Goal: Task Accomplishment & Management: Complete application form

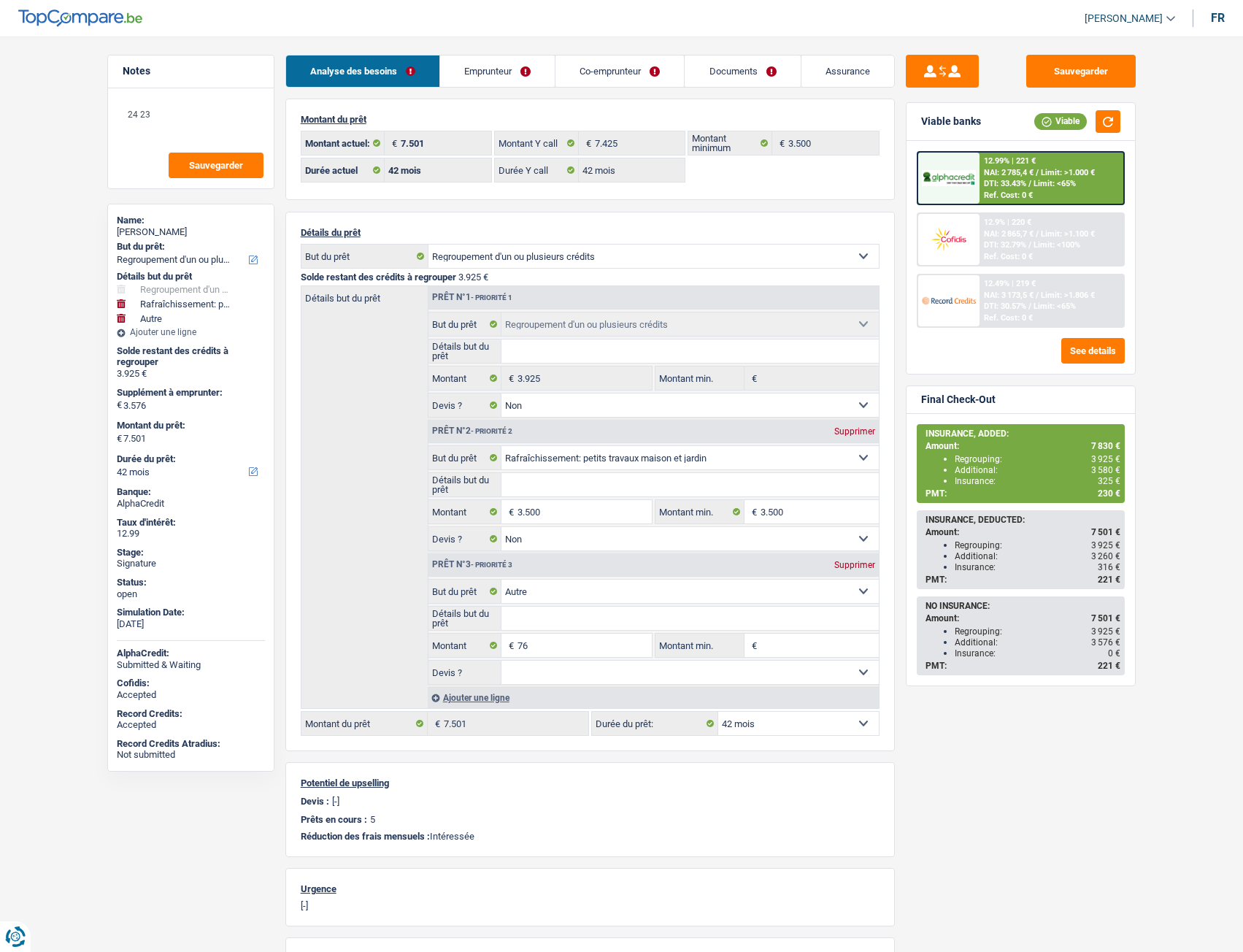
select select "refinancing"
select select "houseOrGarden"
select select "other"
select select "42"
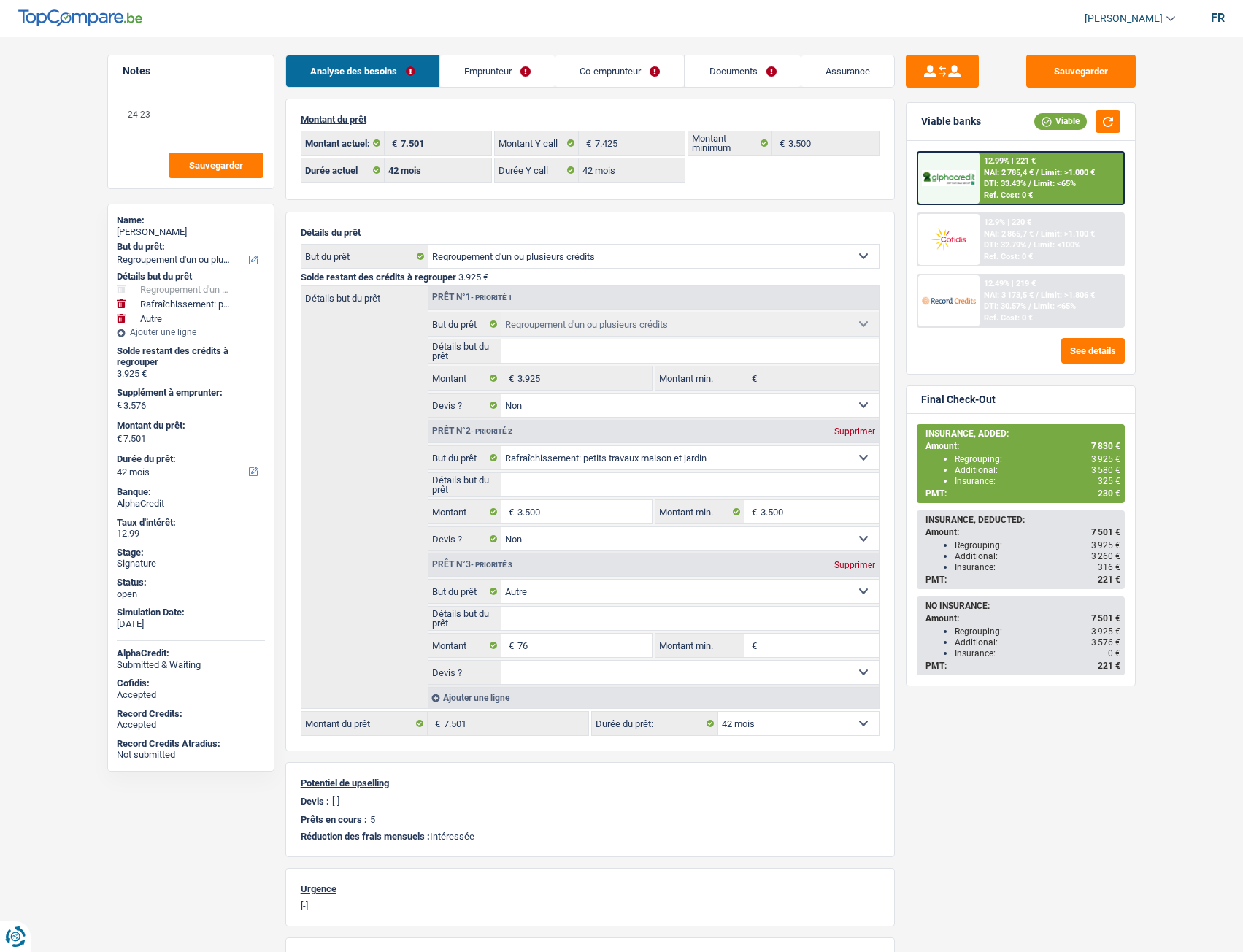
select select "42"
select select "refinancing"
select select "false"
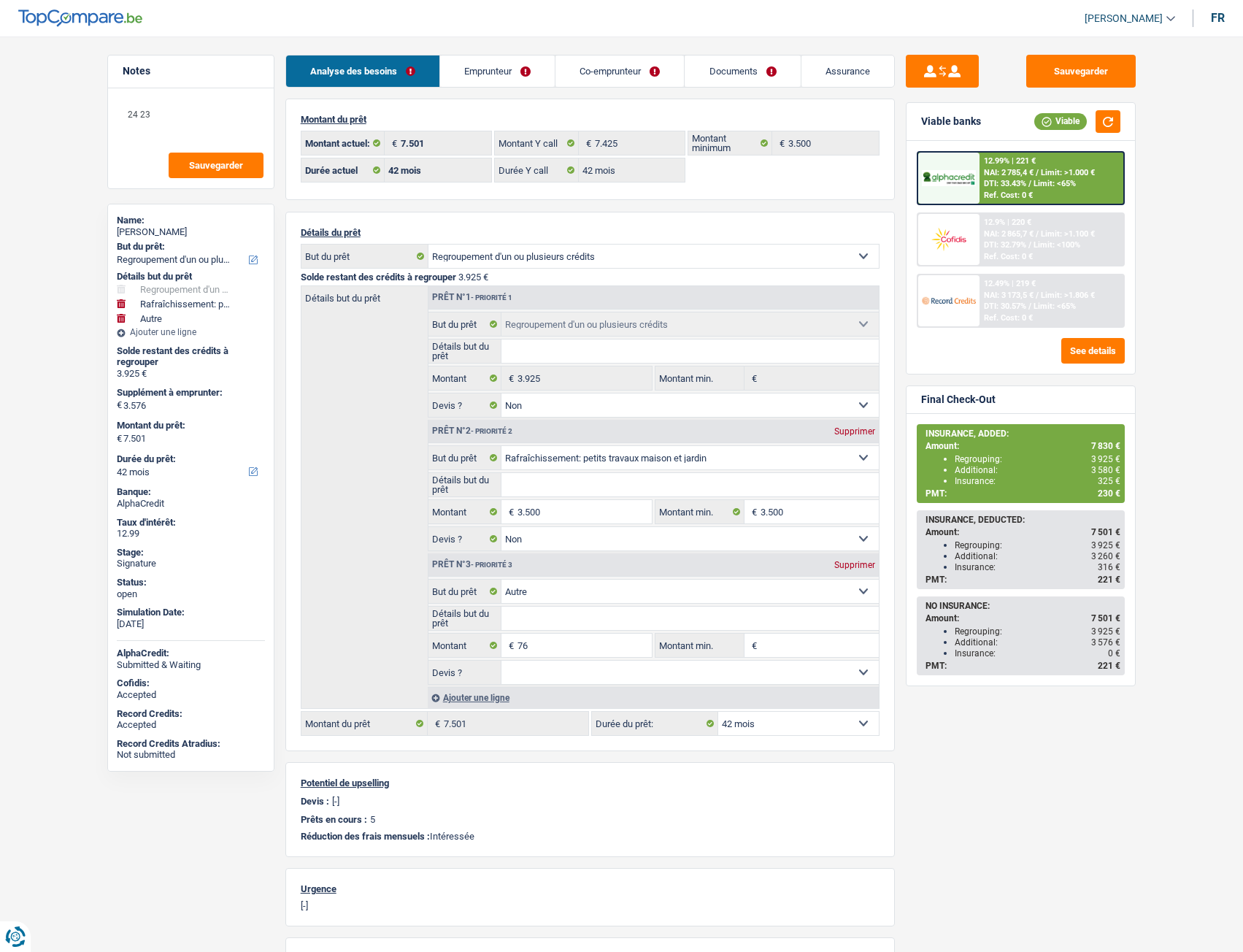
select select "houseOrGarden"
select select "false"
select select "other"
select select "42"
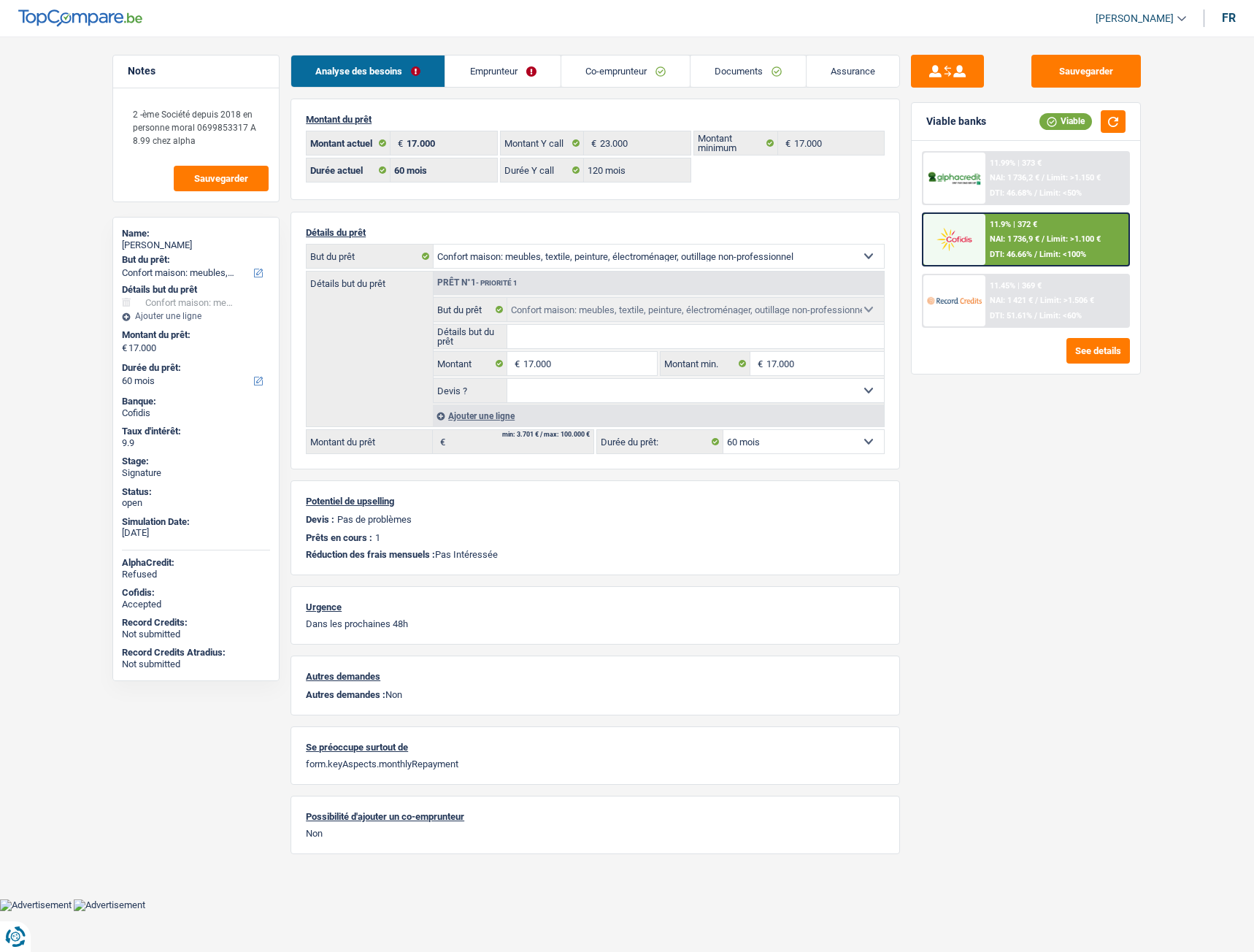
select select "household"
select select "60"
select select "120"
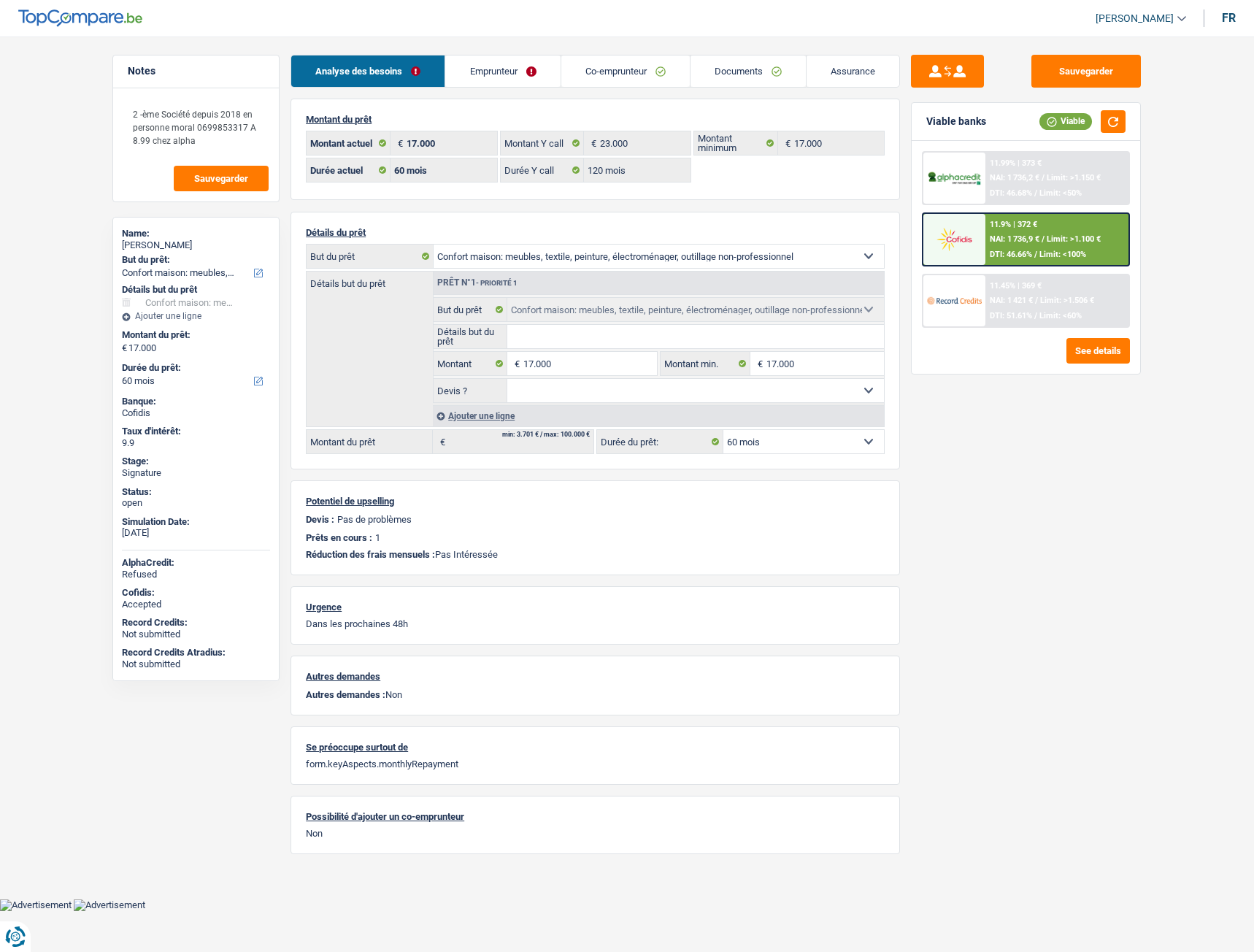
select select "household"
select select "60"
click at [739, 70] on link "Documents" at bounding box center [748, 71] width 116 height 31
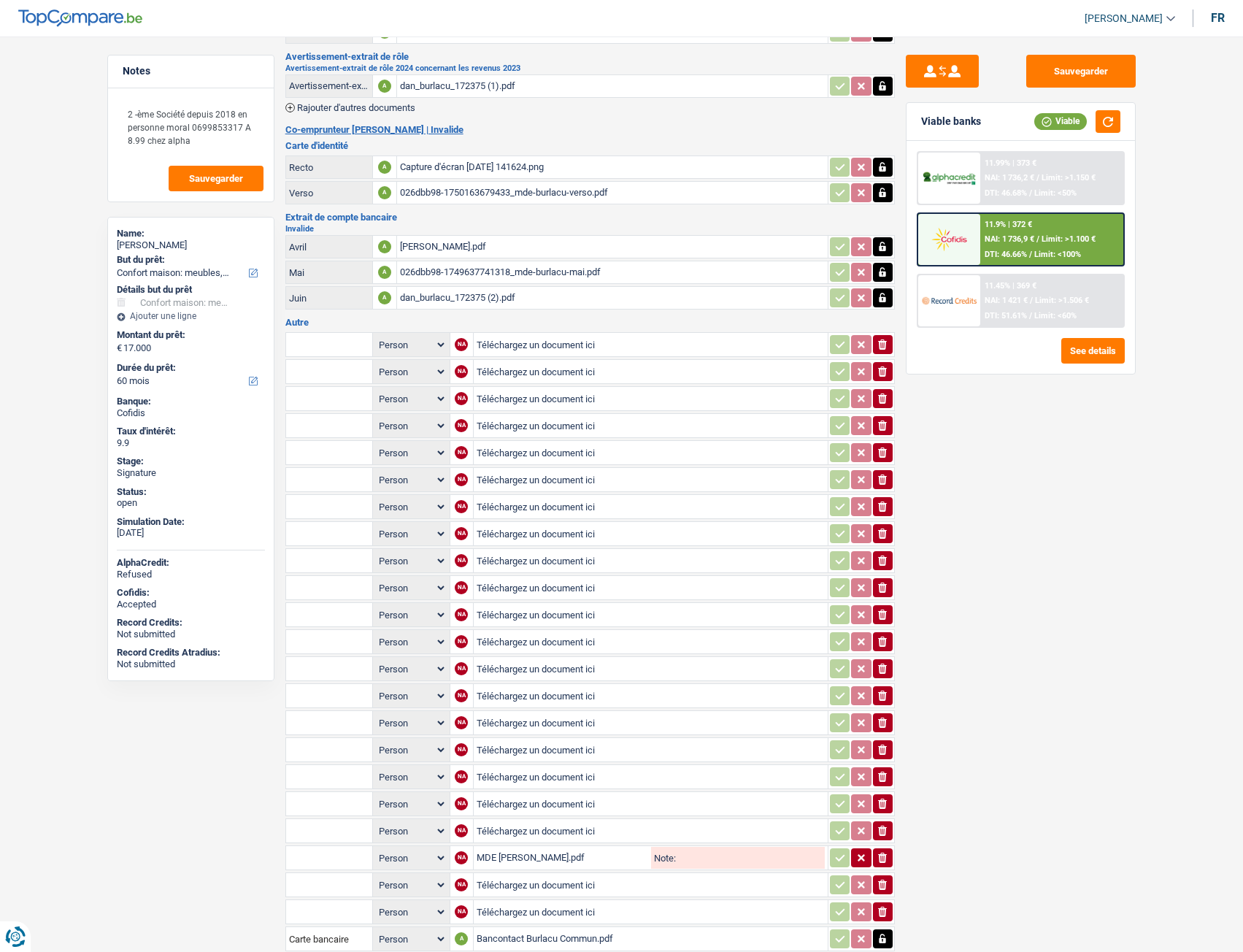
scroll to position [286, 0]
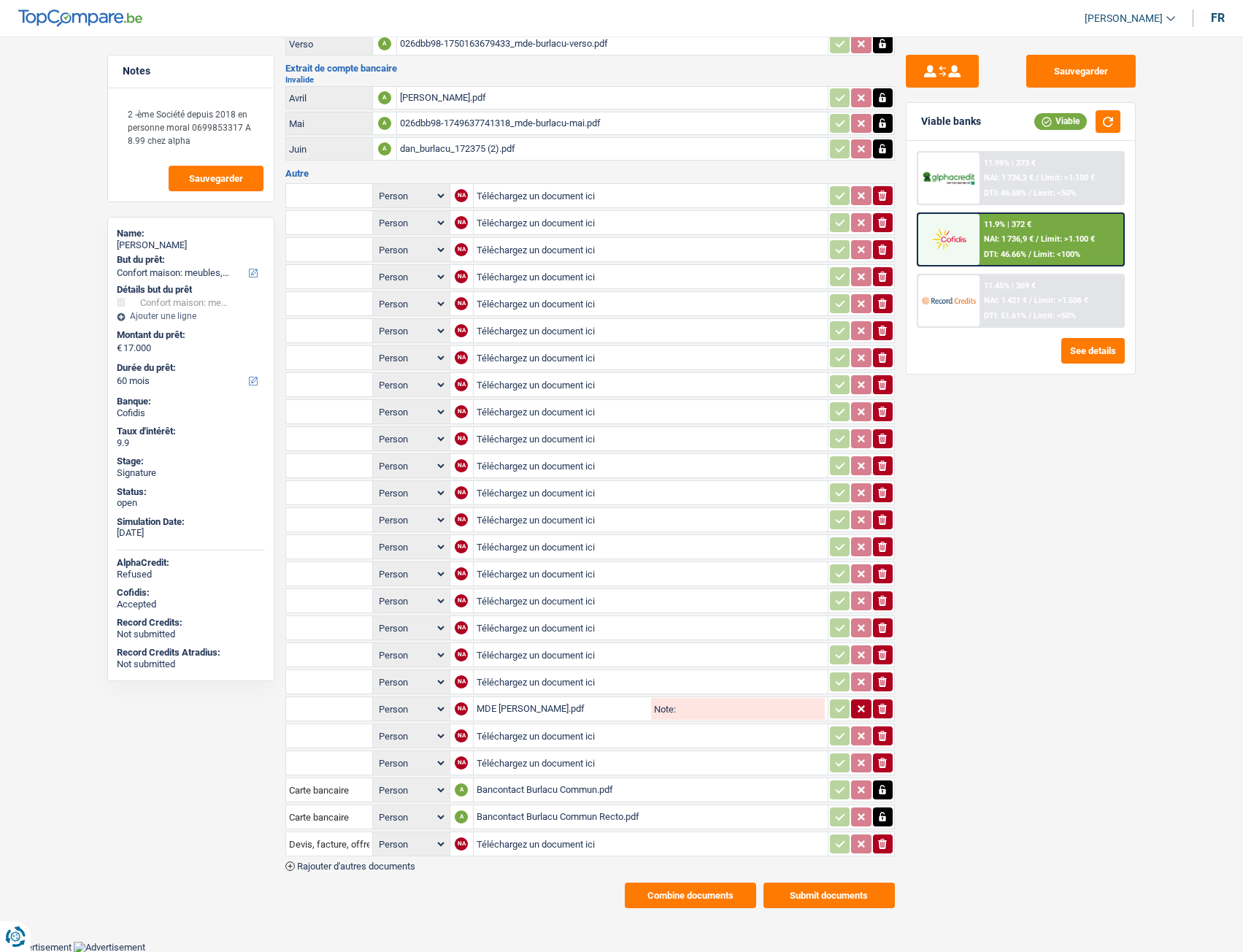
click at [504, 798] on div "Bancontact Burlacu Commun.pdf" at bounding box center [651, 790] width 348 height 22
click at [512, 762] on input "Téléchargez un document ici" at bounding box center [651, 763] width 348 height 22
type input "C:\fakepath\PXL_20250811_142150929.jpeg"
click at [347, 761] on input "text" at bounding box center [329, 763] width 80 height 23
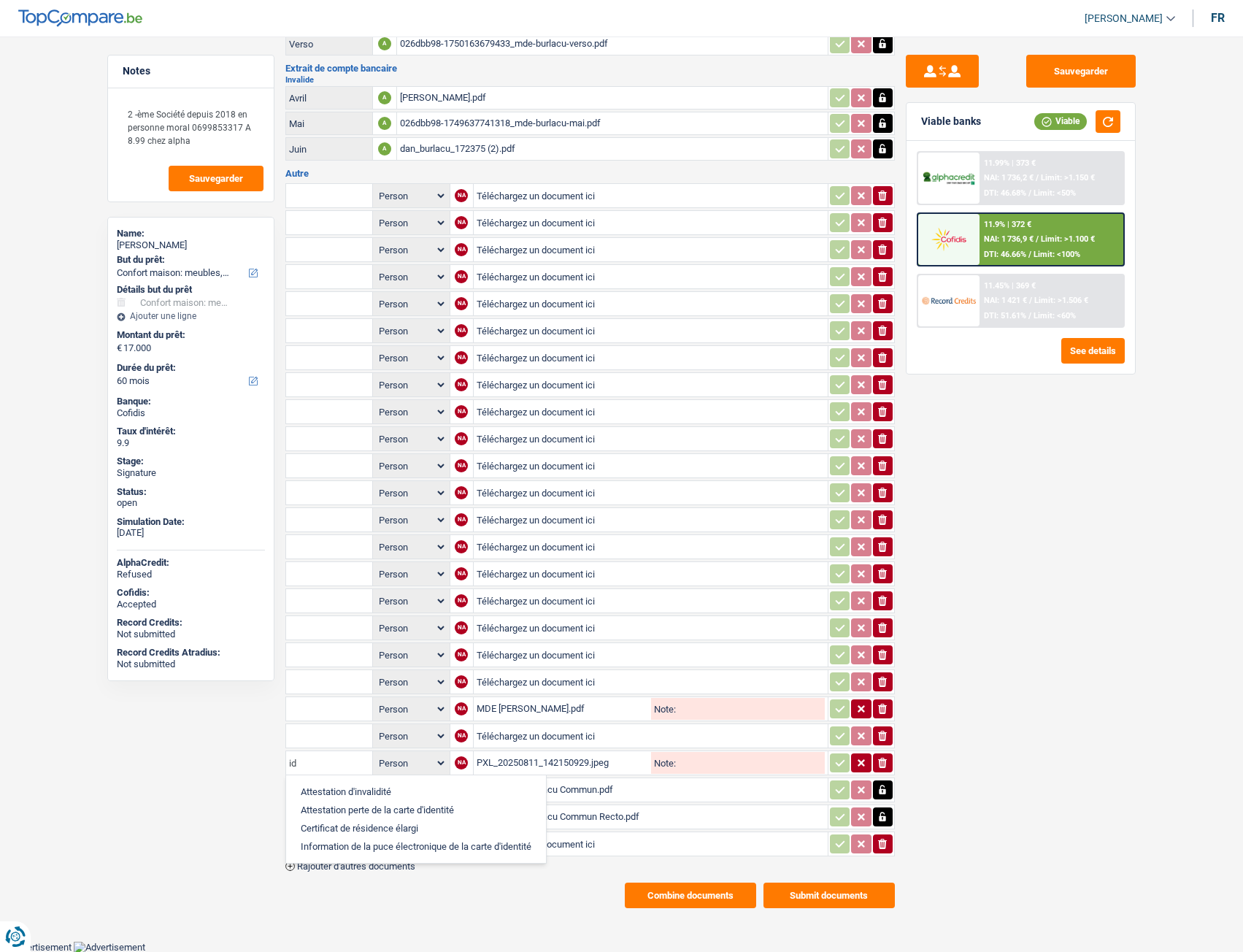
type input "i"
type input "c"
type input "i"
type input "carte"
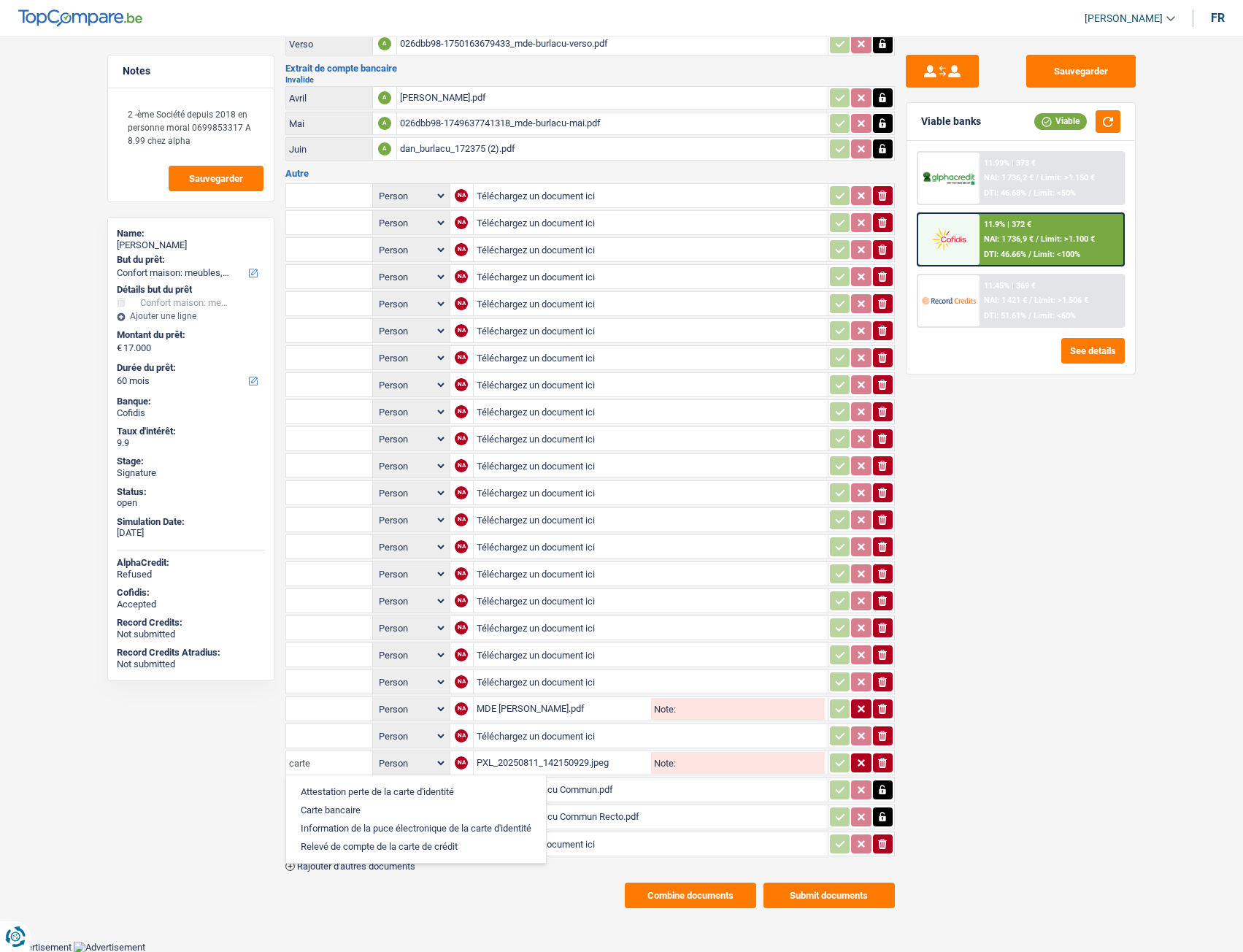
drag, startPoint x: 281, startPoint y: 755, endPoint x: 220, endPoint y: 749, distance: 61.3
click at [221, 749] on div "Notes 2 -ème Société depuis 2018 en personne moral 0699853317 A 8.99 chez alpha…" at bounding box center [622, 338] width 1051 height 1139
click at [528, 916] on main "Notes 2 -ème Société depuis 2018 en personne moral 0699853317 A 8.99 chez alpha…" at bounding box center [621, 339] width 1243 height 1205
click at [888, 766] on icon "ionicons-v5-e" at bounding box center [883, 763] width 11 height 15
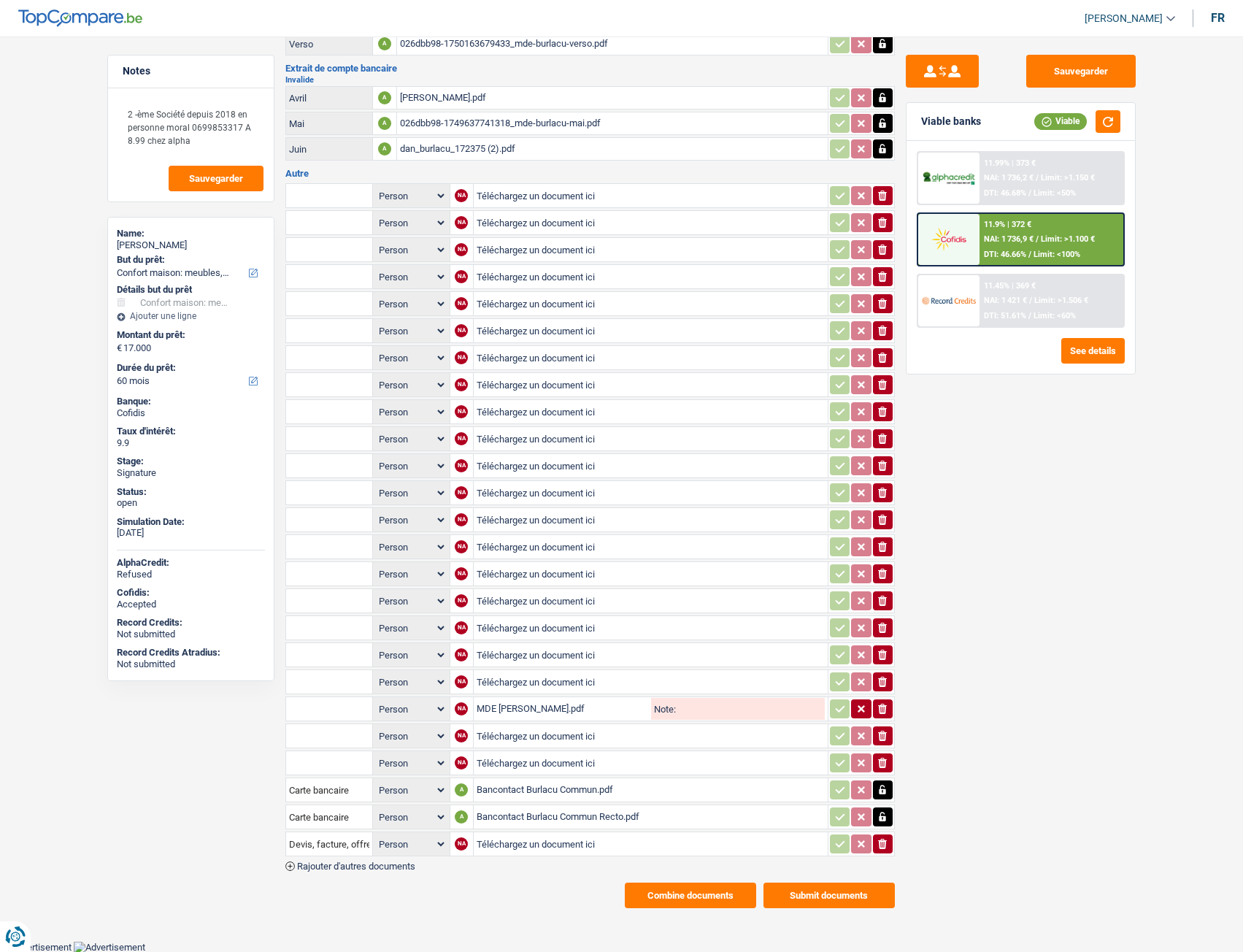
click at [884, 197] on icon "ionicons-v5-e" at bounding box center [883, 195] width 11 height 15
click at [886, 195] on icon "ionicons-v5-e" at bounding box center [883, 195] width 11 height 15
click at [886, 222] on icon "ionicons-v5-e" at bounding box center [883, 222] width 11 height 15
click at [884, 253] on icon "ionicons-v5-e" at bounding box center [883, 249] width 11 height 15
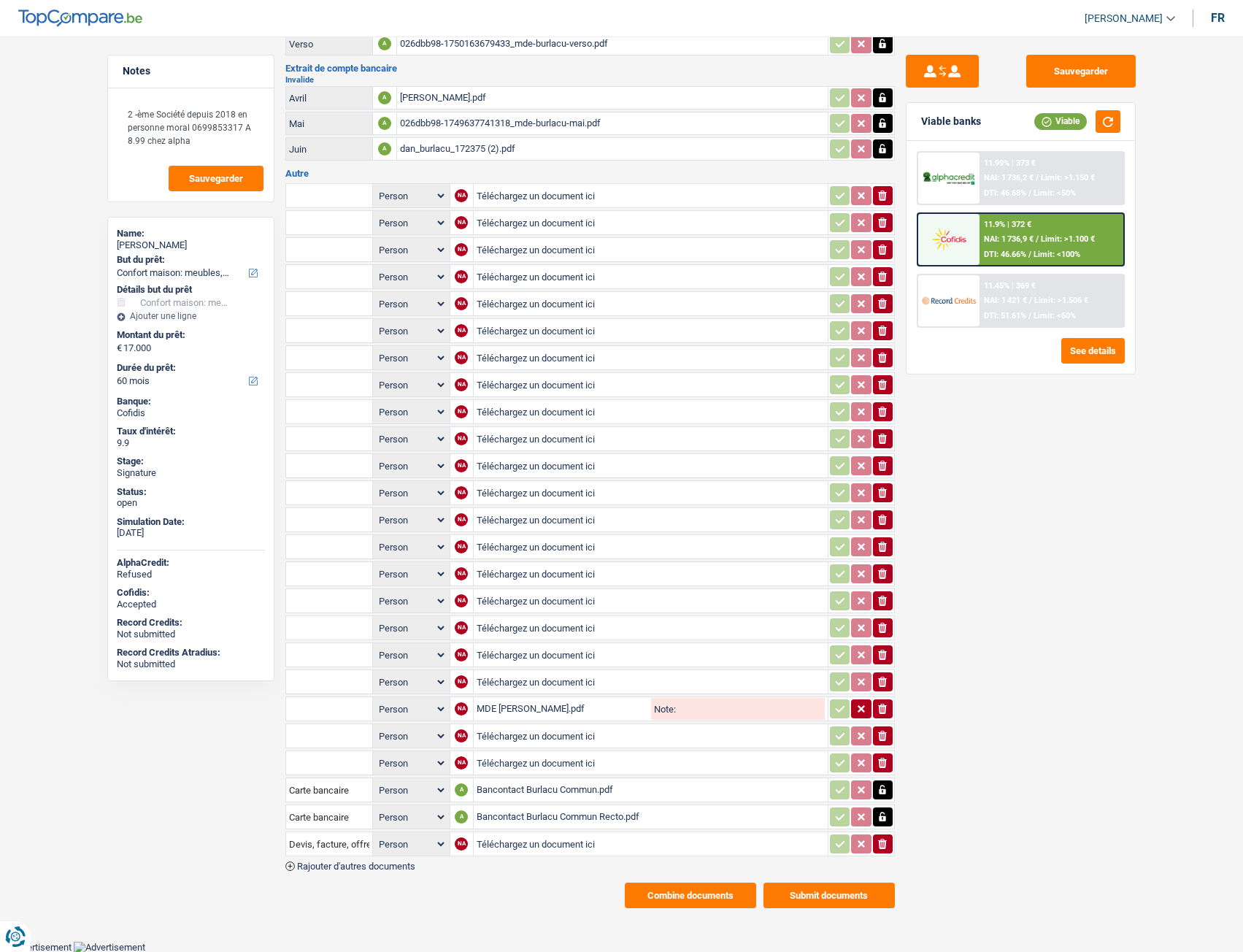
click at [521, 814] on div "Bancontact Burlacu Commun Recto.pdf" at bounding box center [651, 816] width 348 height 22
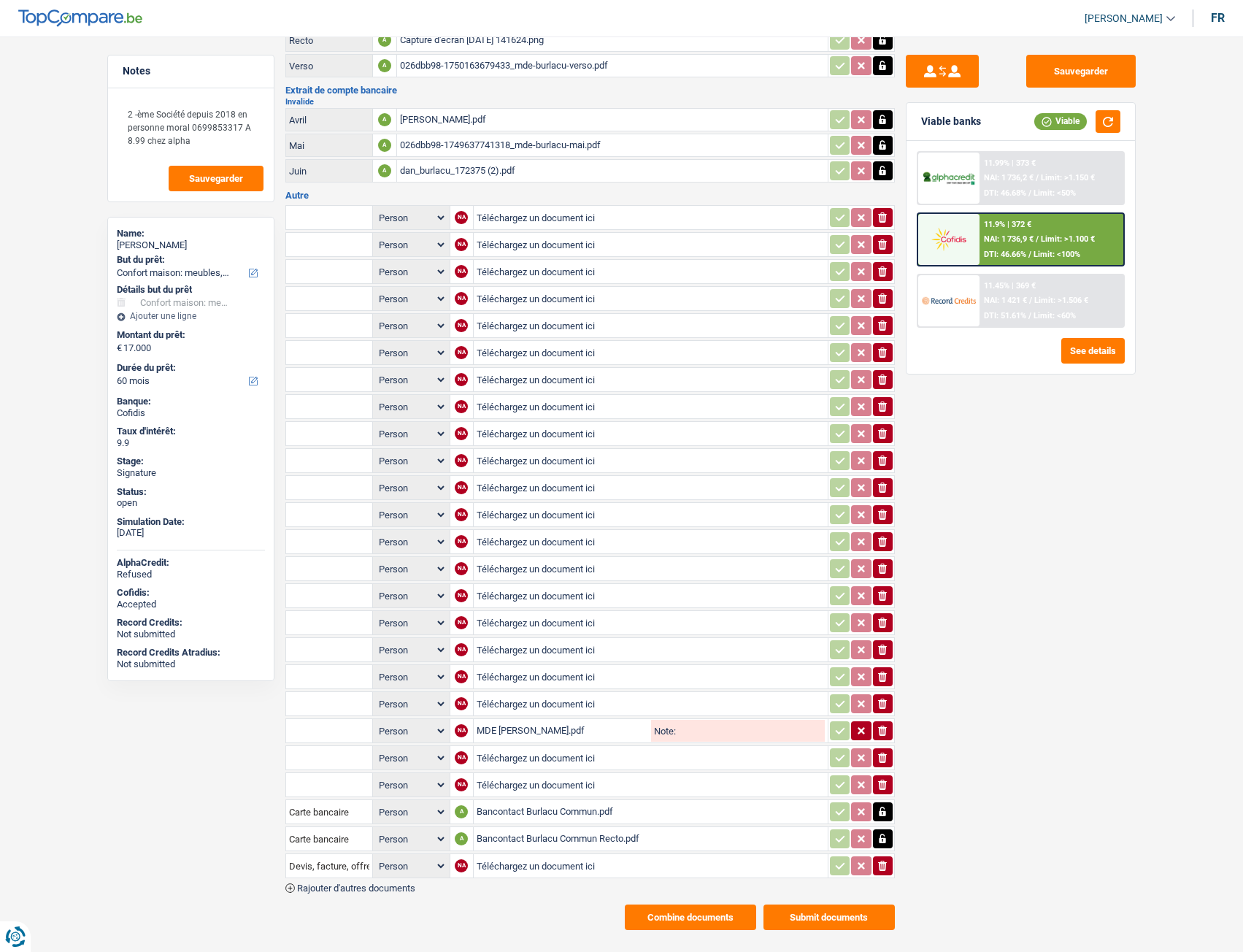
scroll to position [0, 0]
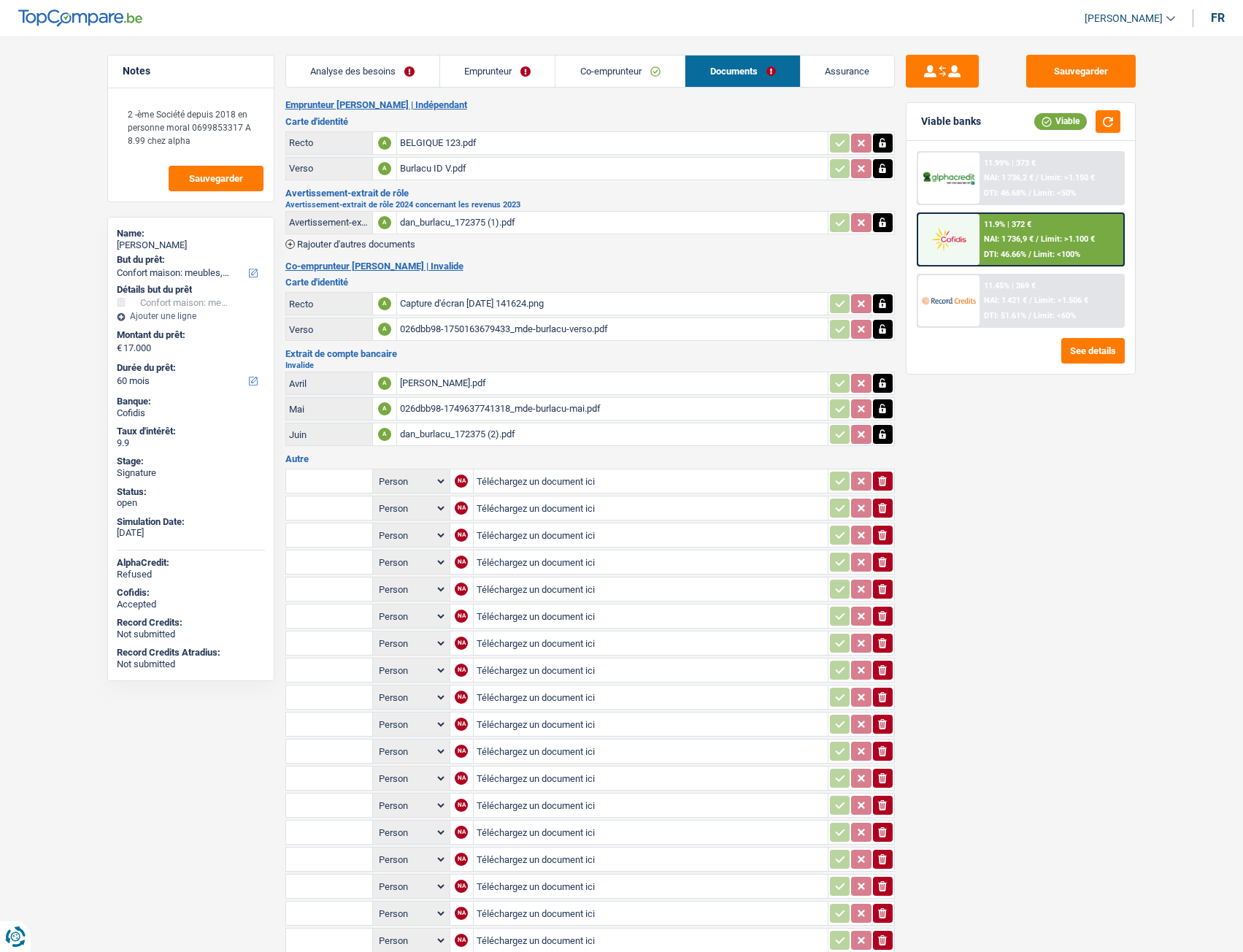
click at [421, 139] on div "BELGIQUE 123.pdf" at bounding box center [612, 142] width 425 height 22
click at [453, 167] on div "Burlacu ID V.pdf" at bounding box center [612, 169] width 425 height 22
click at [421, 301] on div "Capture d'écran 2025-05-27 141624.png" at bounding box center [612, 303] width 425 height 22
click at [501, 330] on div "026dbb98-1750163679433_mde-burlacu-verso.pdf" at bounding box center [612, 328] width 425 height 22
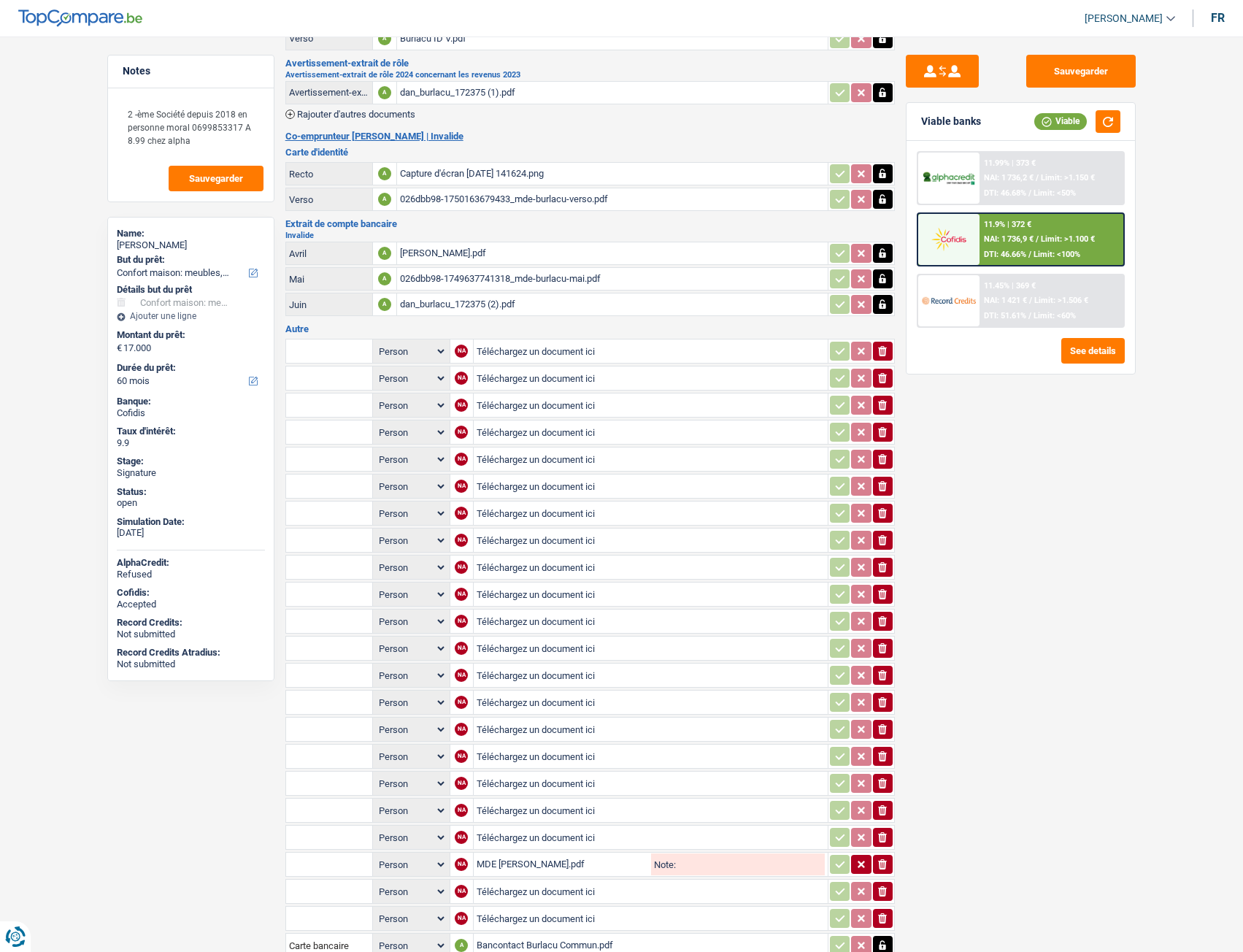
scroll to position [286, 0]
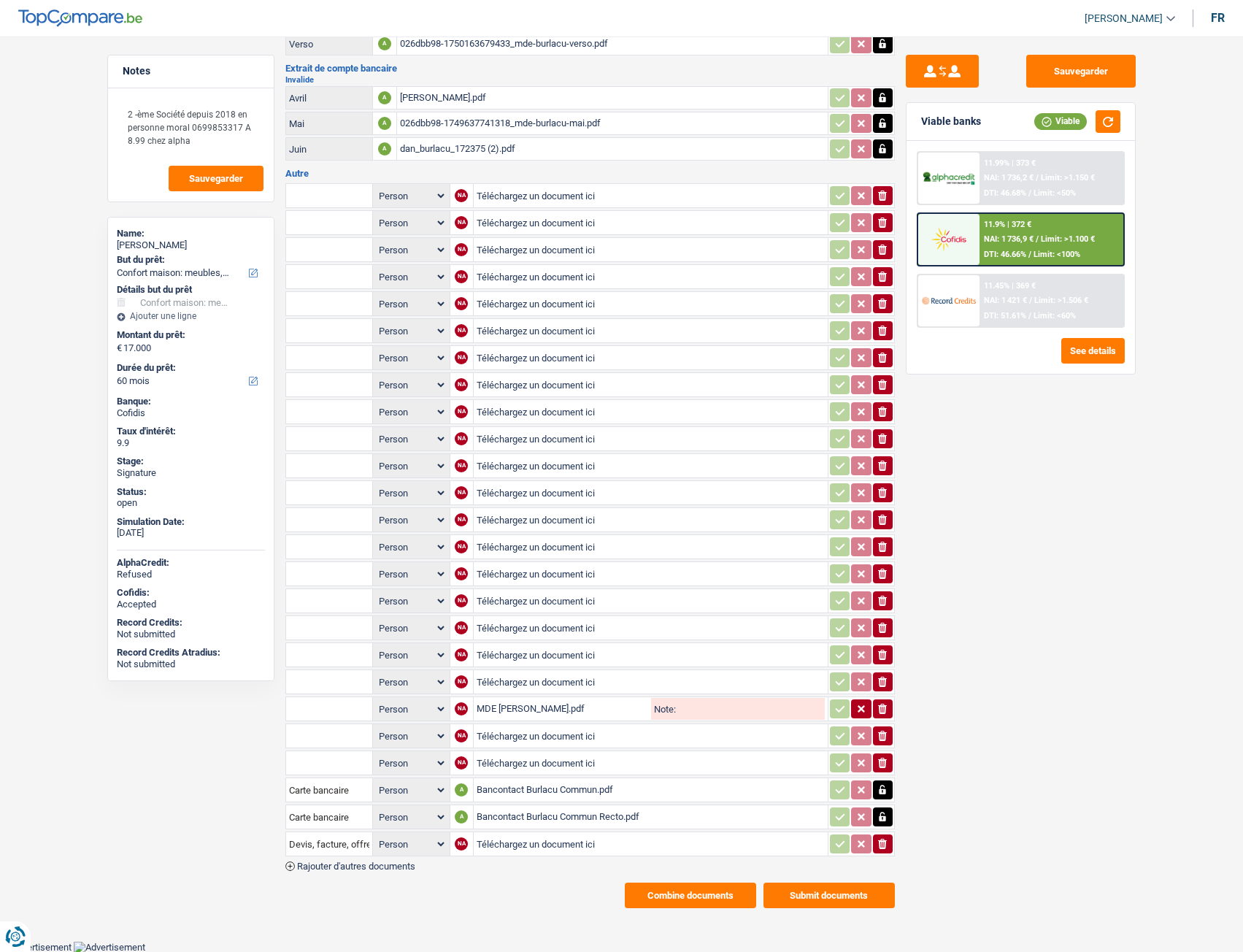
click at [538, 789] on div "Bancontact Burlacu Commun.pdf" at bounding box center [651, 790] width 348 height 22
click at [571, 815] on div "Bancontact Burlacu Commun Recto.pdf" at bounding box center [651, 816] width 348 height 22
click at [513, 709] on div "MDE Burlacu Mars.pdf" at bounding box center [563, 709] width 172 height 22
click at [357, 704] on input "text" at bounding box center [329, 709] width 80 height 23
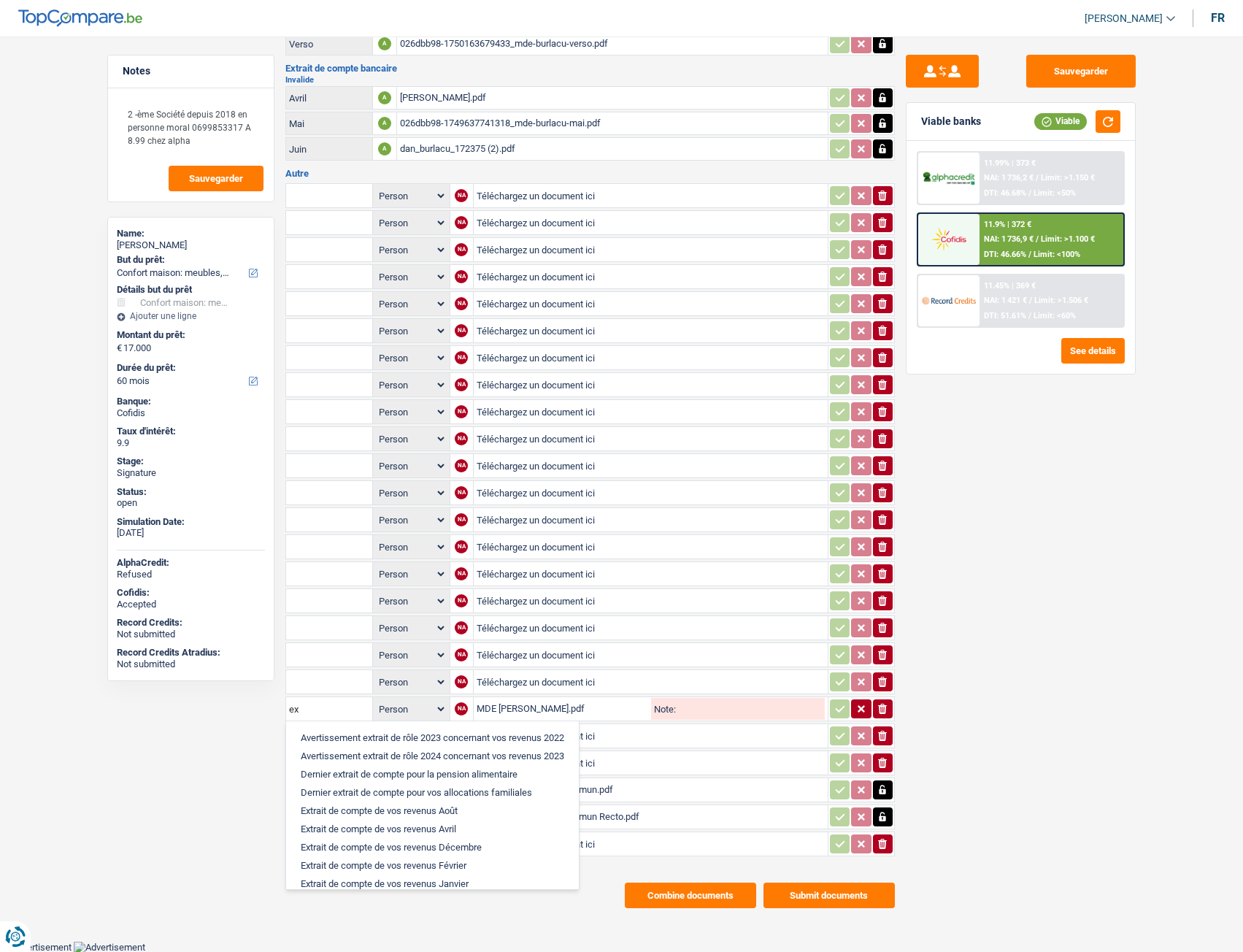
click at [795, 620] on input "Téléchargez un document ici" at bounding box center [651, 627] width 348 height 22
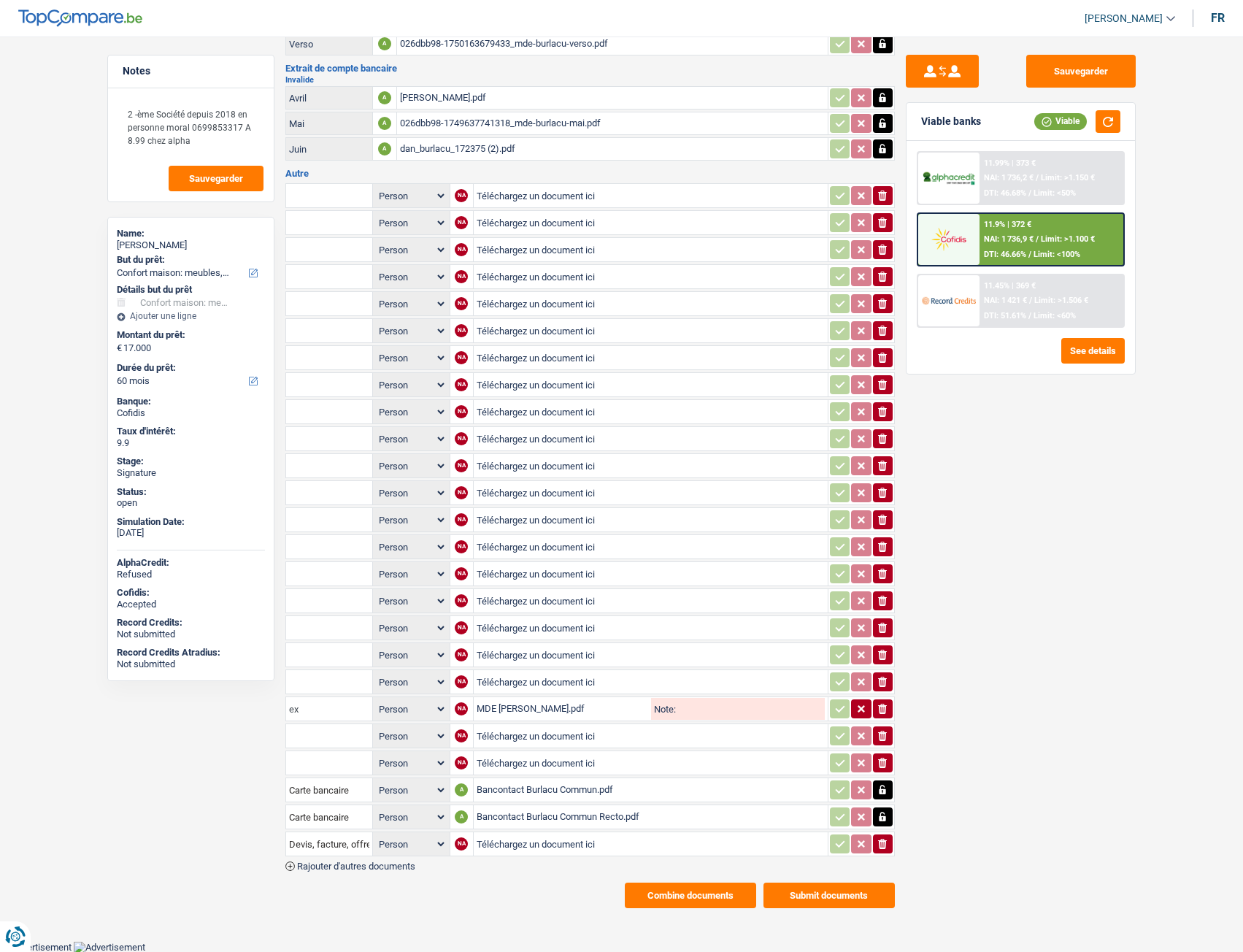
click at [318, 711] on input "ex" at bounding box center [329, 709] width 80 height 23
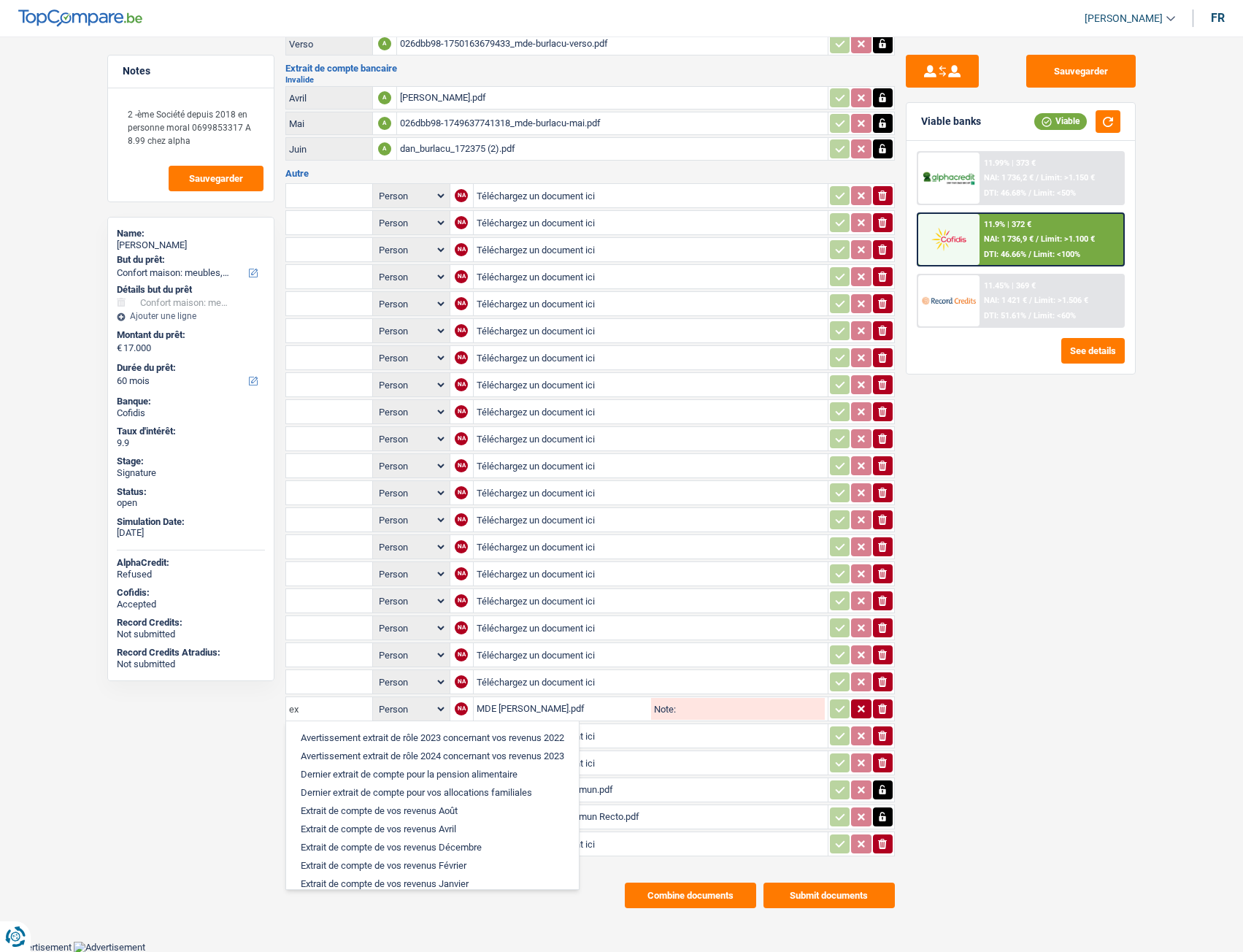
drag, startPoint x: 298, startPoint y: 711, endPoint x: 241, endPoint y: 710, distance: 57.0
click at [241, 711] on div "Notes 2 -ème Société depuis 2018 en personne moral 0699853317 A 8.99 chez alpha…" at bounding box center [622, 338] width 1051 height 1139
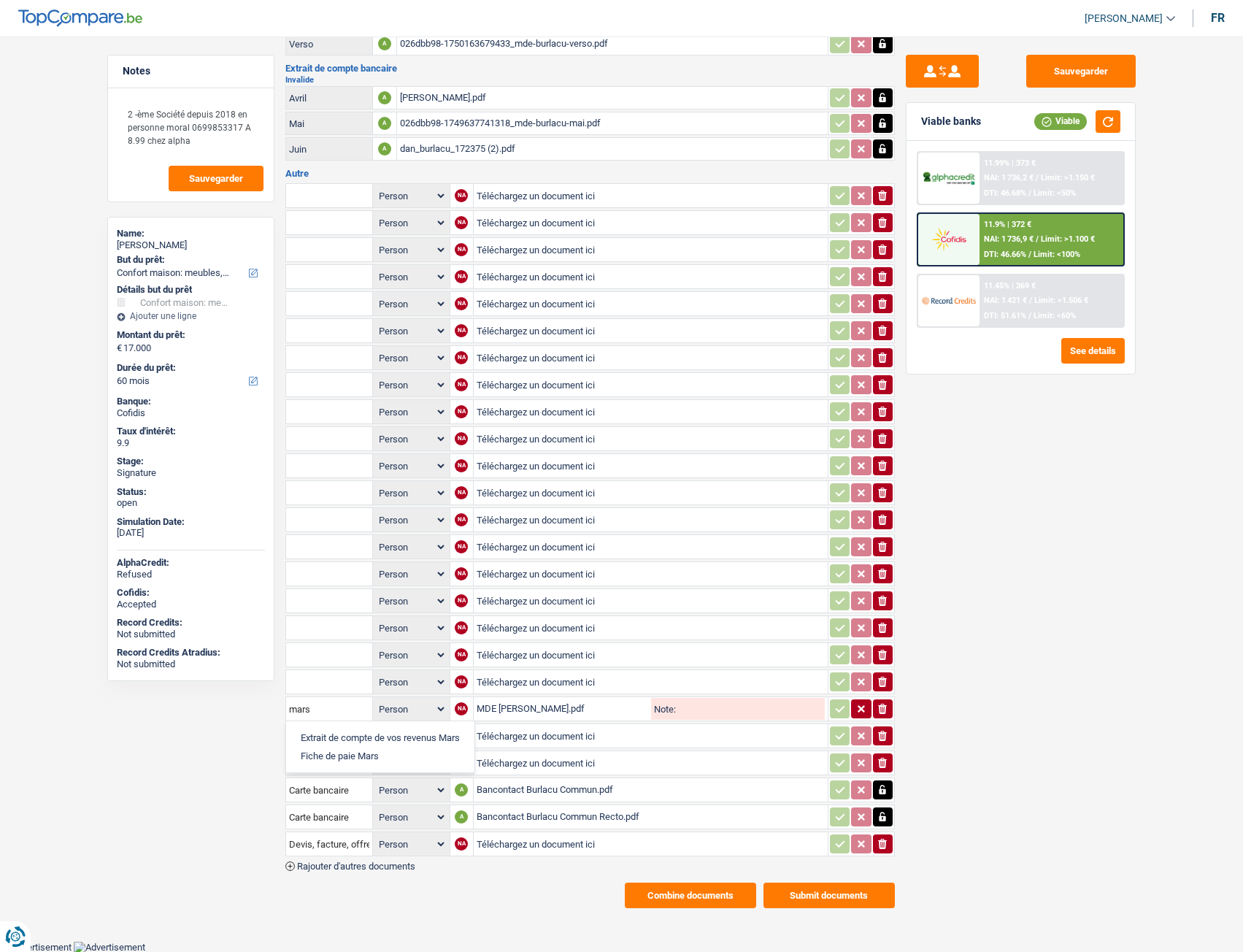
click at [349, 739] on li "Extrait de compte de vos revenus Mars" at bounding box center [380, 737] width 174 height 18
type input "Extrait de compte de vos revenus Mars"
click at [513, 731] on input "Téléchargez un document ici" at bounding box center [651, 736] width 348 height 22
type input "C:\fakepath\PXL_20250811_142737487.jpeg"
click at [327, 737] on input "text" at bounding box center [329, 736] width 80 height 23
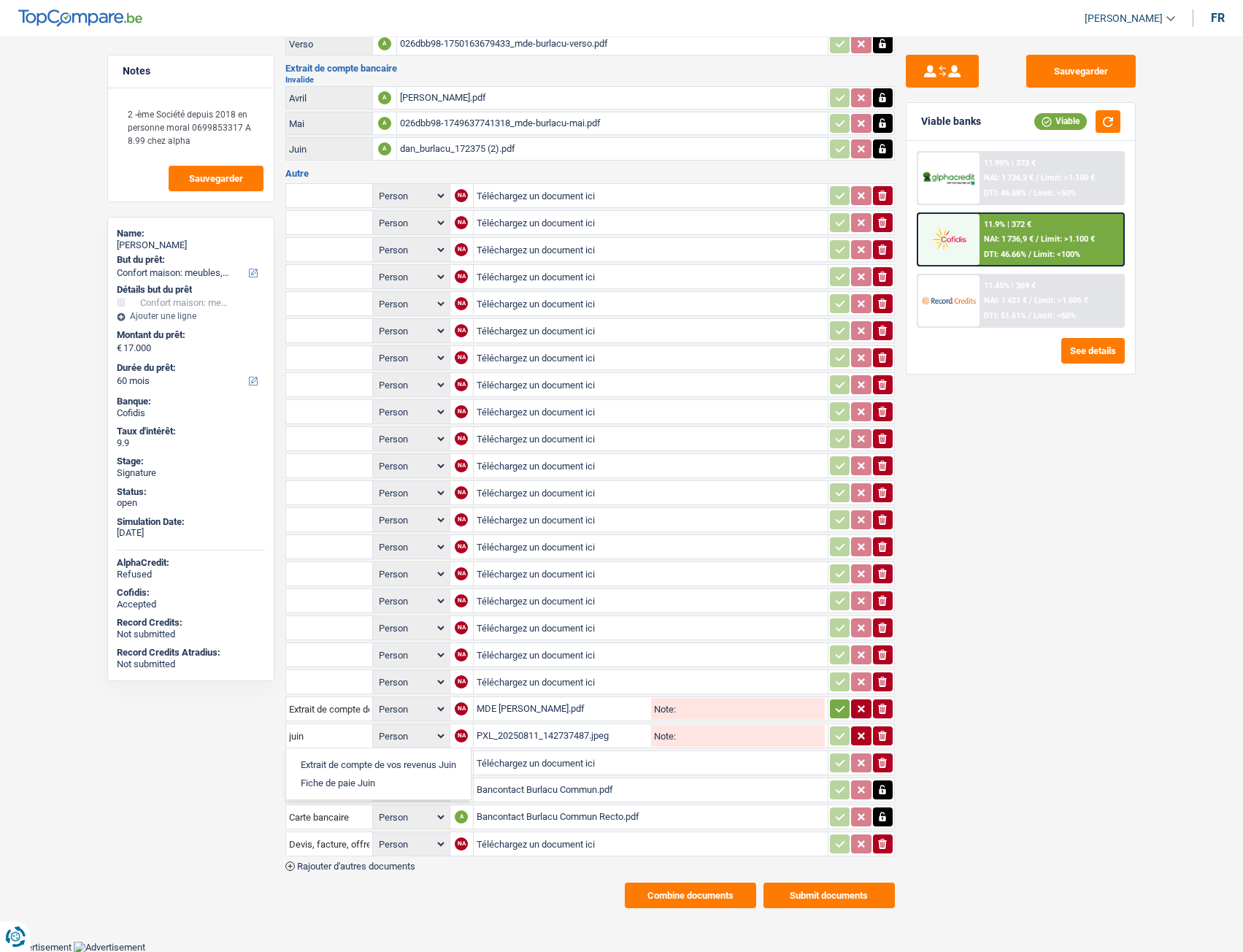
click at [338, 766] on li "Extrait de compte de vos revenus Juin" at bounding box center [379, 764] width 170 height 18
type input "Extrait de compte de vos revenus Juin"
click at [517, 763] on input "Téléchargez un document ici" at bounding box center [651, 763] width 348 height 22
type input "C:\fakepath\PXL_20250811_142741897.jpeg"
click at [317, 758] on input "text" at bounding box center [329, 763] width 80 height 23
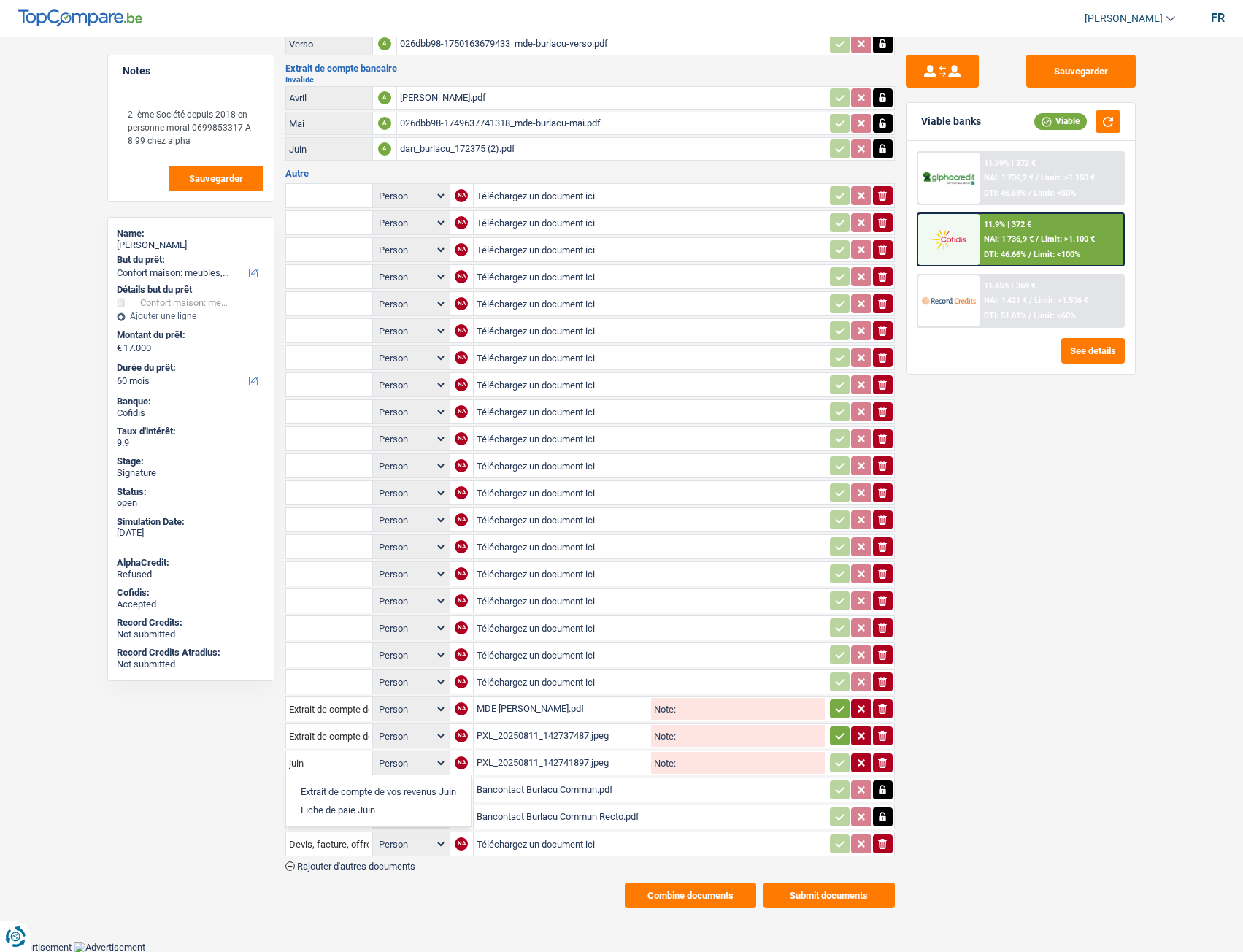
click at [371, 791] on li "Extrait de compte de vos revenus Juin" at bounding box center [379, 791] width 170 height 18
type input "Extrait de compte de vos revenus Juin"
click at [835, 710] on icon "button" at bounding box center [840, 709] width 11 height 15
click at [839, 732] on icon "button" at bounding box center [840, 736] width 11 height 15
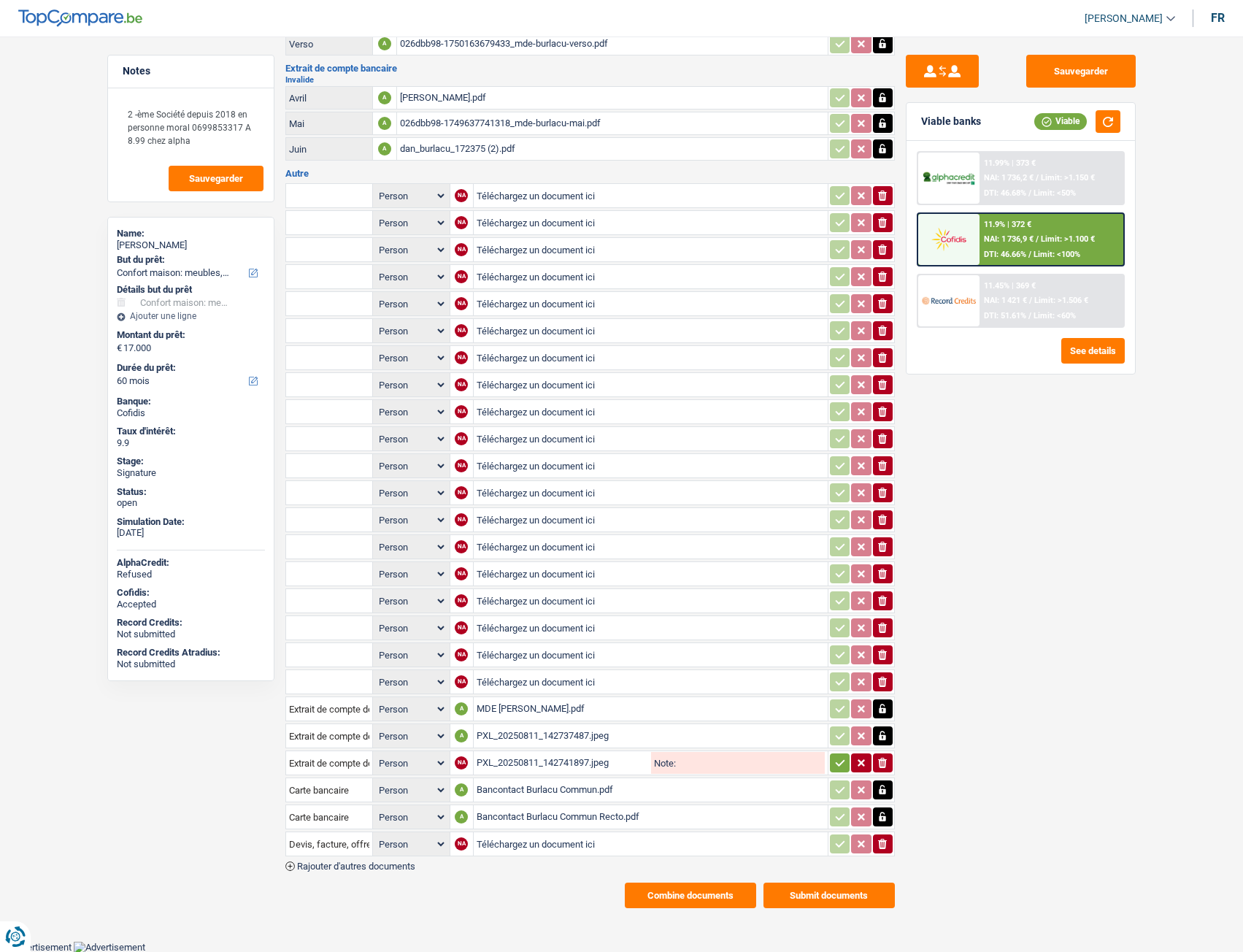
click at [830, 758] on button "button" at bounding box center [840, 763] width 20 height 19
click at [523, 683] on input "Téléchargez un document ici" at bounding box center [651, 681] width 347 height 22
type input "C:\fakepath\PXL_20250811_142757847.jpeg"
click at [345, 689] on input "text" at bounding box center [329, 682] width 80 height 23
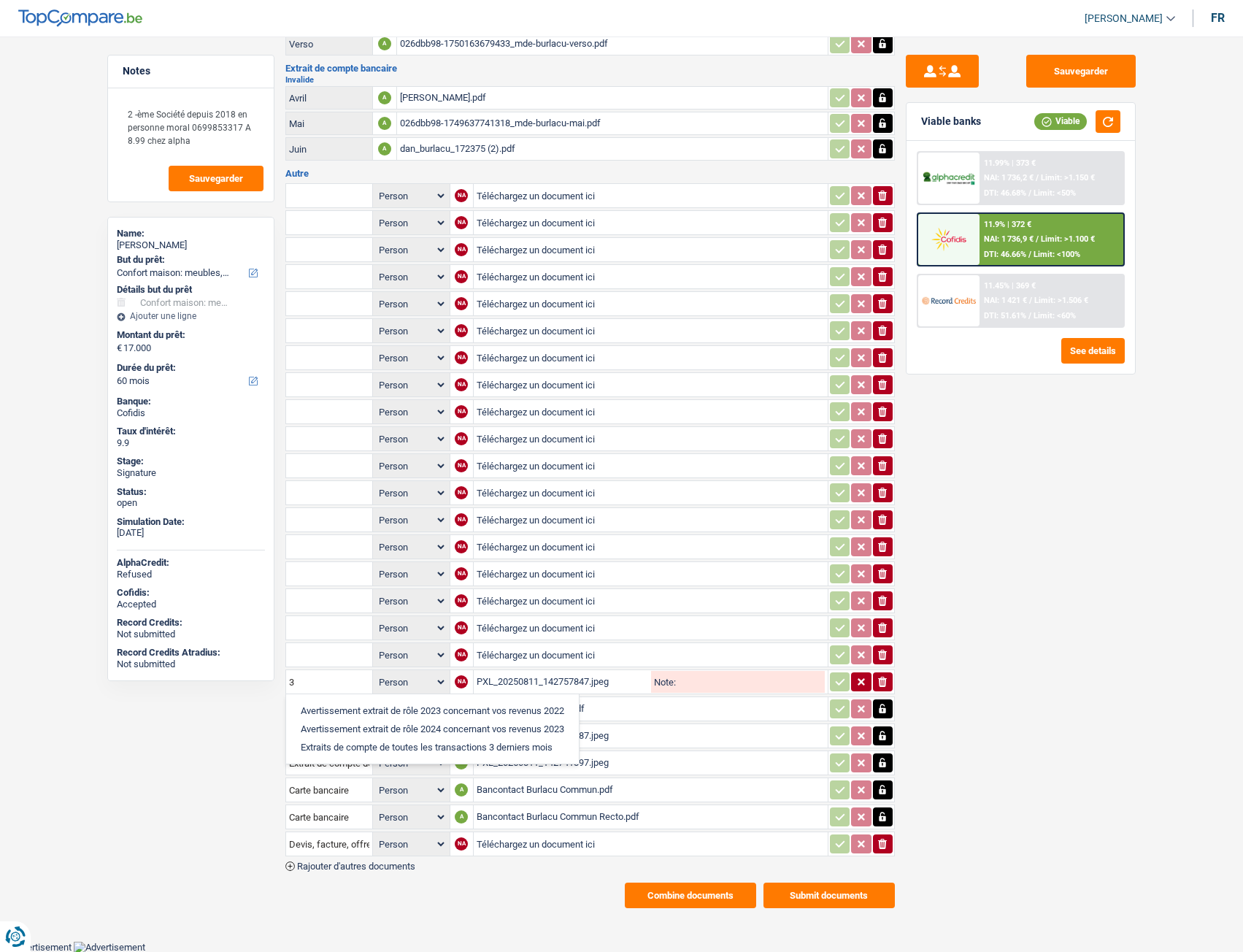
click at [419, 744] on li "Extraits de compte de toutes les transactions 3 derniers mois" at bounding box center [433, 747] width 278 height 18
type input "Extraits de compte de toutes les transactions 3 derniers mois"
click at [843, 680] on icon "button" at bounding box center [840, 682] width 11 height 15
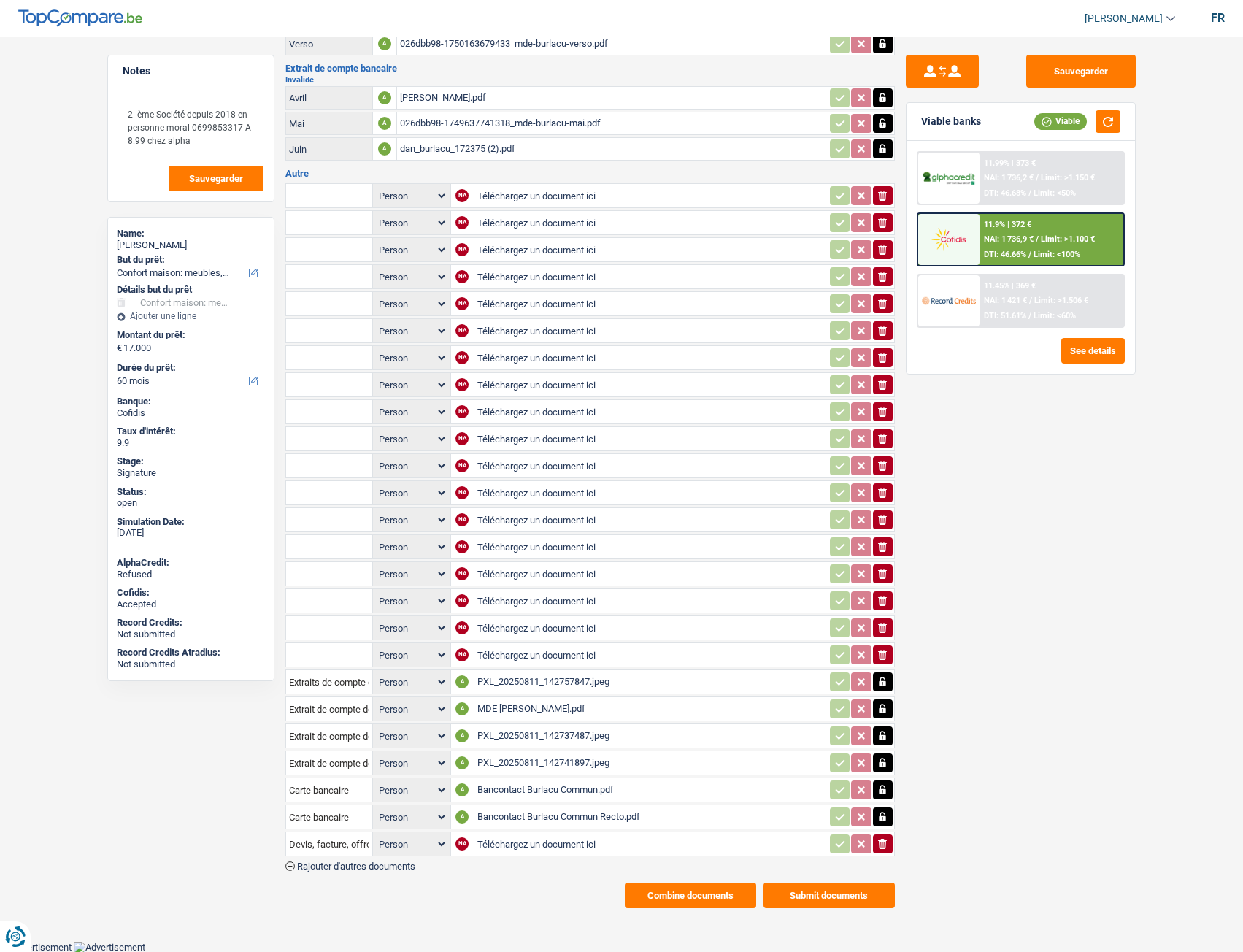
click at [516, 652] on input "Téléchargez un document ici" at bounding box center [651, 654] width 347 height 22
type input "C:\fakepath\PXL_20250811_142804836.jpeg"
click at [314, 651] on input "text" at bounding box center [329, 655] width 80 height 23
click at [370, 713] on li "Extraits de compte de toutes les transactions 3 derniers mois" at bounding box center [433, 720] width 278 height 18
type input "Extraits de compte de toutes les transactions 3 derniers mois"
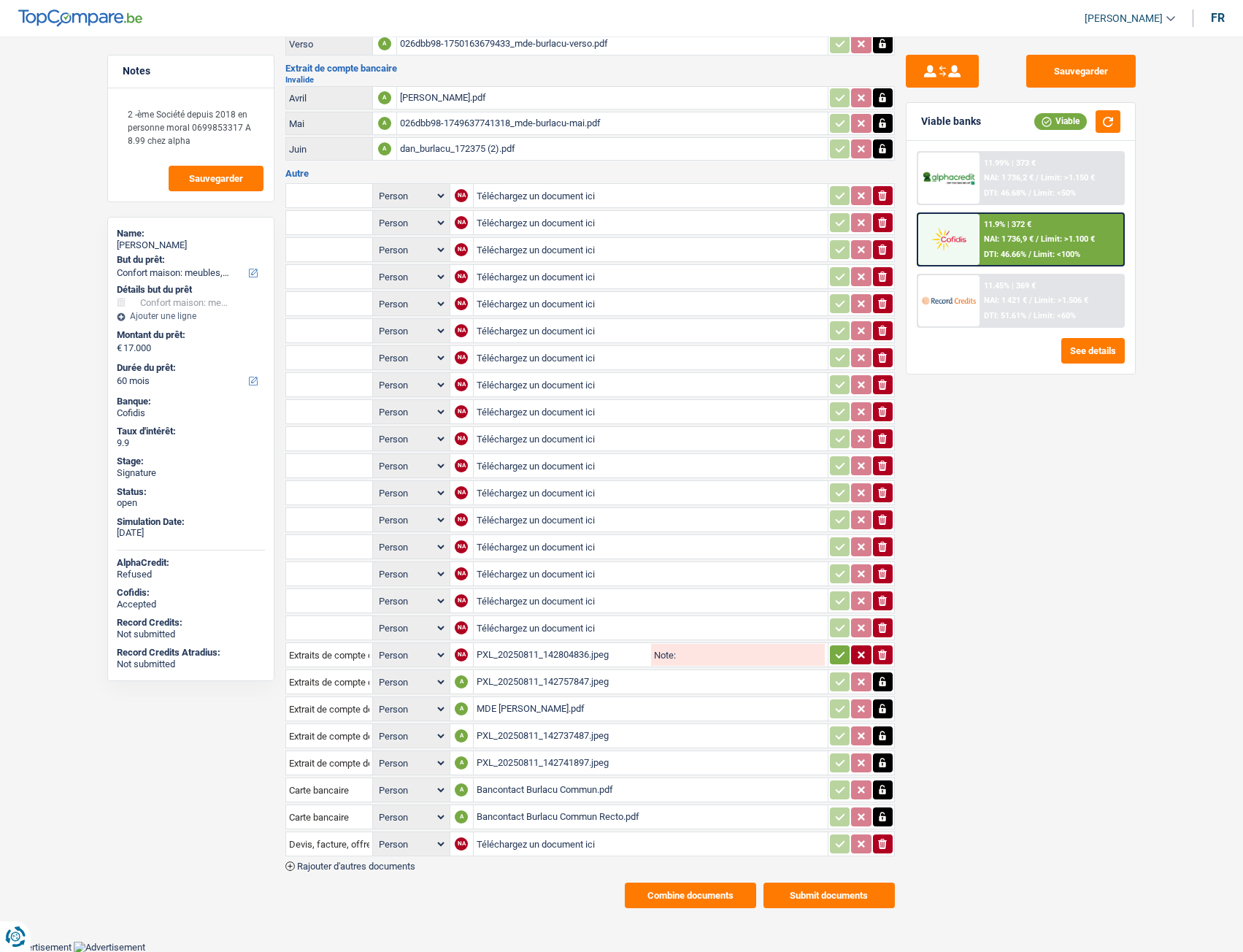
click at [836, 657] on icon "button" at bounding box center [840, 655] width 11 height 15
click at [1105, 61] on button "Sauvegarder" at bounding box center [1081, 71] width 109 height 33
click at [646, 896] on button "Combine documents" at bounding box center [691, 895] width 131 height 25
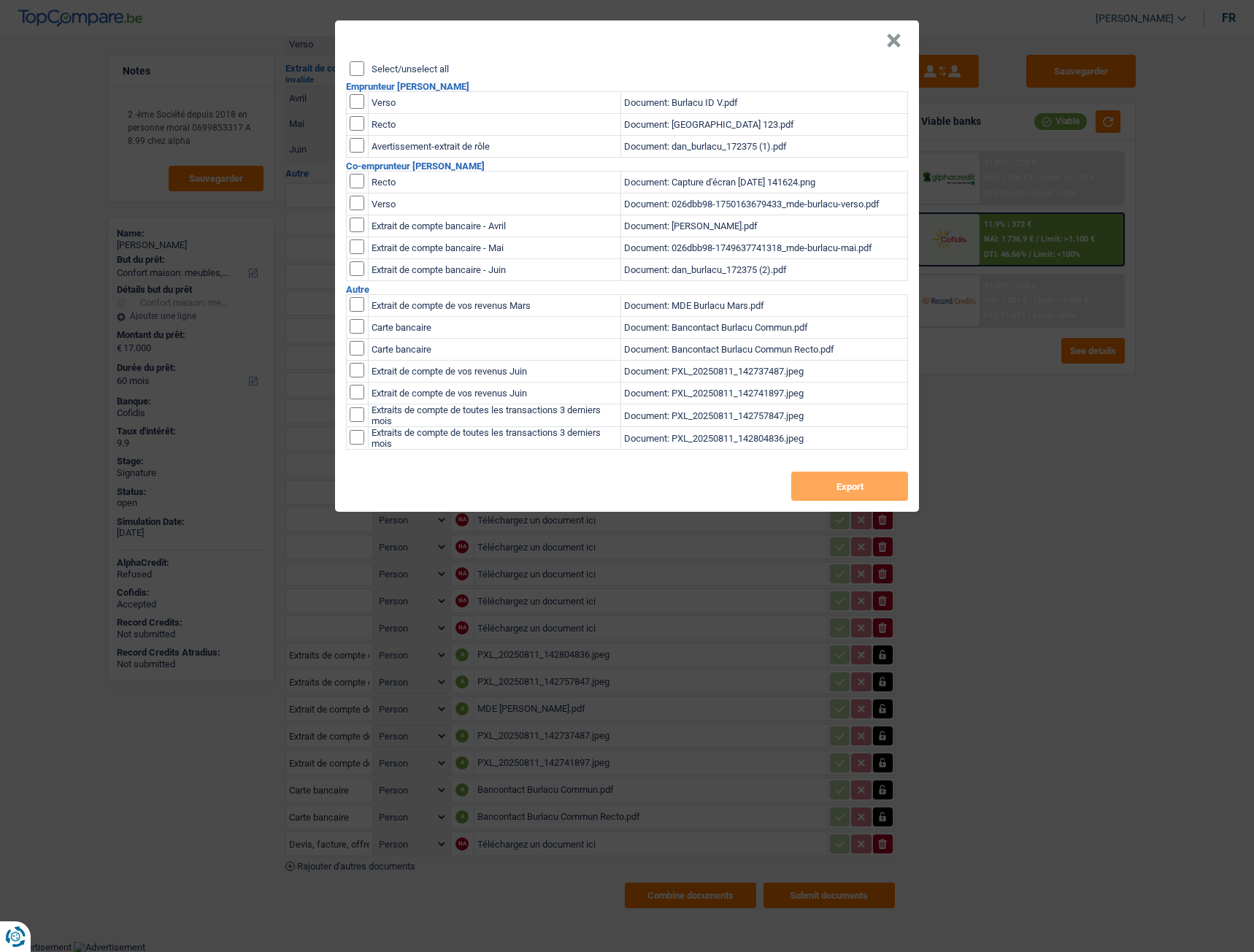
click at [402, 66] on label "Select/unselect all" at bounding box center [410, 69] width 77 height 10
click at [364, 66] on input "Select/unselect all" at bounding box center [357, 69] width 15 height 15
checkbox input "true"
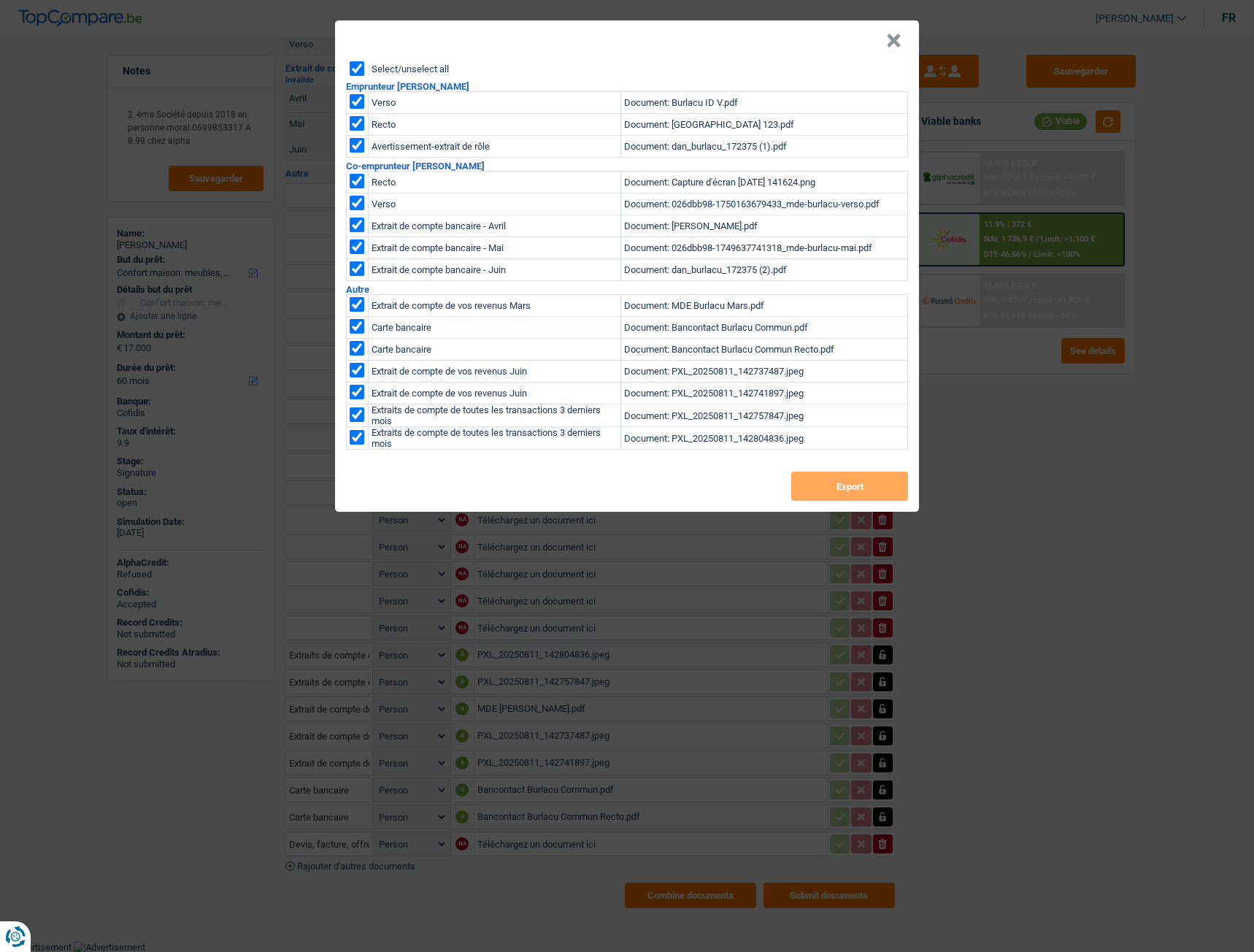
checkbox input "true"
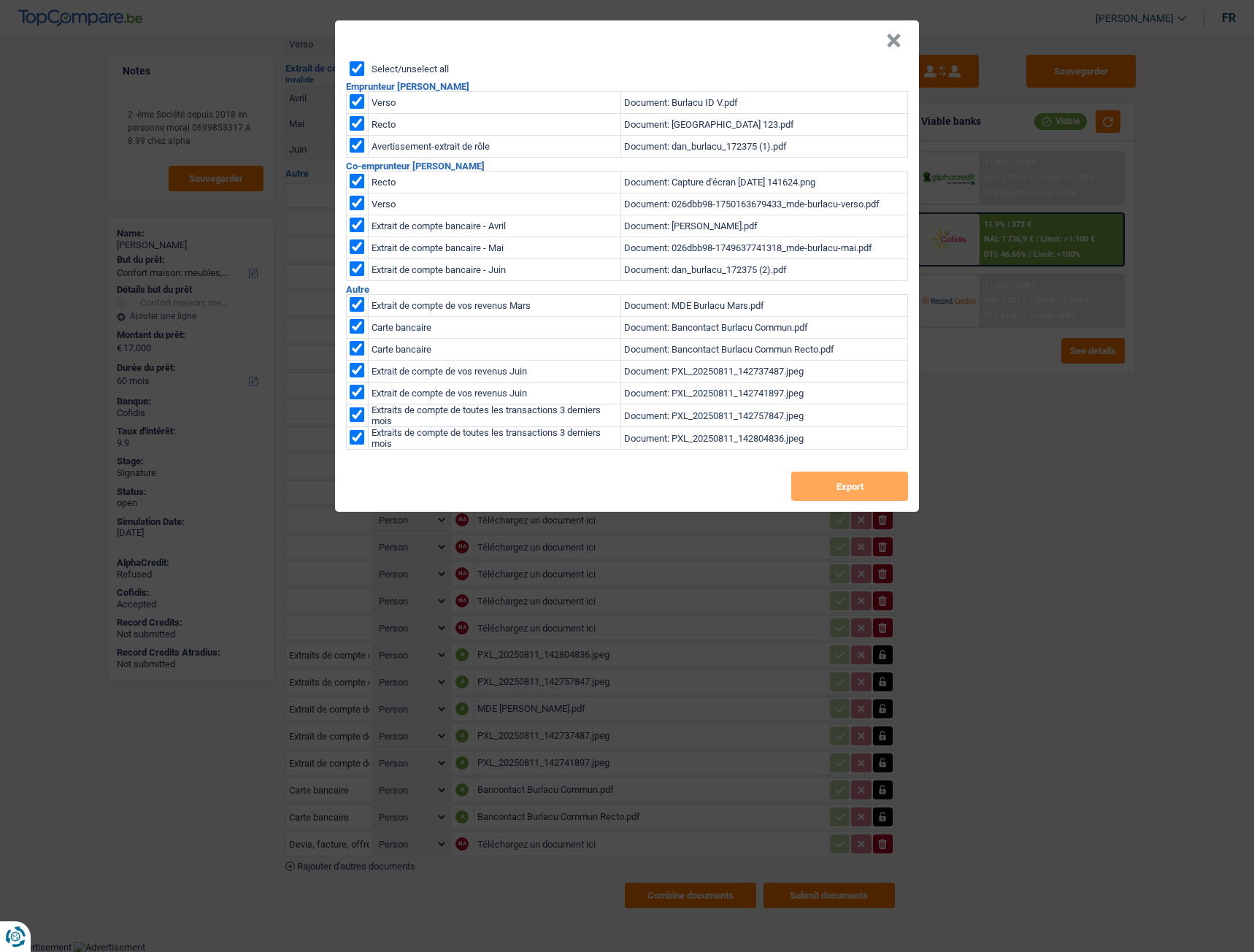
checkbox input "true"
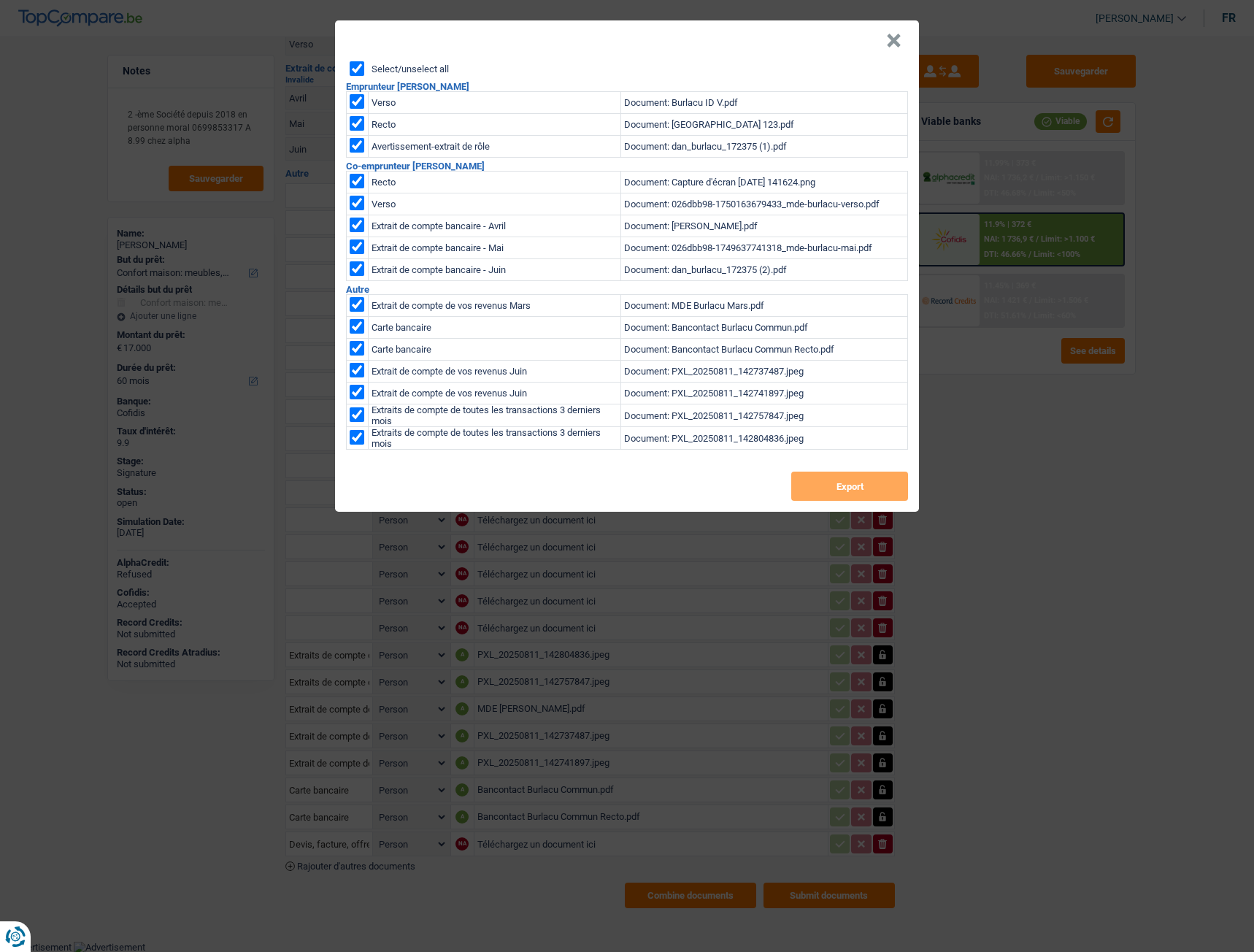
checkbox input "true"
click at [835, 486] on button "Export" at bounding box center [849, 486] width 116 height 30
drag, startPoint x: 893, startPoint y: 43, endPoint x: 883, endPoint y: 37, distance: 11.7
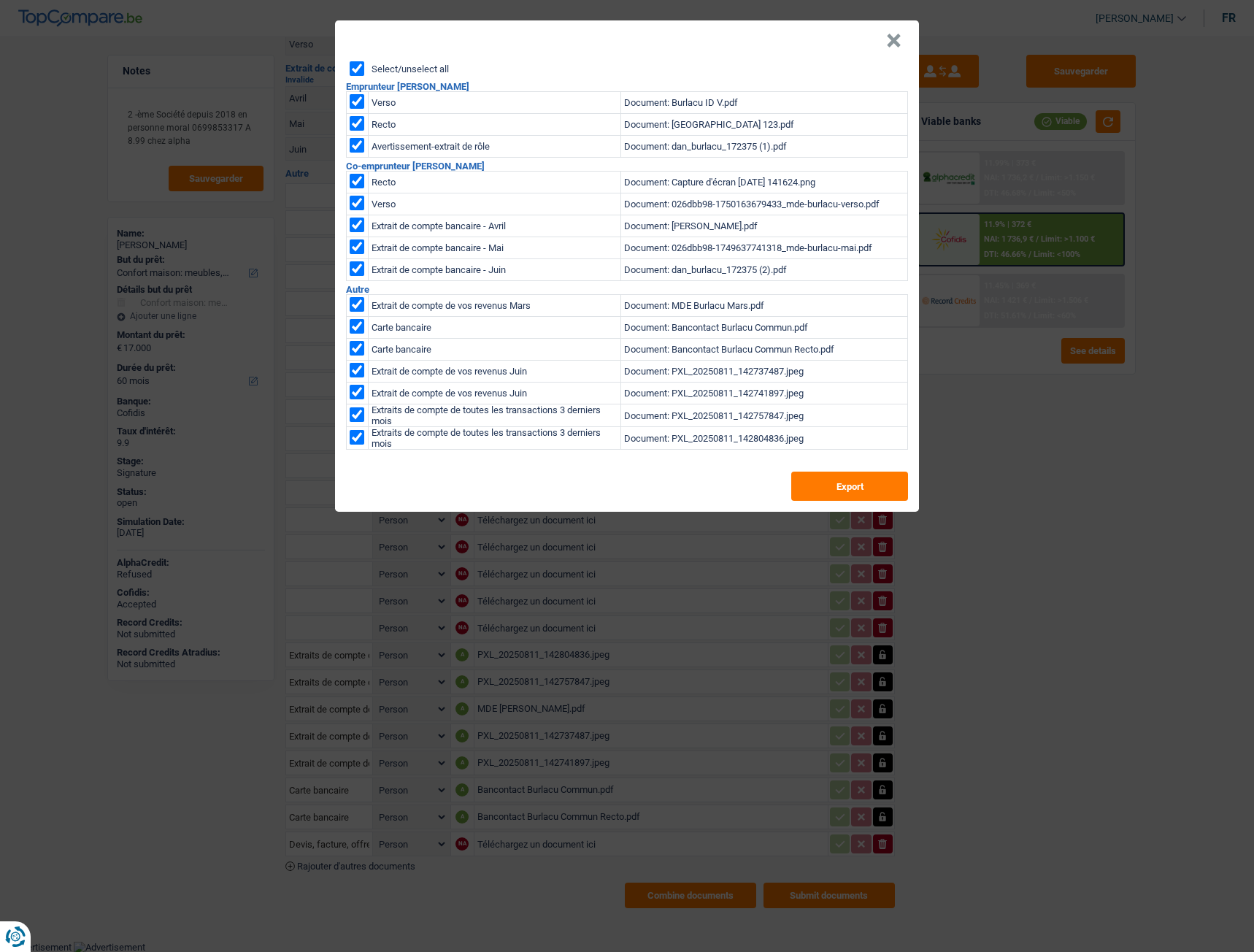
click at [893, 43] on button "×" at bounding box center [894, 41] width 16 height 15
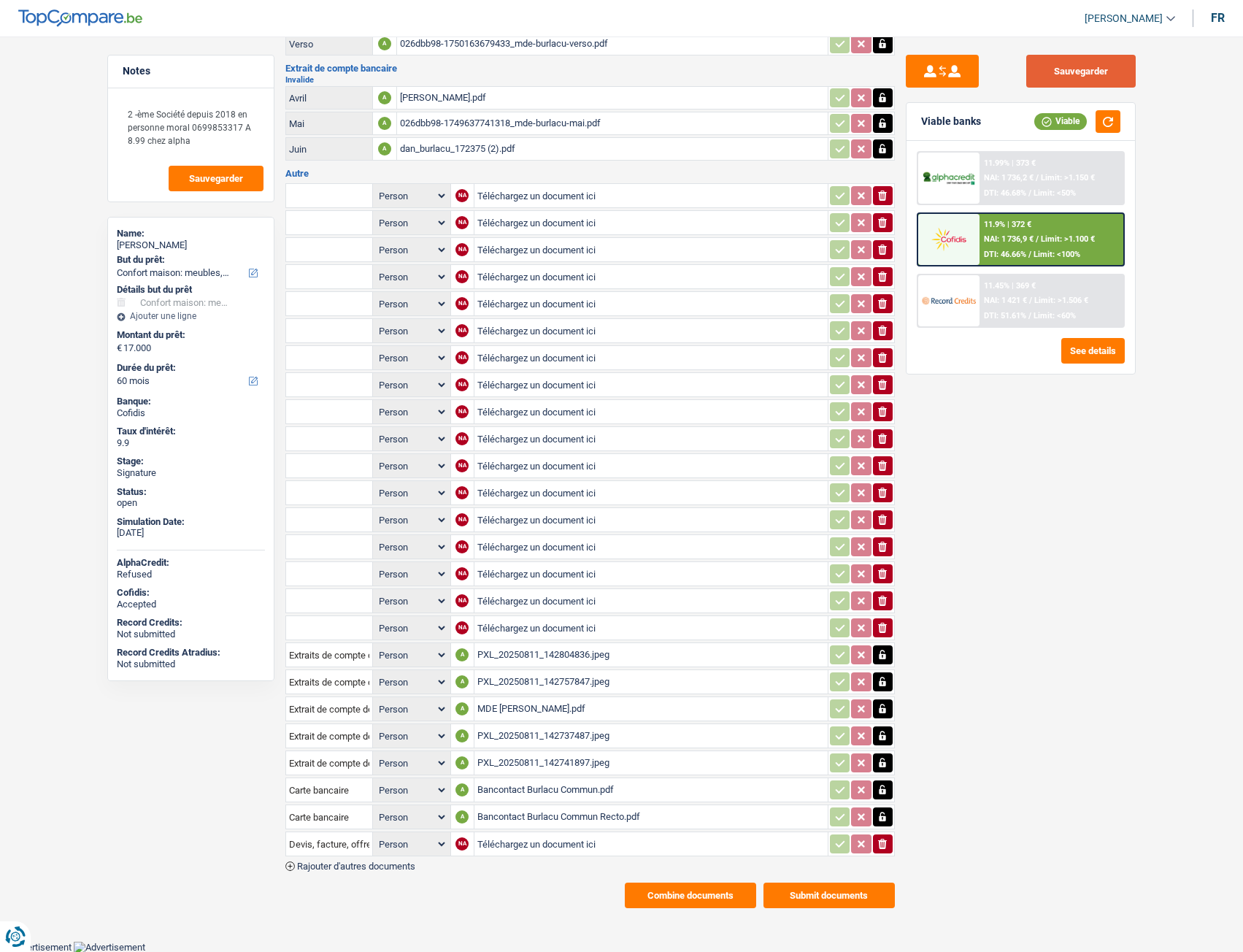
click at [1078, 64] on button "Sauvegarder" at bounding box center [1081, 71] width 109 height 33
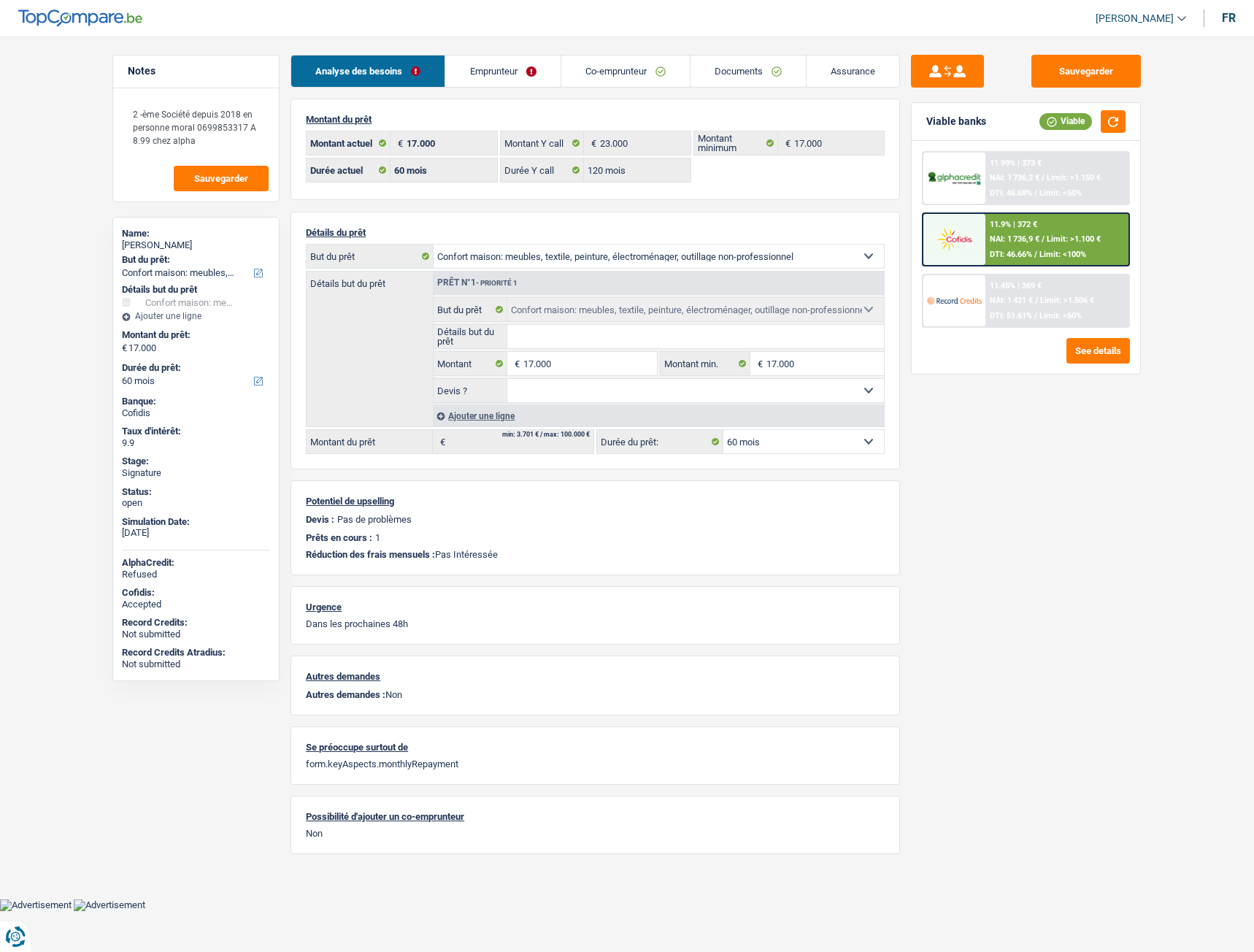
select select "household"
select select "60"
select select "120"
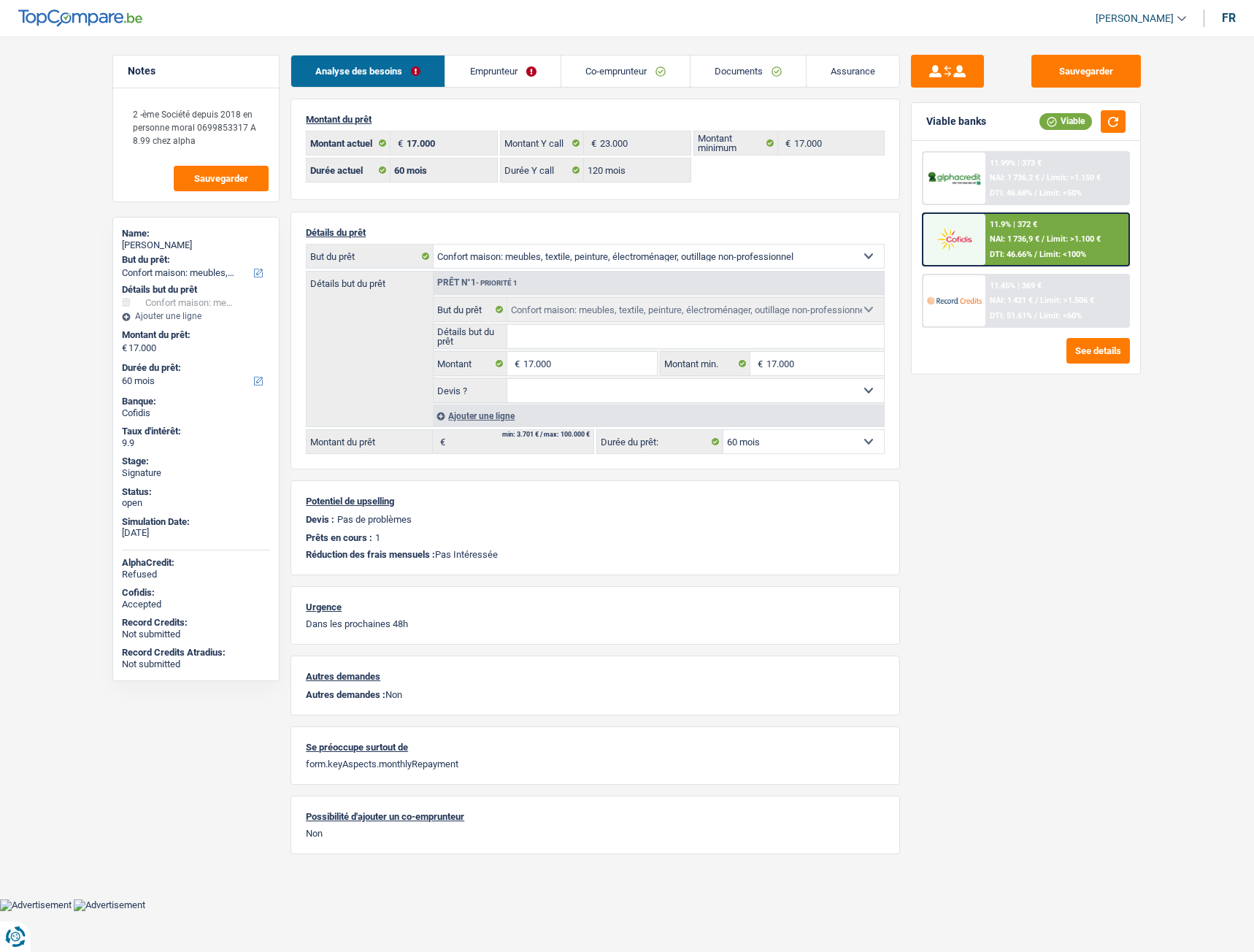
select select "household"
select select "60"
click at [469, 73] on link "Emprunteur" at bounding box center [503, 71] width 115 height 31
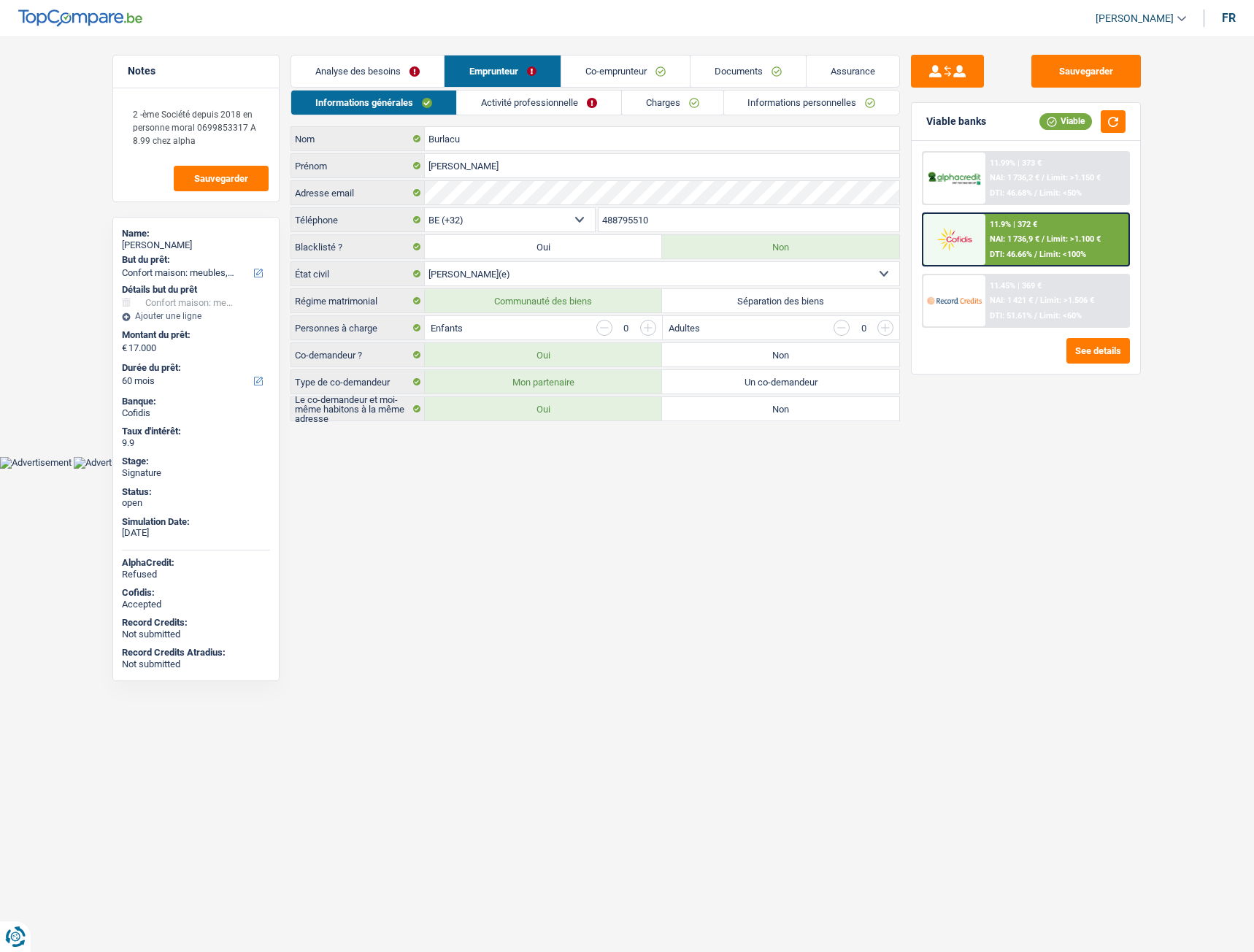
click at [771, 113] on link "Informations personnelles" at bounding box center [812, 102] width 176 height 24
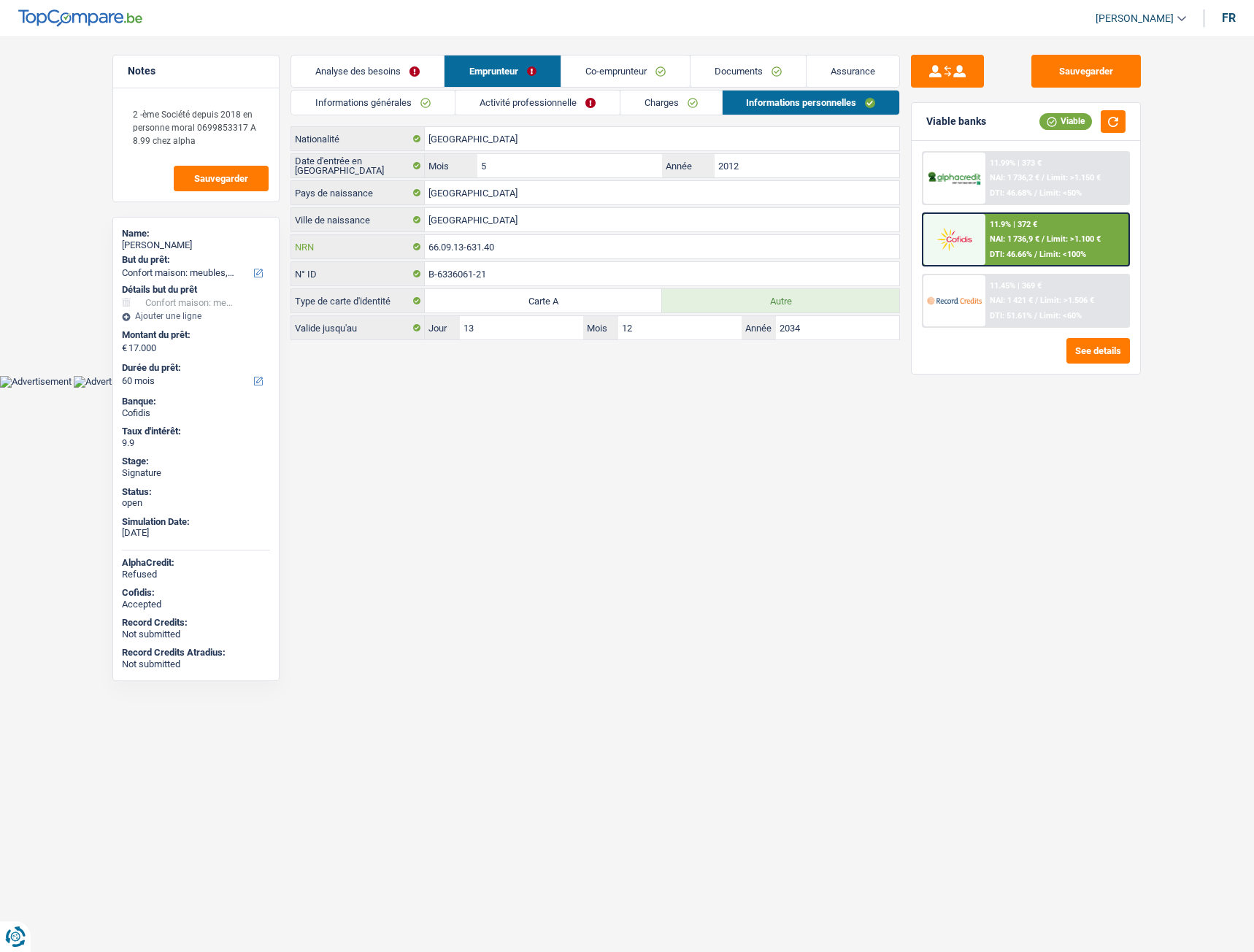
drag, startPoint x: 512, startPoint y: 245, endPoint x: 418, endPoint y: 247, distance: 94.0
click at [414, 249] on div "66.09.13-631.40 NRN" at bounding box center [595, 247] width 608 height 23
click at [644, 81] on link "Co-emprunteur" at bounding box center [625, 71] width 129 height 31
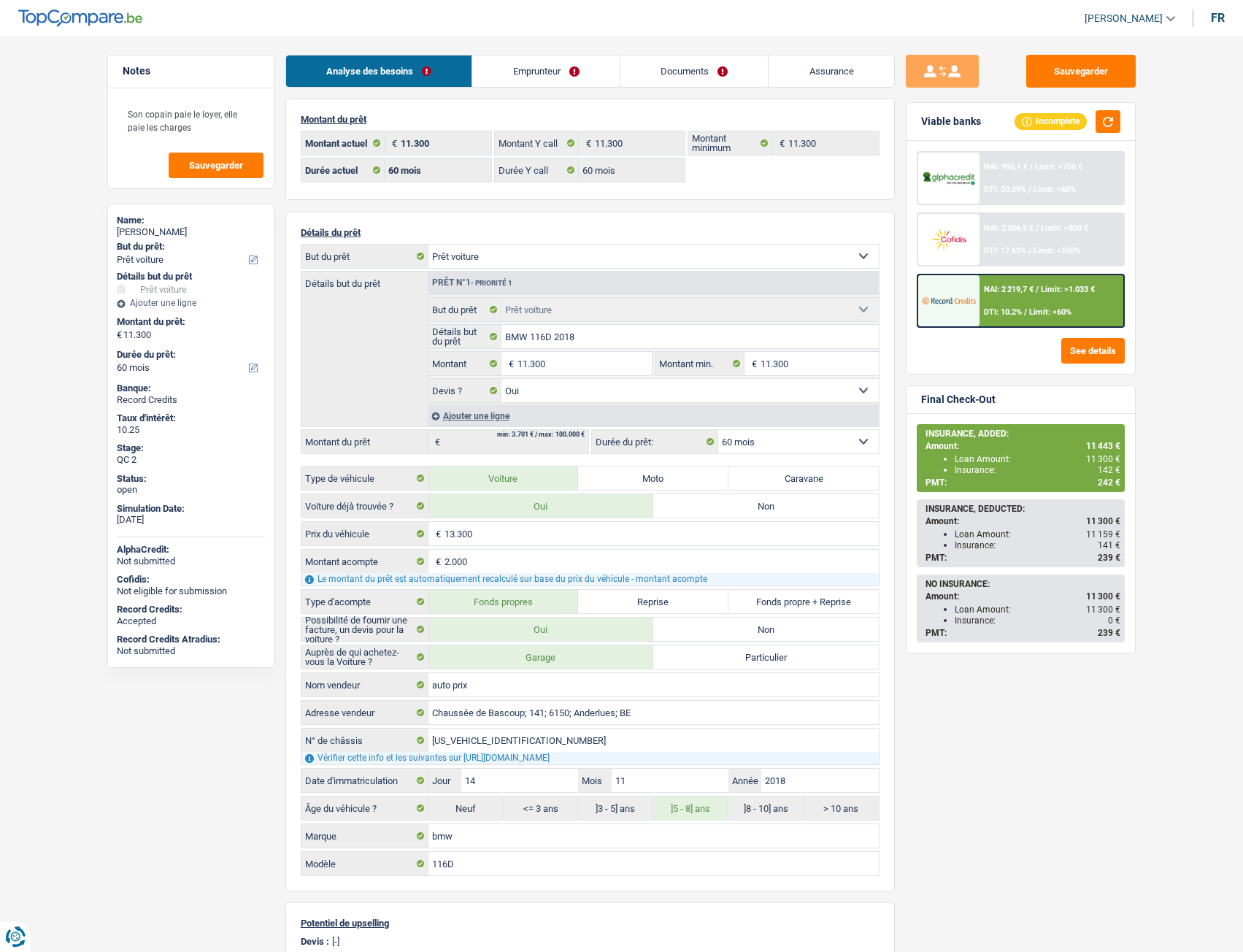
select select "car"
select select "60"
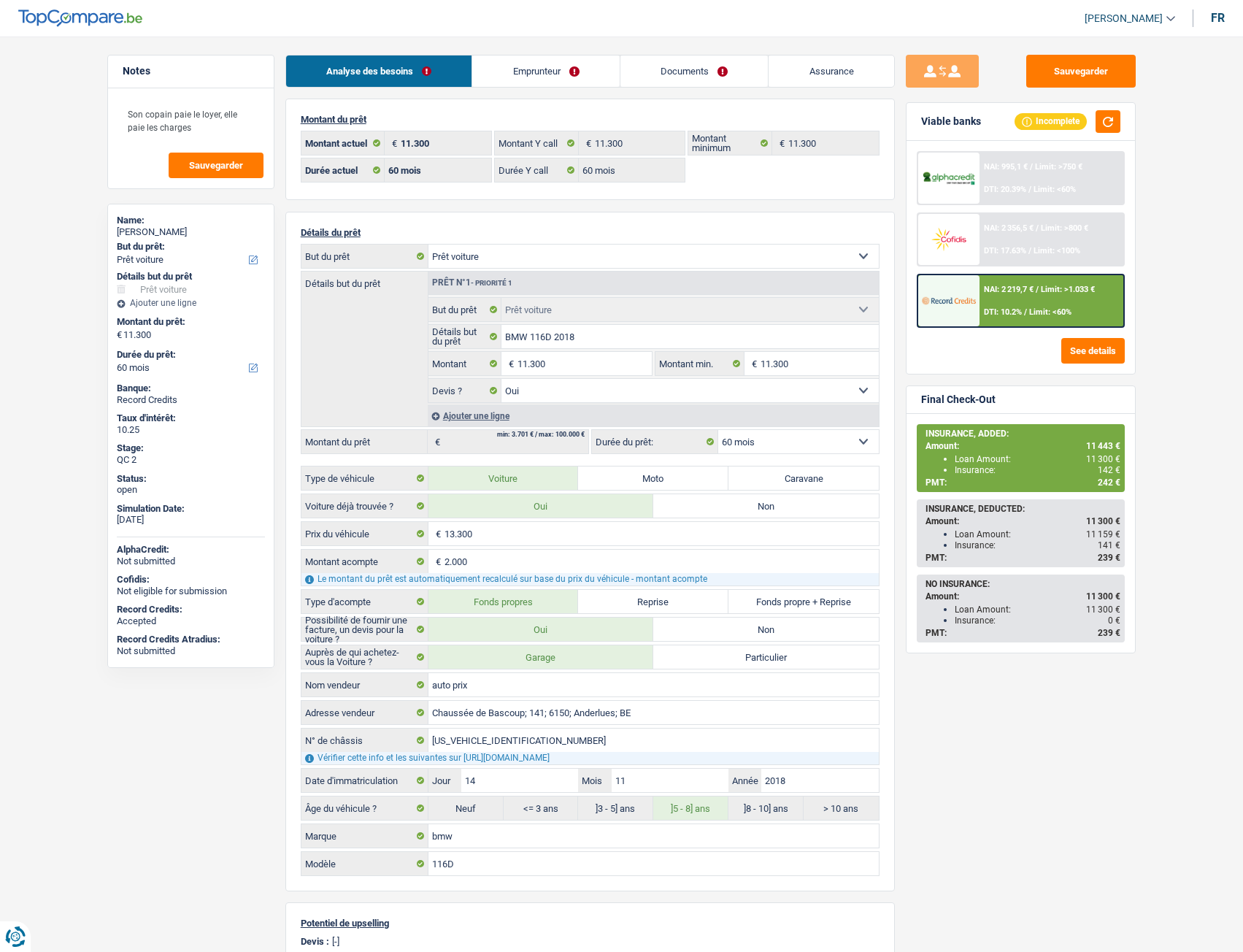
select select "car"
select select "yes"
select select "60"
drag, startPoint x: 723, startPoint y: 71, endPoint x: 734, endPoint y: 71, distance: 11.0
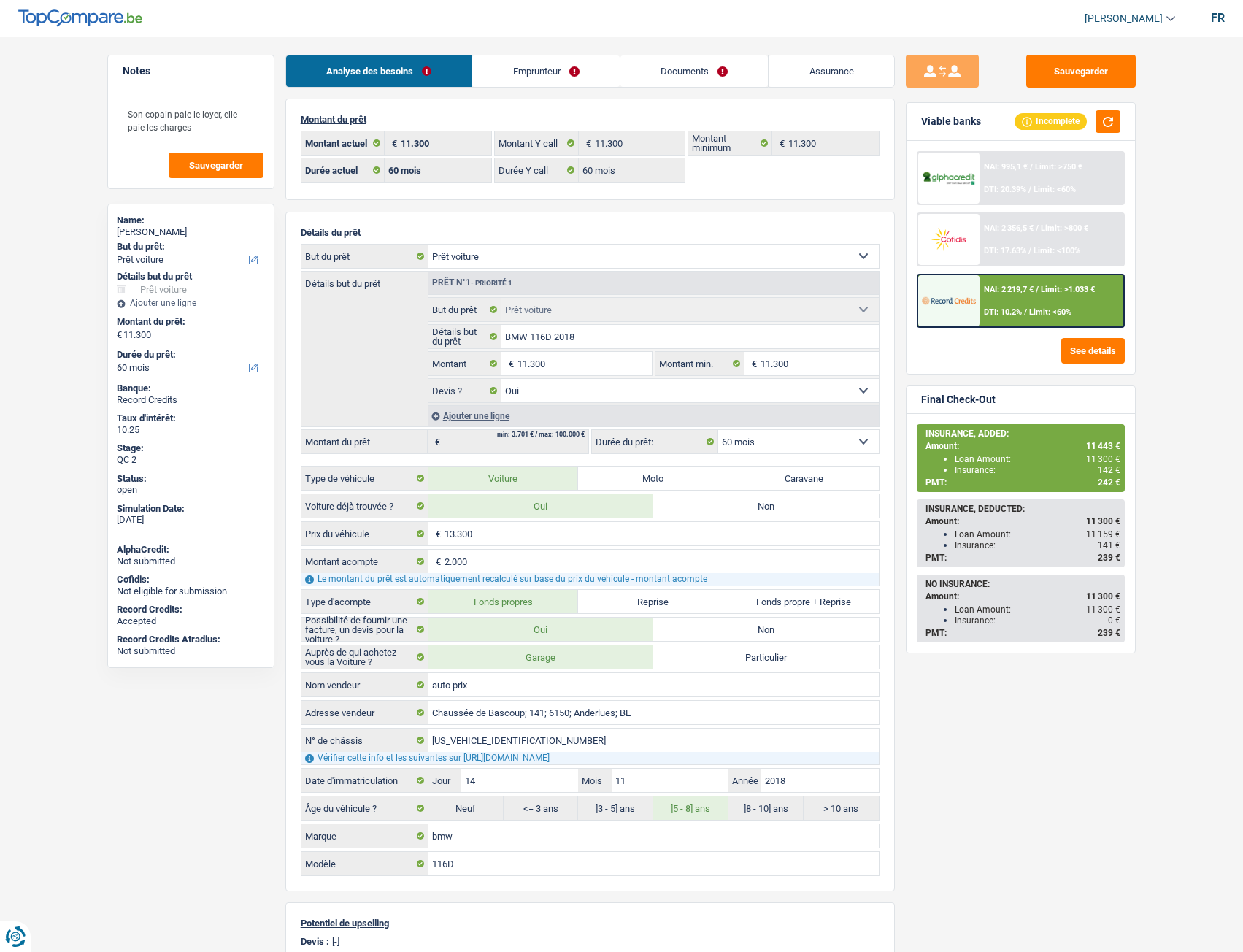
click at [723, 71] on link "Documents" at bounding box center [694, 71] width 149 height 31
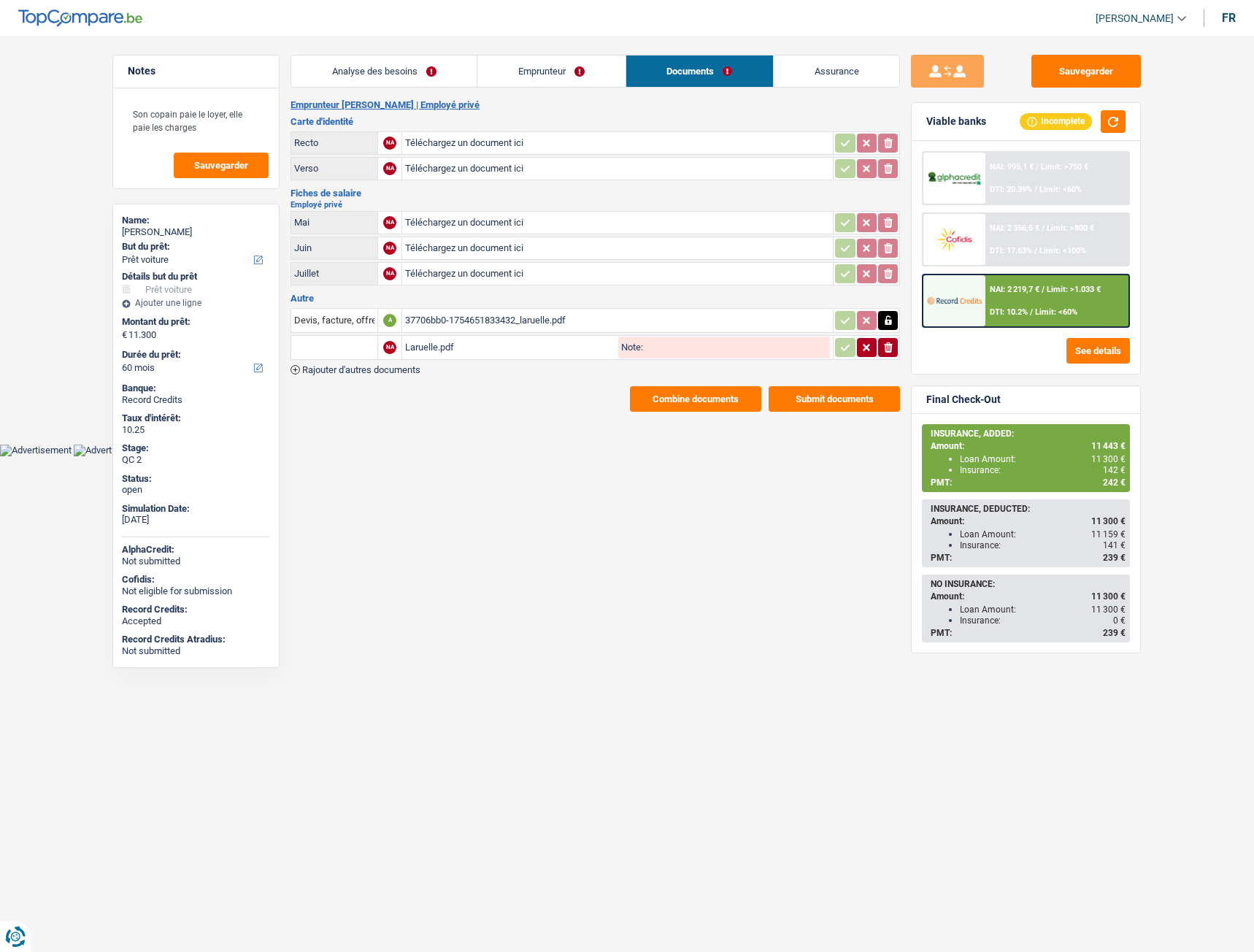
click at [430, 345] on div "Laruelle.pdf" at bounding box center [511, 347] width 210 height 22
click at [438, 345] on div "Laruelle.pdf" at bounding box center [511, 347] width 210 height 22
click at [340, 342] on input "text" at bounding box center [334, 347] width 80 height 23
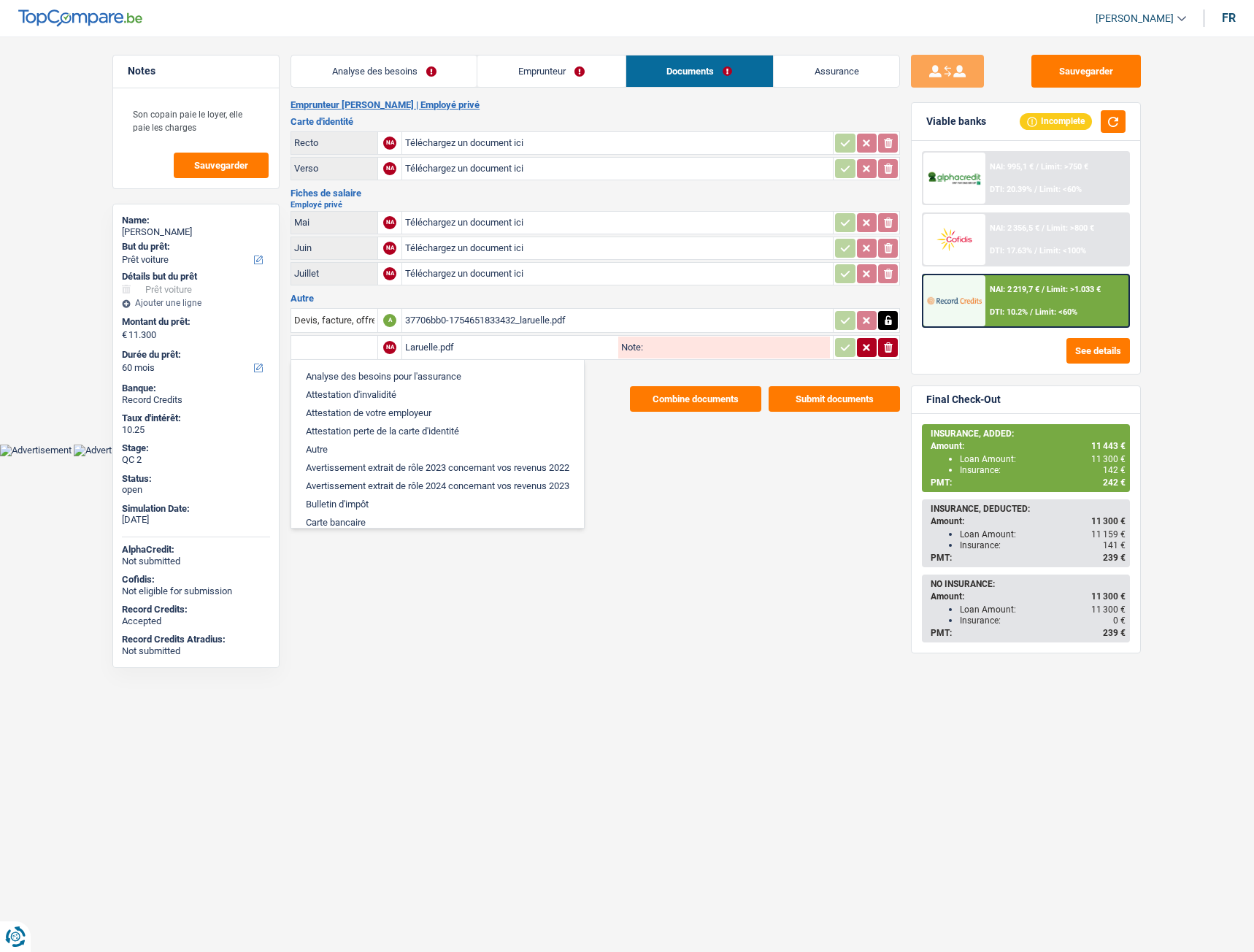
click at [512, 320] on div "37706bb0-1754651833432_laruelle.pdf" at bounding box center [617, 320] width 425 height 22
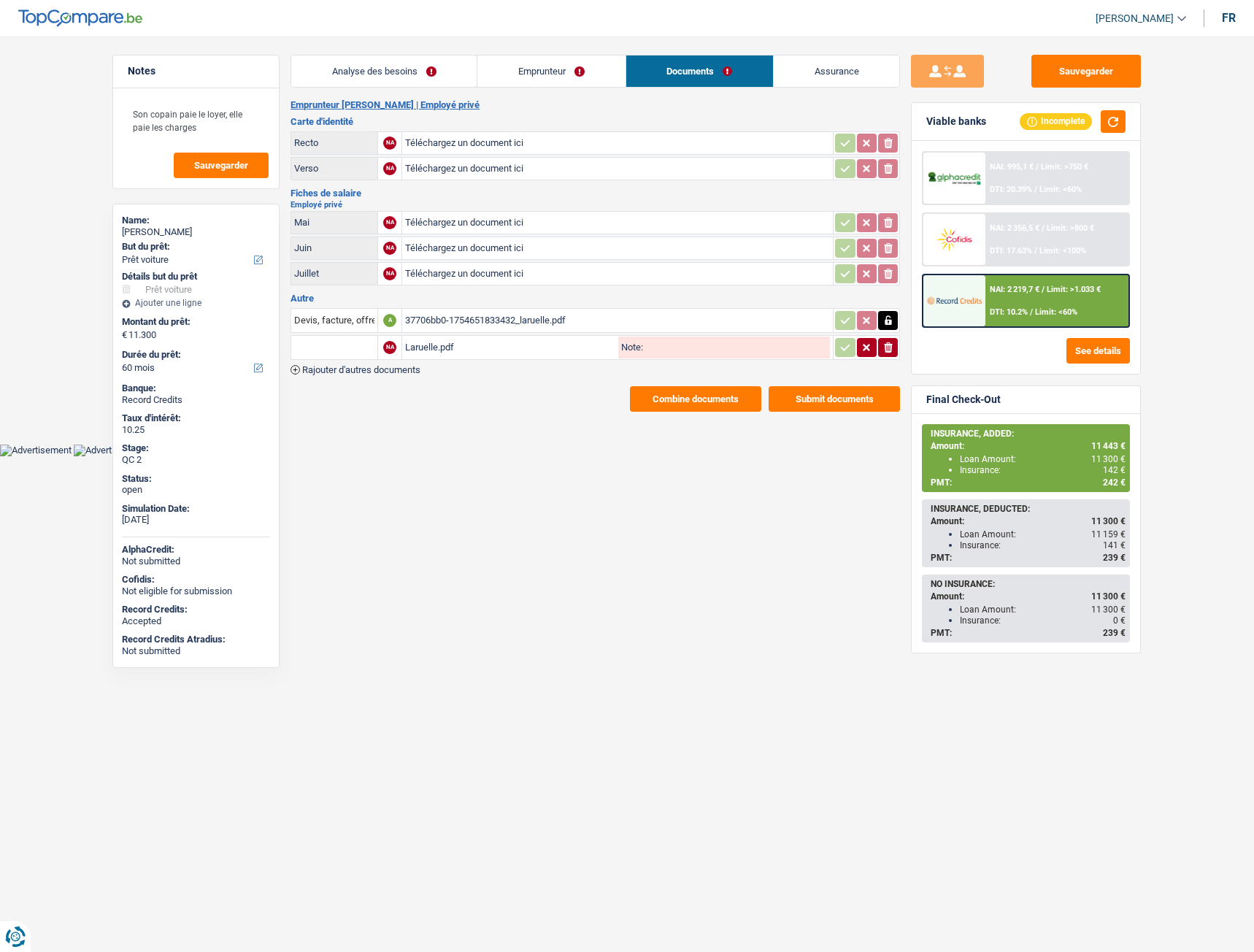
click at [332, 354] on input "text" at bounding box center [334, 347] width 80 height 23
click at [346, 381] on li "Devis, facture, offre, bon de commande" at bounding box center [387, 376] width 178 height 18
type input "Devis, facture, offre, bon de commande"
click at [840, 349] on icon "button" at bounding box center [845, 347] width 11 height 15
click at [1106, 62] on button "Sauvegarder" at bounding box center [1086, 71] width 109 height 33
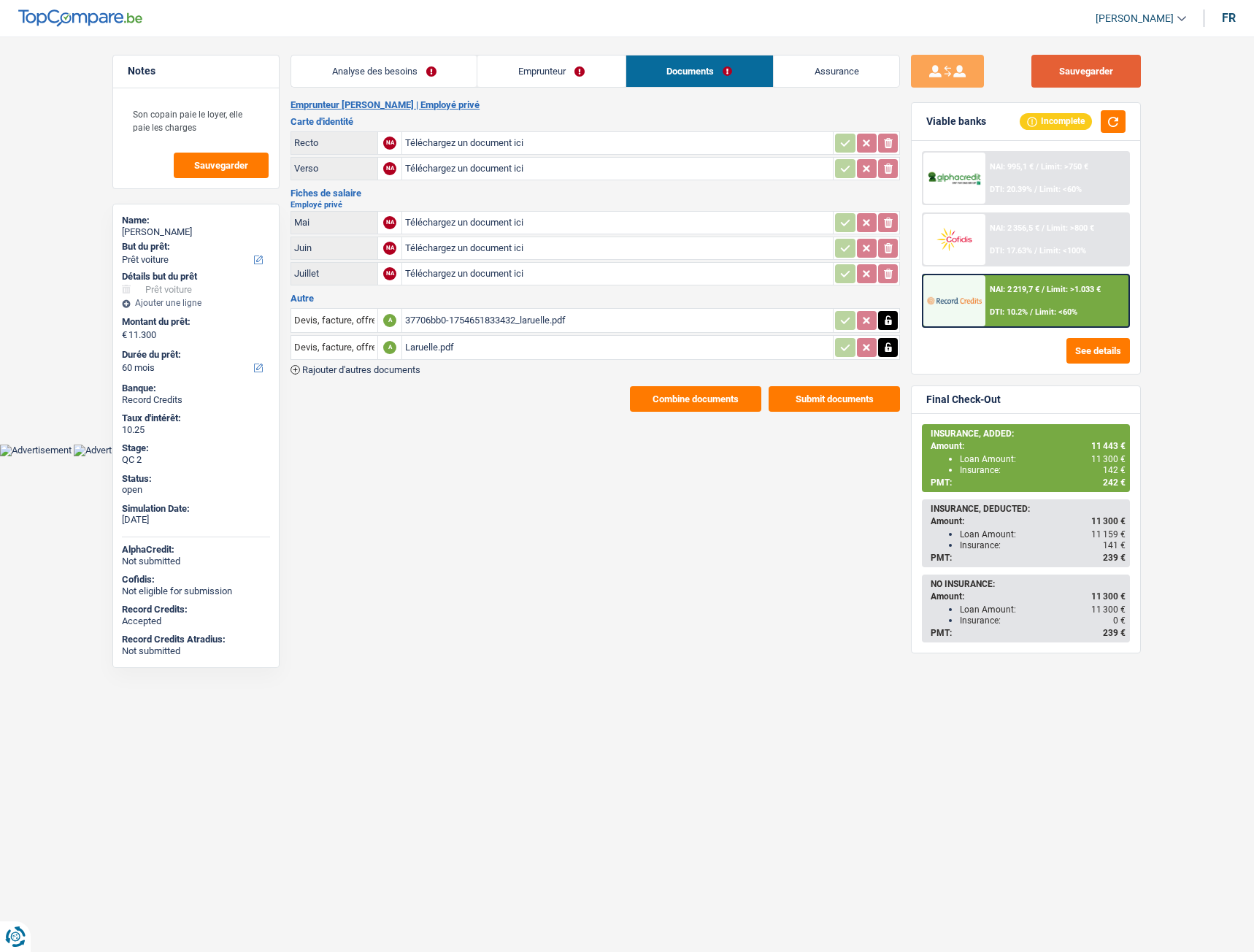
drag, startPoint x: 1100, startPoint y: 90, endPoint x: 1094, endPoint y: 78, distance: 13.4
click at [1099, 86] on div "Sauvegarder Viable banks Incomplete NAI: 995,1 € / Limit: >750 € DTI: 20.39% / …" at bounding box center [1026, 490] width 252 height 870
click at [1094, 76] on button "Sauvegarder" at bounding box center [1086, 71] width 109 height 33
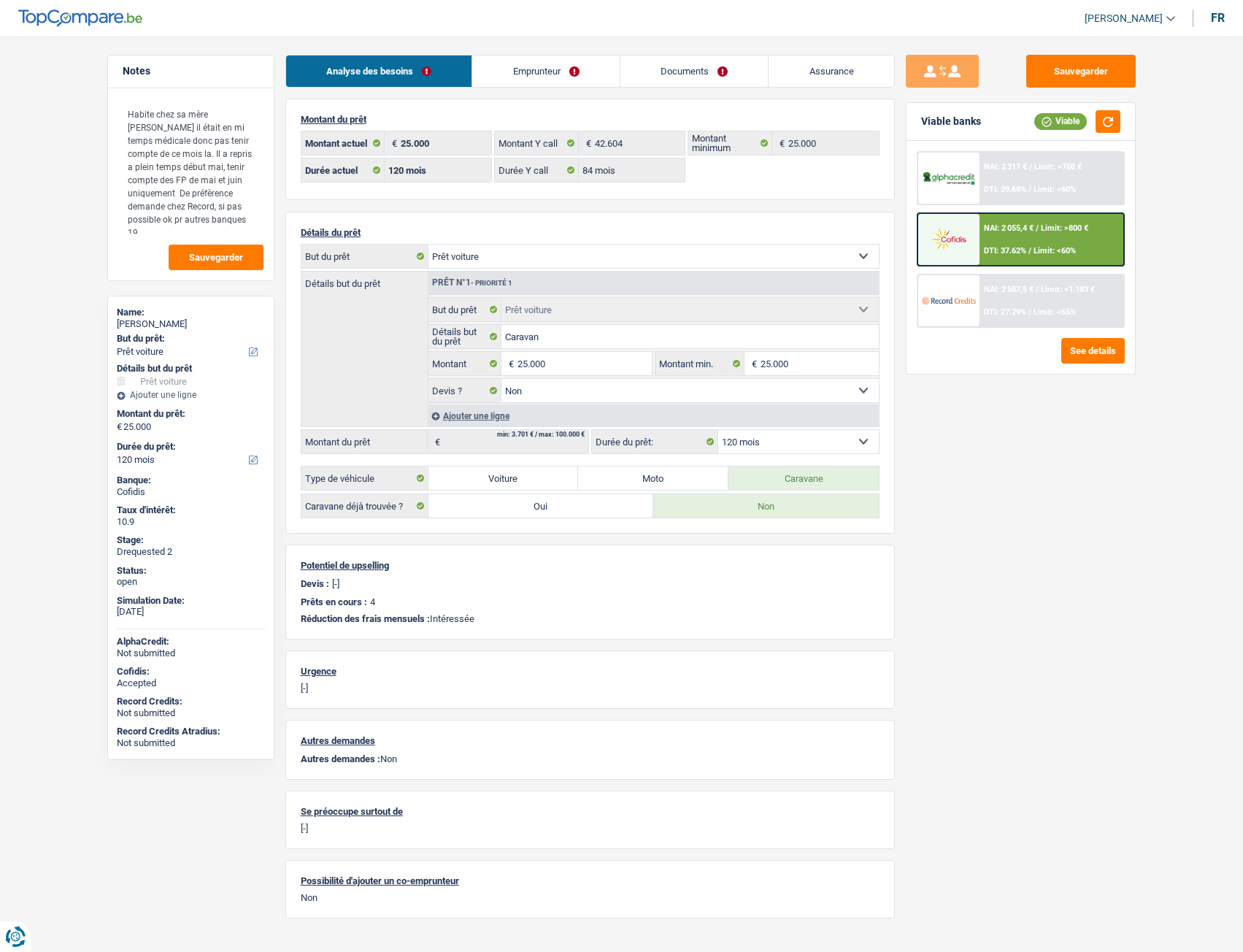
select select "car"
select select "120"
select select "84"
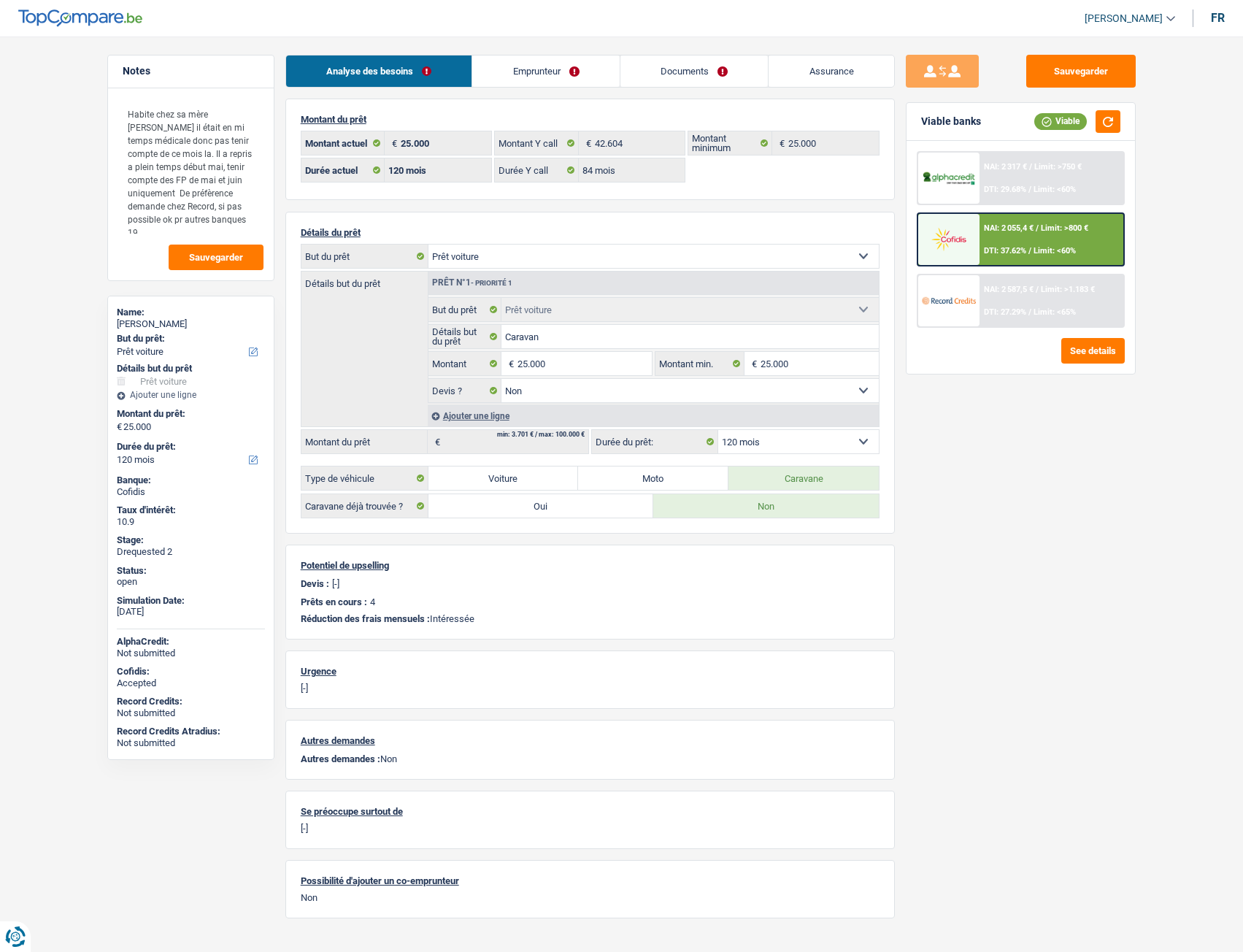
select select "car"
select select "false"
select select "120"
click at [695, 73] on link "Documents" at bounding box center [694, 71] width 149 height 31
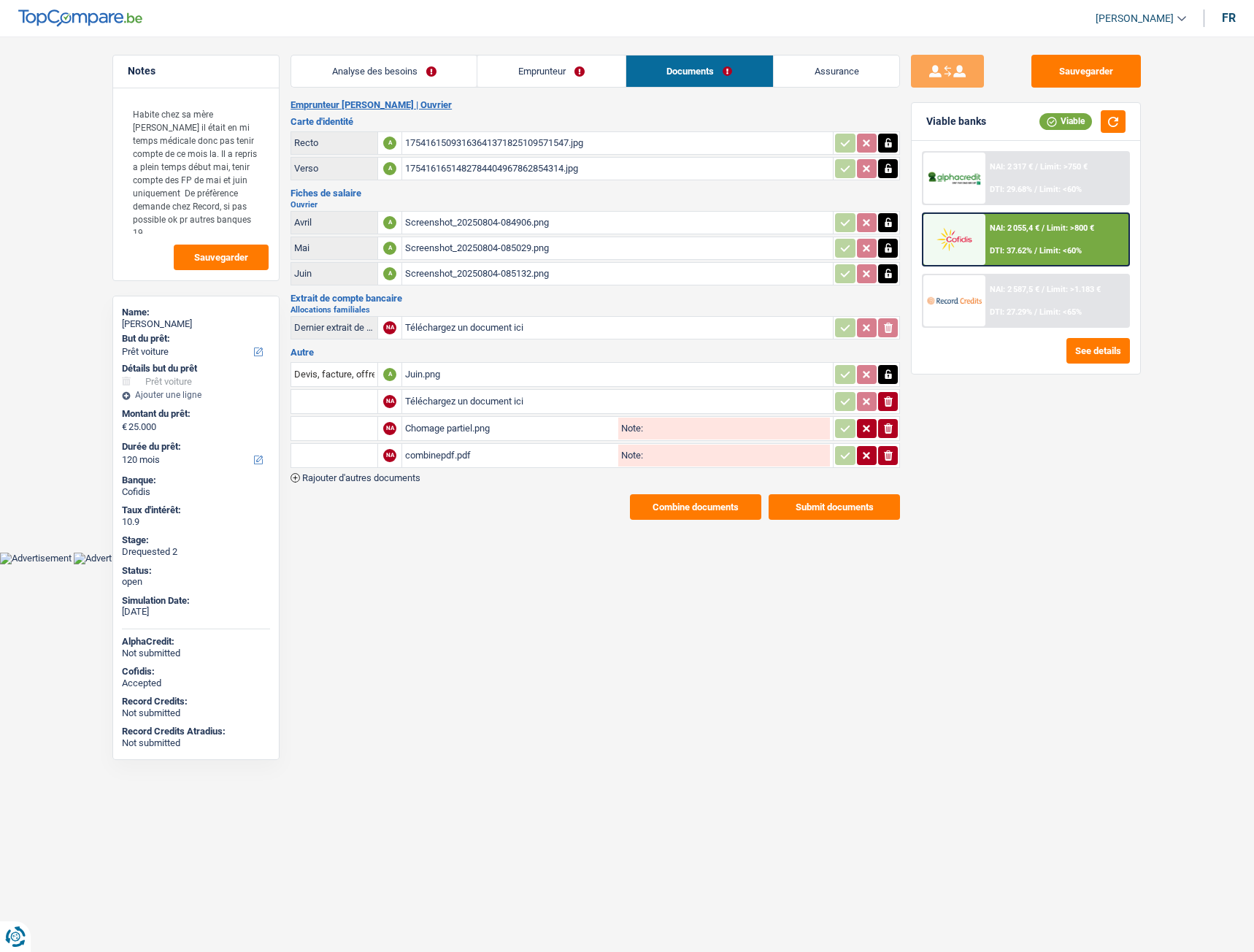
click at [453, 136] on div "17541615093163641371825109571547.jpg" at bounding box center [617, 142] width 425 height 22
click at [495, 168] on div "1754161651482784404967862854314.jpg" at bounding box center [617, 169] width 425 height 22
click at [441, 402] on input "Téléchargez un document ici" at bounding box center [617, 401] width 425 height 22
type input "C:\fakepath\CB [PERSON_NAME].jpg"
click at [348, 401] on input "text" at bounding box center [334, 401] width 80 height 23
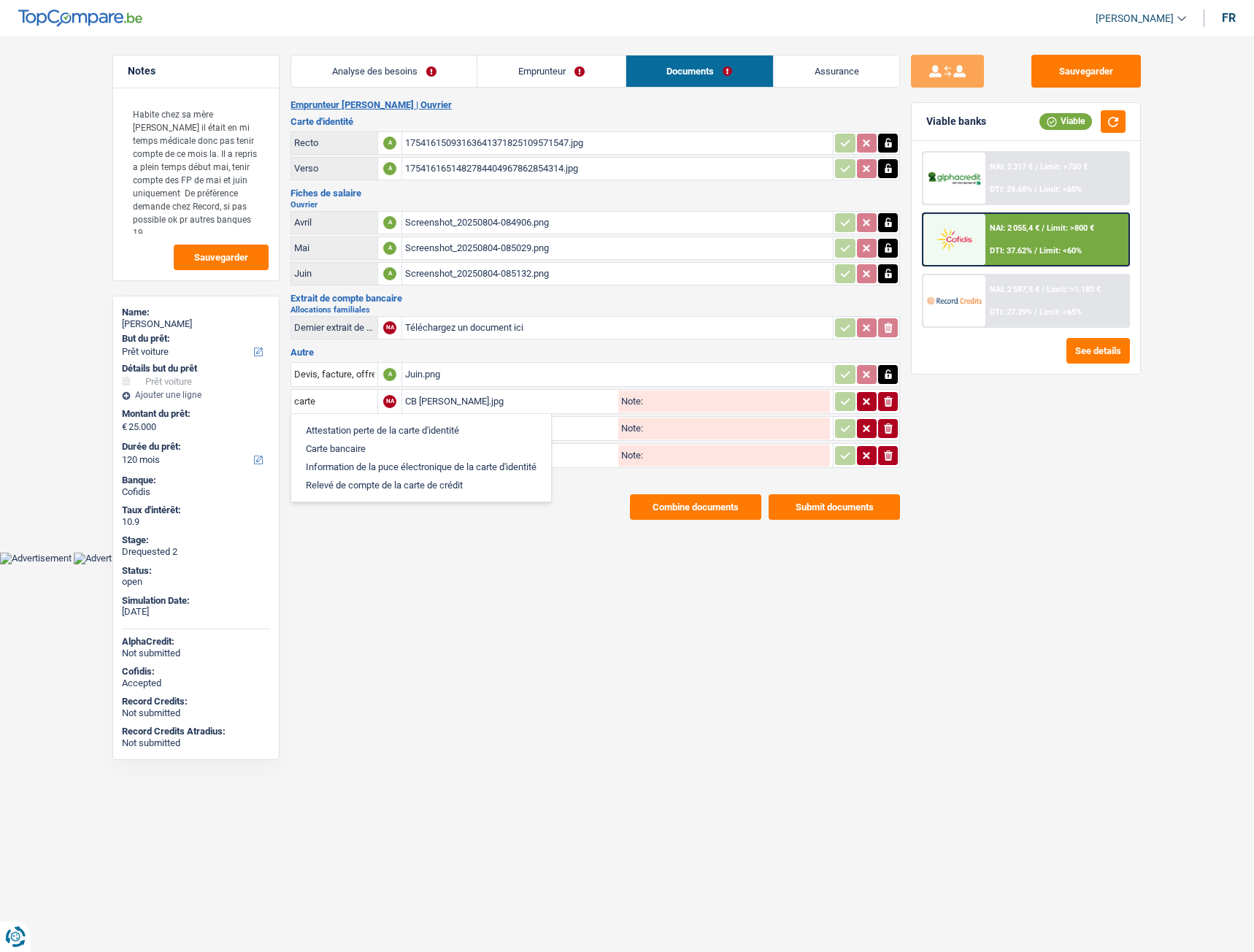
click at [373, 446] on li "Carte bancaire" at bounding box center [421, 448] width 245 height 18
type input "Carte bancaire"
click at [842, 406] on icon "button" at bounding box center [845, 401] width 11 height 15
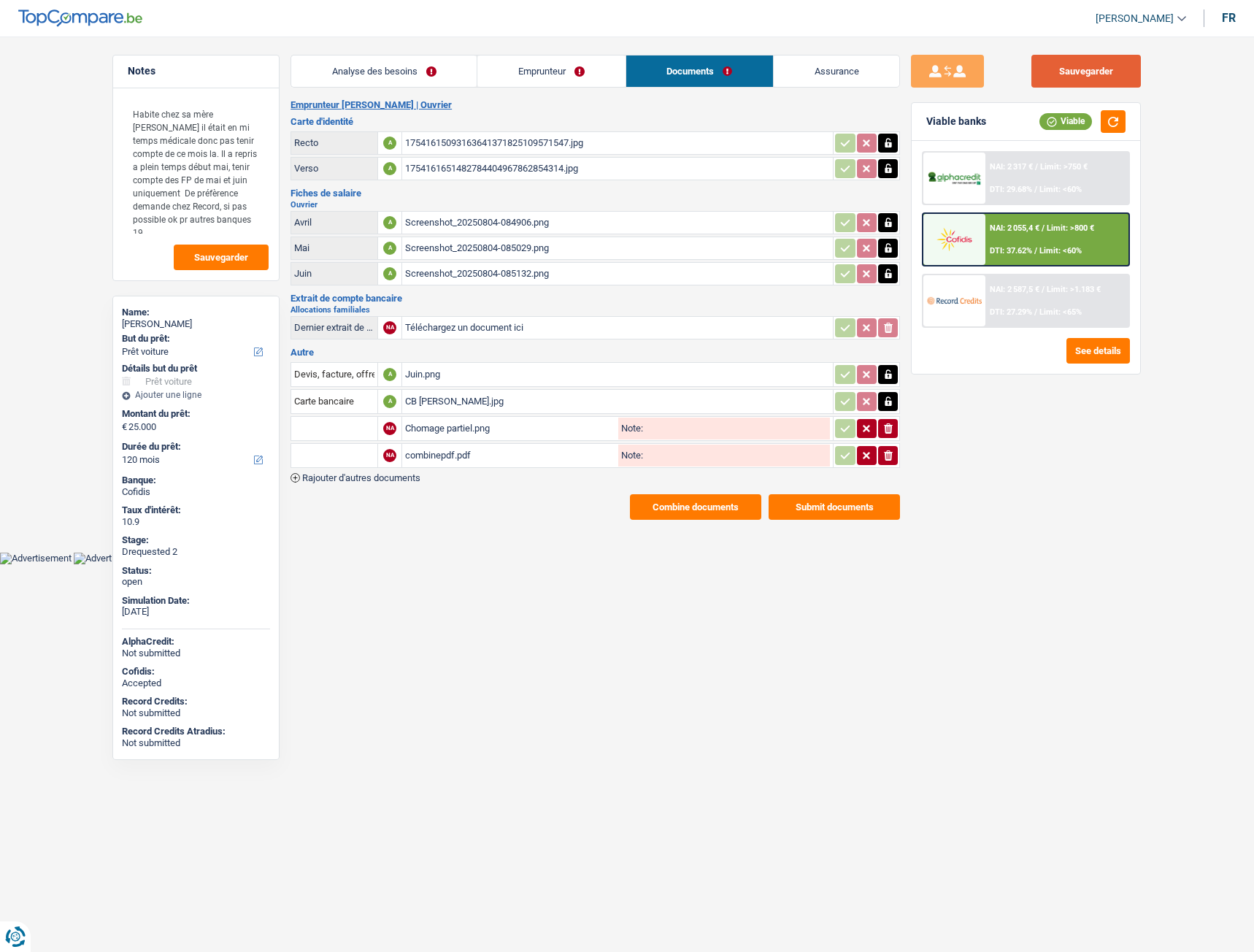
click at [1065, 76] on button "Sauvegarder" at bounding box center [1086, 71] width 109 height 33
click at [538, 144] on div "17541615093163641371825109571547.jpg" at bounding box center [617, 142] width 425 height 22
click at [822, 67] on link "Assurance" at bounding box center [836, 71] width 126 height 31
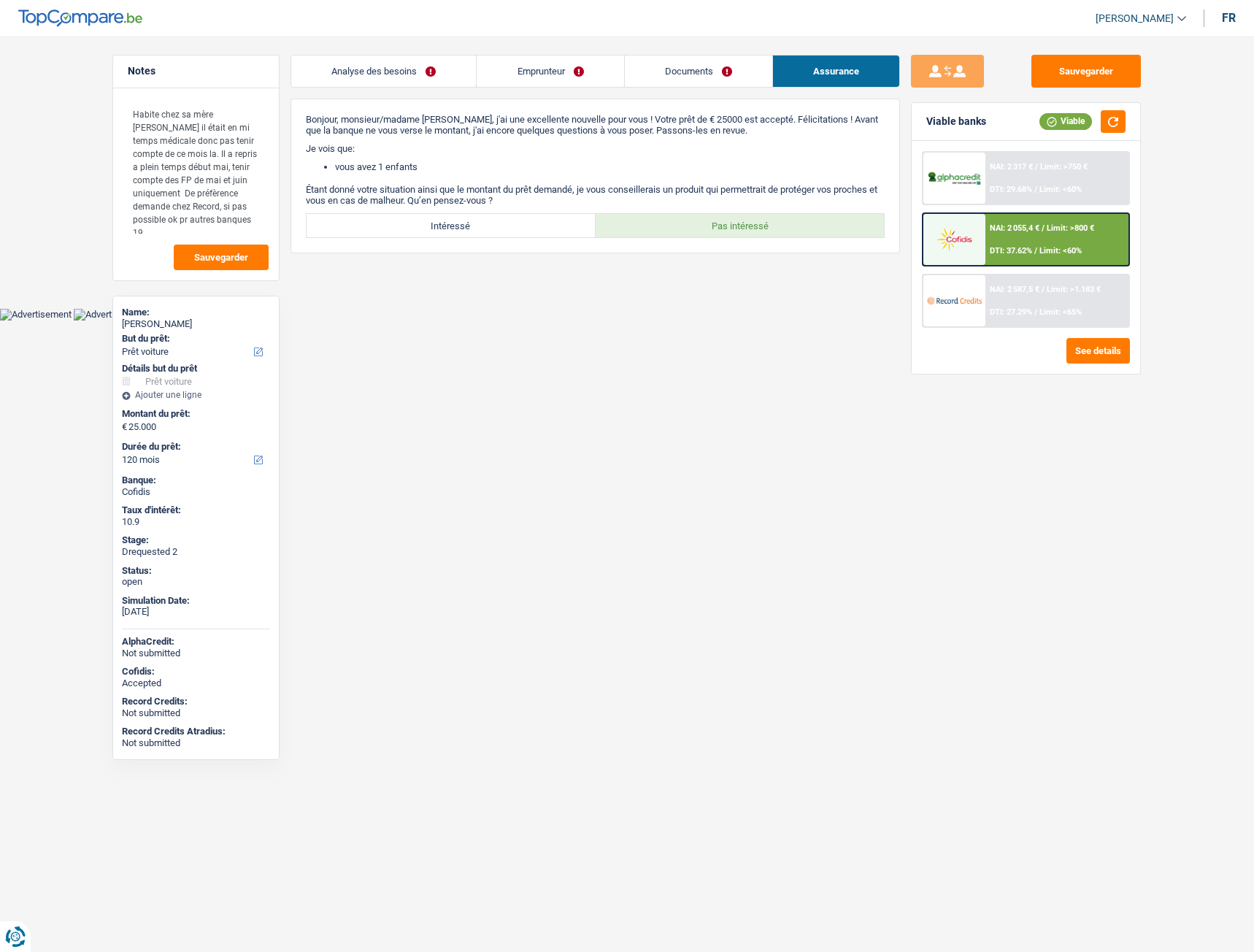
click at [694, 68] on link "Documents" at bounding box center [699, 71] width 148 height 31
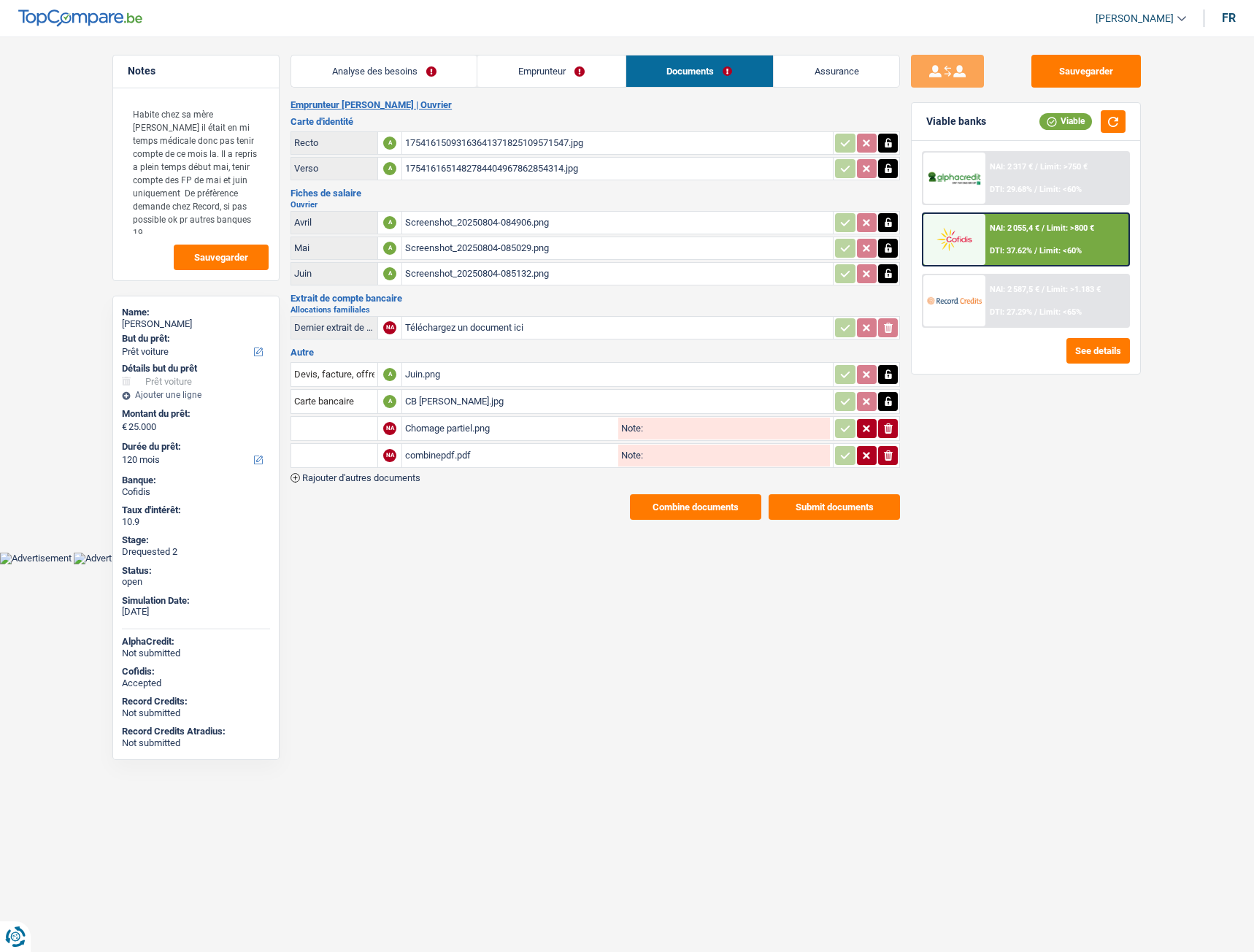
click at [524, 77] on link "Emprunteur" at bounding box center [551, 71] width 148 height 31
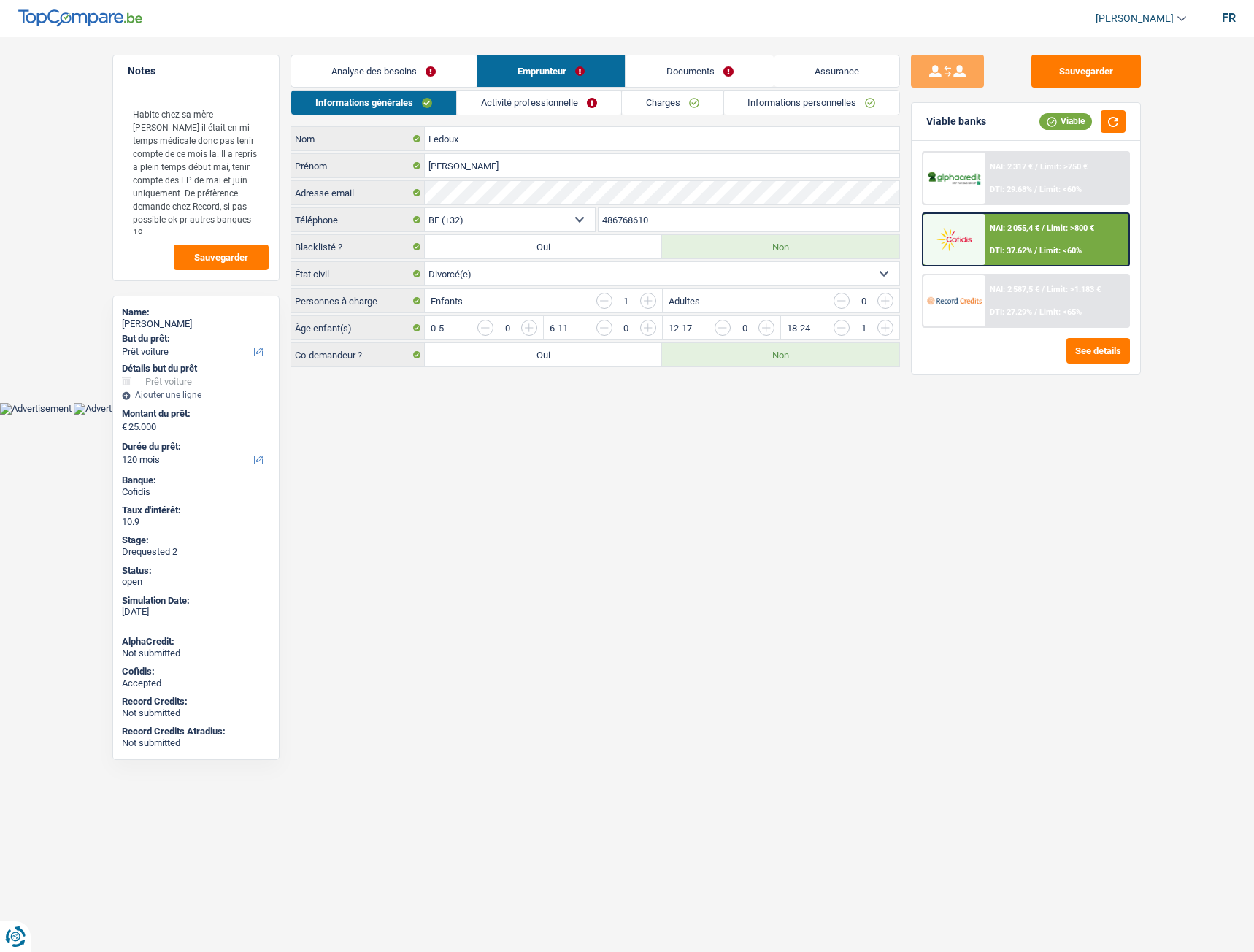
click at [380, 70] on link "Analyse des besoins" at bounding box center [384, 71] width 186 height 31
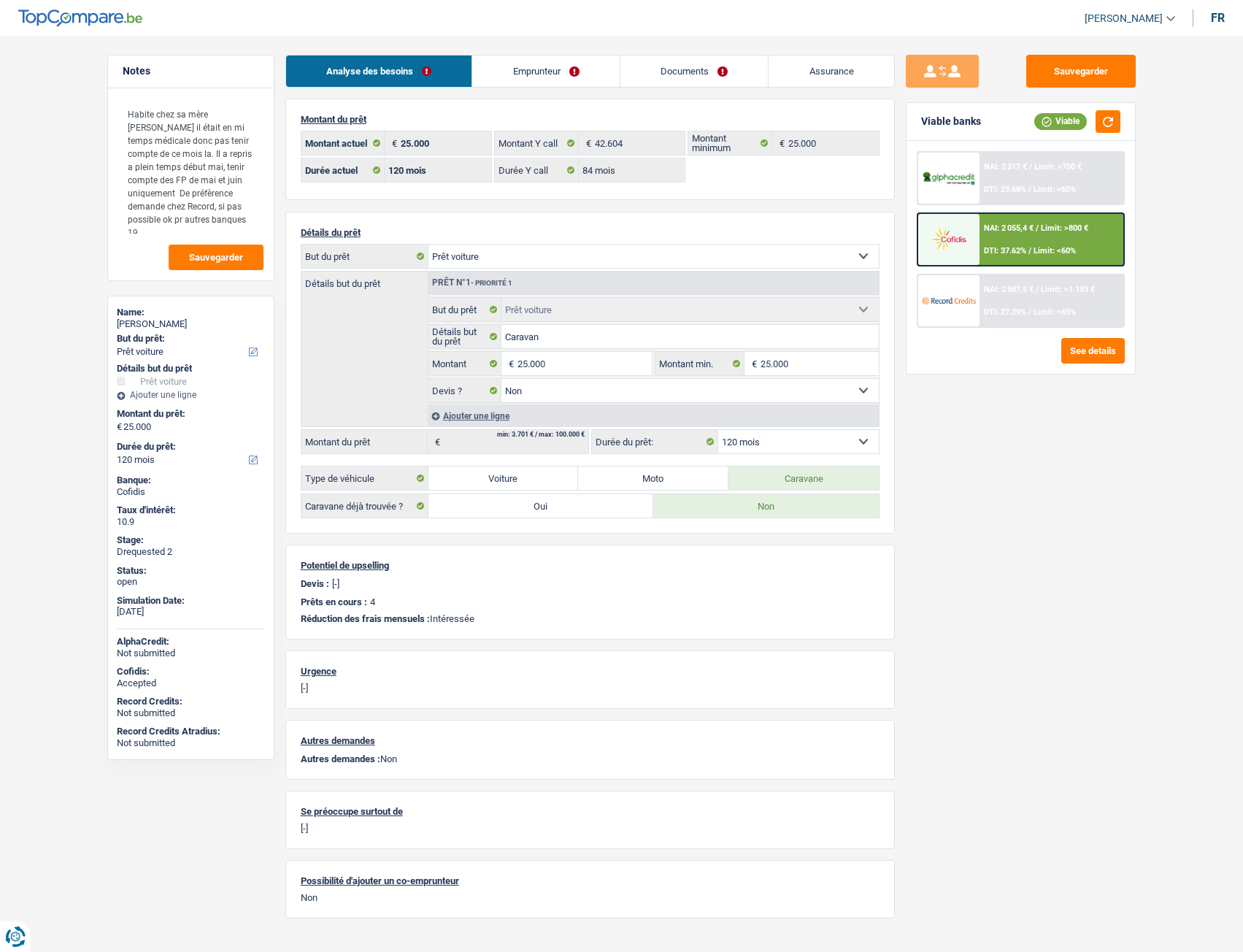
click at [561, 76] on link "Emprunteur" at bounding box center [546, 71] width 148 height 31
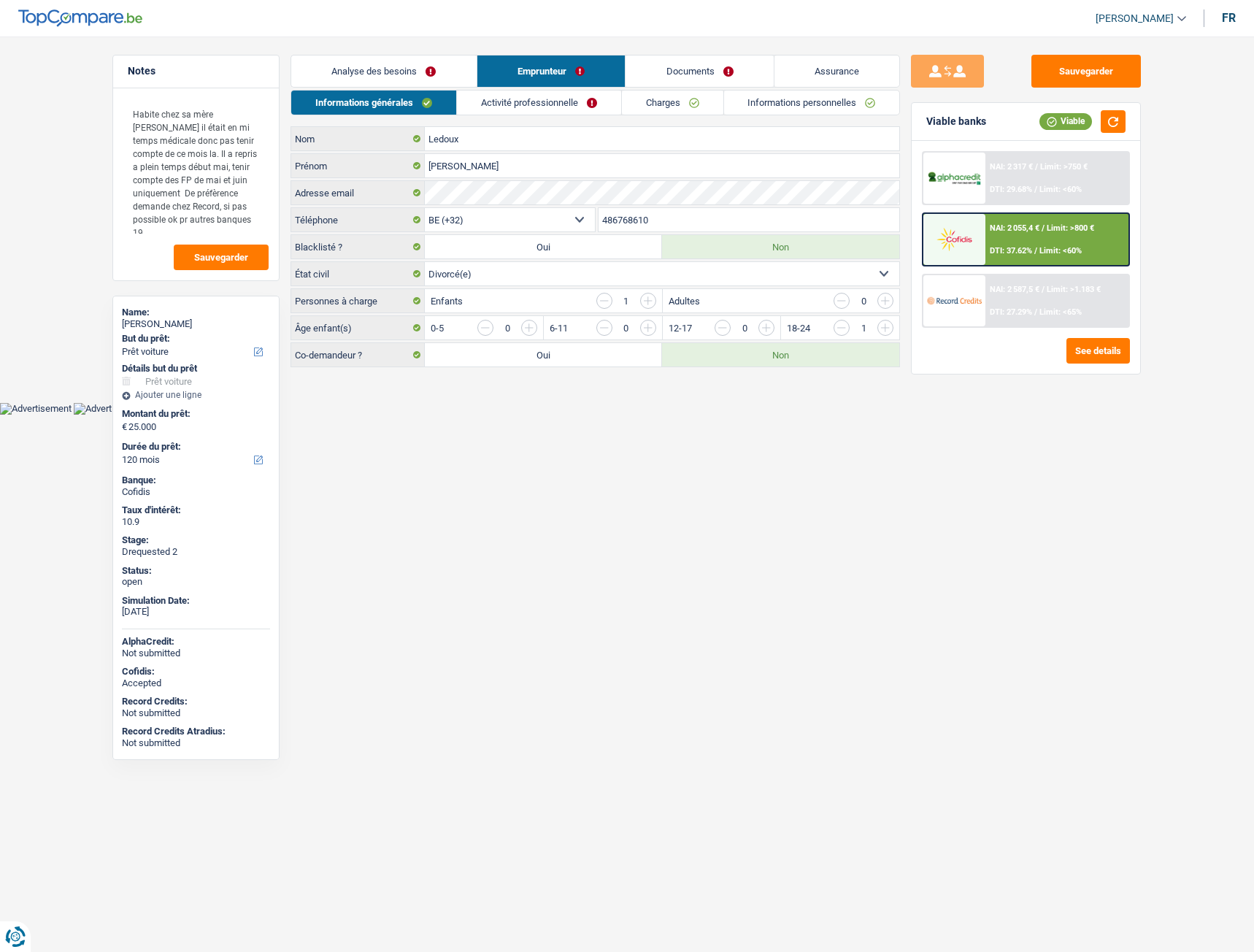
click at [777, 100] on link "Informations personnelles" at bounding box center [812, 102] width 176 height 24
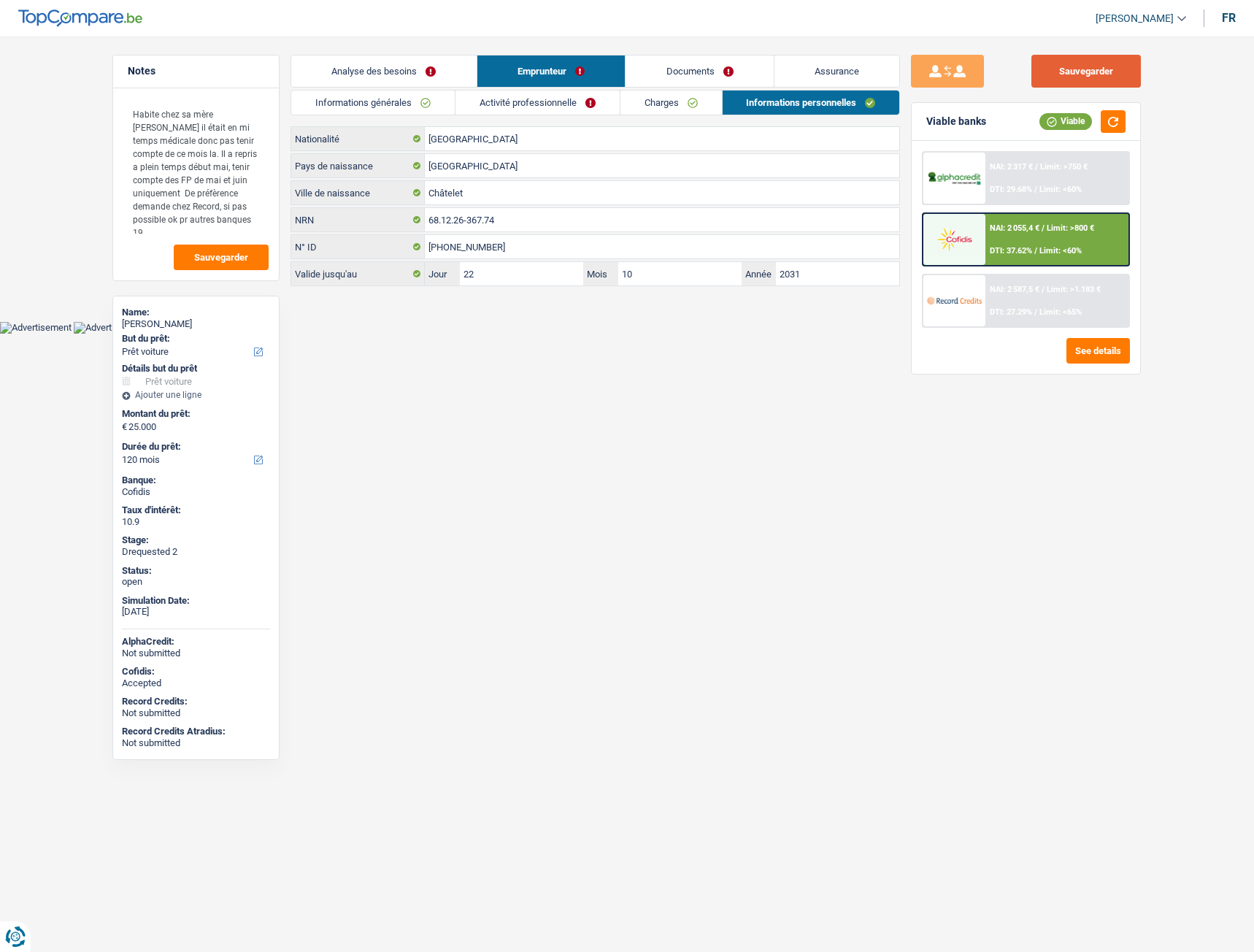
click at [1094, 75] on button "Sauvegarder" at bounding box center [1086, 71] width 109 height 33
click at [385, 101] on link "Informations générales" at bounding box center [373, 102] width 163 height 24
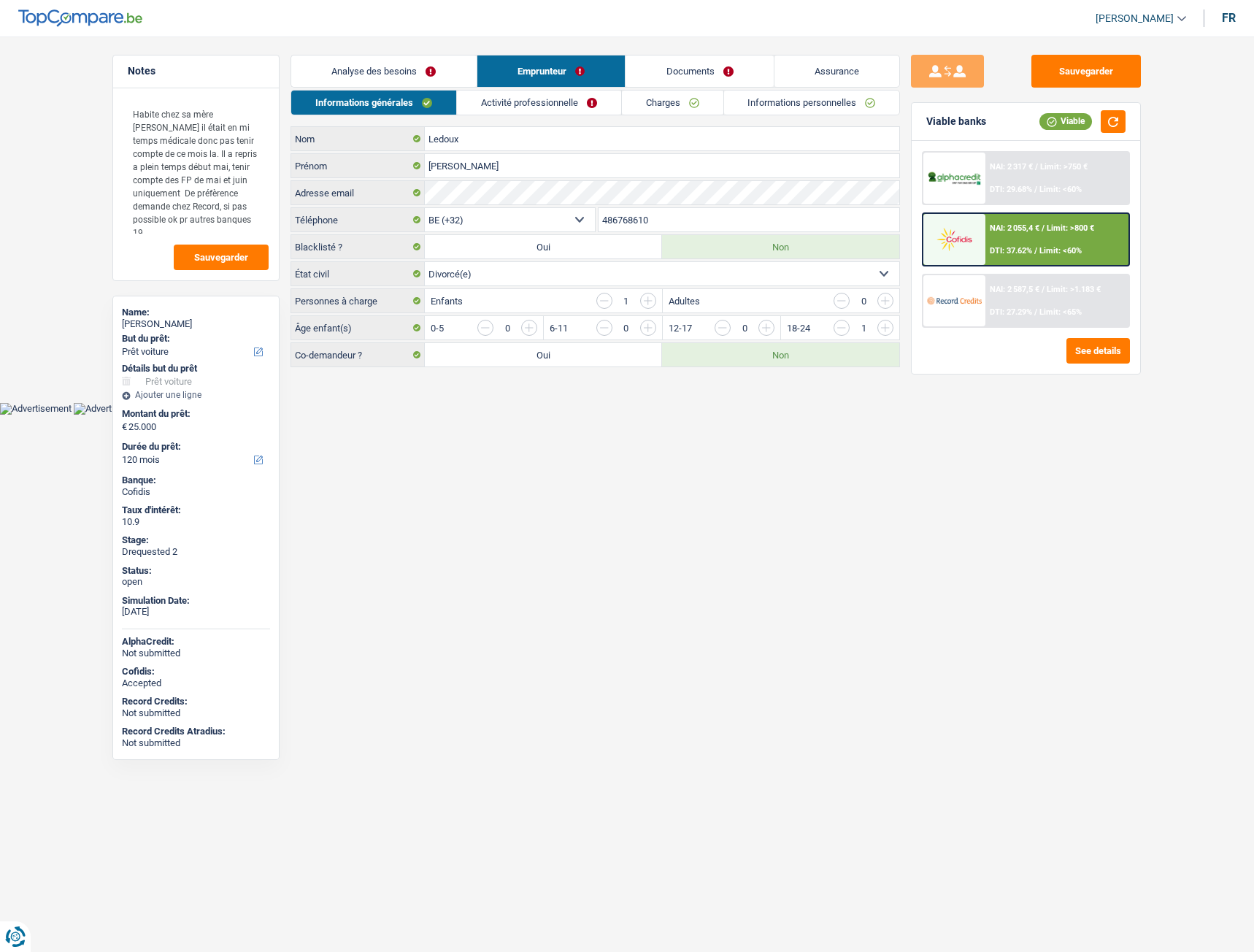
click at [497, 101] on link "Activité professionnelle" at bounding box center [538, 102] width 164 height 24
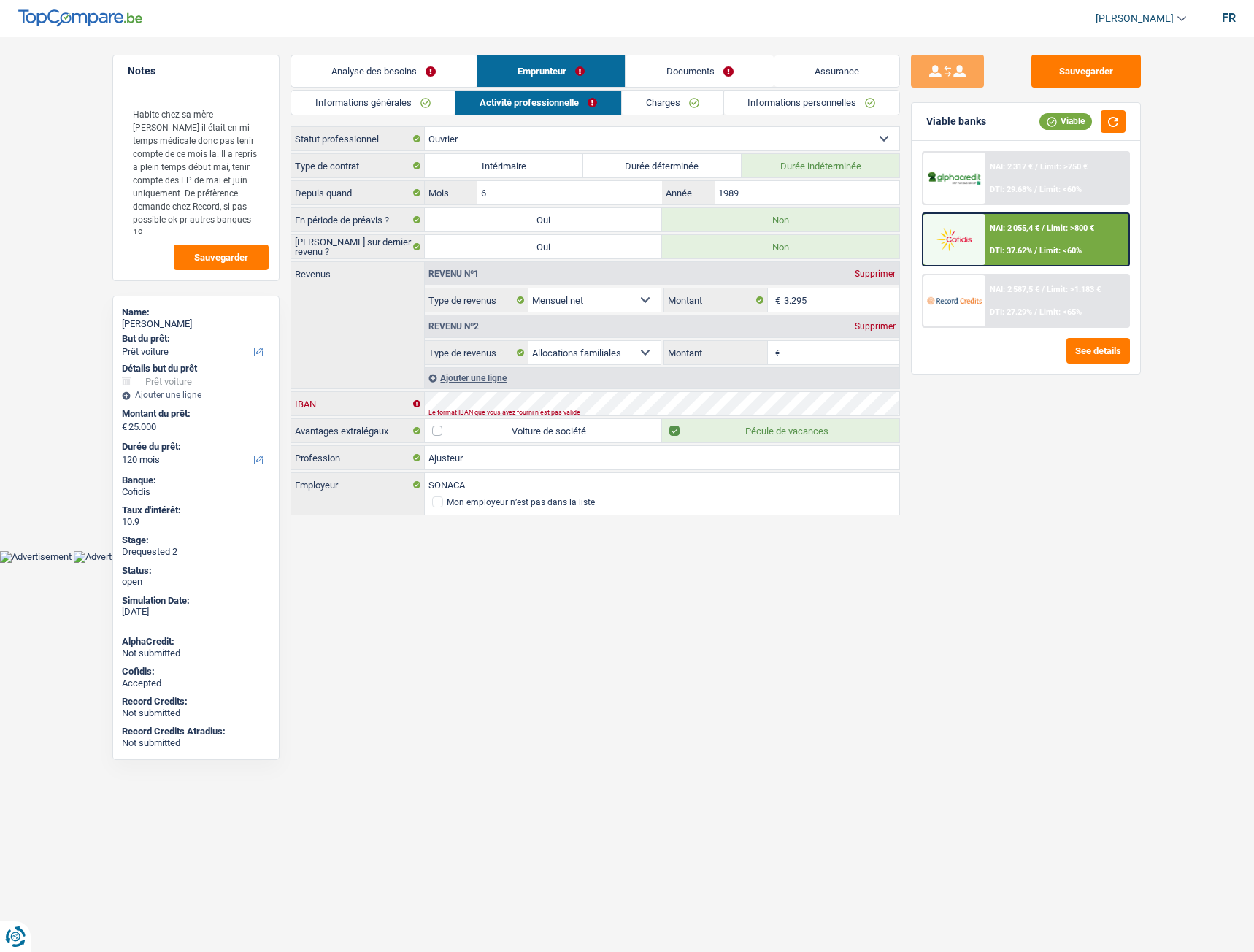
click at [406, 406] on div "IBAN" at bounding box center [595, 403] width 608 height 23
click at [531, 552] on body "Vous avez le contrôle de vos données Nous utilisons des cookies, tout comme nos…" at bounding box center [627, 292] width 1254 height 541
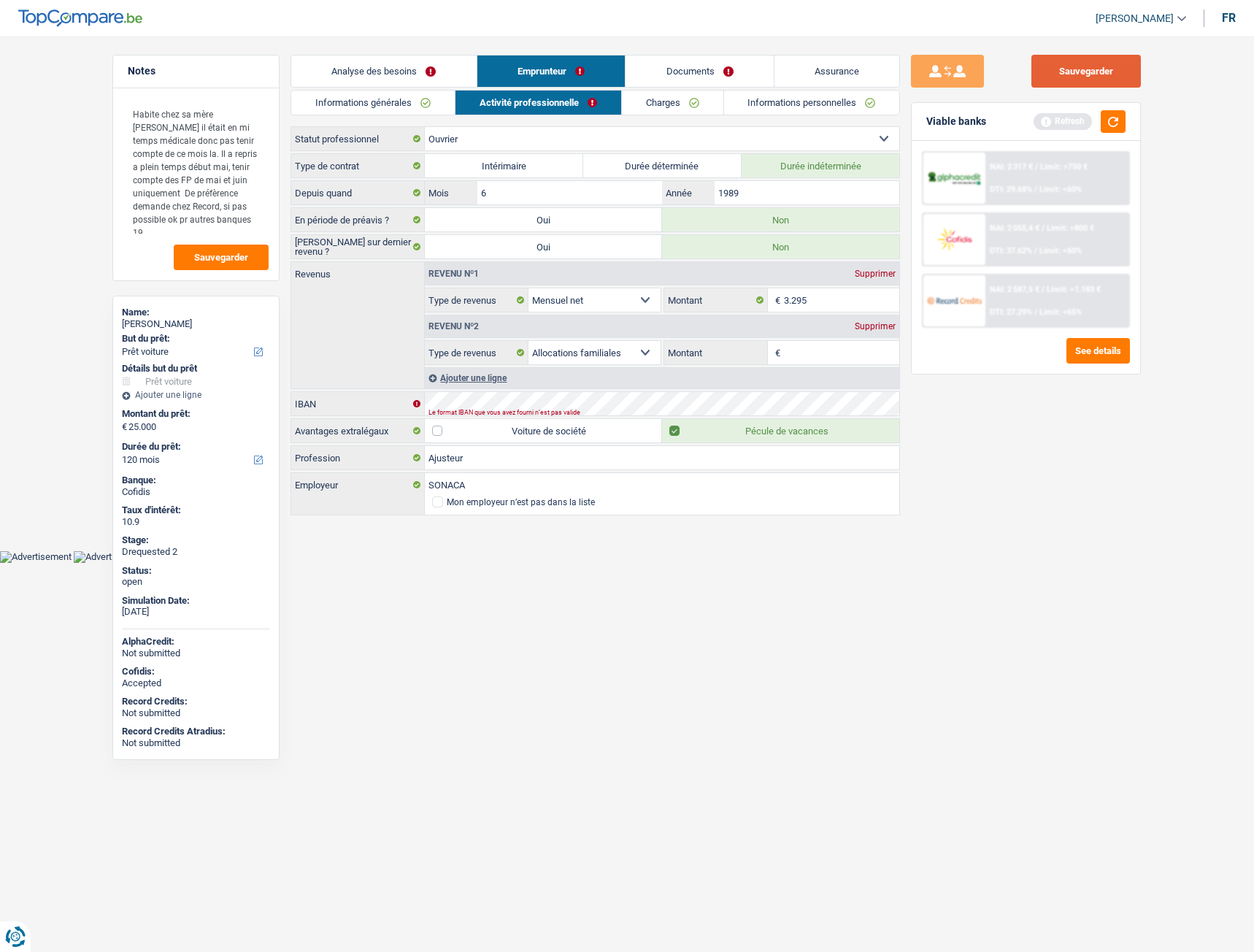
click at [1069, 70] on button "Sauvegarder" at bounding box center [1086, 71] width 109 height 33
click at [653, 99] on link "Charges" at bounding box center [672, 102] width 102 height 24
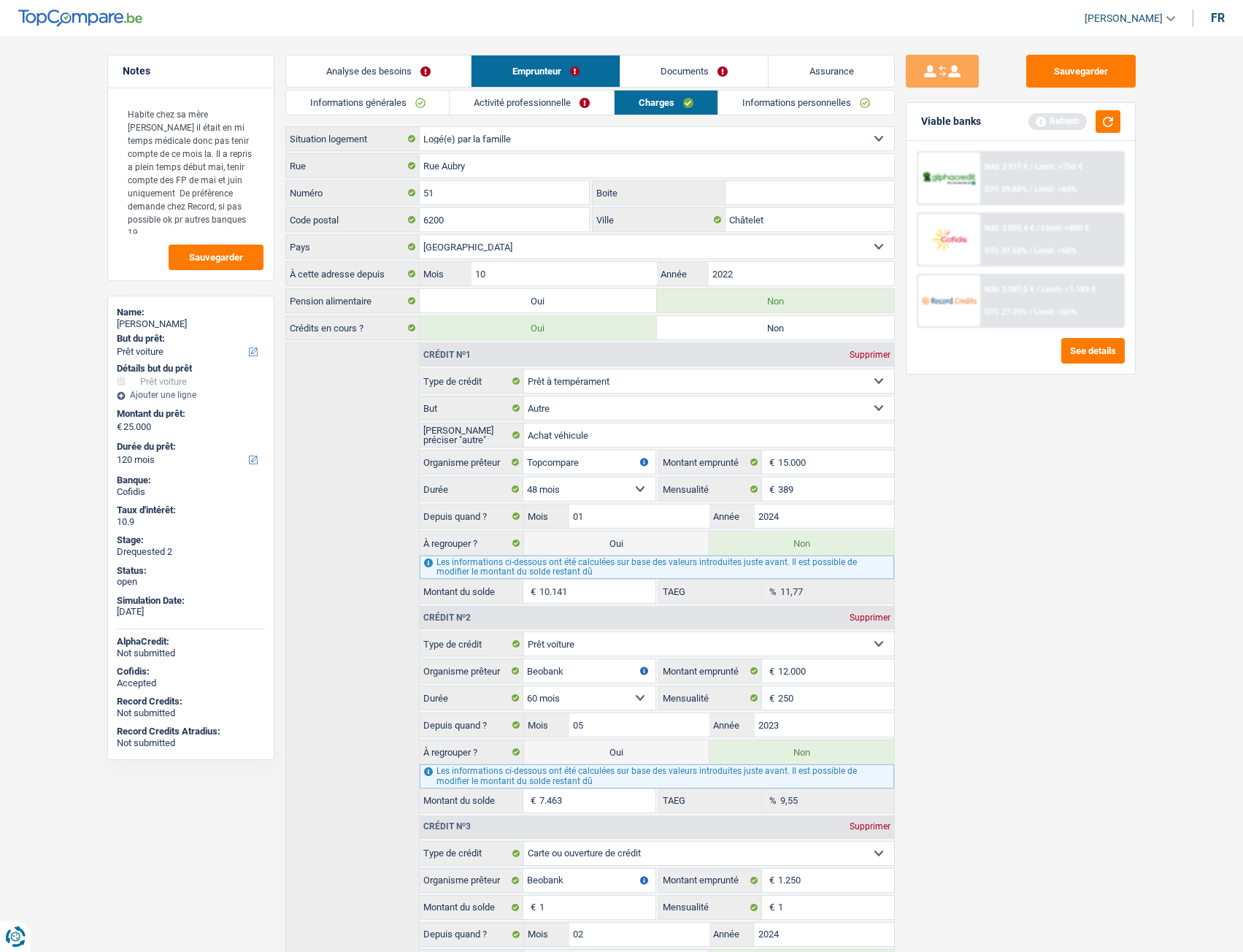
click at [529, 109] on link "Activité professionnelle" at bounding box center [532, 102] width 164 height 24
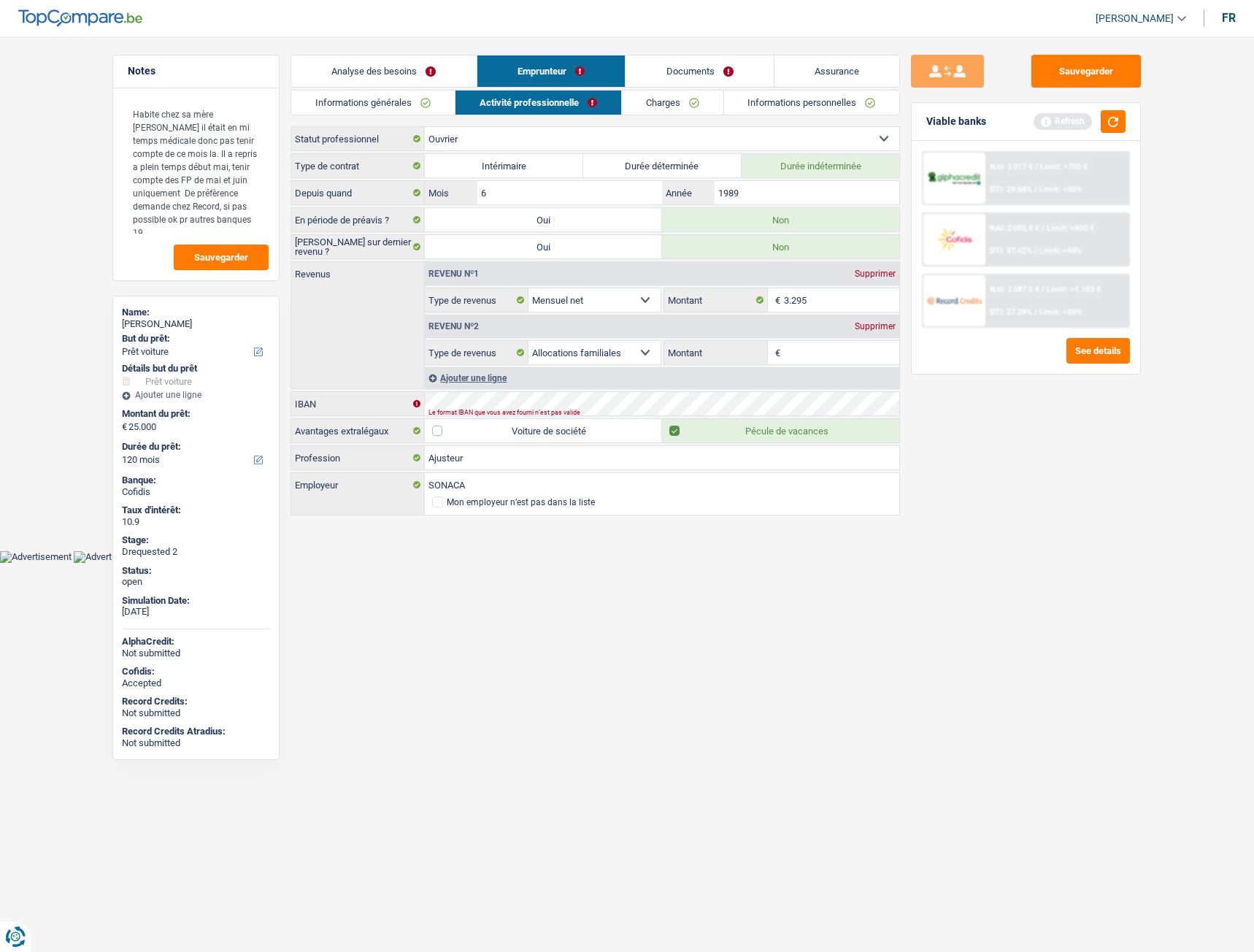
click at [485, 410] on div "Le format IBAN que vous avez fourni n’est pas valide" at bounding box center [639, 413] width 422 height 6
click at [555, 553] on body "Vous avez le contrôle de vos données Nous utilisons des cookies, tout comme nos…" at bounding box center [627, 292] width 1254 height 541
click at [408, 396] on div "IBAN" at bounding box center [595, 403] width 608 height 23
click at [1119, 76] on button "Sauvegarder" at bounding box center [1086, 71] width 109 height 33
click at [665, 103] on link "Charges" at bounding box center [672, 102] width 102 height 24
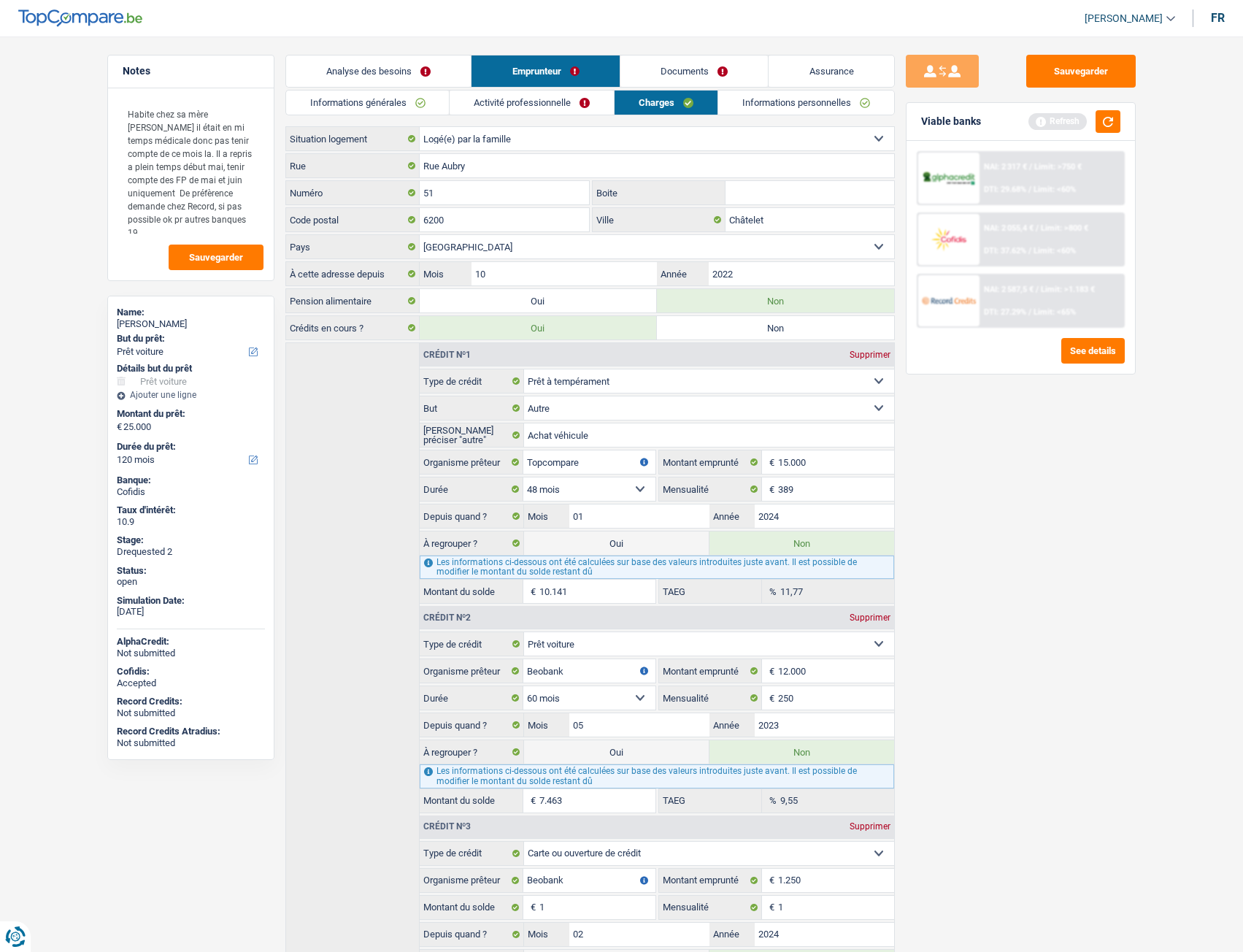
click at [801, 101] on link "Informations personnelles" at bounding box center [806, 102] width 176 height 24
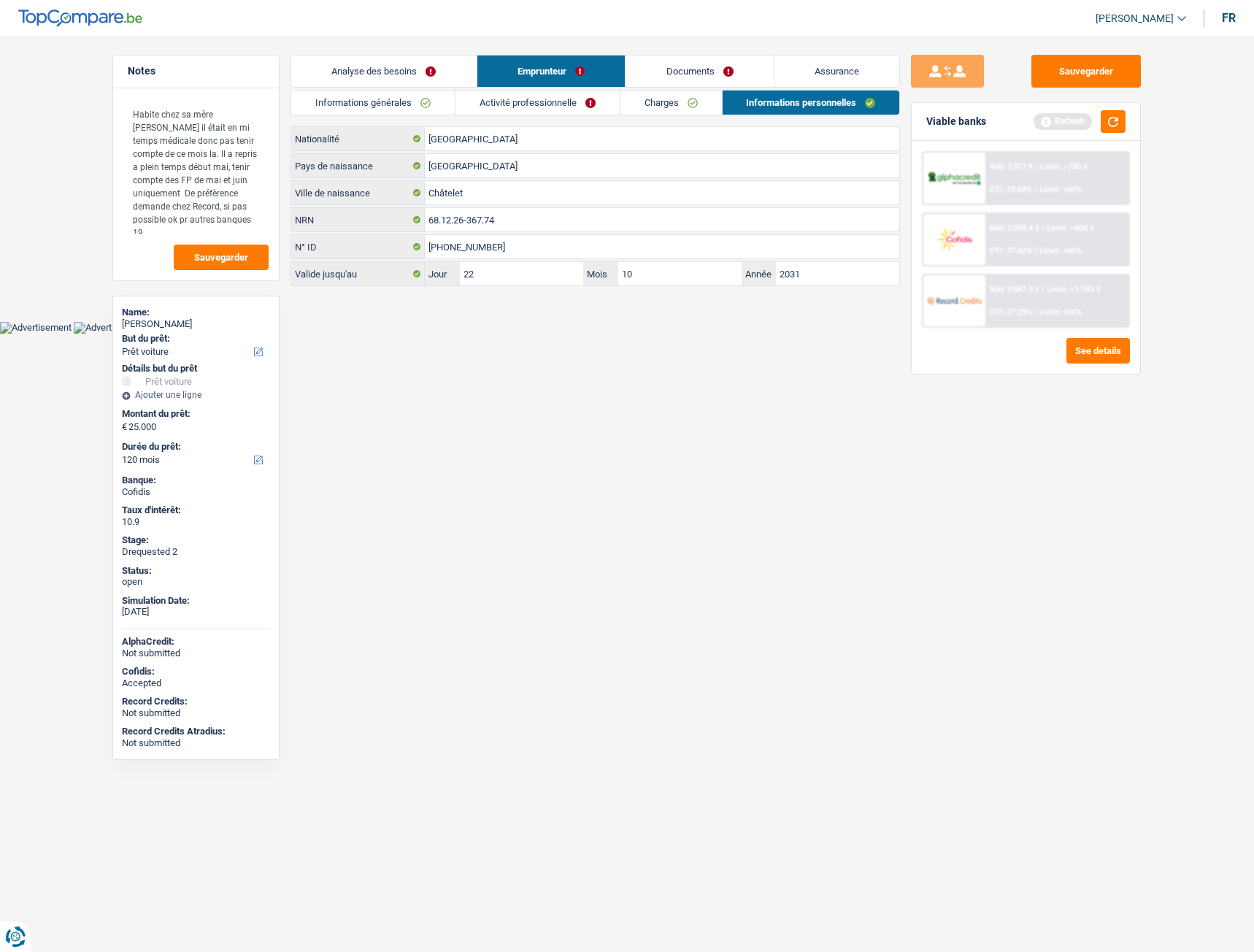
click at [721, 68] on link "Documents" at bounding box center [699, 71] width 148 height 31
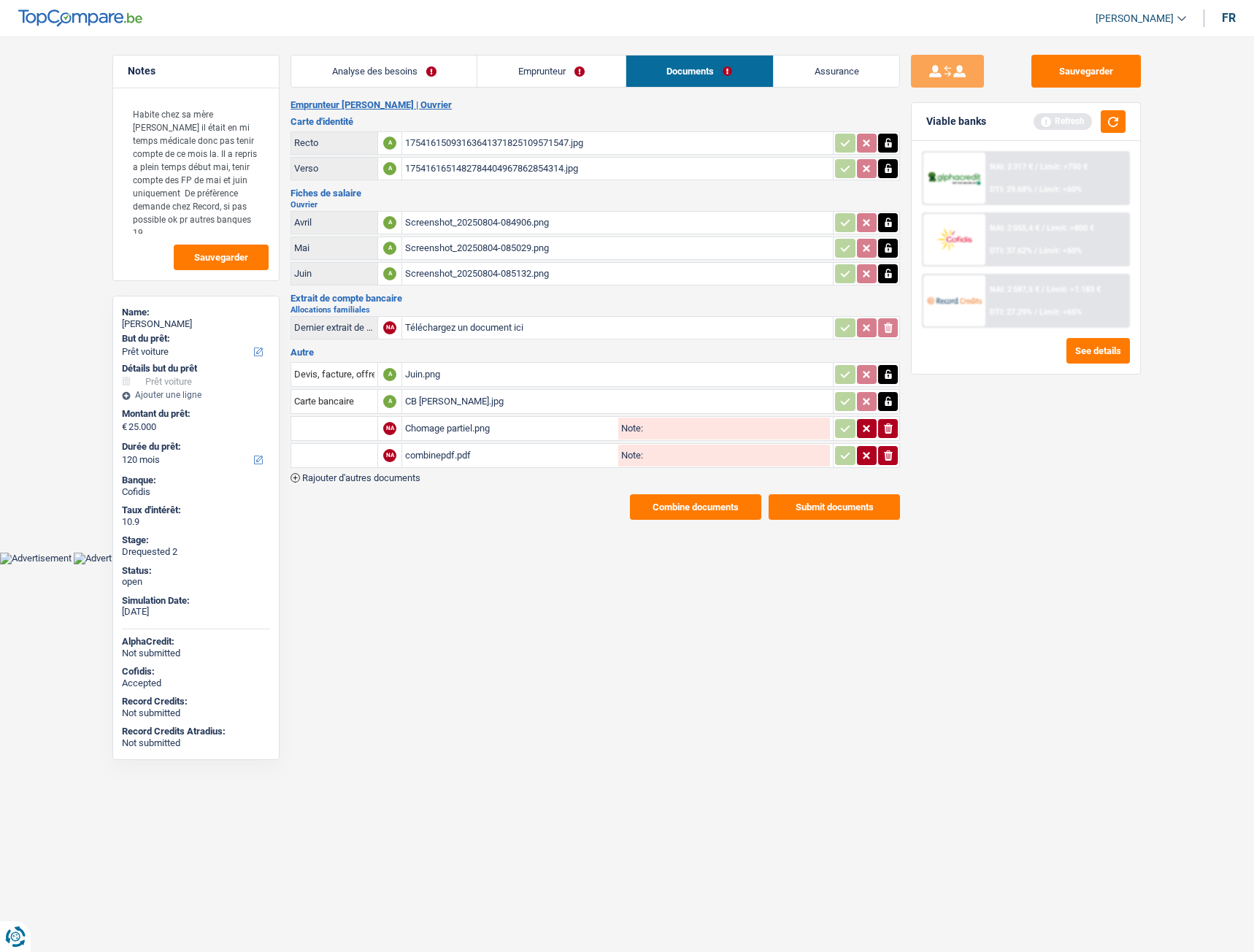
click at [439, 401] on div "CB Ledoux Didier.jpg" at bounding box center [617, 401] width 425 height 22
click at [1060, 71] on button "Sauvegarder" at bounding box center [1086, 71] width 109 height 33
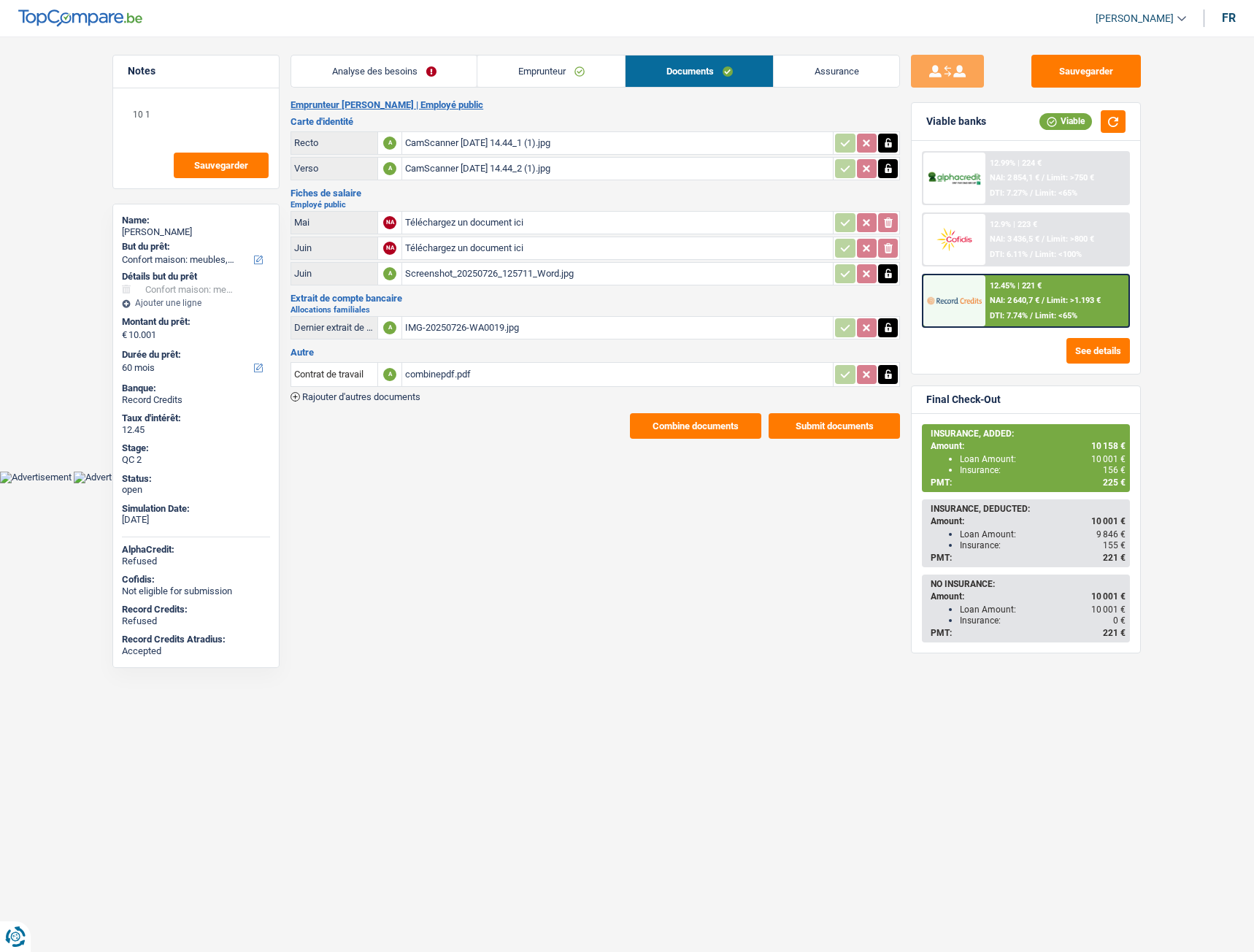
select select "household"
select select "60"
click at [427, 372] on div "combinepdf.pdf" at bounding box center [617, 374] width 425 height 22
click at [473, 323] on div "IMG-20250726-WA0019.jpg" at bounding box center [617, 327] width 425 height 22
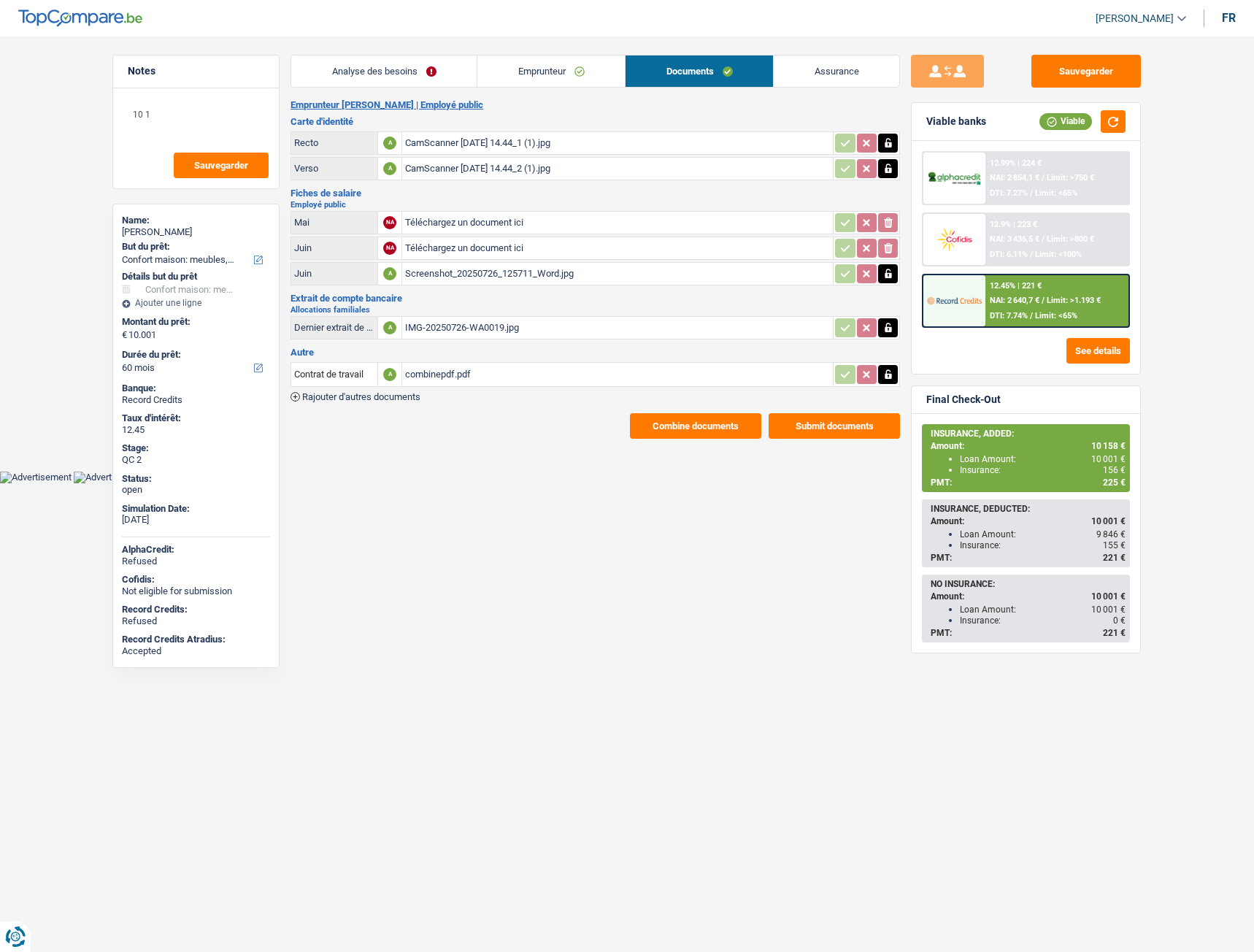
drag, startPoint x: 465, startPoint y: 492, endPoint x: 465, endPoint y: 440, distance: 52.0
click at [465, 483] on html "Vous avez le contrôle de vos données Nous utilisons des cookies, tout comme nos…" at bounding box center [627, 241] width 1254 height 483
click at [469, 270] on div "Screenshot_20250726_125711_Word.jpg" at bounding box center [617, 274] width 425 height 22
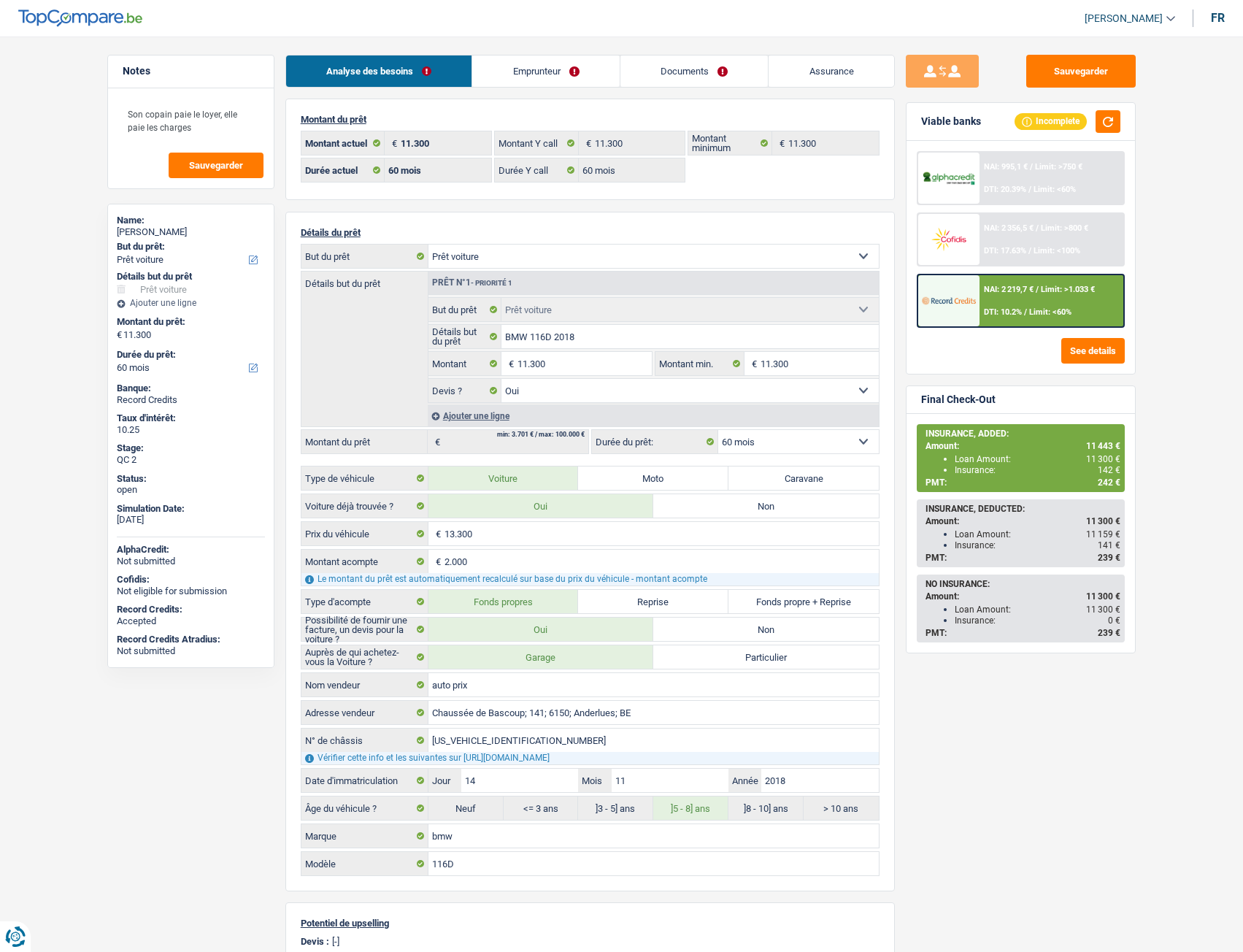
select select "car"
select select "60"
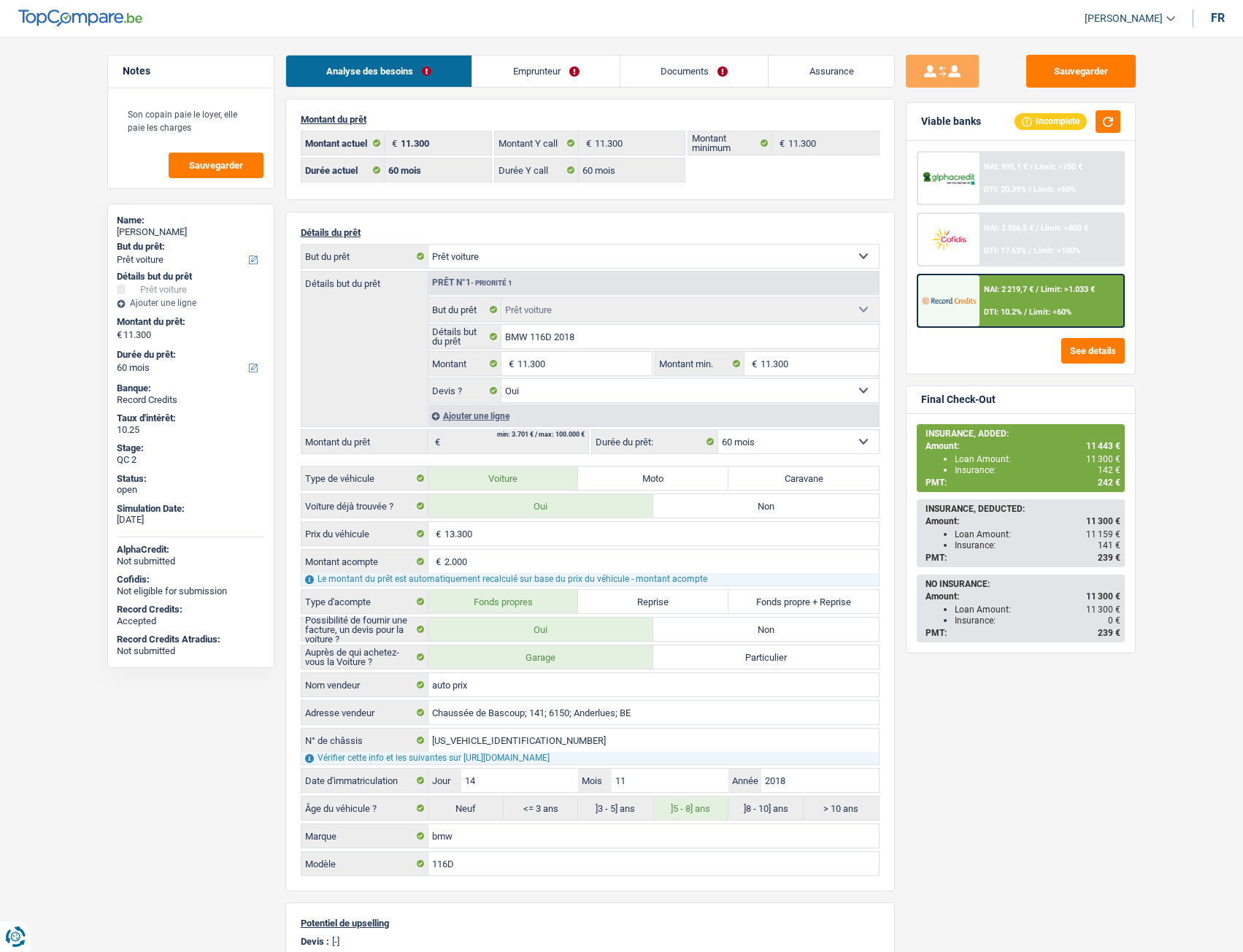
select select "car"
select select "yes"
select select "60"
click at [672, 58] on link "Documents" at bounding box center [694, 71] width 149 height 31
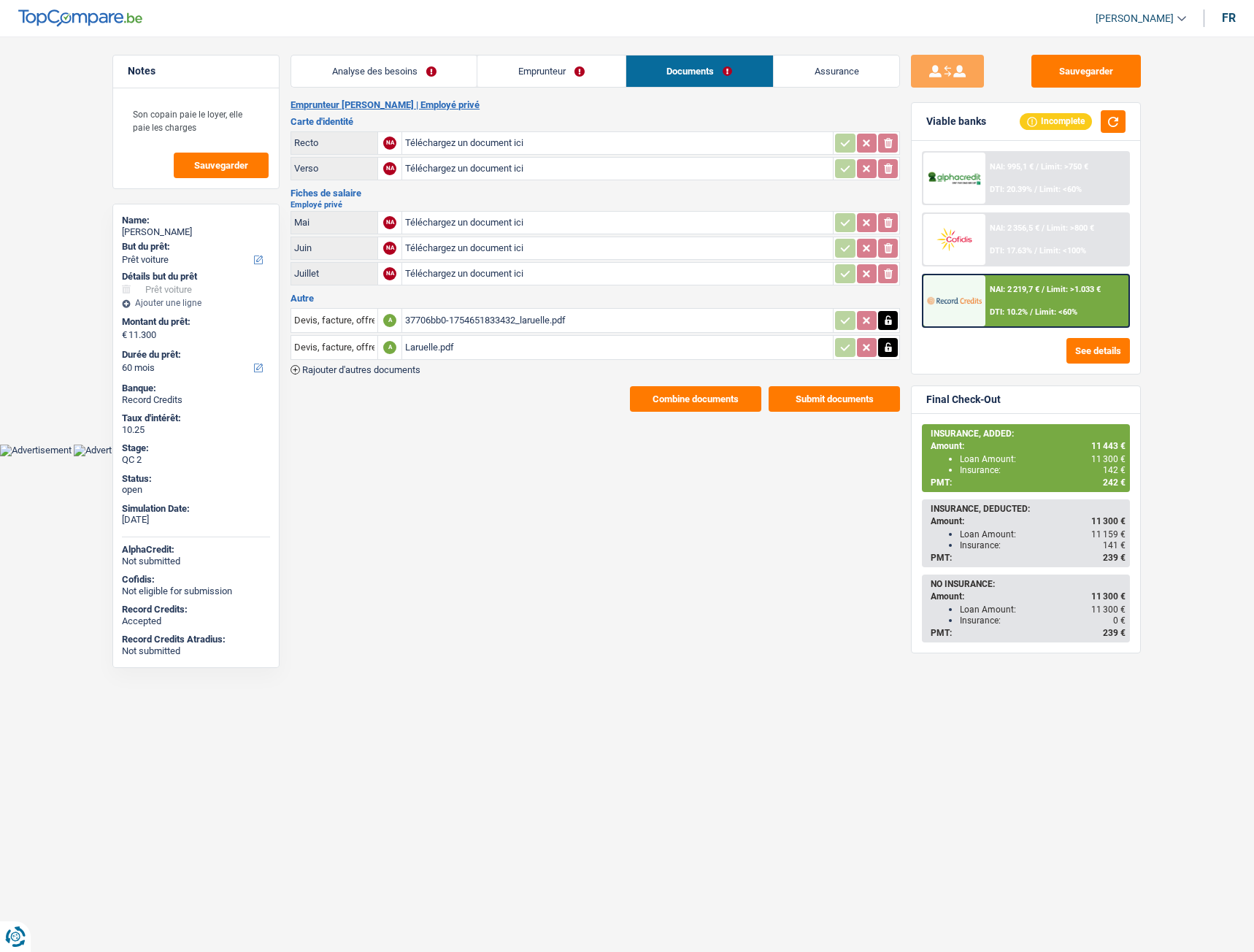
click at [555, 83] on link "Emprunteur" at bounding box center [551, 71] width 148 height 31
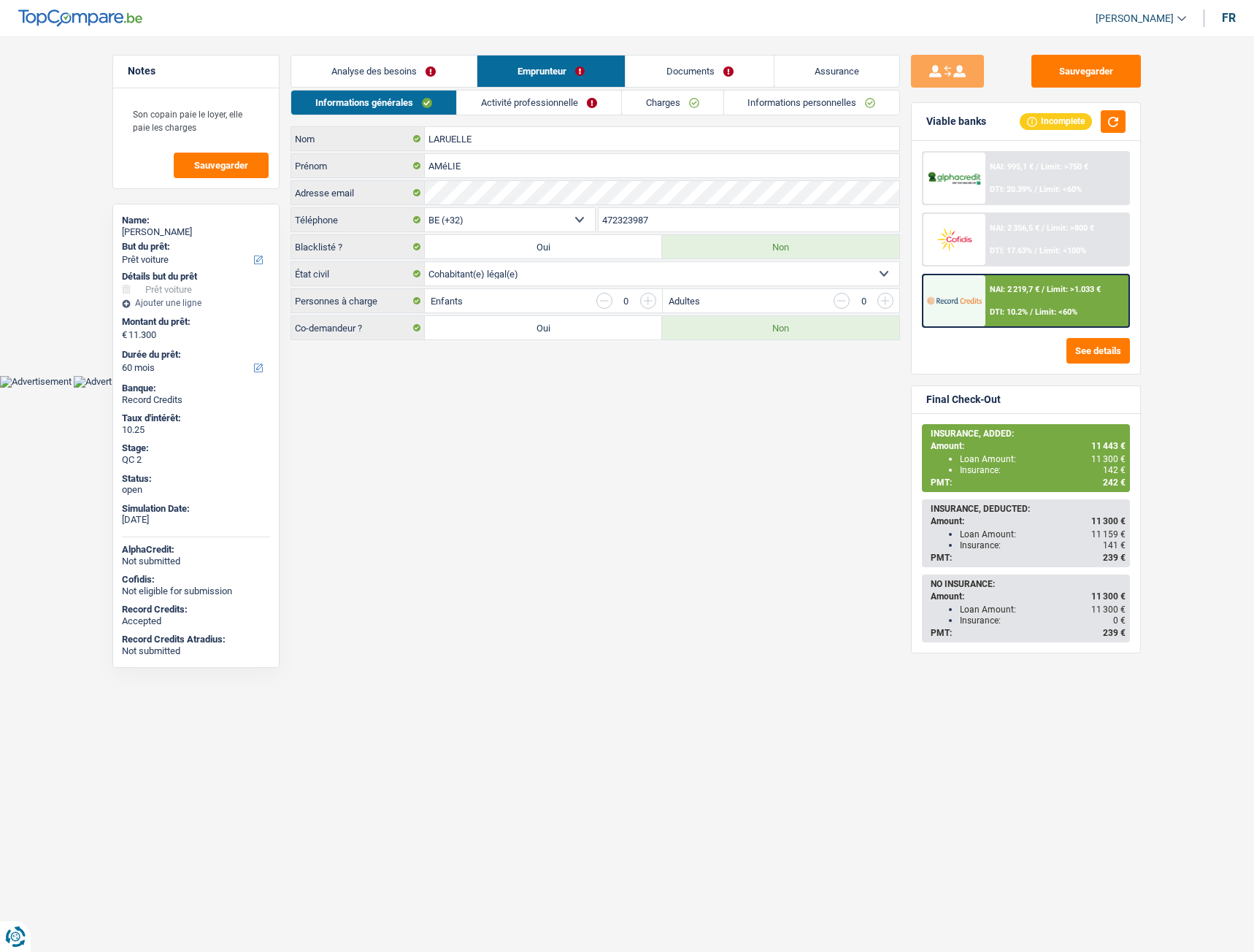
click at [424, 77] on link "Analyse des besoins" at bounding box center [384, 71] width 186 height 31
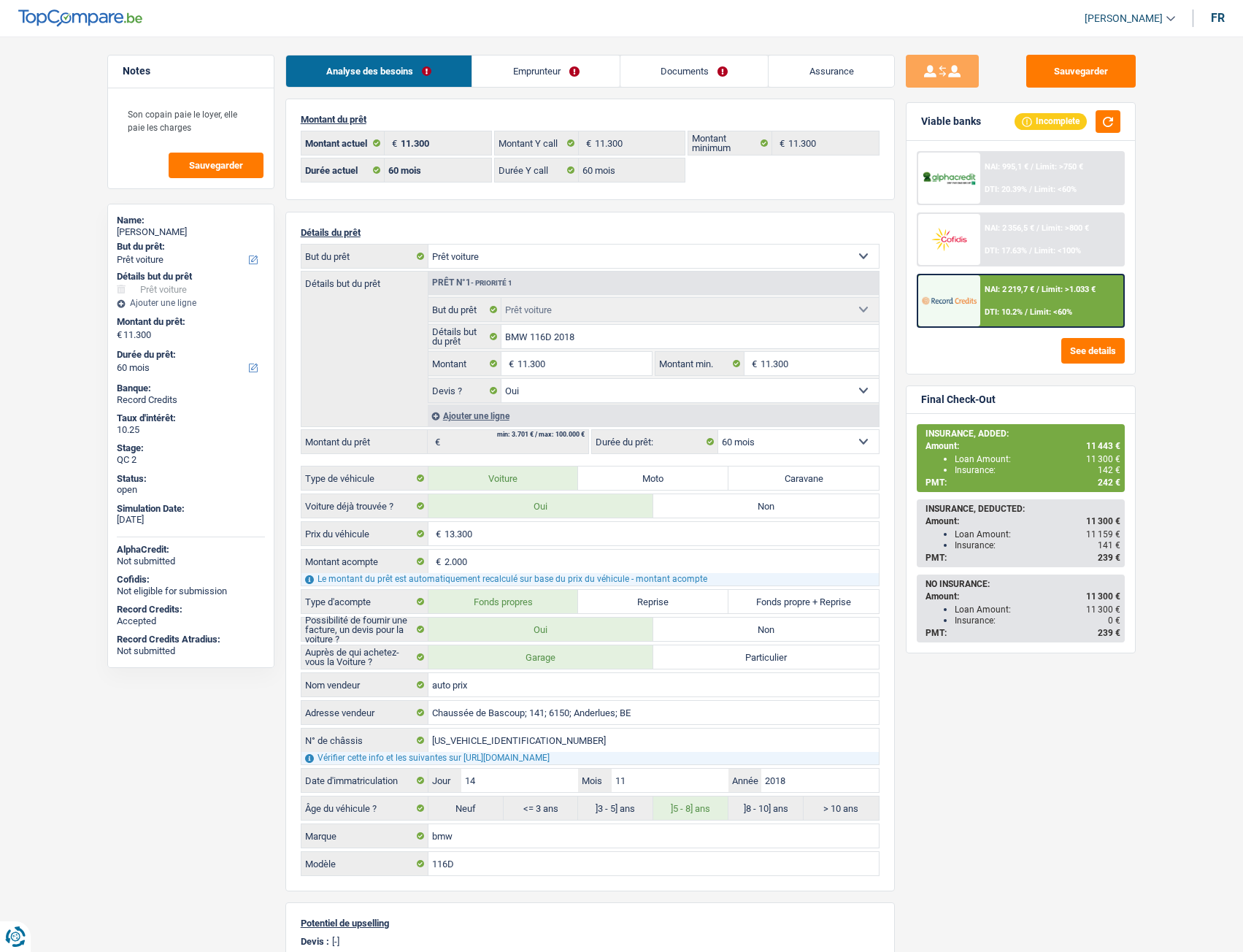
click at [577, 75] on link "Emprunteur" at bounding box center [546, 71] width 148 height 31
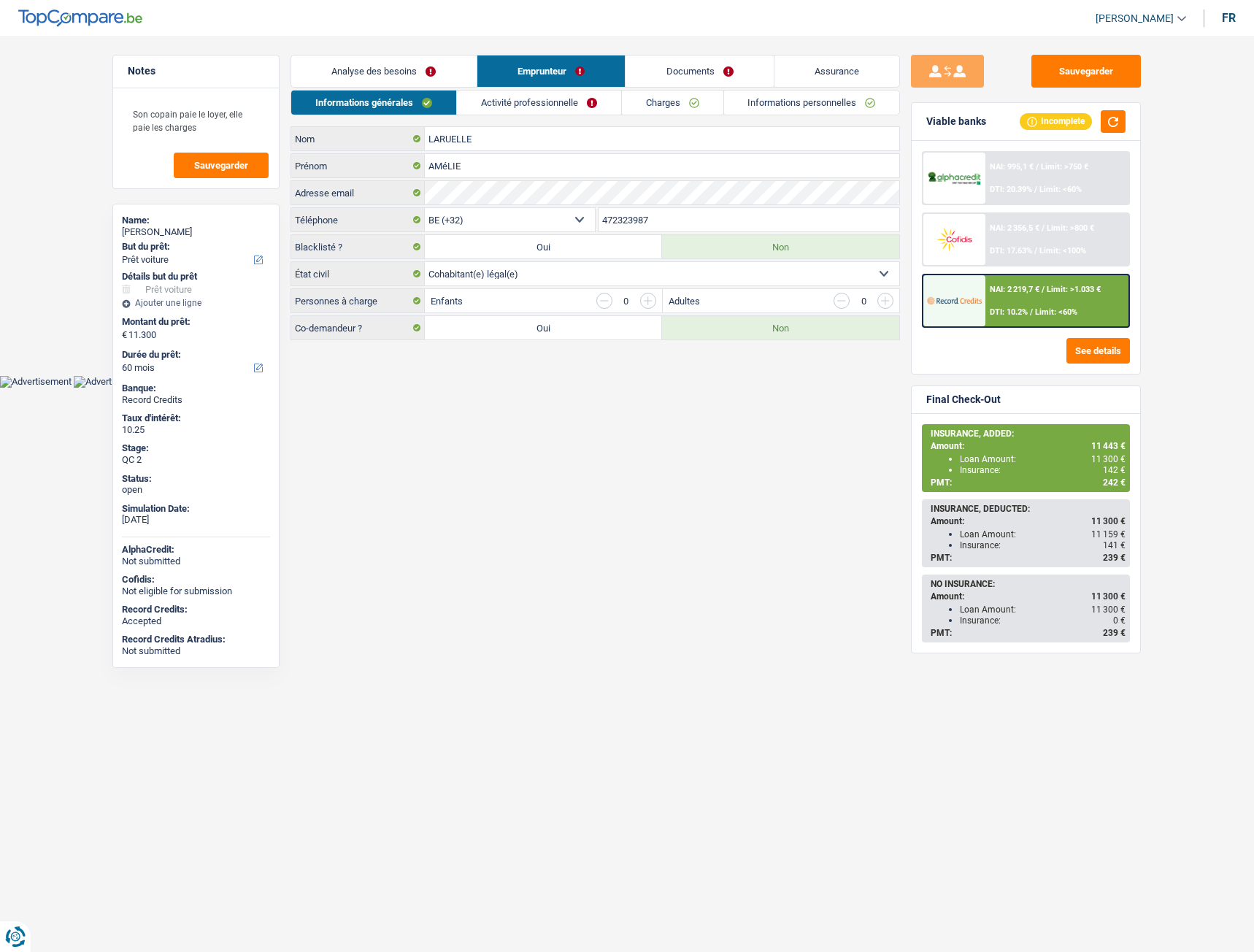
click at [691, 73] on link "Documents" at bounding box center [699, 71] width 148 height 31
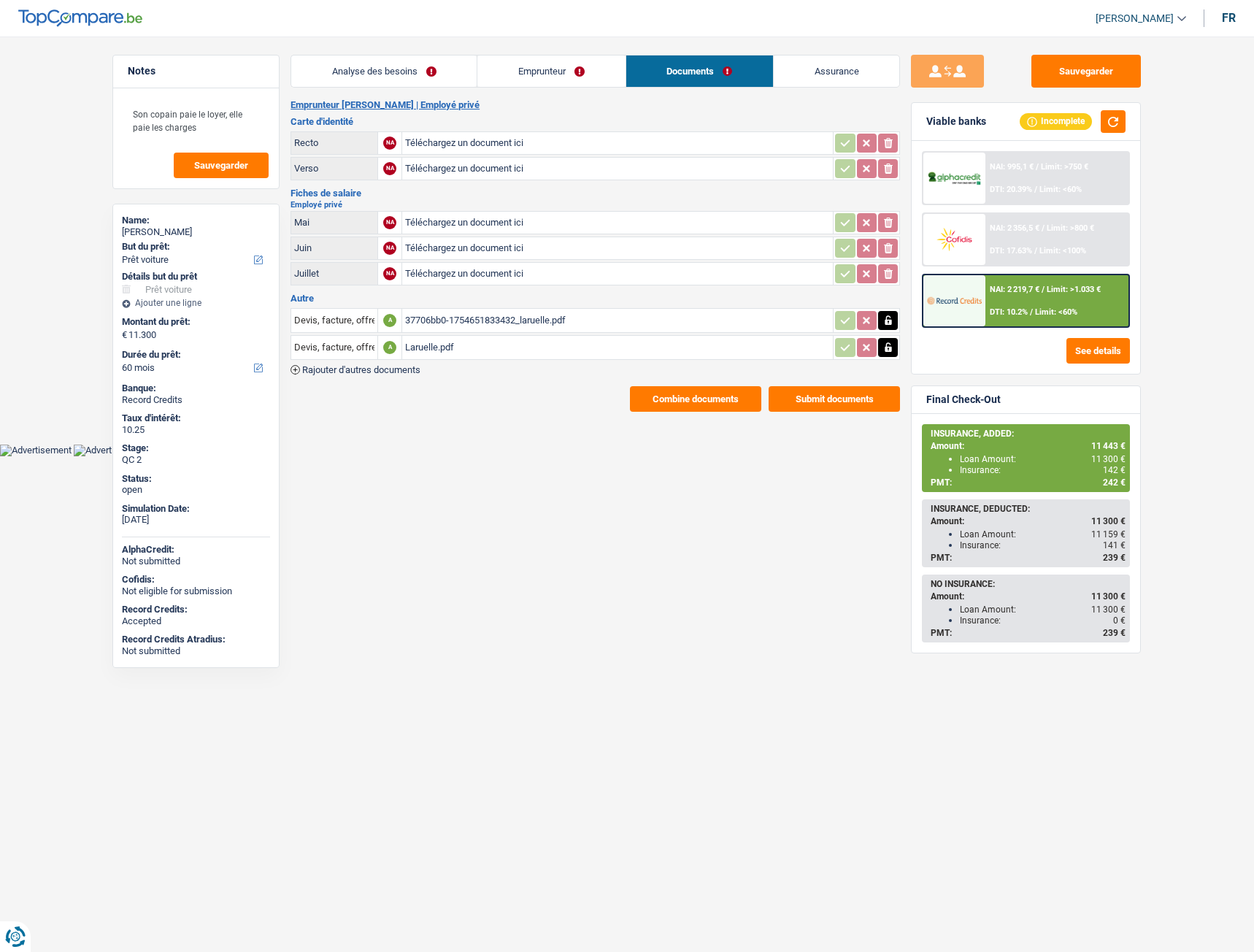
click at [497, 316] on div "37706bb0-1754651833432_laruelle.pdf" at bounding box center [617, 320] width 425 height 22
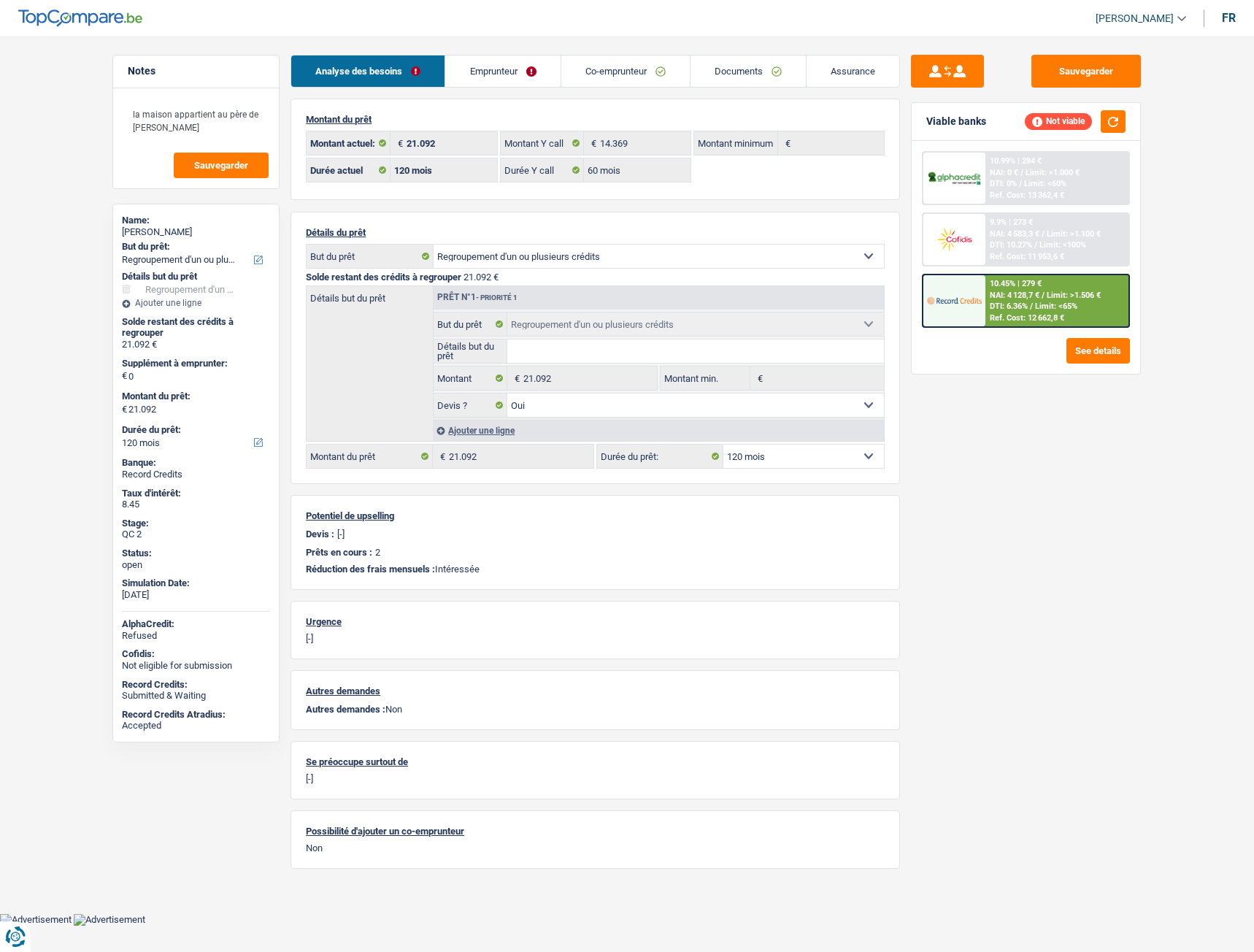
select select "refinancing"
select select "120"
select select "60"
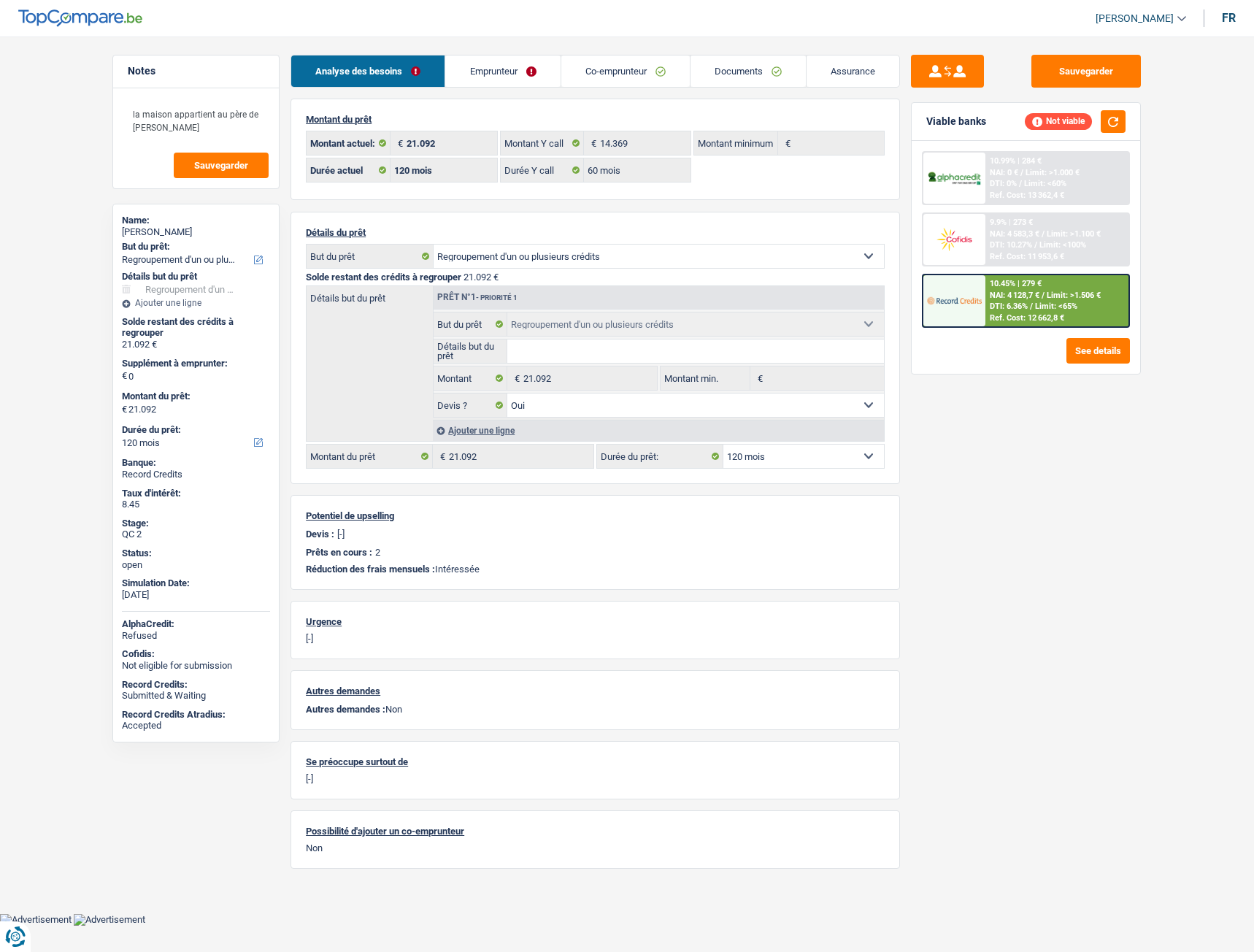
select select "refinancing"
select select "yes"
select select "120"
click at [724, 67] on link "Documents" at bounding box center [748, 71] width 116 height 31
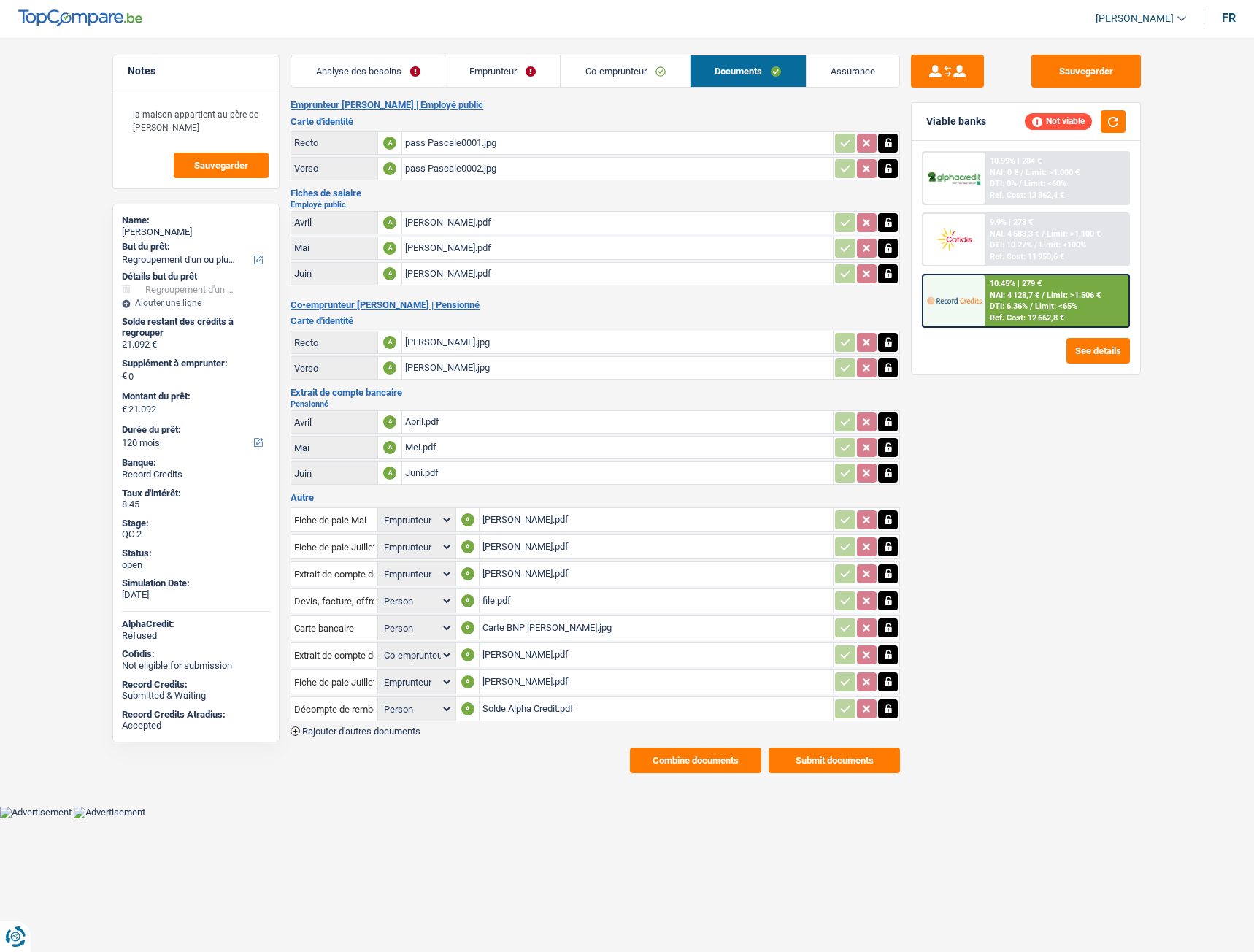
click at [552, 704] on div "Solde Alpha Credit.pdf" at bounding box center [657, 709] width 347 height 22
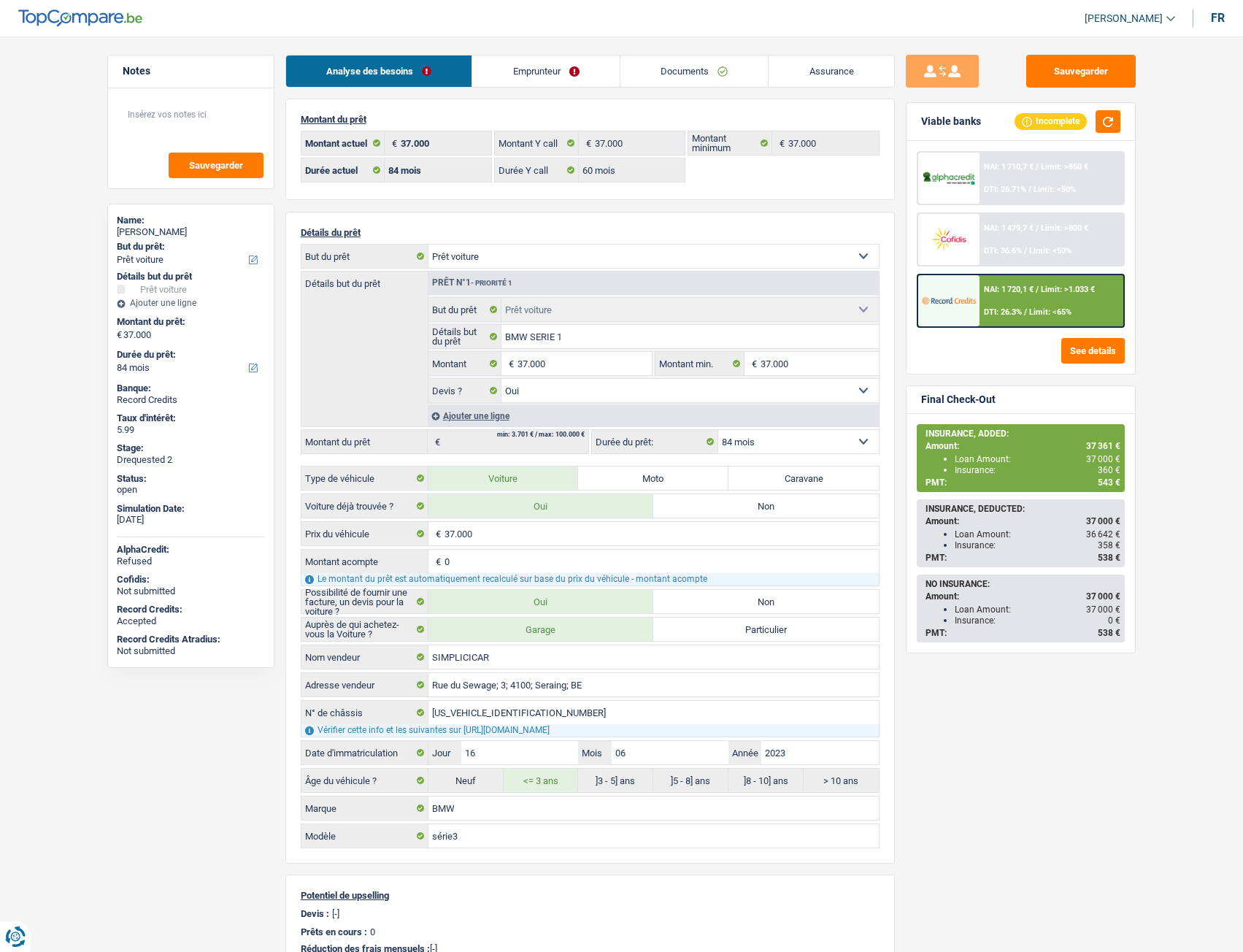
select select "car"
select select "84"
drag, startPoint x: 0, startPoint y: 0, endPoint x: 716, endPoint y: 79, distance: 720.3
click at [716, 79] on link "Documents" at bounding box center [694, 71] width 149 height 31
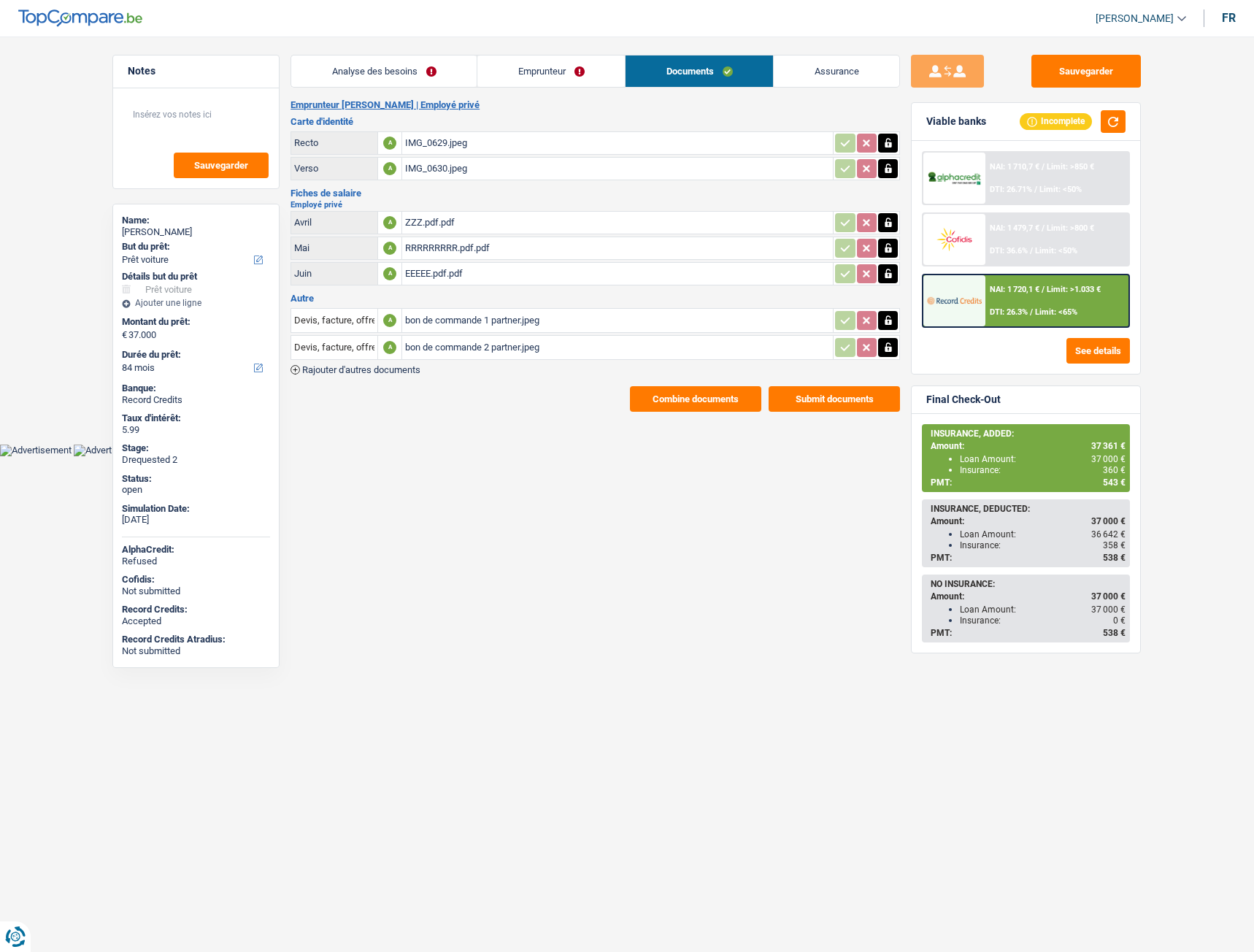
click at [501, 320] on div "bon de commande 1 partner.jpeg" at bounding box center [617, 320] width 425 height 22
click at [429, 354] on div "bon de commande 2 partner.jpeg" at bounding box center [617, 347] width 425 height 22
drag, startPoint x: 483, startPoint y: 489, endPoint x: 475, endPoint y: 472, distance: 18.8
click at [483, 456] on html "Vous avez le contrôle de vos données Nous utilisons des cookies, tout comme nos…" at bounding box center [627, 228] width 1254 height 456
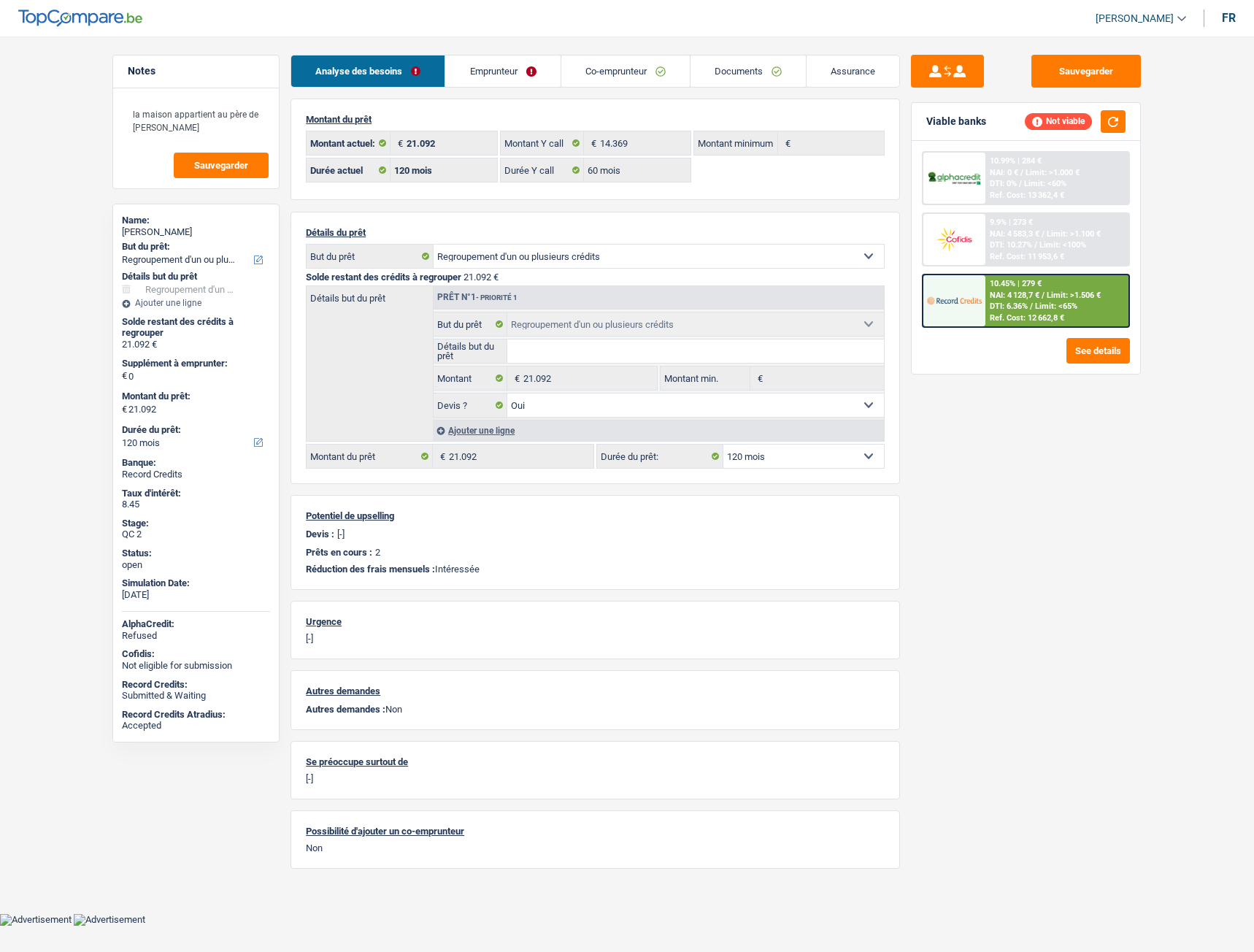
select select "refinancing"
select select "120"
select select "60"
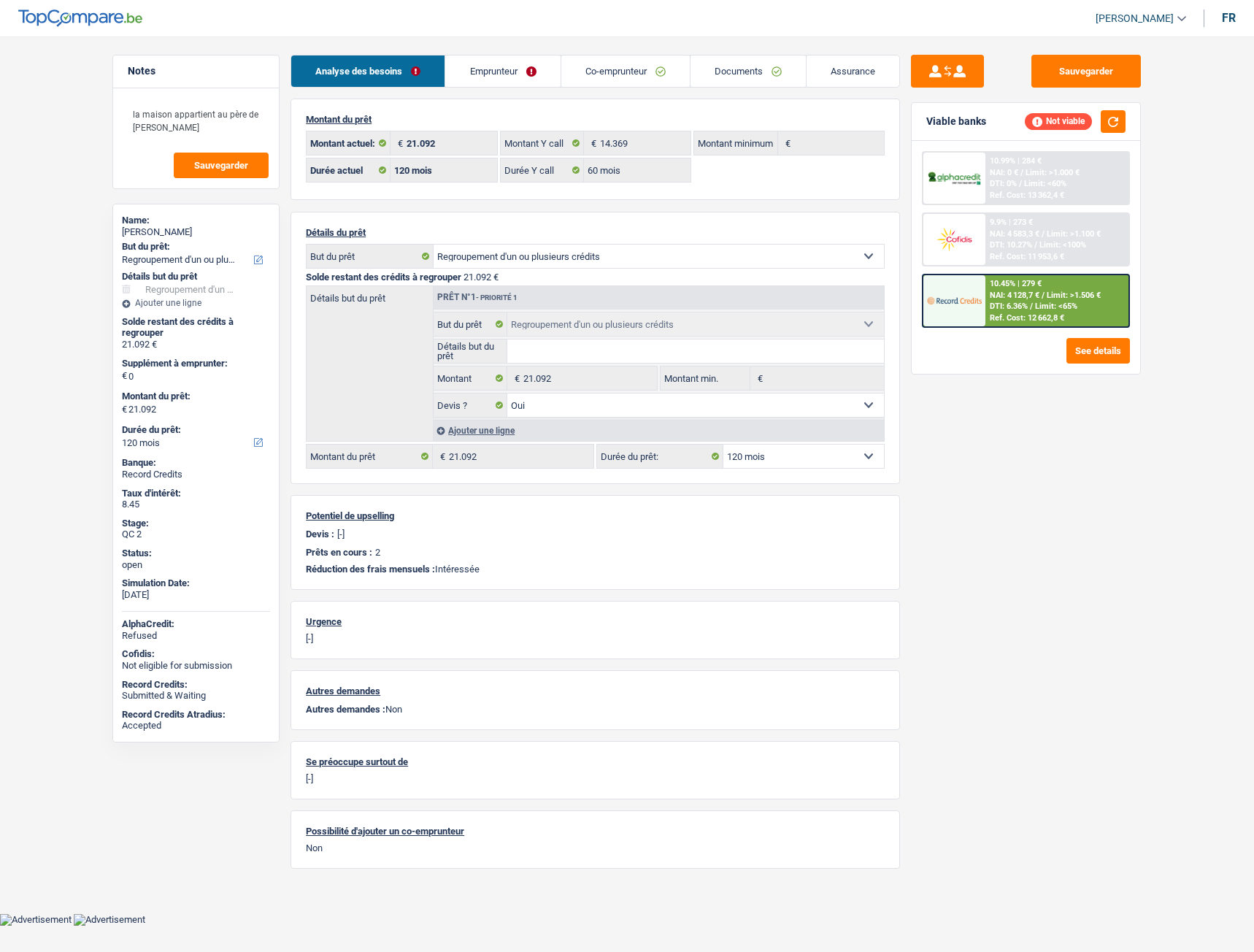
select select "refinancing"
select select "yes"
select select "120"
select select "32"
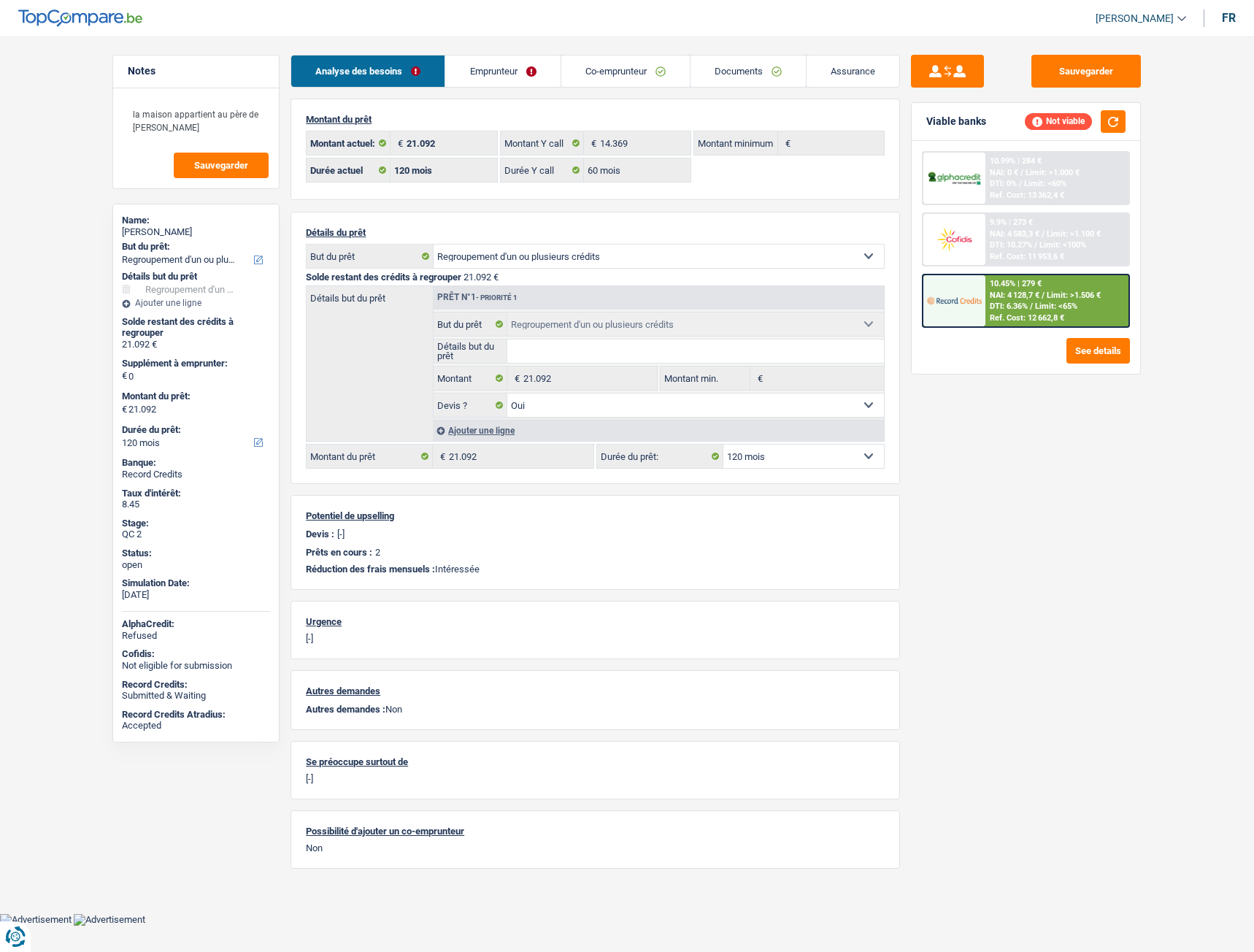
click at [503, 74] on link "Emprunteur" at bounding box center [503, 71] width 115 height 31
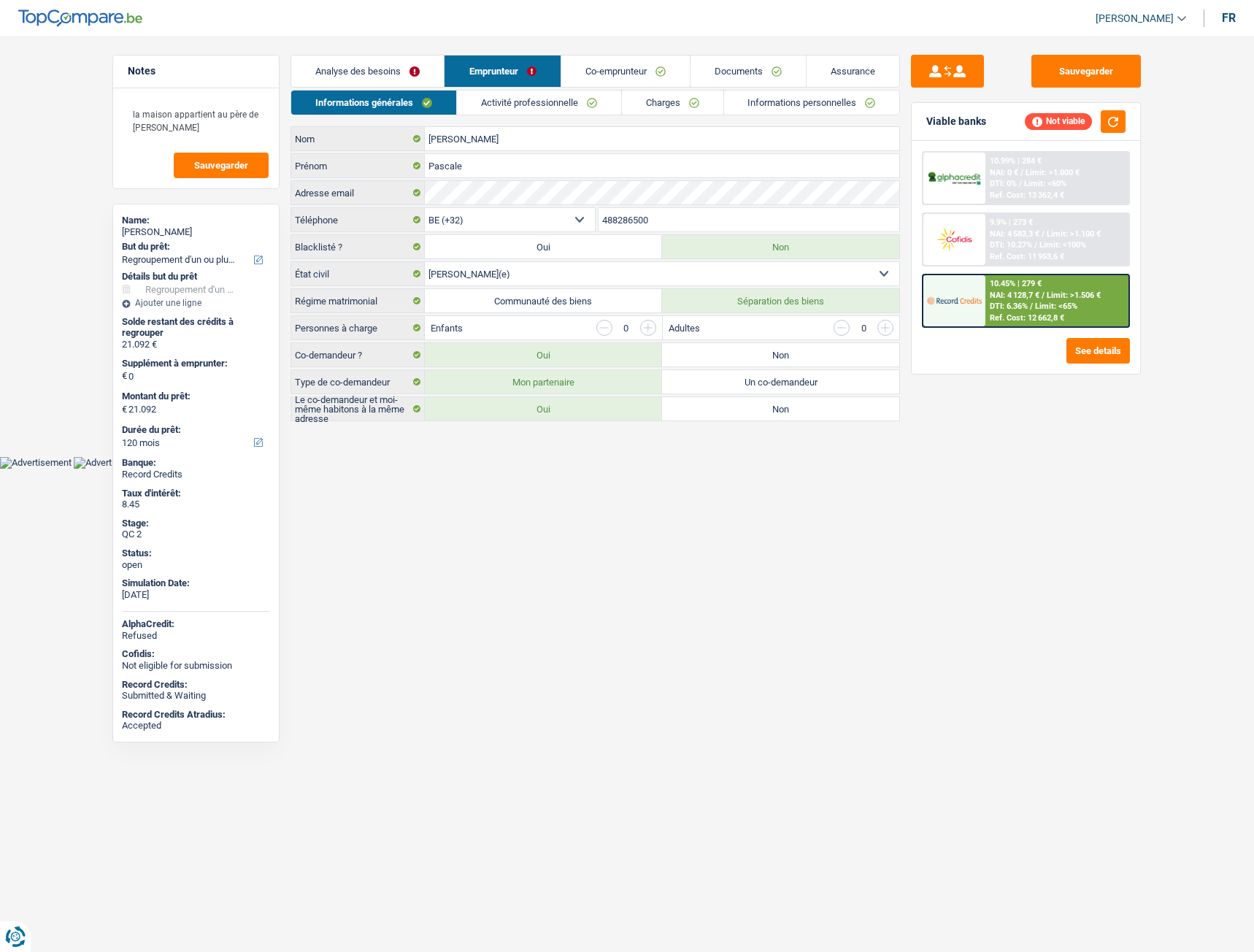
click at [613, 69] on link "Co-emprunteur" at bounding box center [625, 71] width 129 height 31
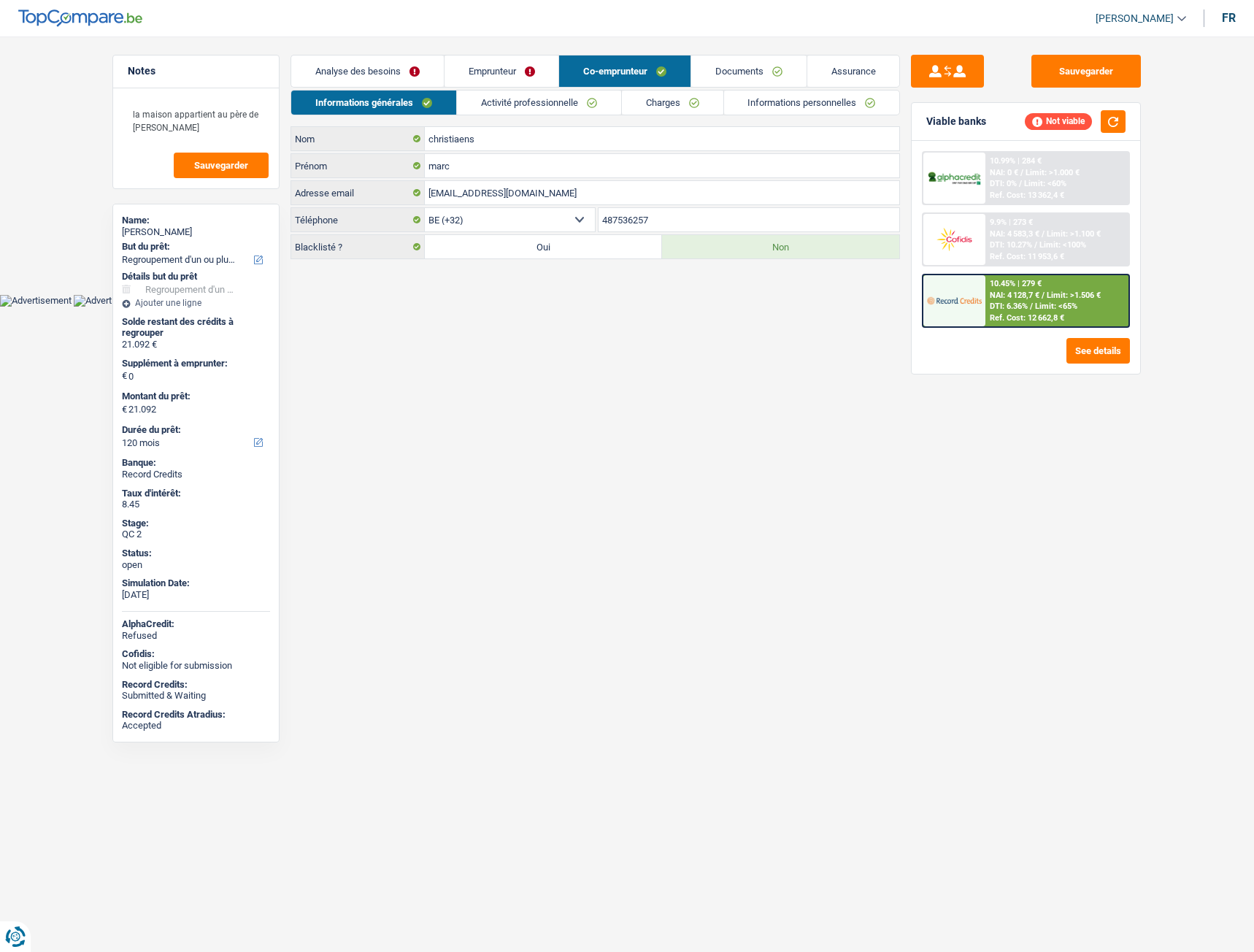
click at [657, 112] on link "Charges" at bounding box center [672, 102] width 102 height 24
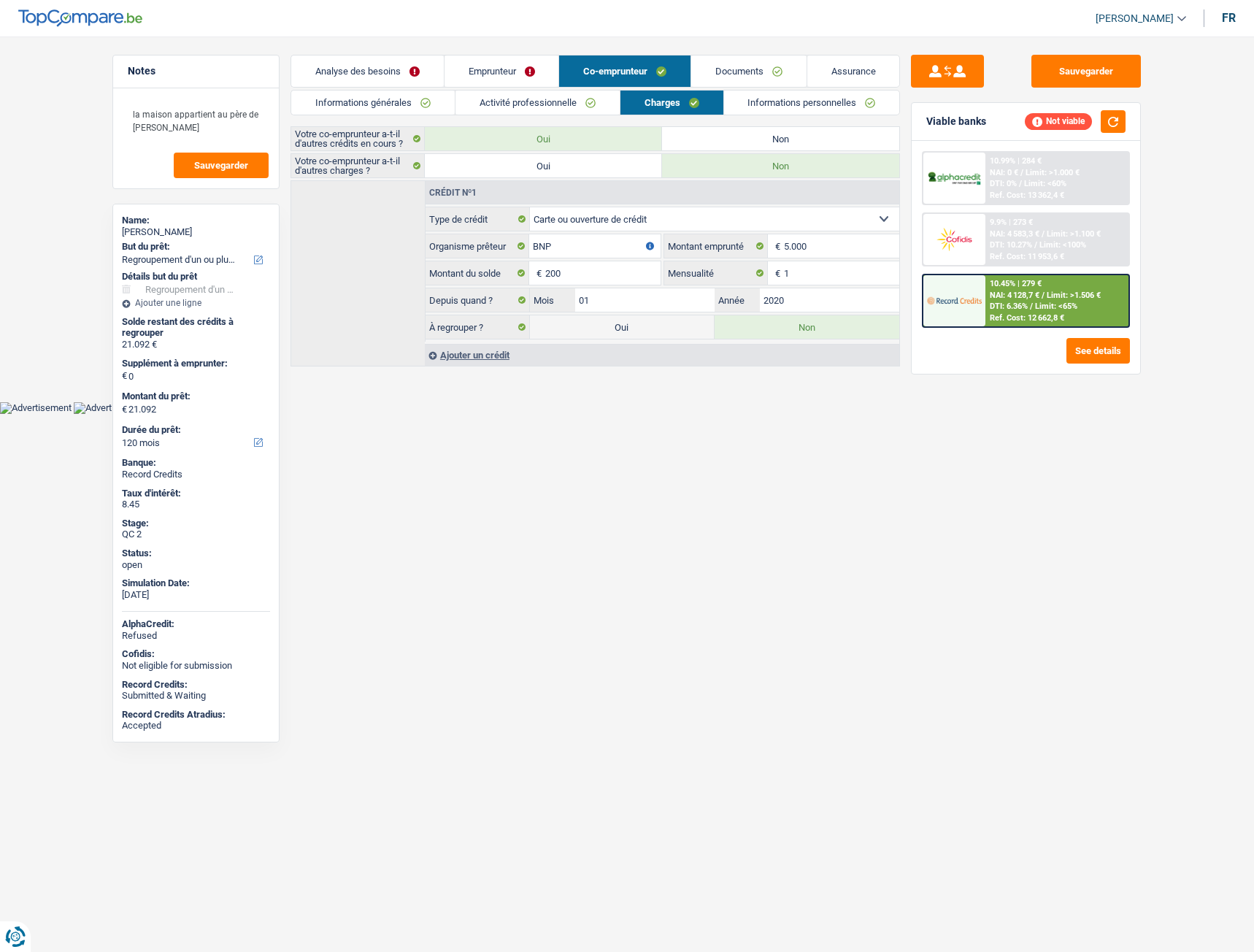
click at [515, 68] on link "Emprunteur" at bounding box center [502, 71] width 115 height 31
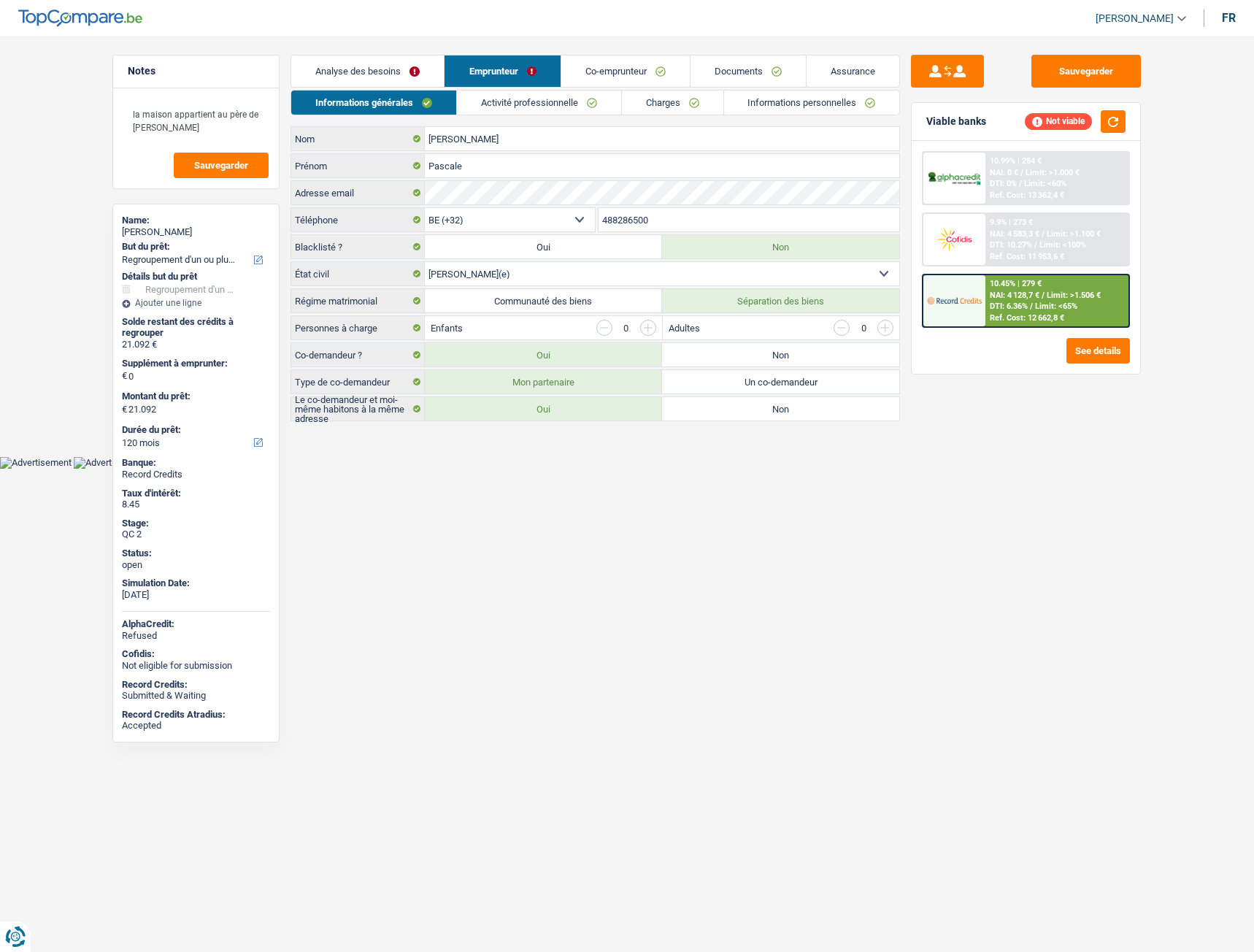
click at [640, 98] on link "Charges" at bounding box center [672, 102] width 102 height 24
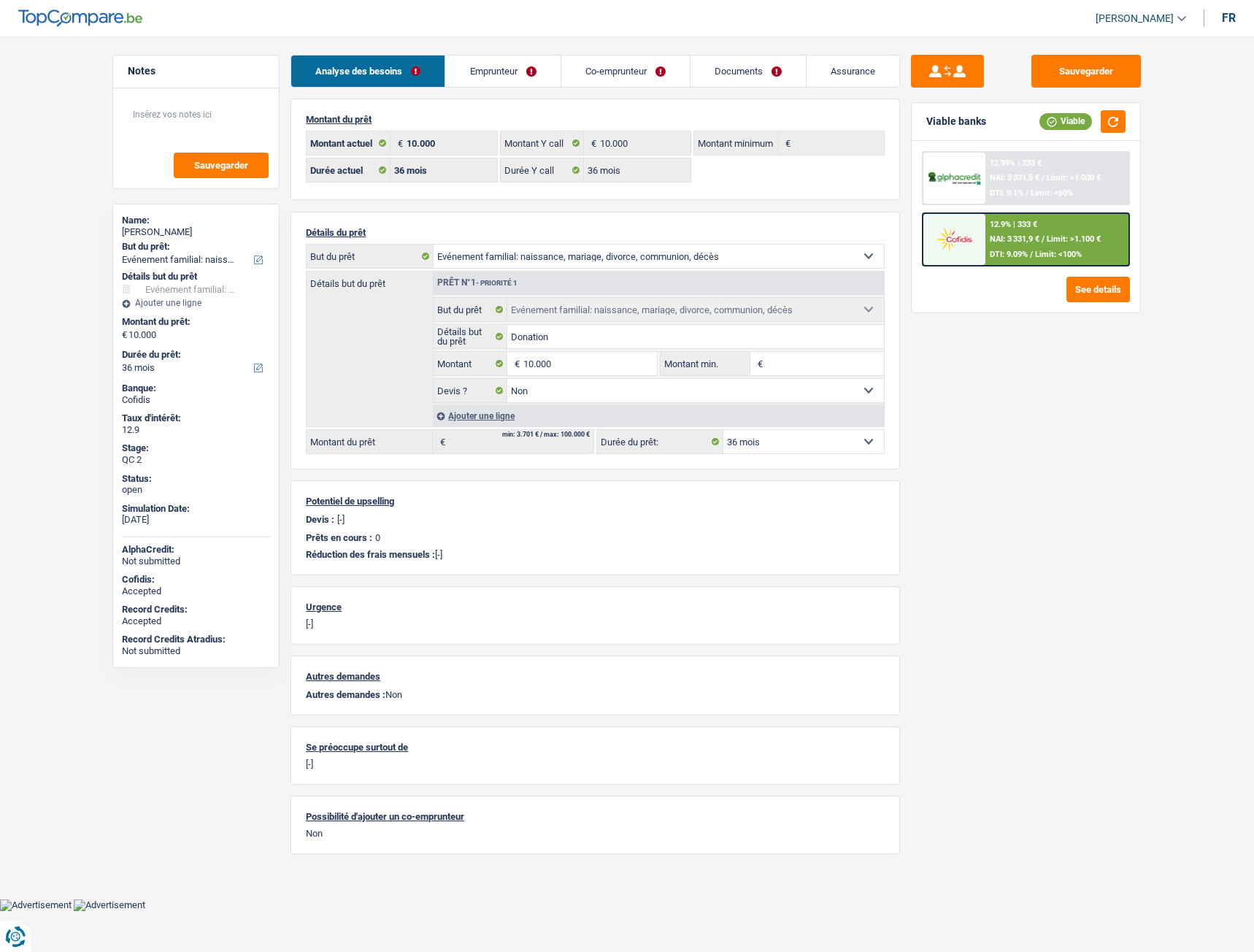
select select "familyEvent"
select select "36"
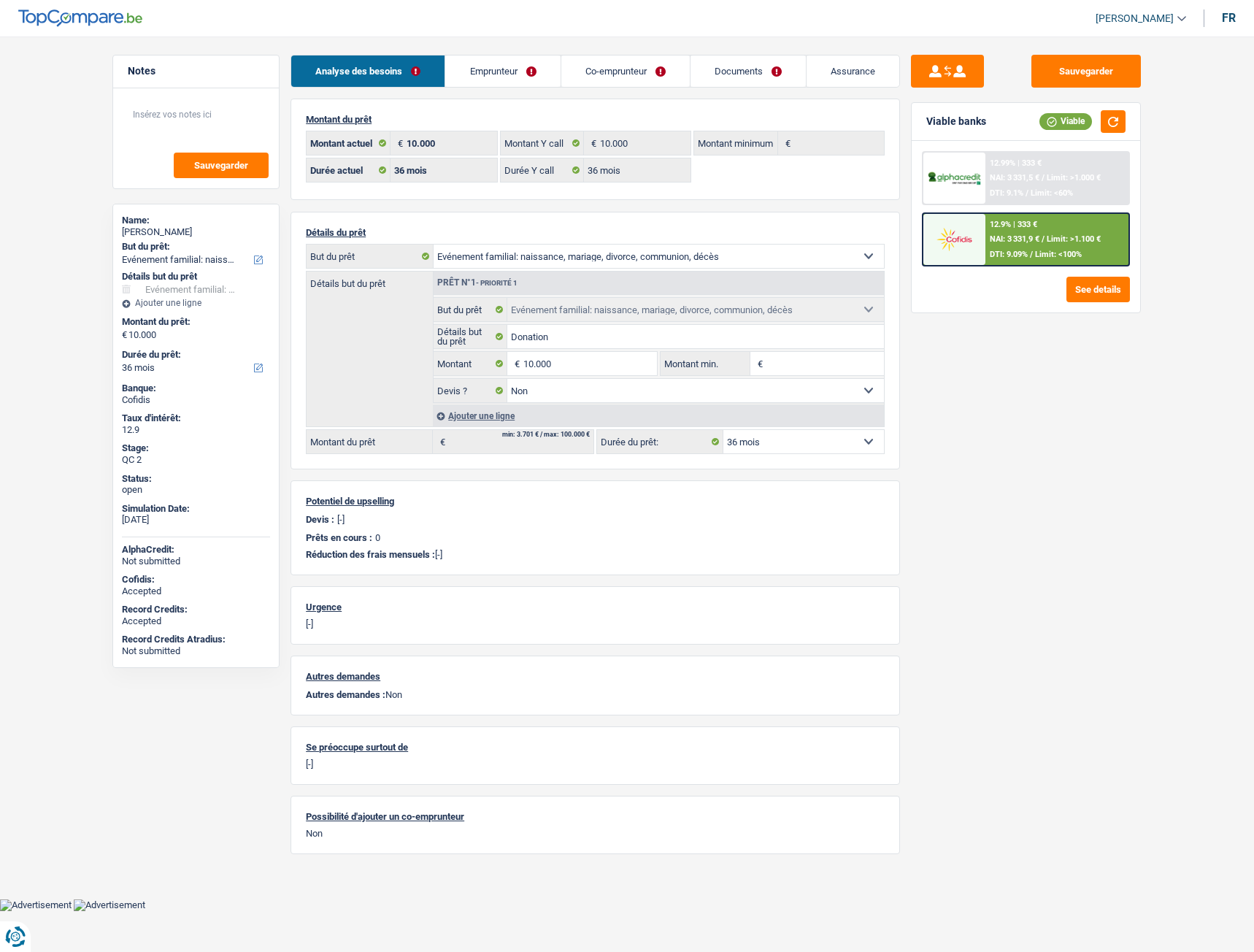
select select "familyEvent"
select select "false"
select select "36"
click at [762, 79] on link "Documents" at bounding box center [748, 71] width 116 height 31
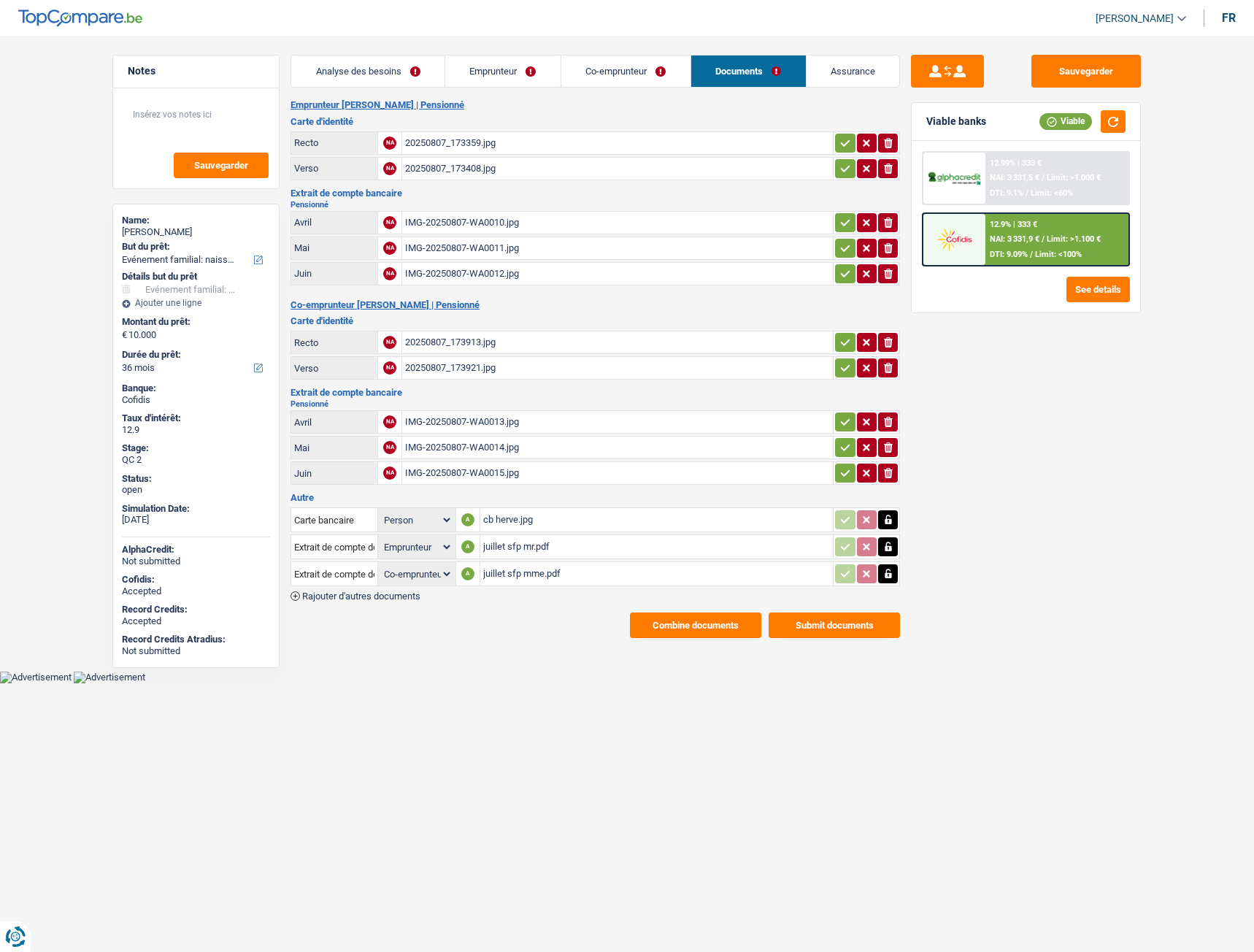
click at [496, 525] on div "cb herve.jpg" at bounding box center [657, 519] width 347 height 22
click at [510, 521] on div "cb herve.jpg" at bounding box center [657, 519] width 347 height 22
drag, startPoint x: 513, startPoint y: 613, endPoint x: 512, endPoint y: 581, distance: 32.0
click at [512, 613] on div "Combine documents Submit documents" at bounding box center [596, 625] width 610 height 25
click at [519, 552] on div "juillet sfp mr.pdf" at bounding box center [657, 546] width 347 height 22
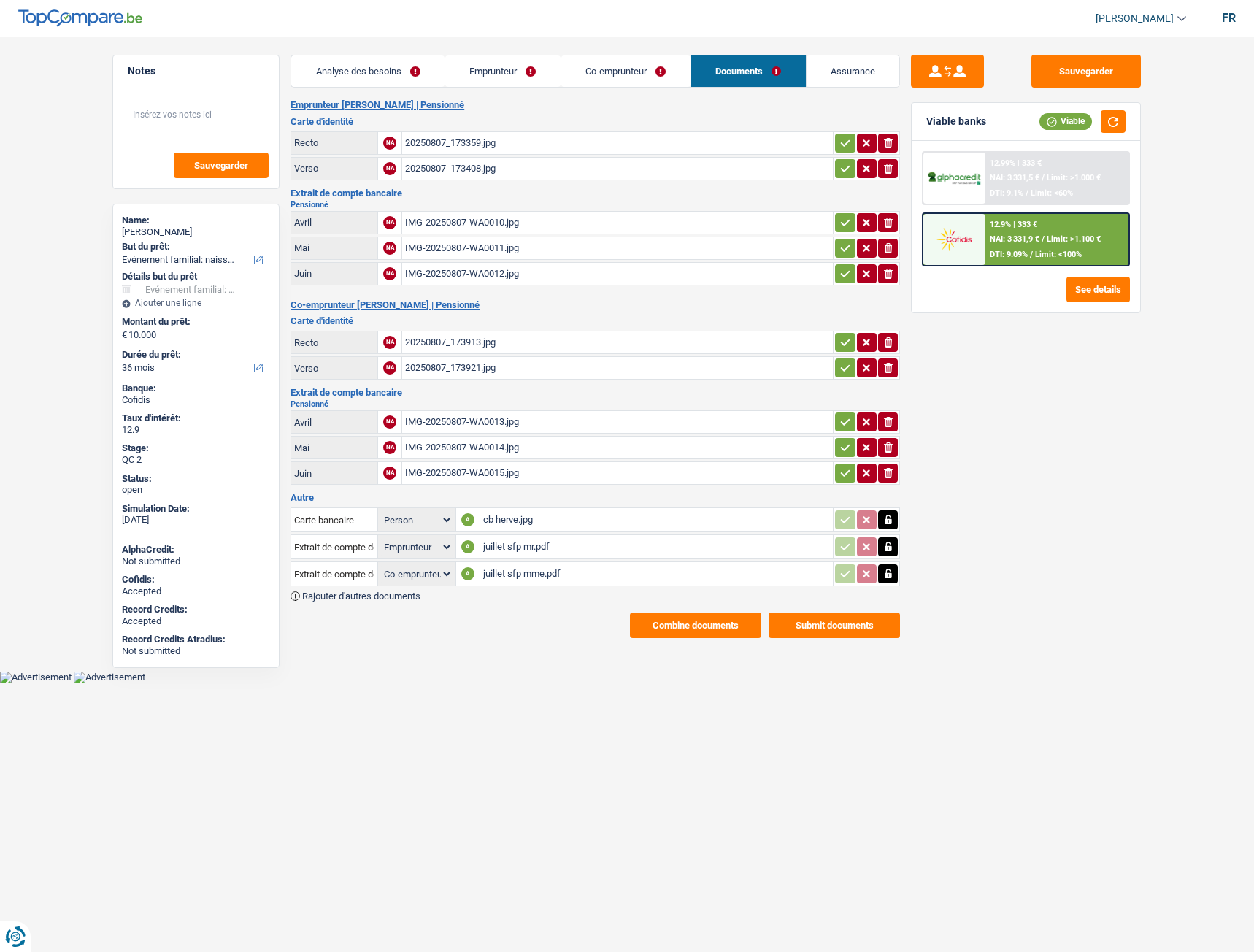
click at [533, 575] on div "juillet sfp mme.pdf" at bounding box center [657, 573] width 347 height 22
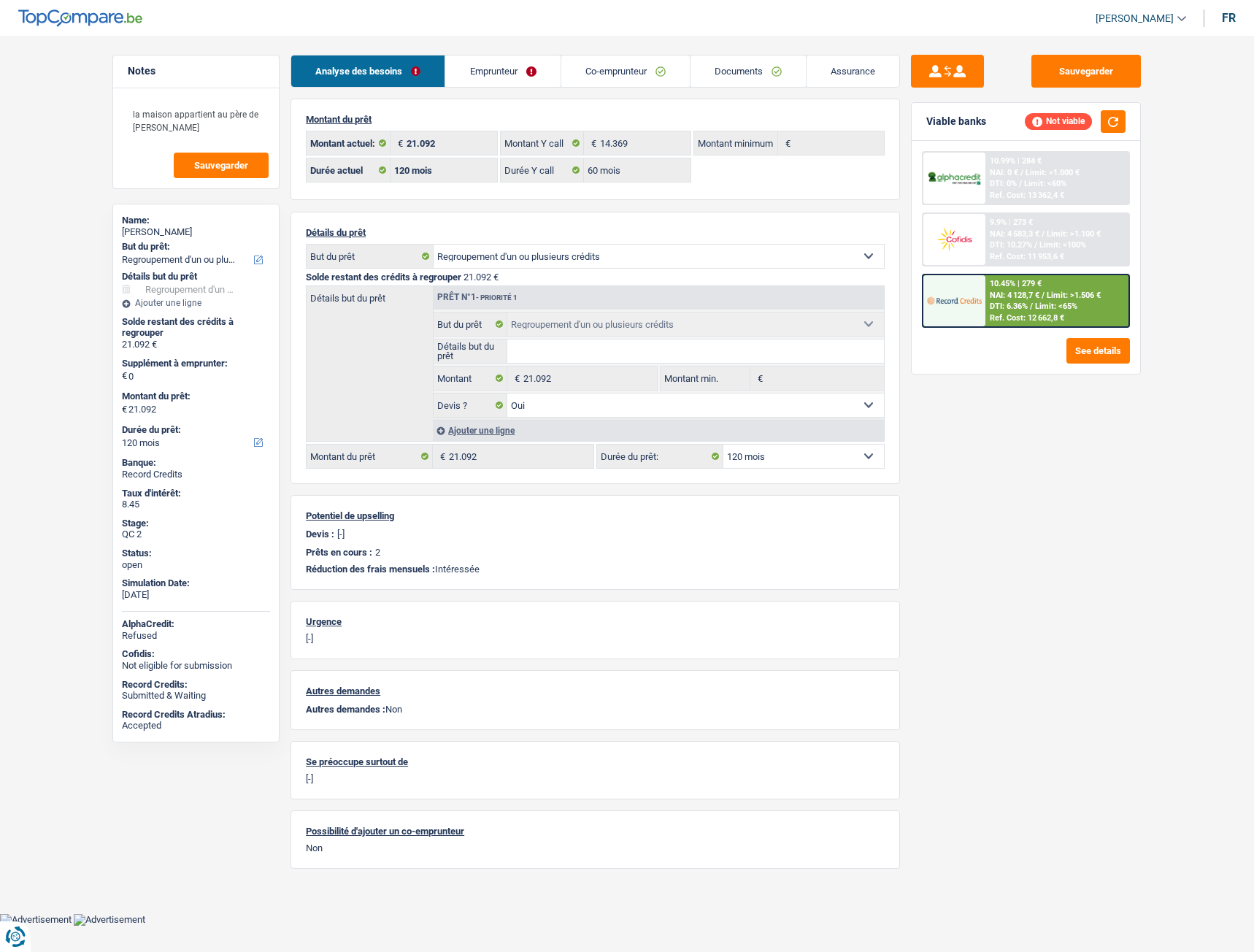
select select "refinancing"
select select "120"
select select "60"
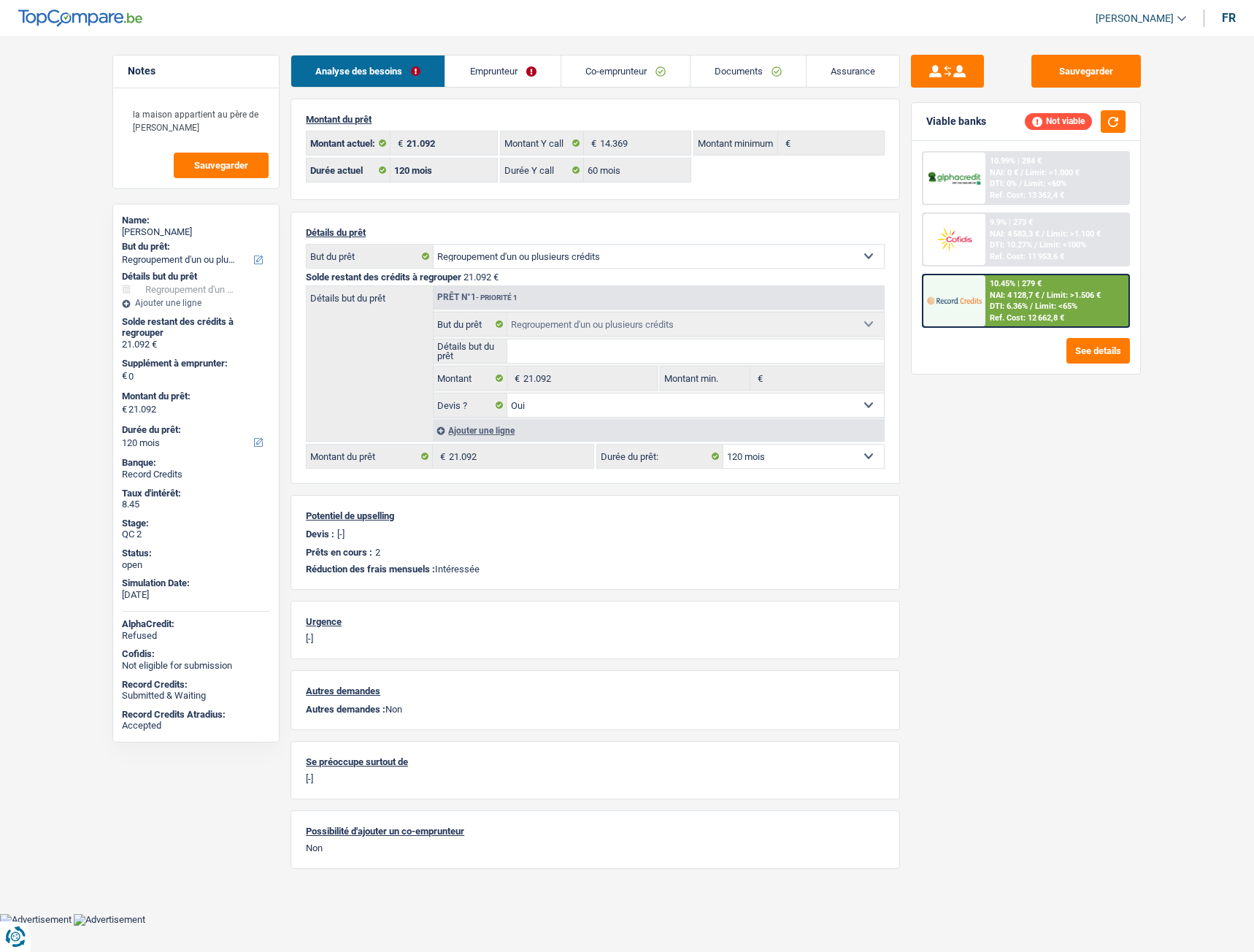
select select "refinancing"
select select "yes"
select select "120"
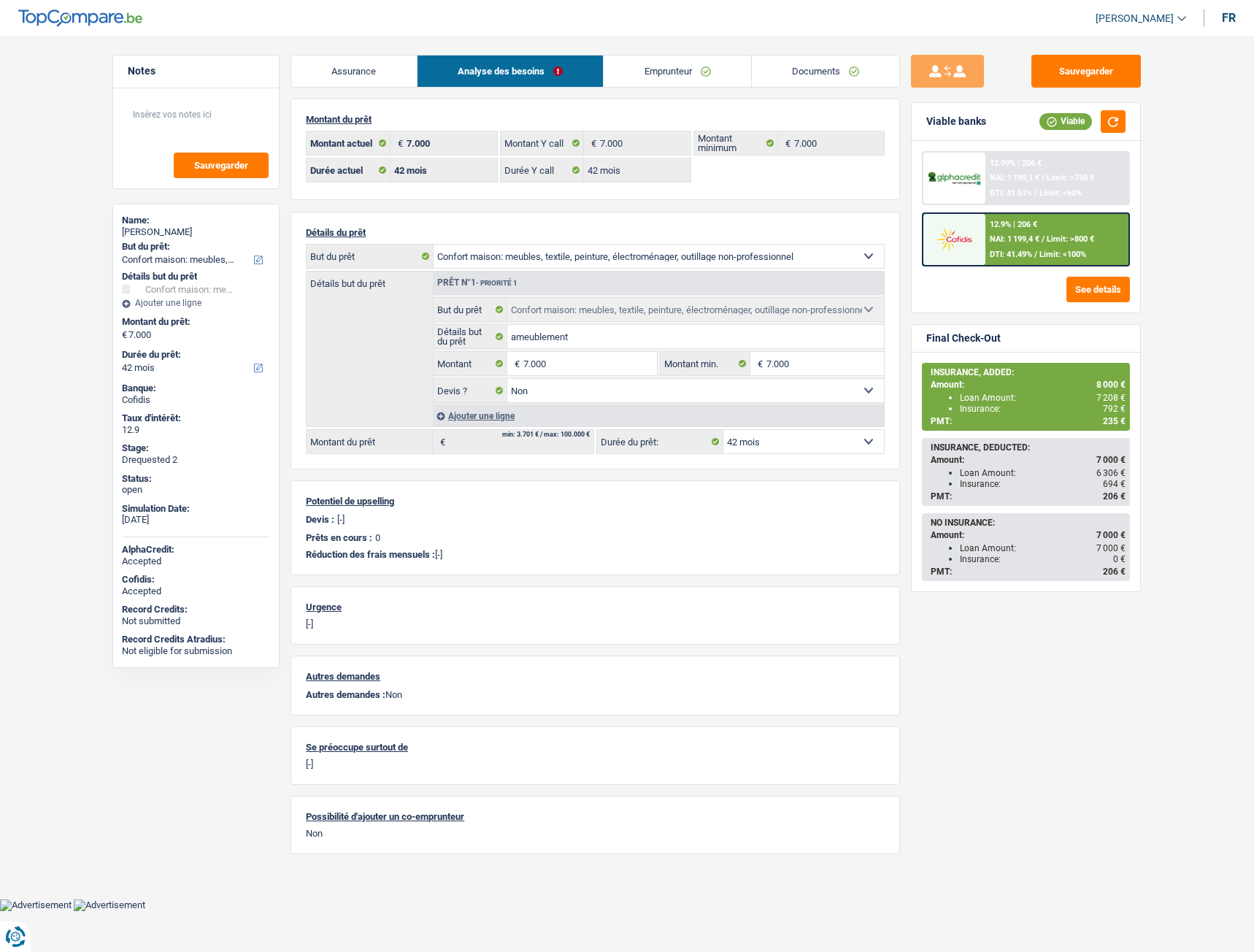
select select "household"
select select "42"
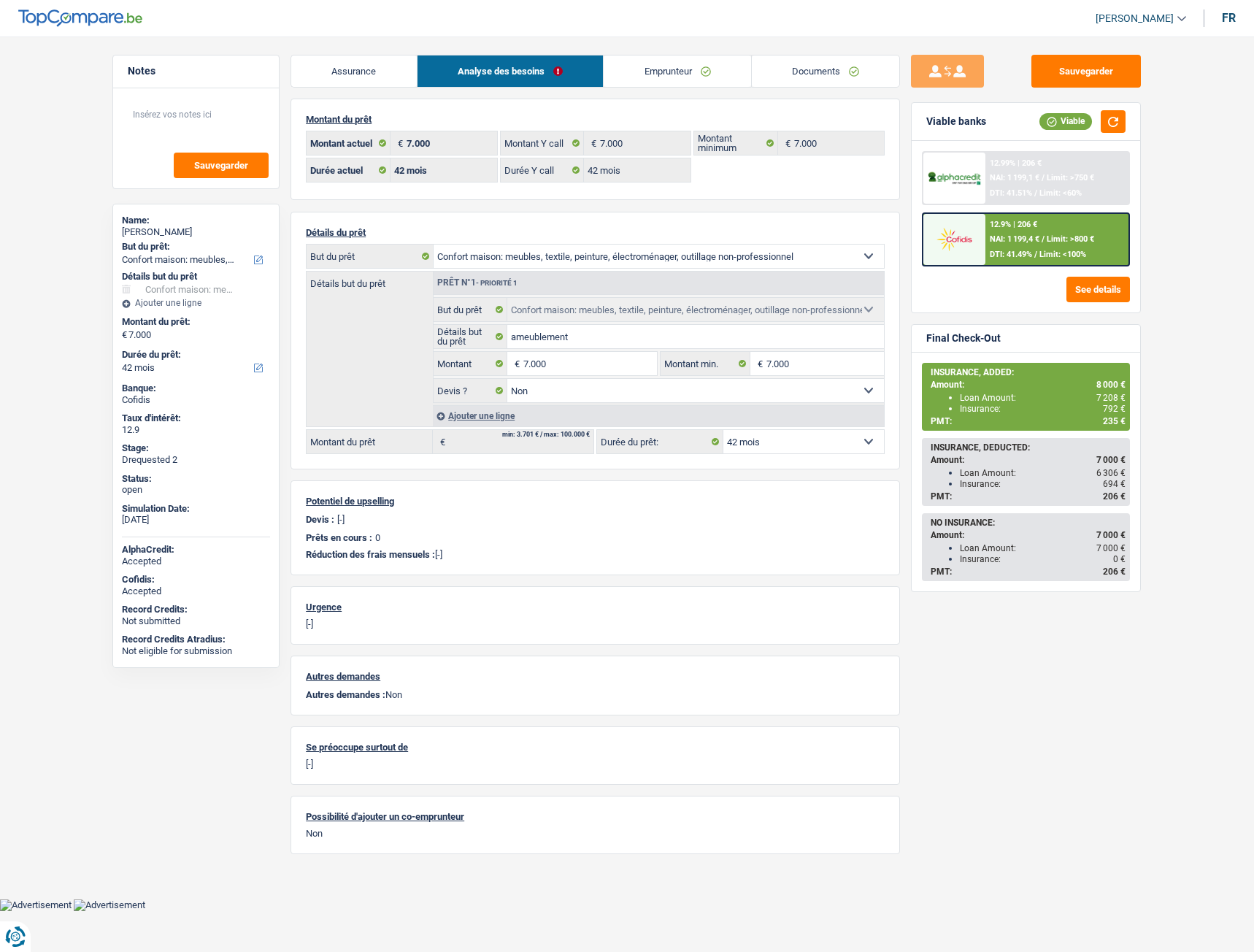
select select "household"
select select "false"
select select "42"
click at [689, 64] on link "Documents" at bounding box center [699, 71] width 148 height 31
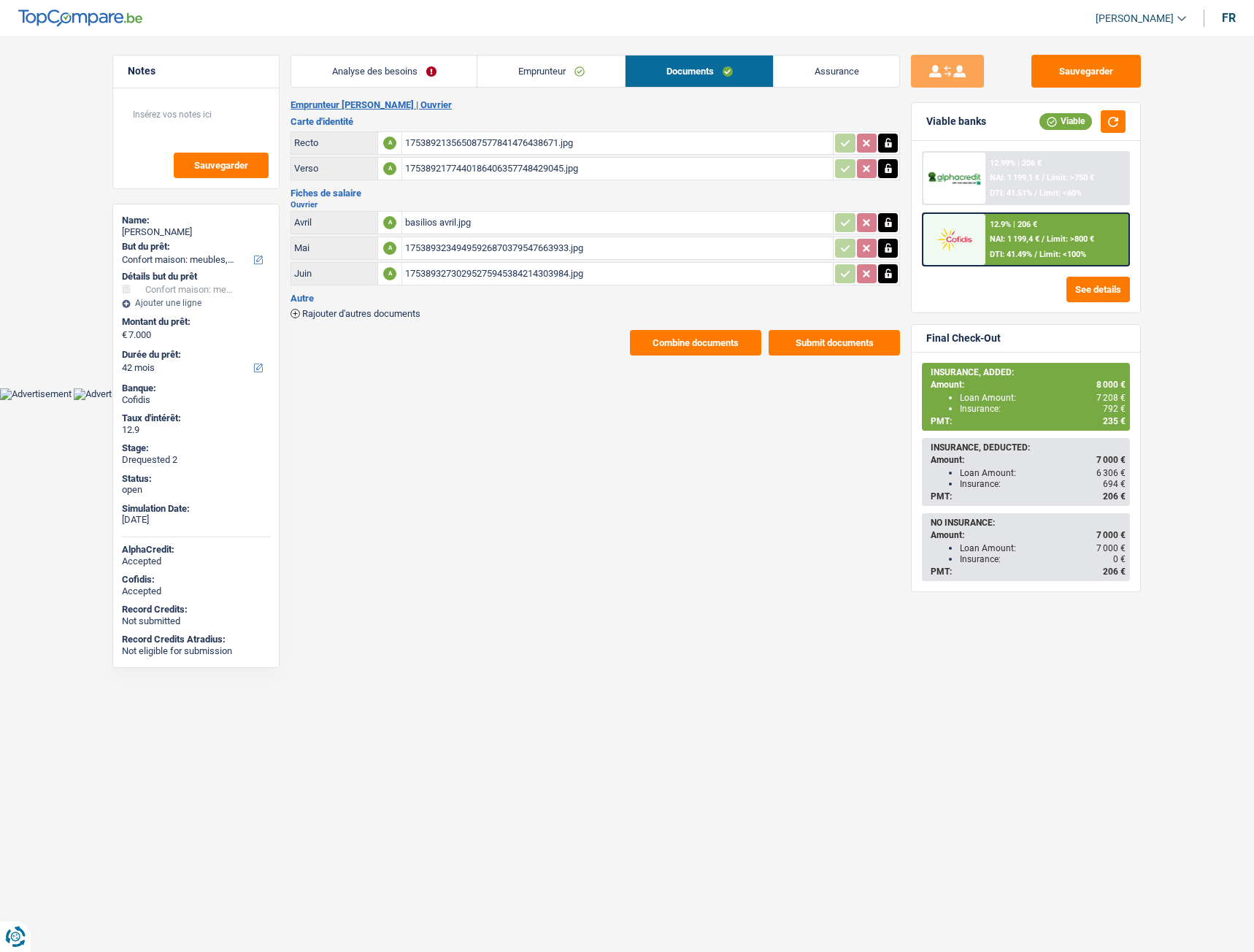
click at [453, 243] on div "17538932349495926870379547663933.jpg" at bounding box center [617, 248] width 425 height 22
drag, startPoint x: 517, startPoint y: 390, endPoint x: 519, endPoint y: 367, distance: 23.1
click at [517, 389] on body "Vous avez le contrôle de vos données Nous utilisons des cookies, tout comme nos…" at bounding box center [627, 210] width 1254 height 378
drag, startPoint x: 355, startPoint y: 319, endPoint x: 360, endPoint y: 312, distance: 8.6
click at [355, 318] on div "Emprunteur [PERSON_NAME] | [PERSON_NAME] d'identité Recto A 1753892135650875778…" at bounding box center [596, 227] width 610 height 256
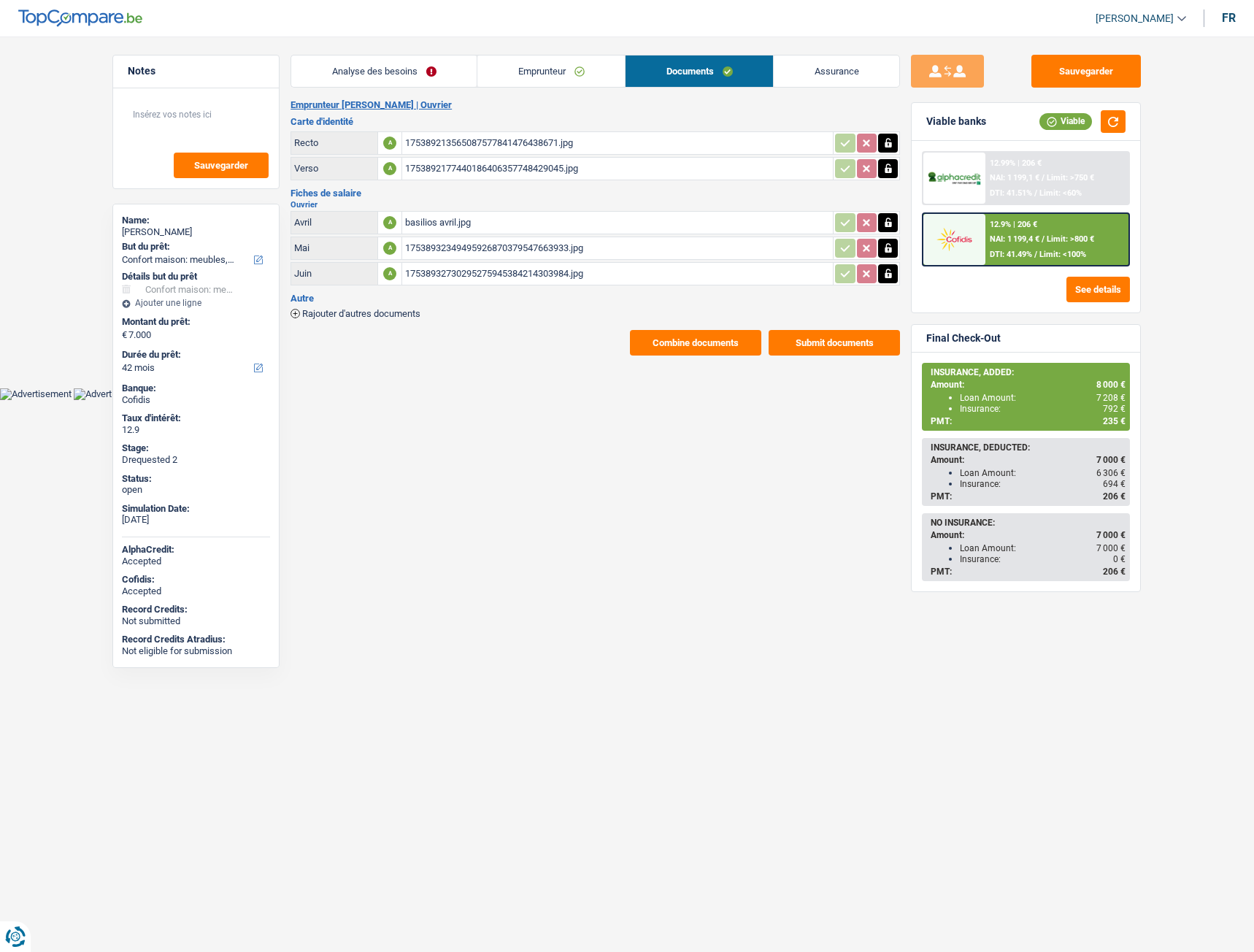
click at [360, 310] on span "Rajouter d'autres documents" at bounding box center [361, 314] width 118 height 10
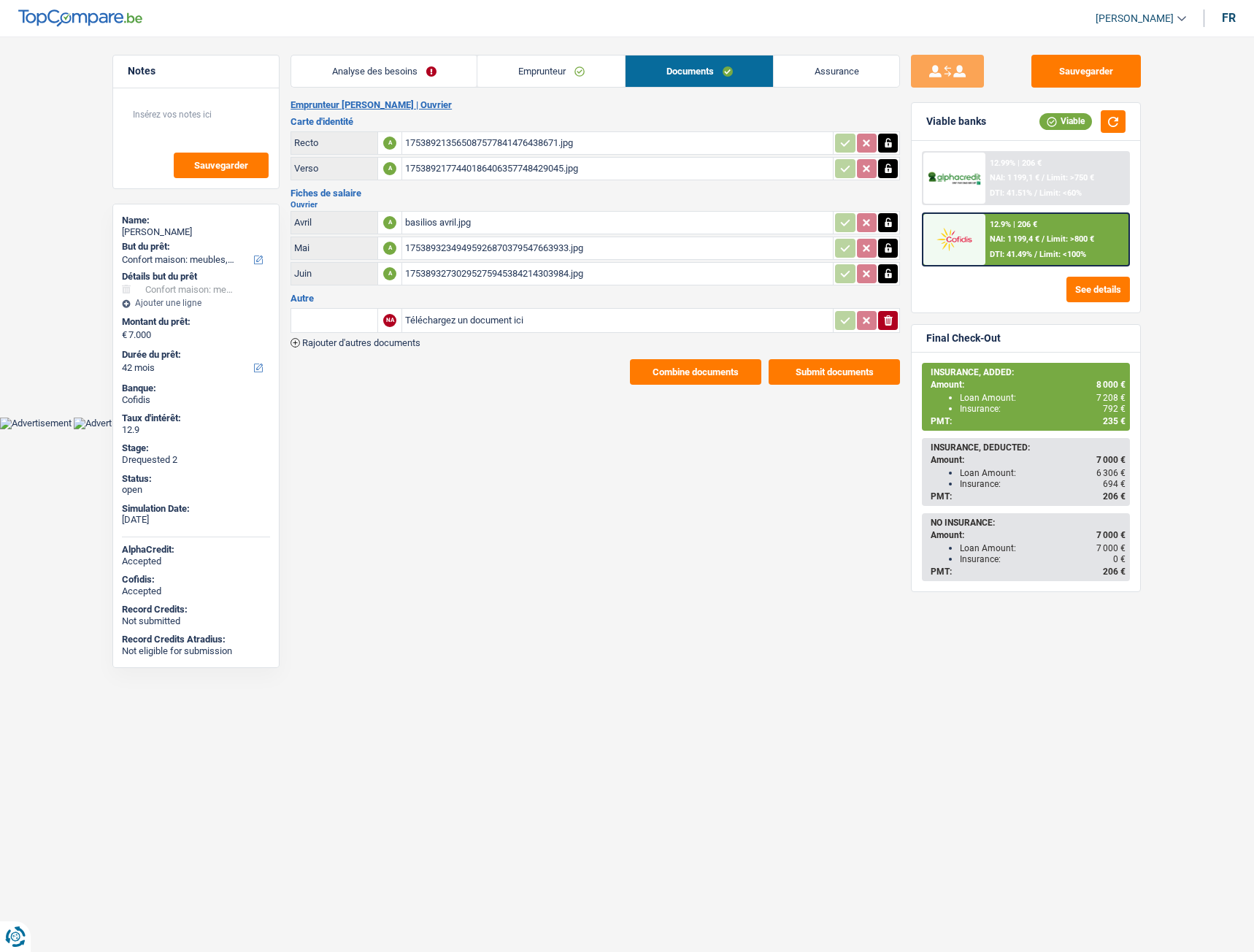
click at [457, 320] on input "Téléchargez un document ici" at bounding box center [617, 320] width 425 height 22
type input "C:\fakepath\20250814_200455.jpg"
click at [336, 320] on input "text" at bounding box center [334, 321] width 80 height 23
drag, startPoint x: 350, startPoint y: 367, endPoint x: 355, endPoint y: 359, distance: 9.4
click at [350, 367] on li "Fiche de paie Juillet" at bounding box center [387, 367] width 177 height 18
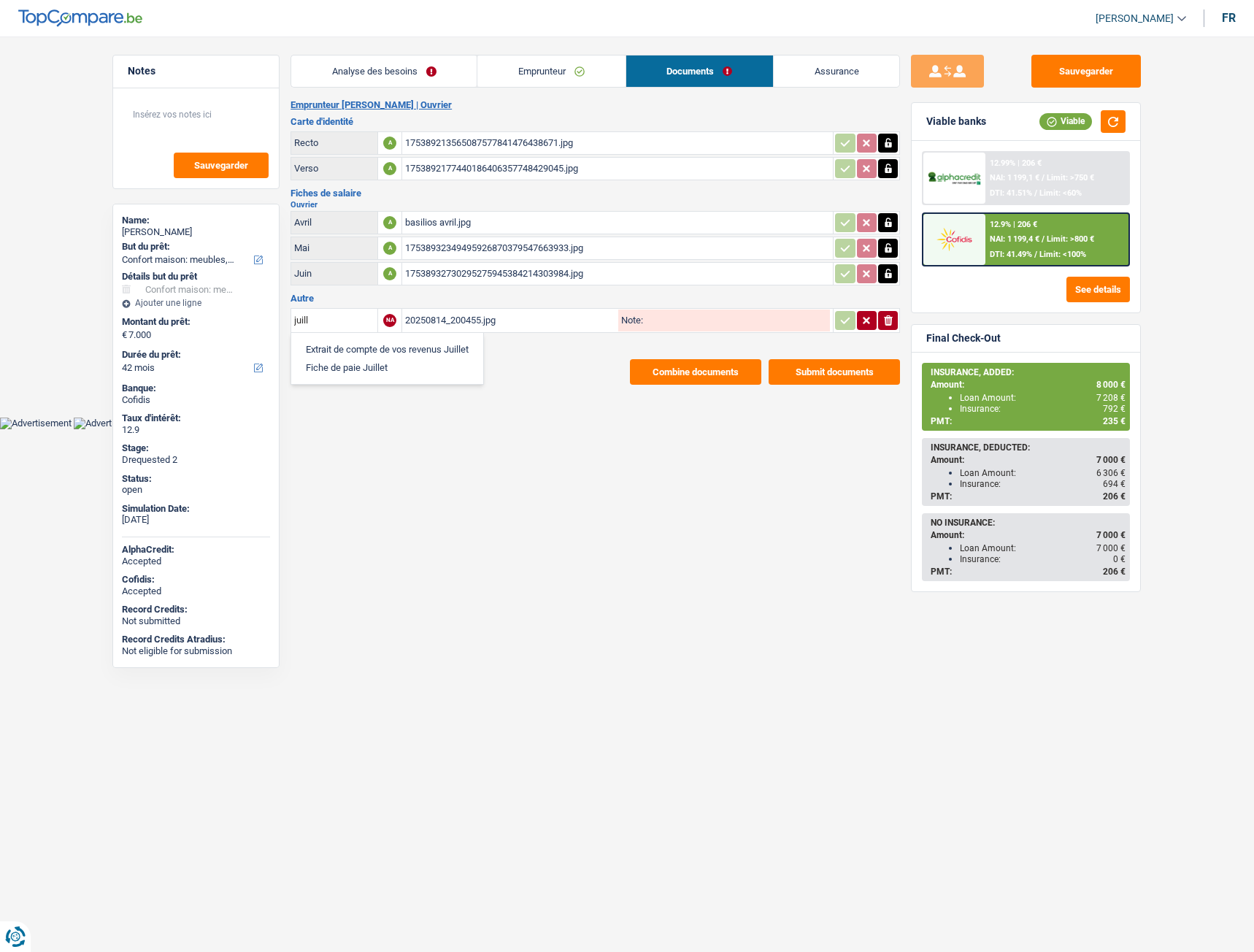
type input "Fiche de paie Juillet"
click at [840, 324] on icon "button" at bounding box center [845, 321] width 11 height 15
click at [397, 351] on div "Emprunteur Basilios Theodoridis | Ouvrier Carte d'identité Recto A 175389213565…" at bounding box center [596, 241] width 610 height 286
click at [401, 343] on span "Rajouter d'autres documents" at bounding box center [361, 342] width 118 height 10
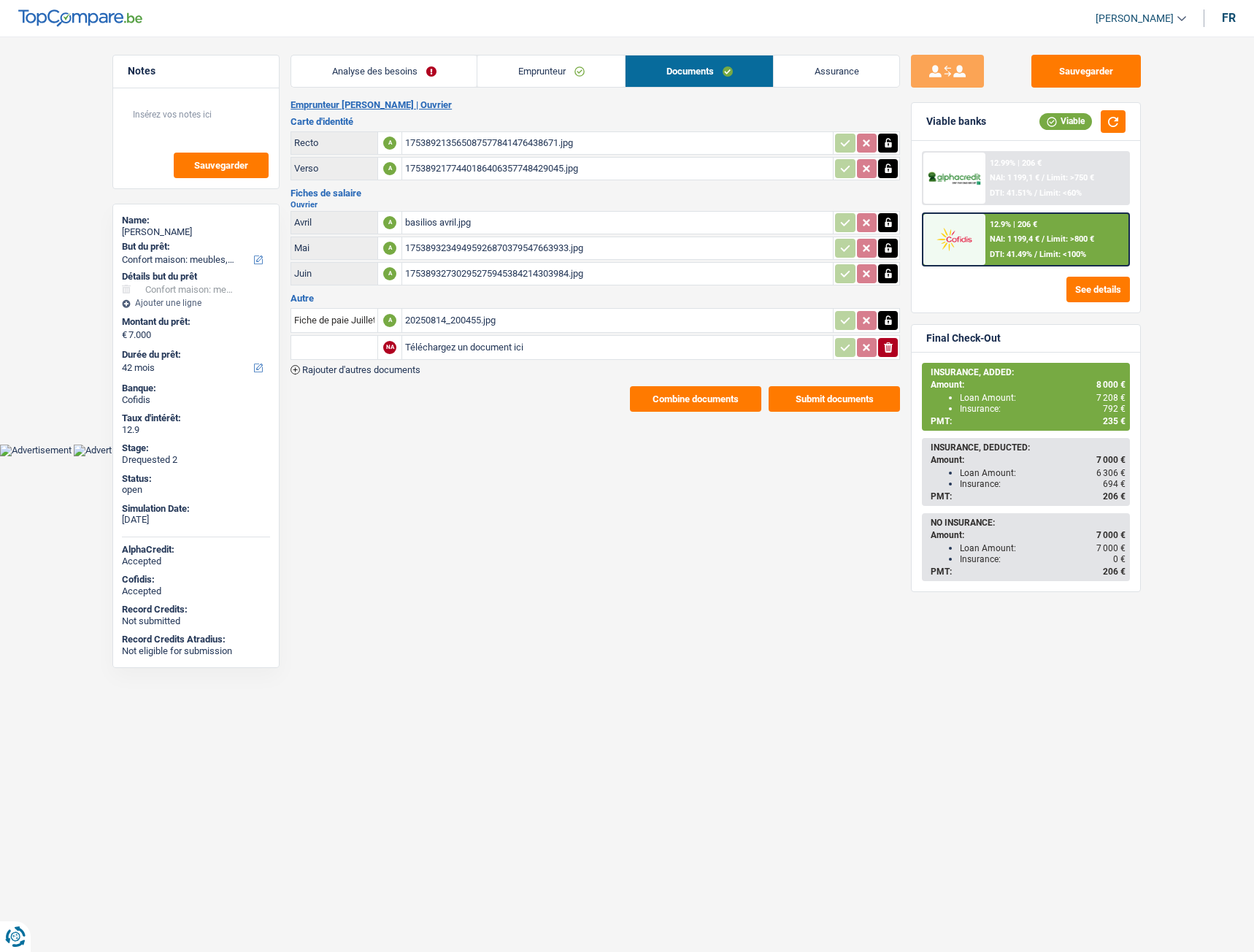
click at [461, 351] on input "Téléchargez un document ici" at bounding box center [617, 347] width 425 height 22
type input "C:\fakepath\cb basilios theodoridis.jpg"
click at [350, 349] on input "text" at bounding box center [334, 347] width 80 height 23
drag, startPoint x: 348, startPoint y: 370, endPoint x: 349, endPoint y: 360, distance: 10.0
click at [348, 367] on li "Carte bancaire" at bounding box center [373, 376] width 149 height 18
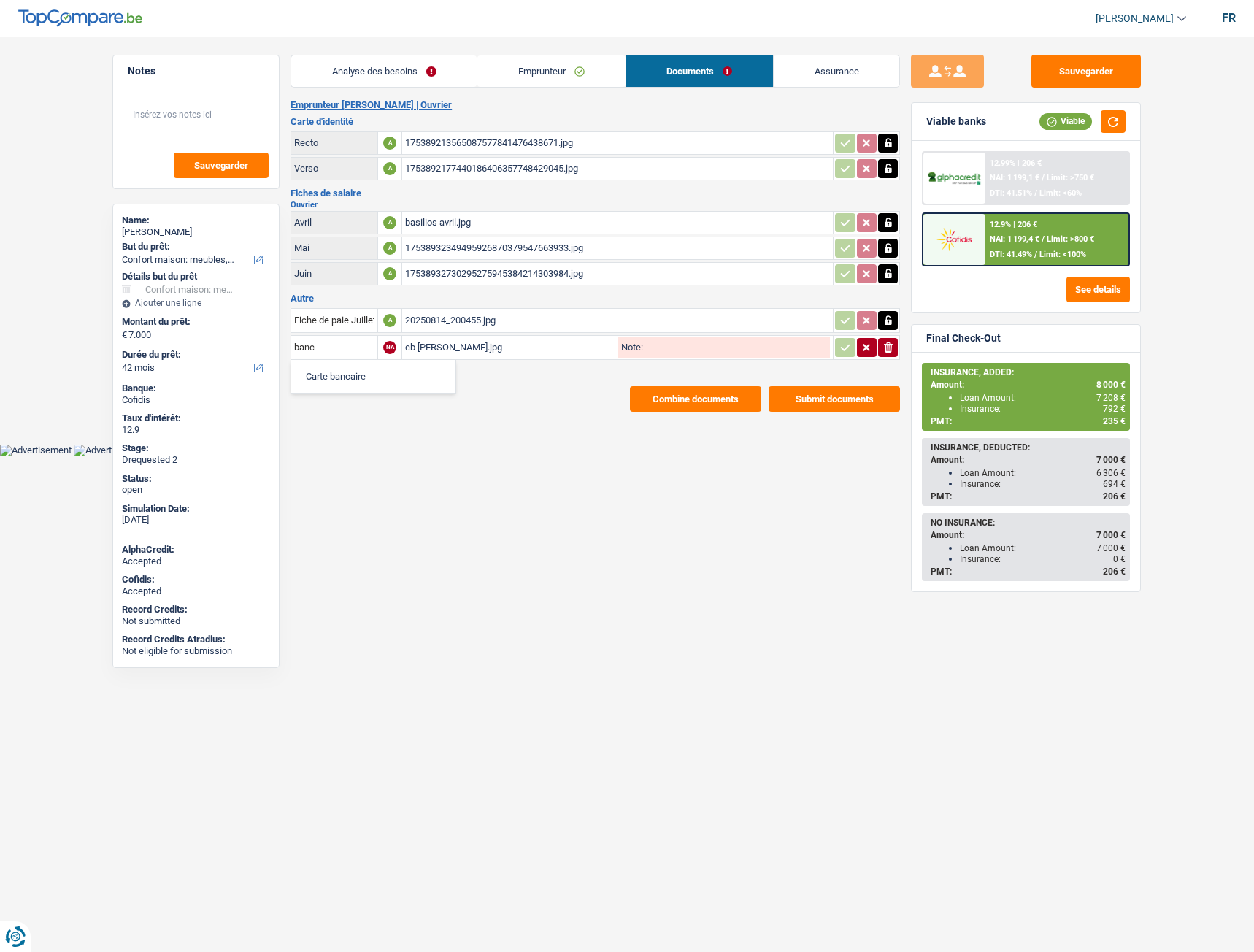
type input "Carte bancaire"
click at [845, 345] on icon "button" at bounding box center [845, 347] width 11 height 15
click at [845, 72] on link "Assurance" at bounding box center [836, 71] width 126 height 31
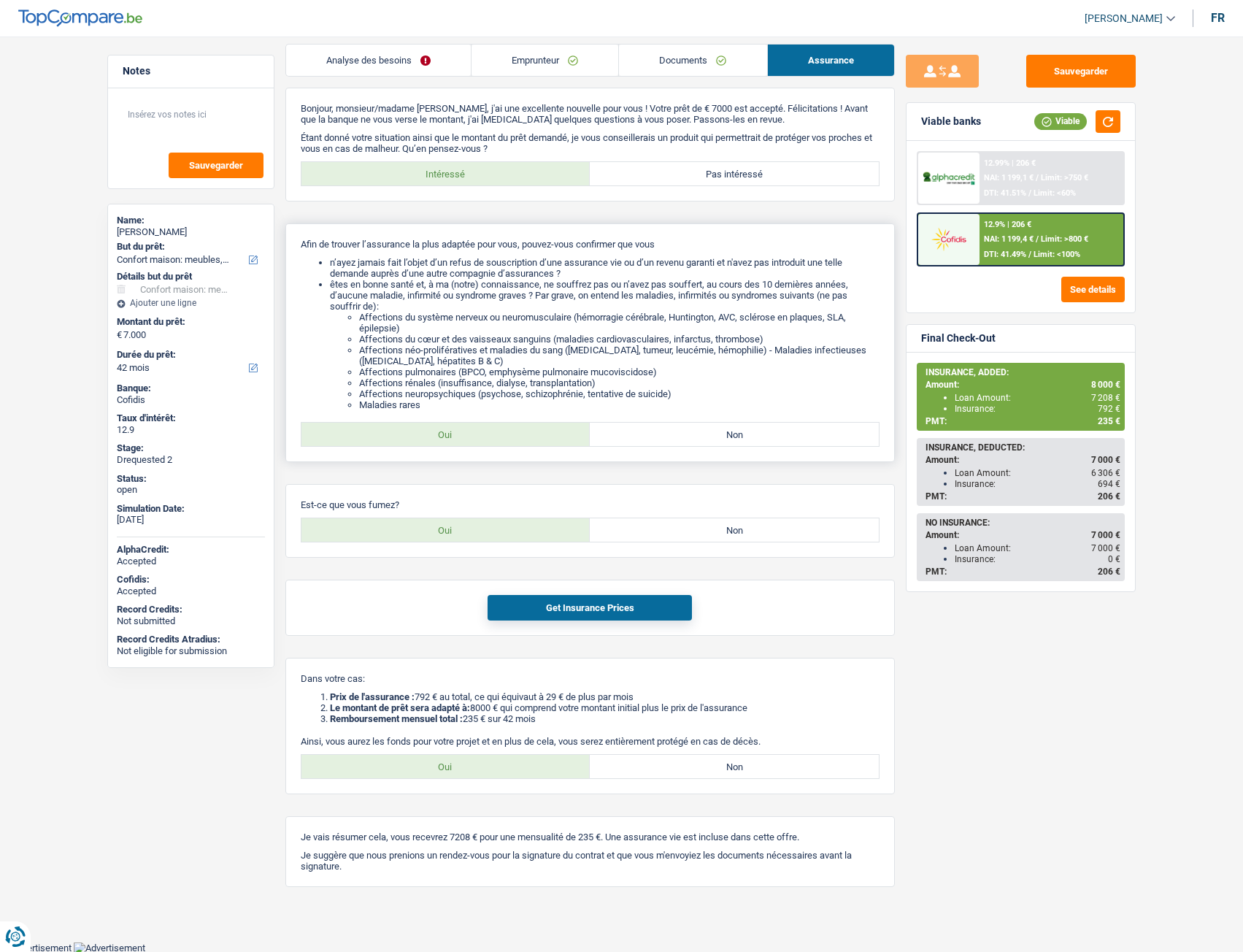
scroll to position [11, 0]
click at [93, 23] on img at bounding box center [80, 18] width 124 height 17
click at [704, 62] on link "Documents" at bounding box center [693, 59] width 148 height 31
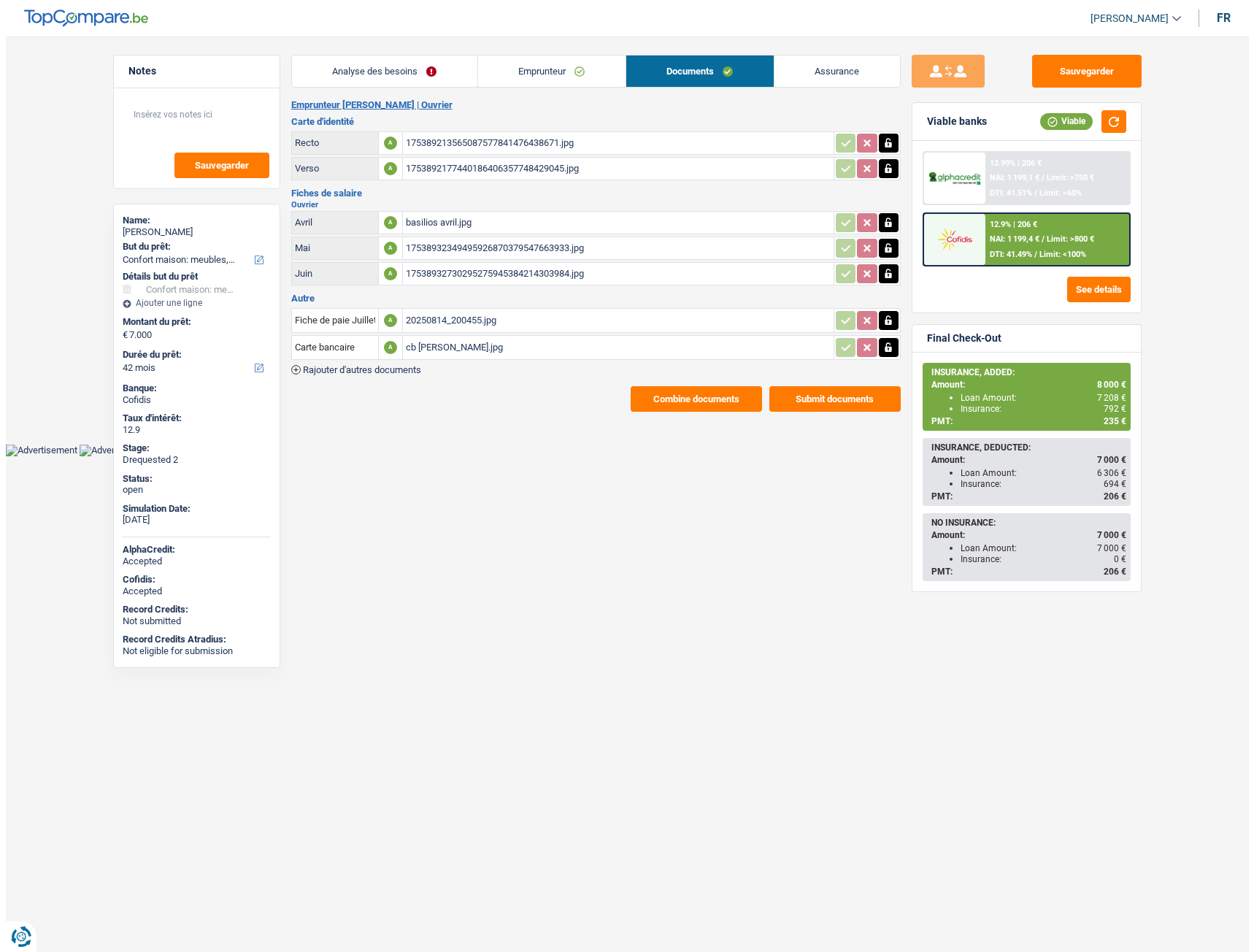
scroll to position [0, 0]
click at [670, 406] on button "Combine documents" at bounding box center [695, 399] width 131 height 25
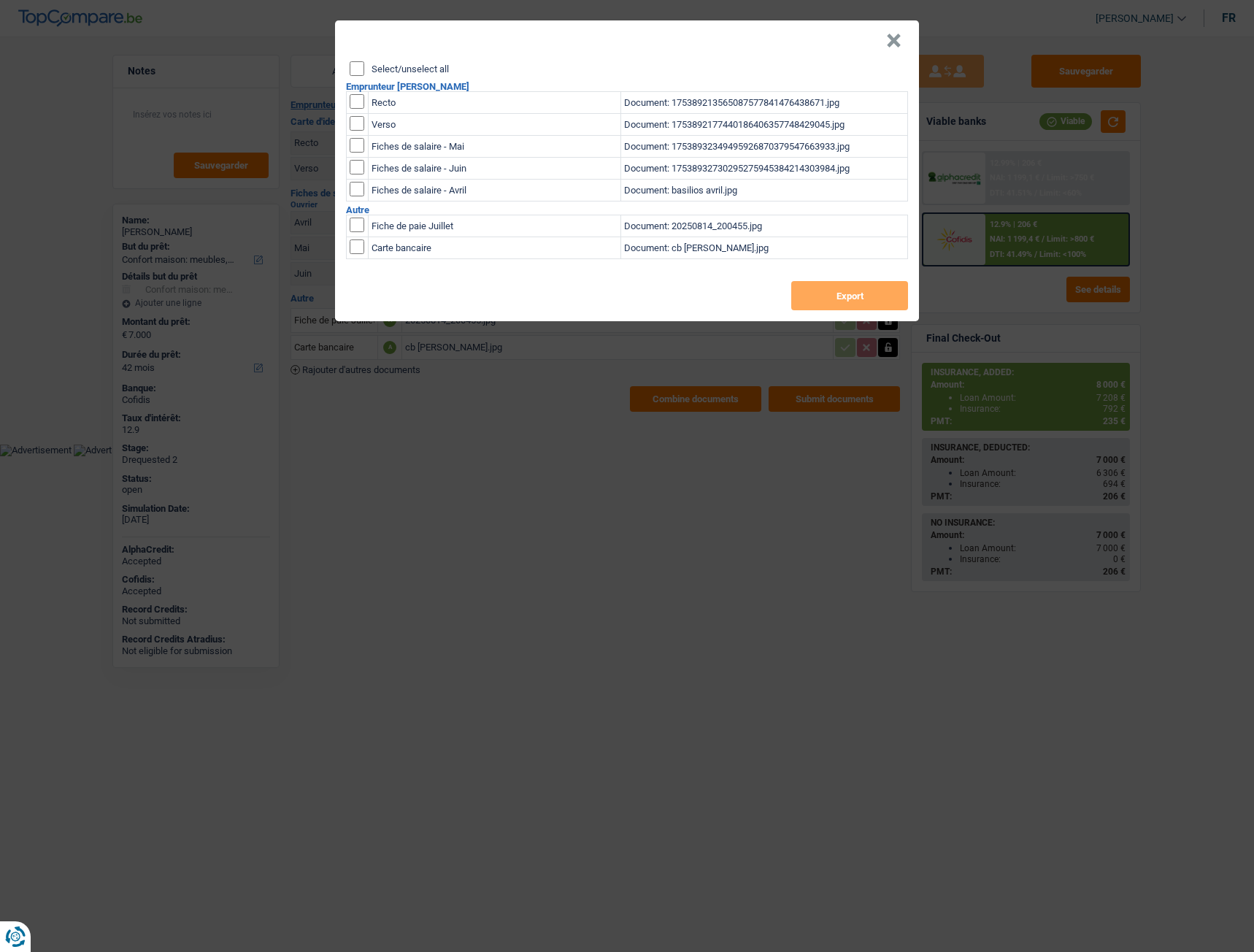
click at [360, 68] on input "Select/unselect all" at bounding box center [357, 69] width 15 height 15
checkbox input "true"
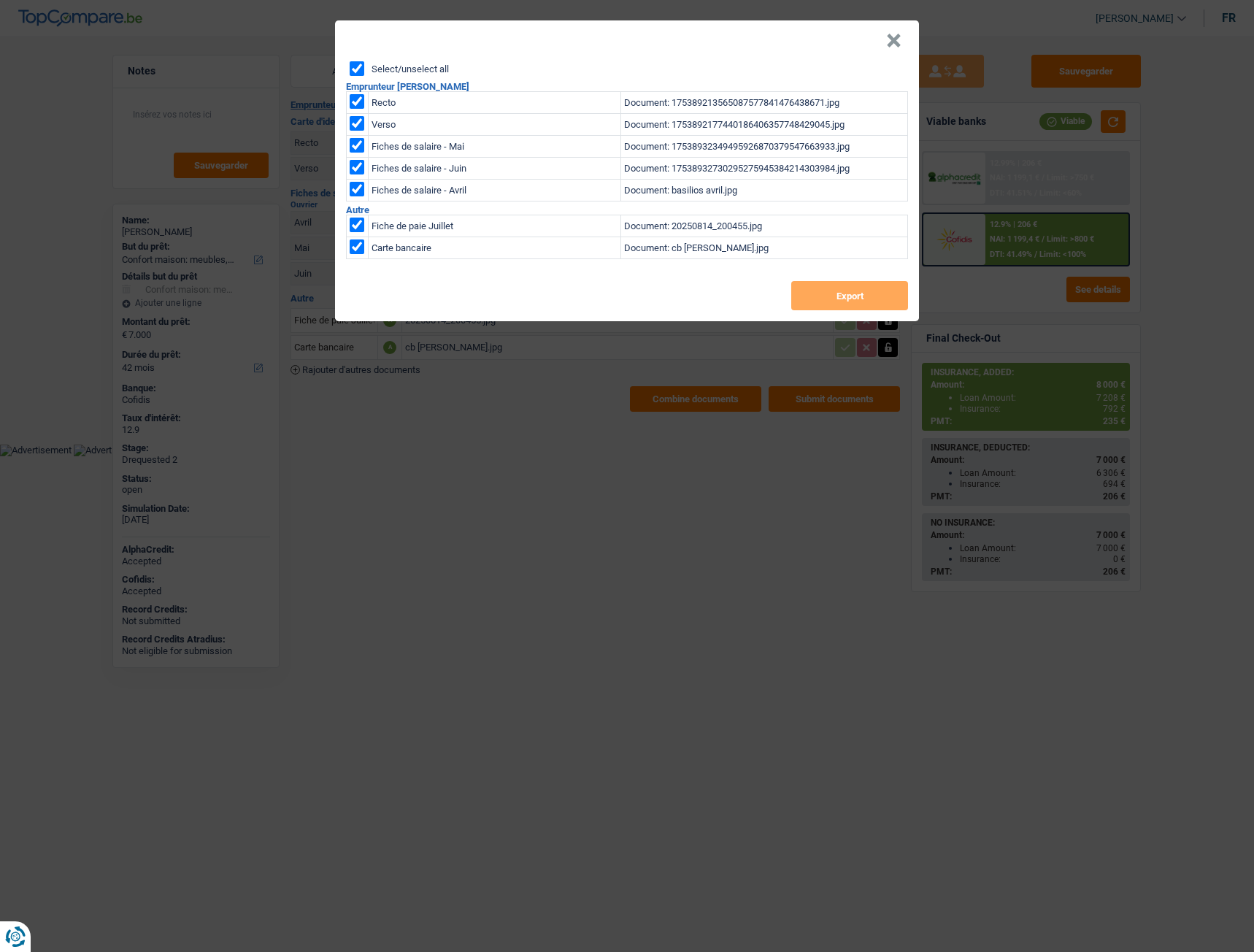
checkbox input "true"
click at [813, 293] on button "Export" at bounding box center [849, 296] width 116 height 30
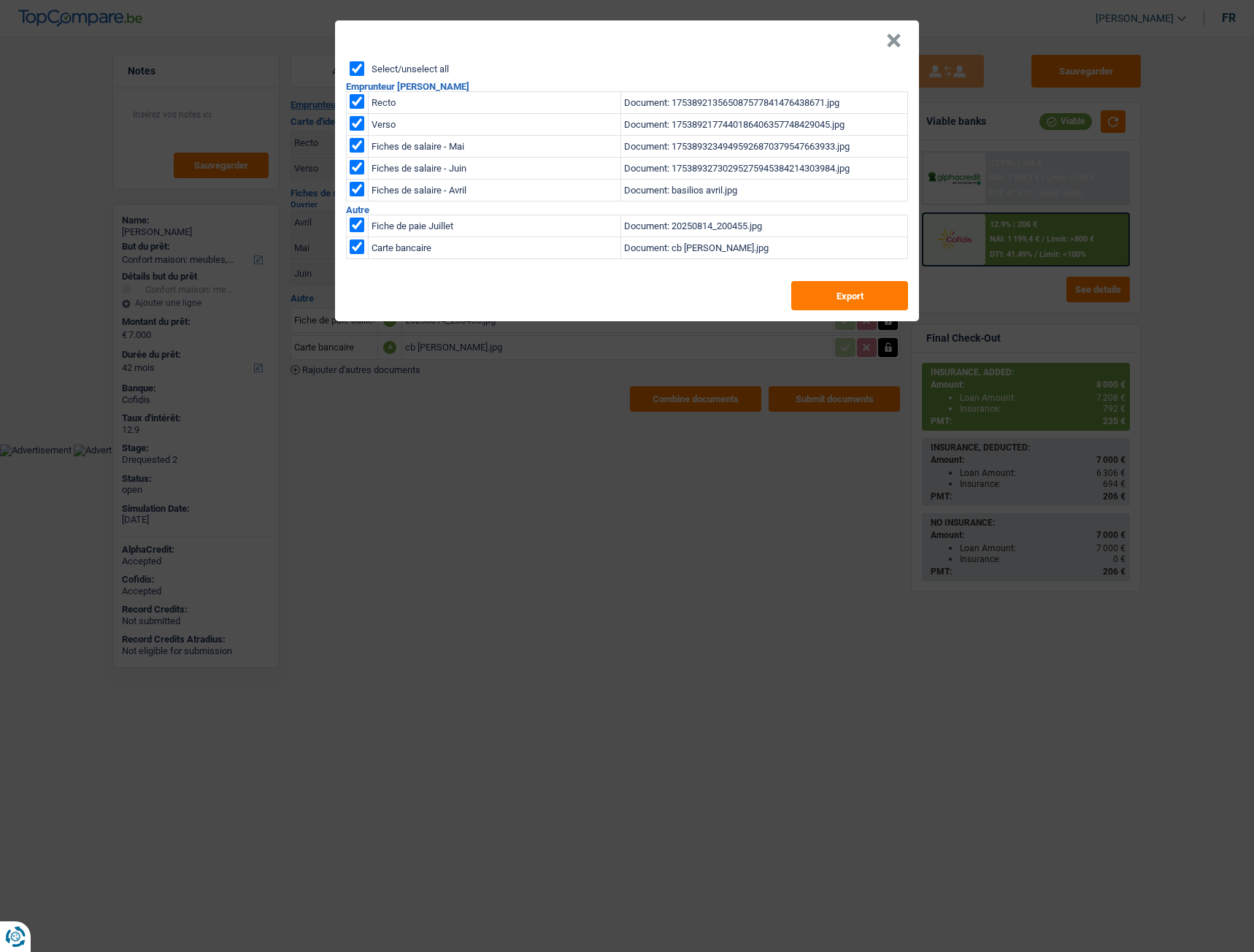
click at [888, 44] on button "×" at bounding box center [894, 41] width 16 height 15
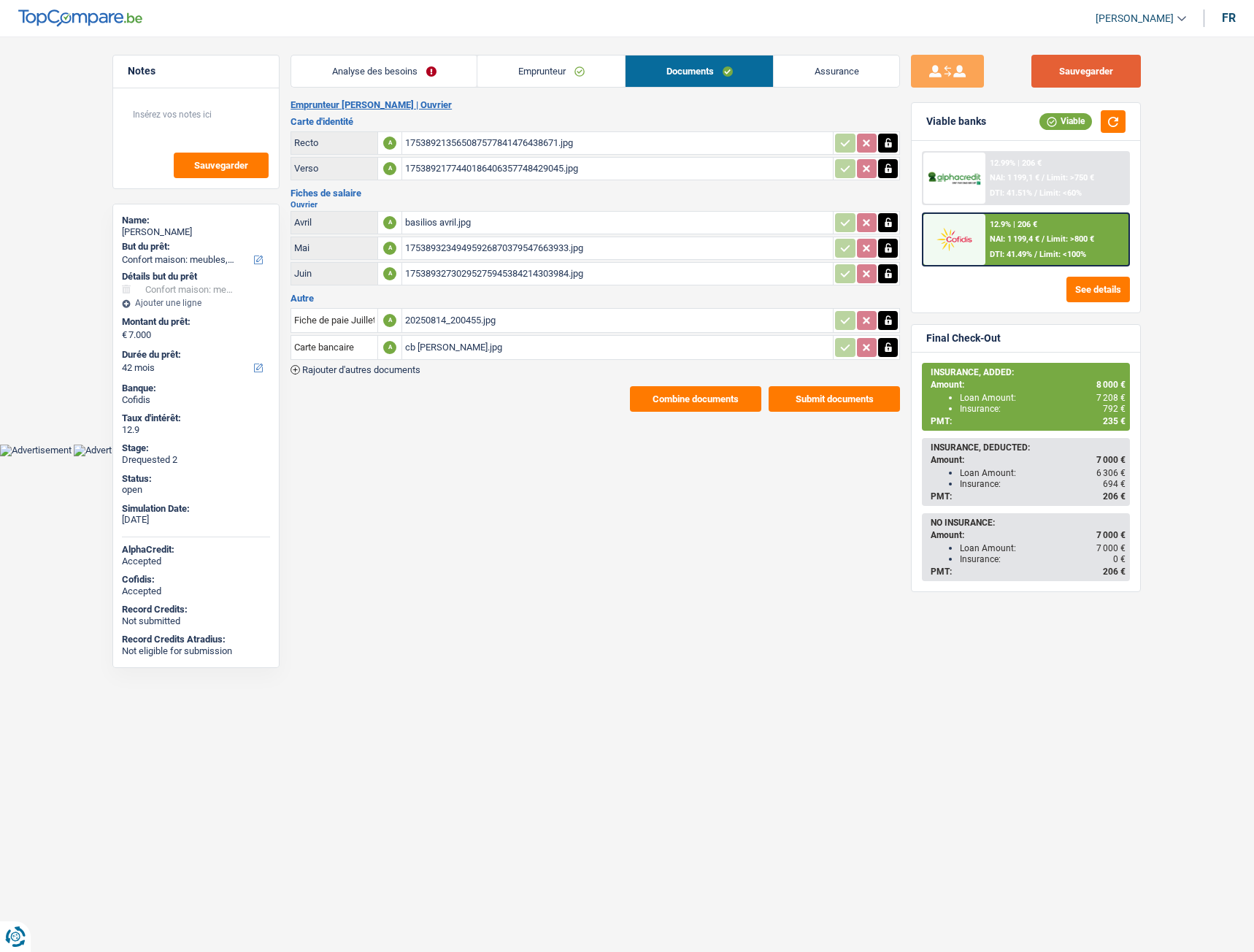
click at [1043, 74] on button "Sauvegarder" at bounding box center [1086, 71] width 109 height 33
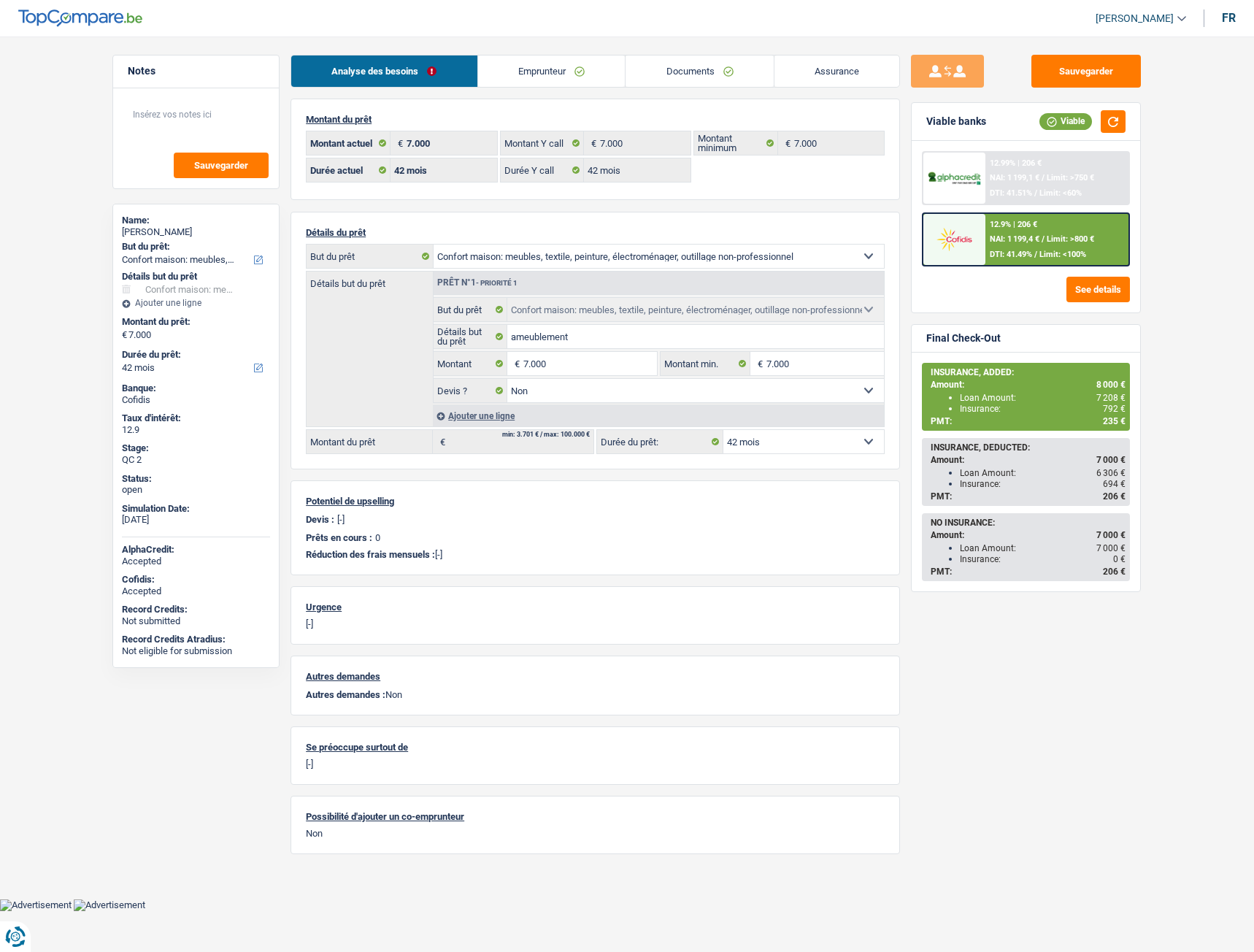
select select "household"
select select "42"
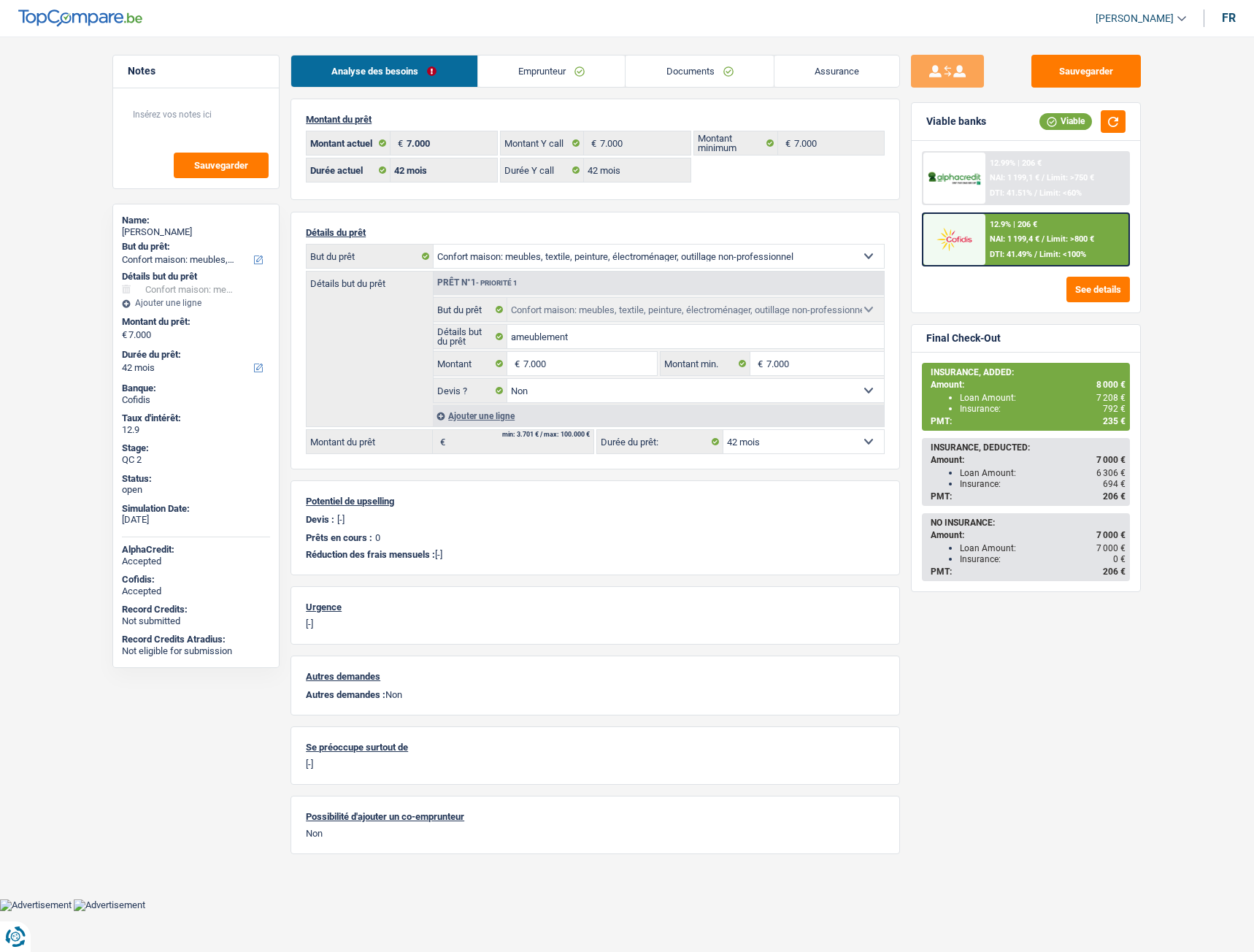
select select "household"
select select "false"
select select "42"
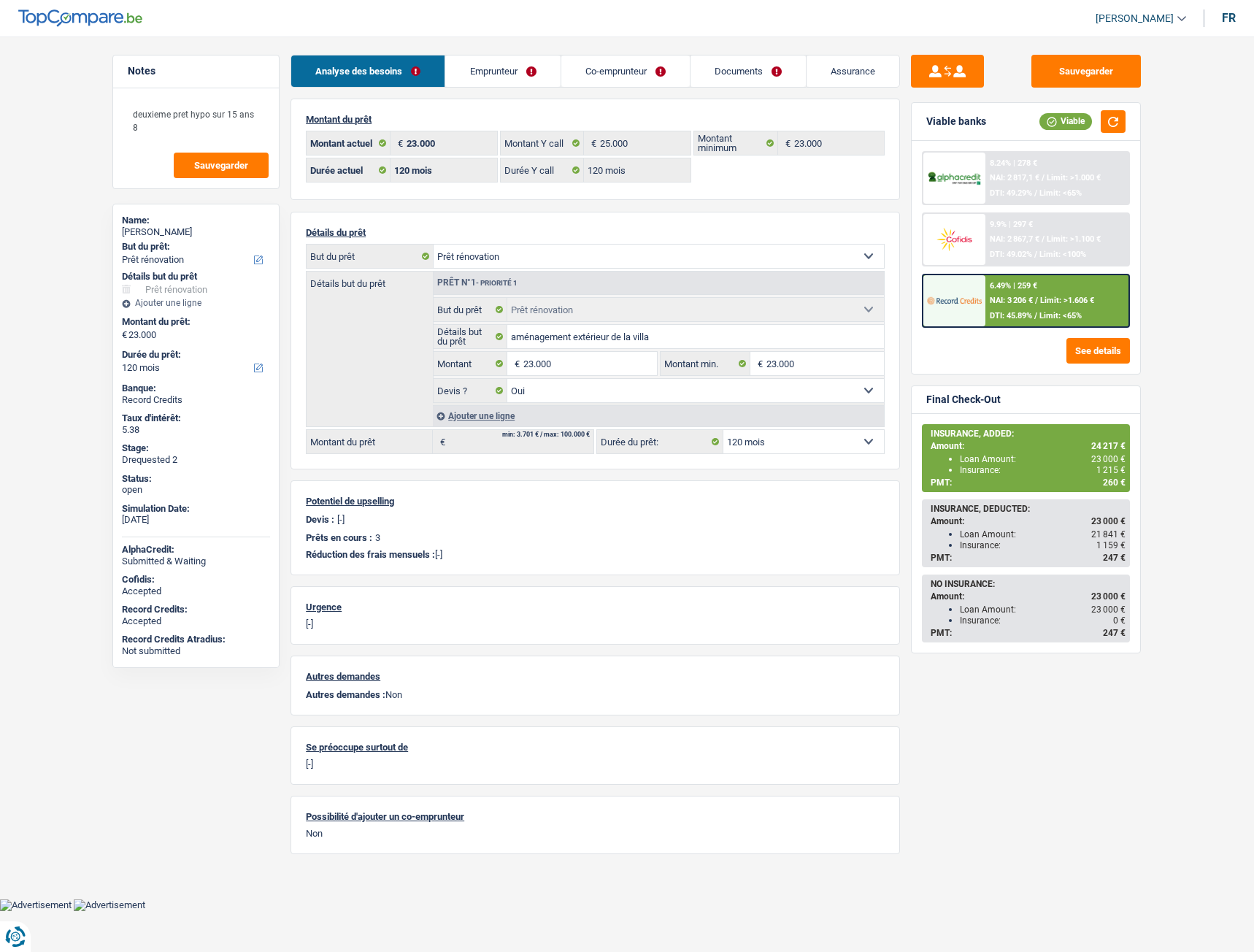
select select "renovation"
select select "120"
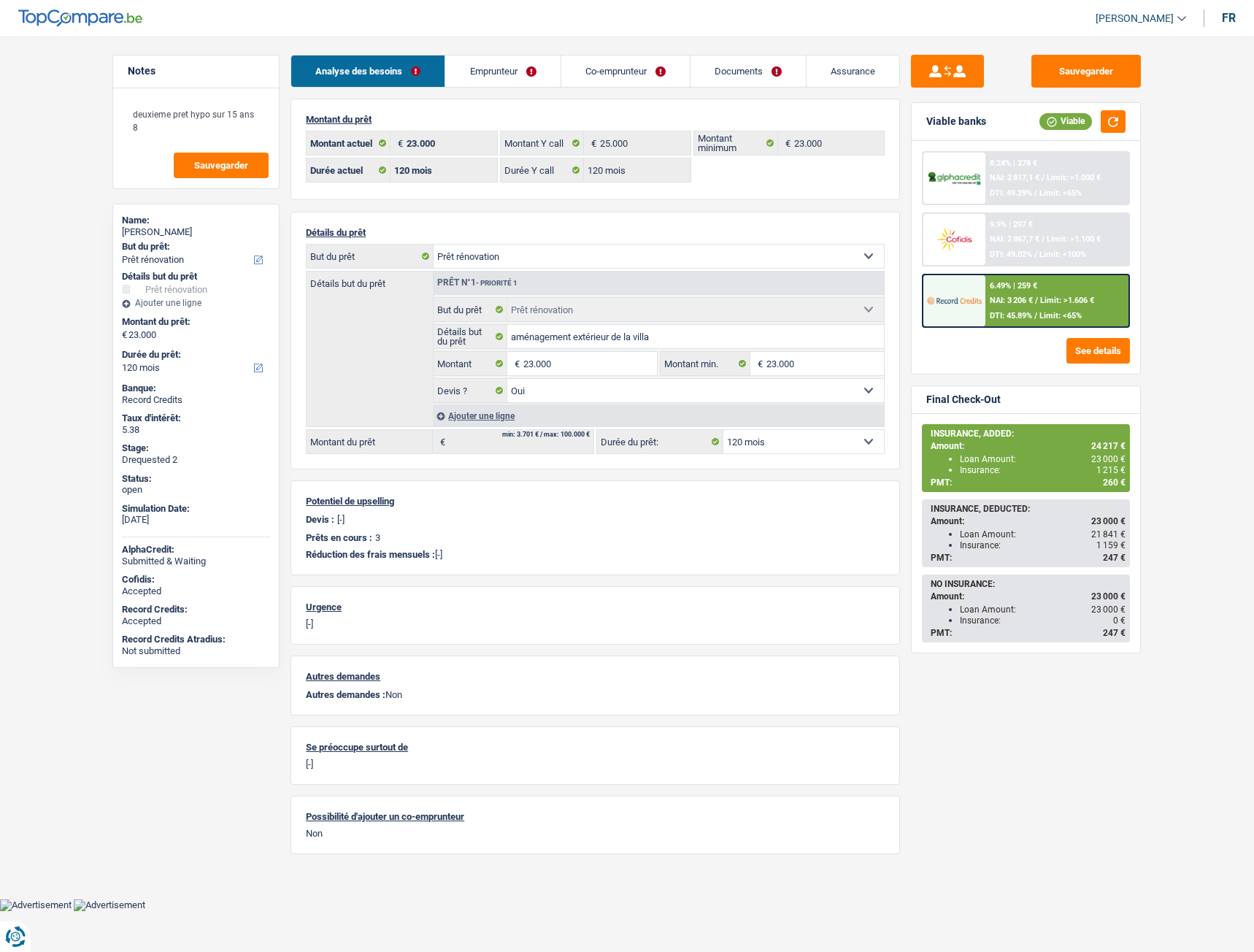
select select "renovation"
select select "yes"
select select "120"
click at [740, 76] on link "Documents" at bounding box center [748, 71] width 116 height 31
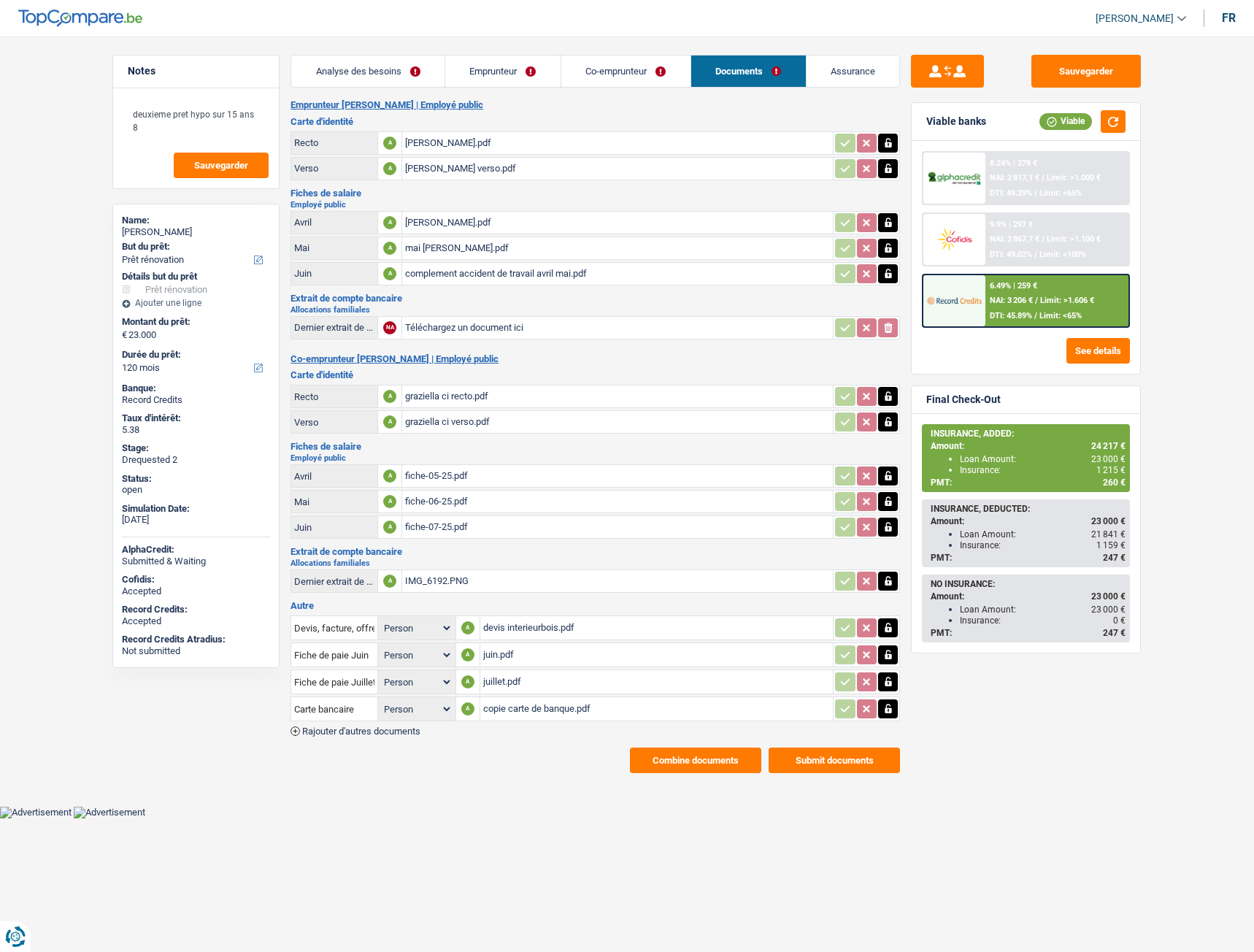
click at [440, 579] on div "IMG_6192.PNG" at bounding box center [617, 580] width 425 height 22
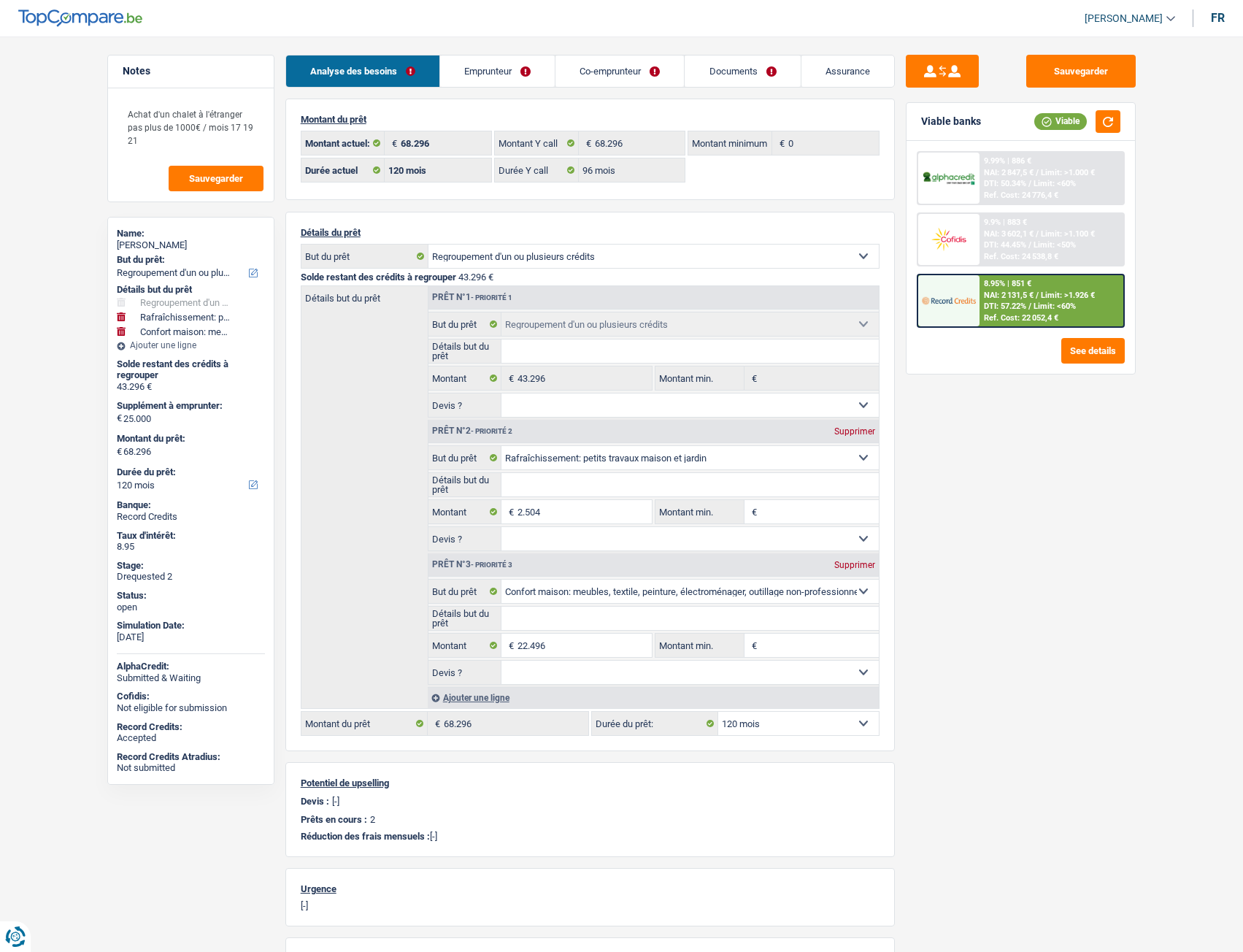
select select "refinancing"
select select "houseOrGarden"
select select "household"
select select "120"
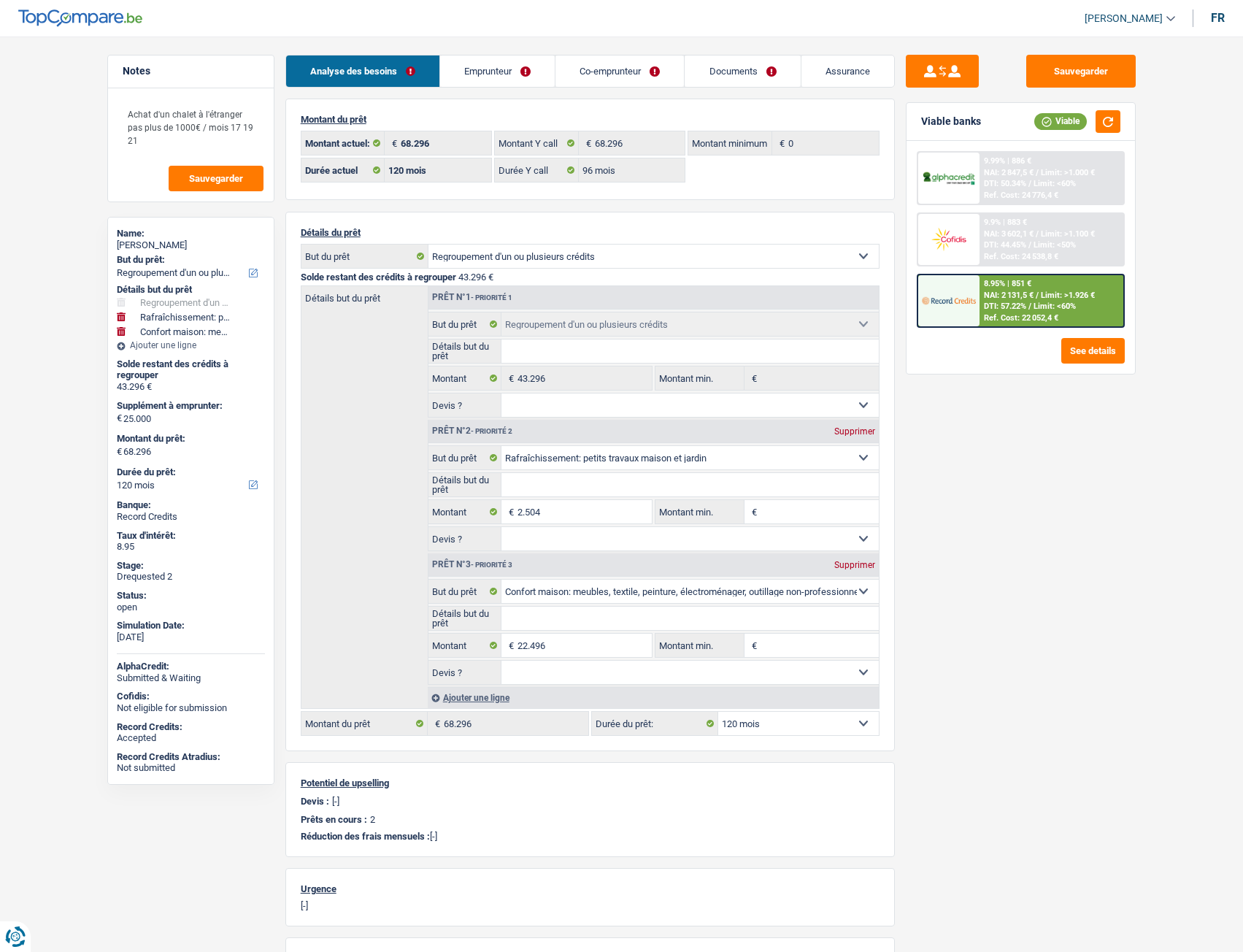
select select "120"
select select "96"
select select "refinancing"
select select "houseOrGarden"
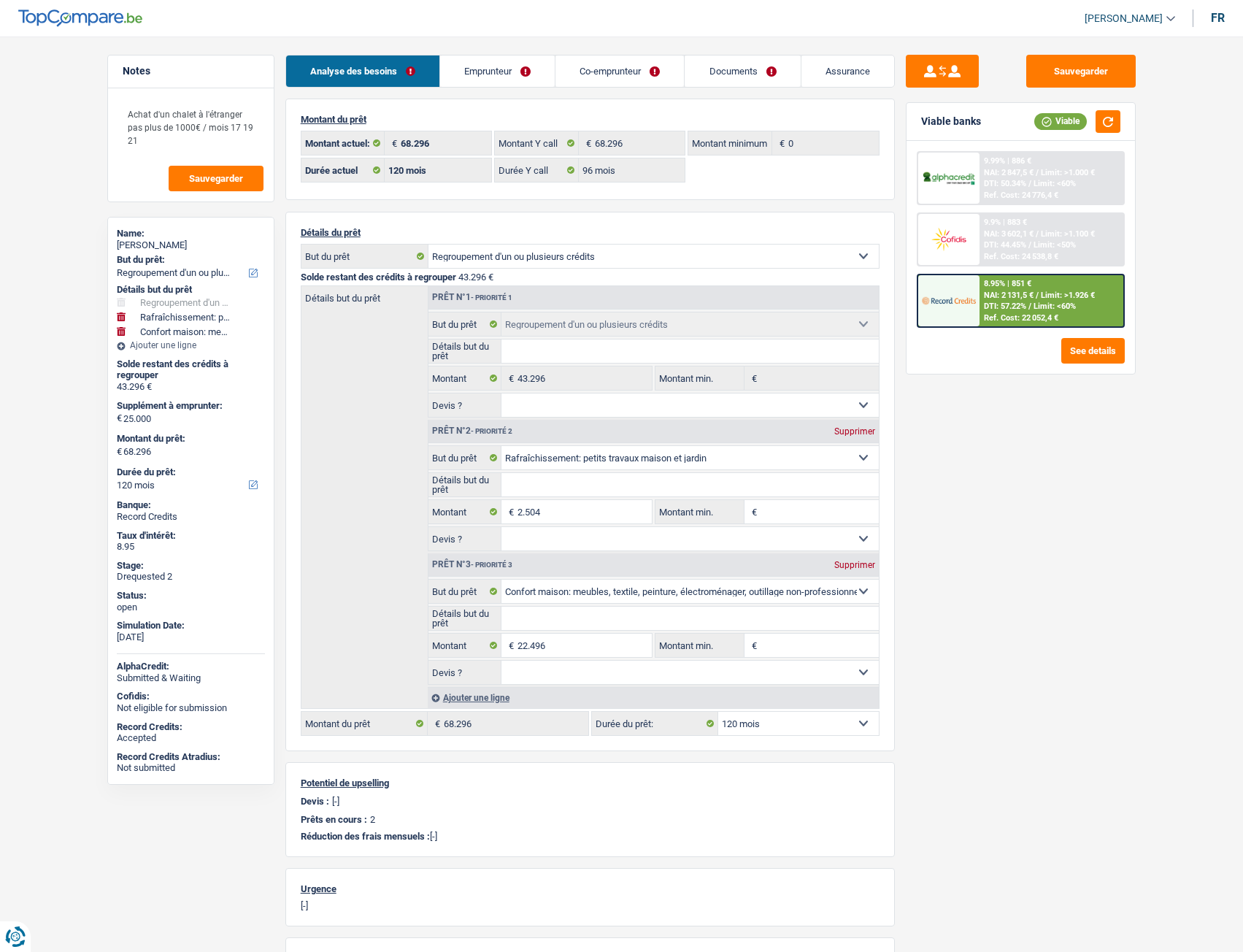
select select "household"
select select "120"
select select "rents"
select select "BE"
select select "carLoan"
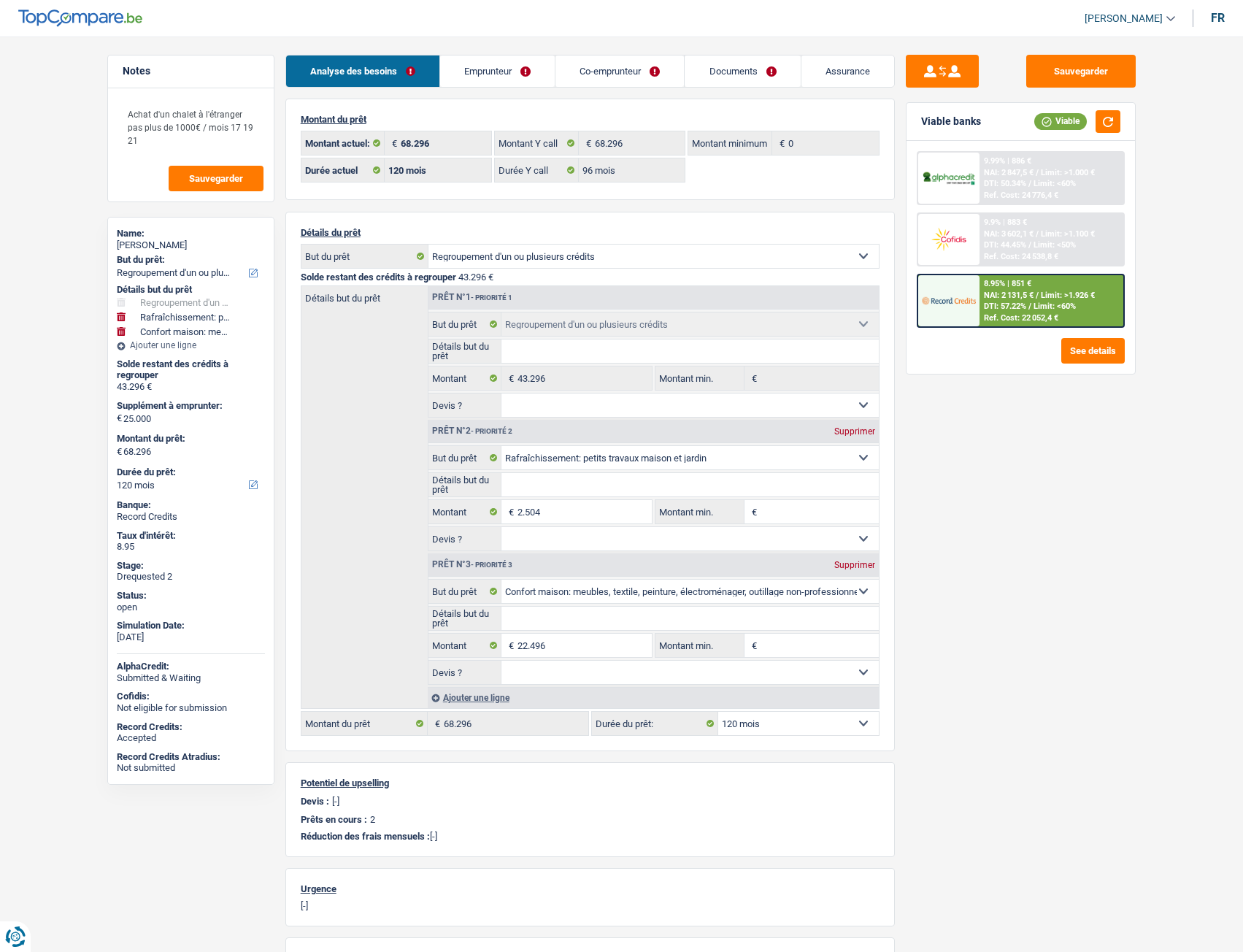
select select "60"
select select "carLoan"
select select "60"
click at [501, 71] on link "Emprunteur" at bounding box center [498, 71] width 115 height 31
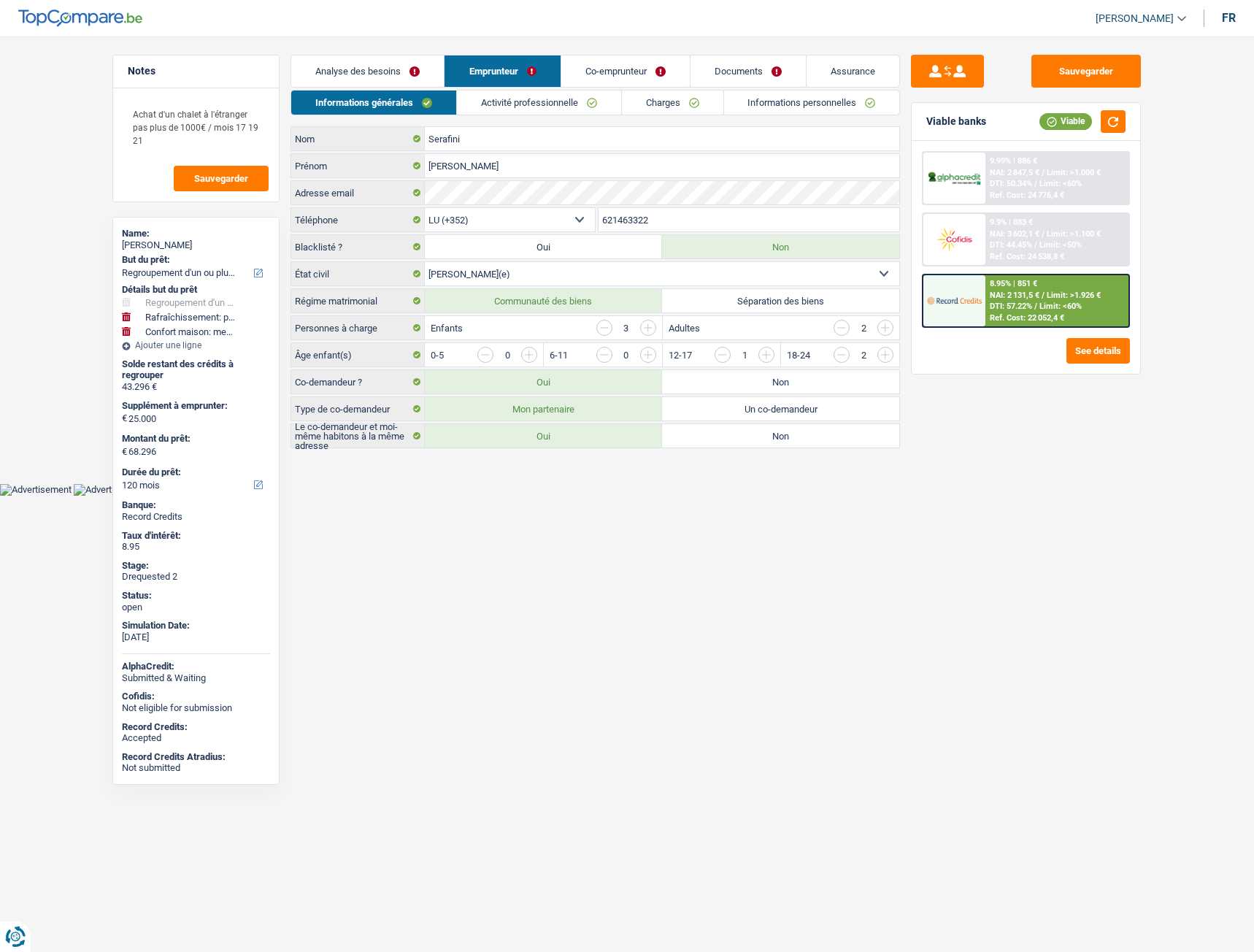
click at [557, 108] on link "Activité professionnelle" at bounding box center [538, 102] width 164 height 24
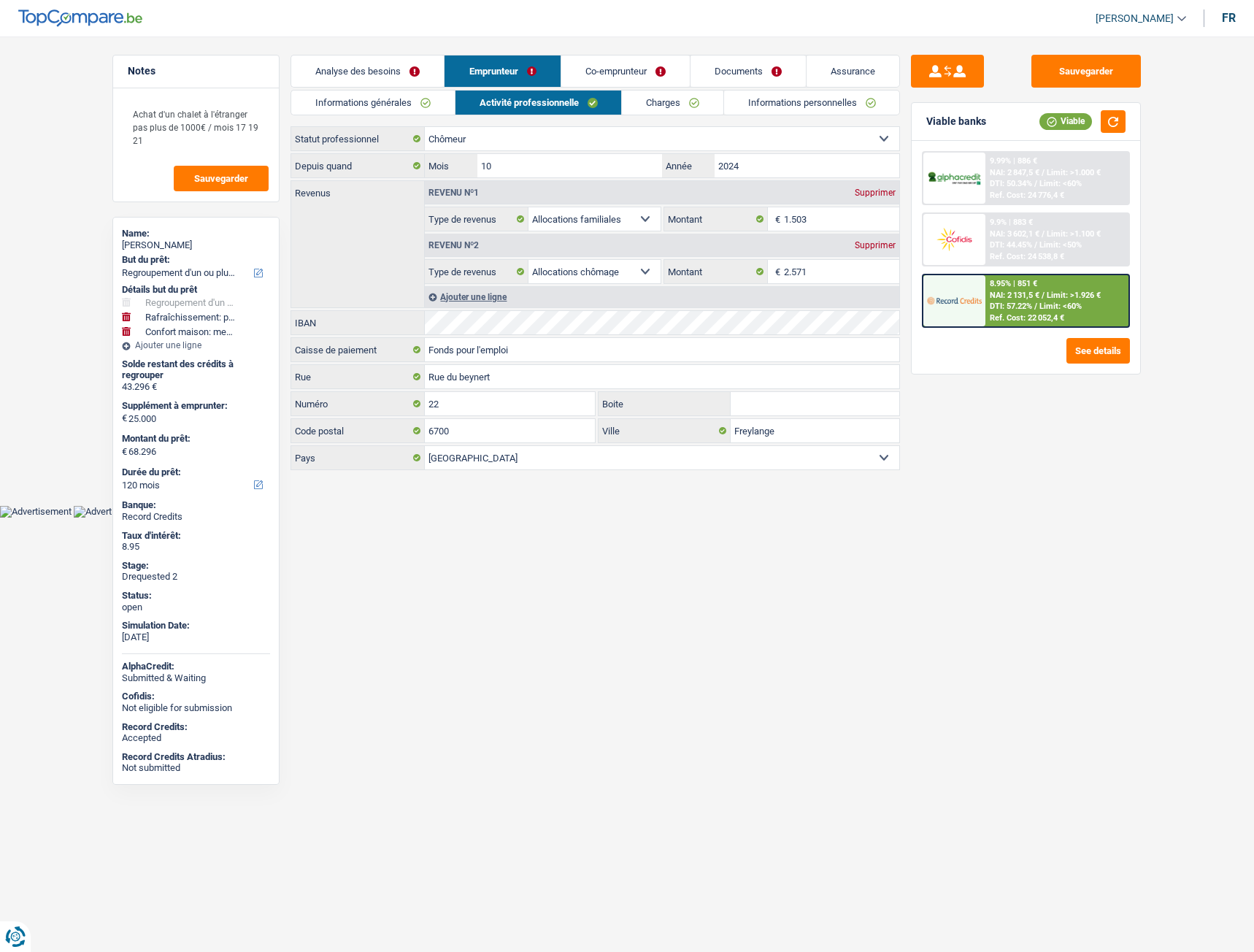
click at [661, 102] on link "Charges" at bounding box center [672, 102] width 102 height 24
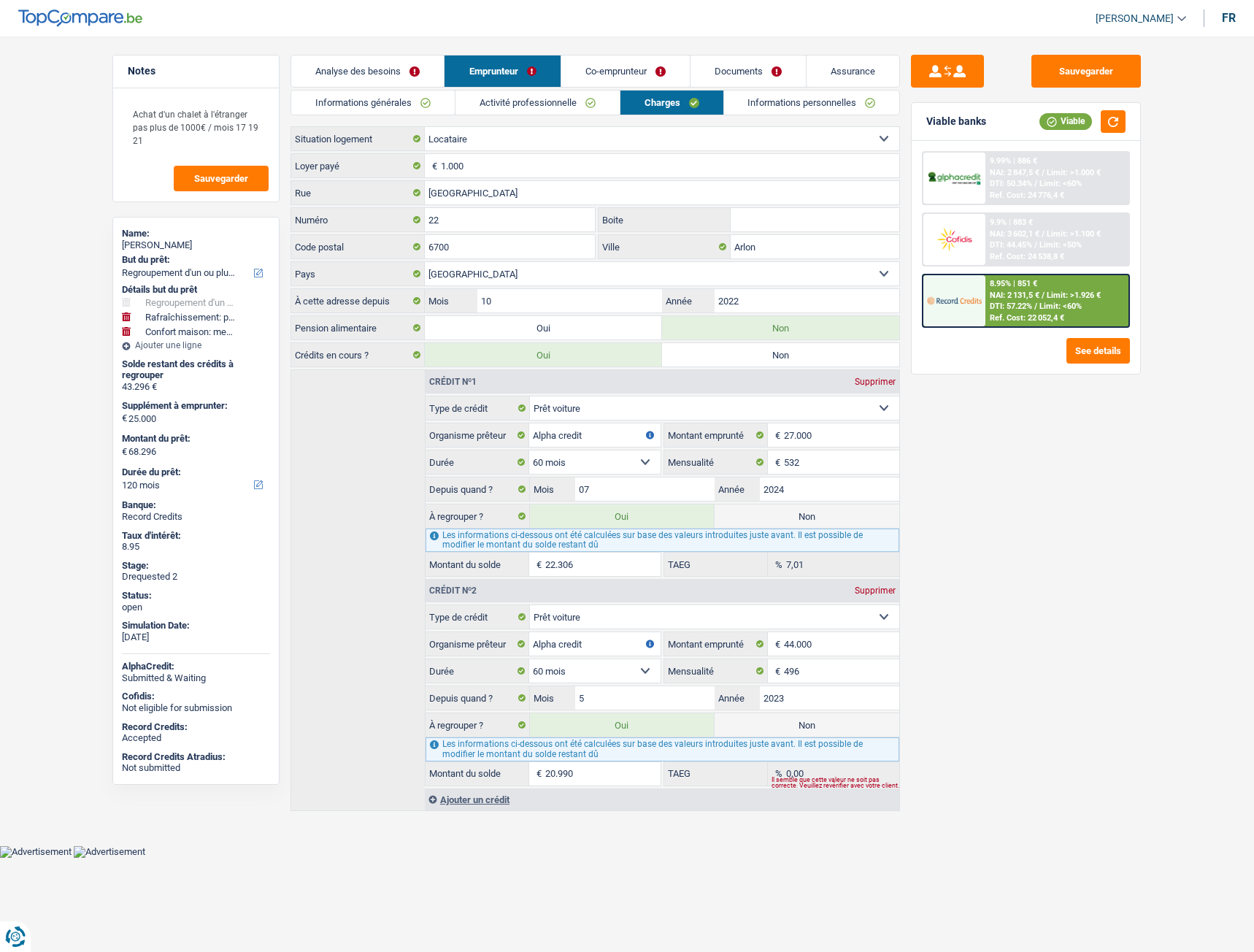
click at [735, 71] on link "Documents" at bounding box center [748, 71] width 116 height 31
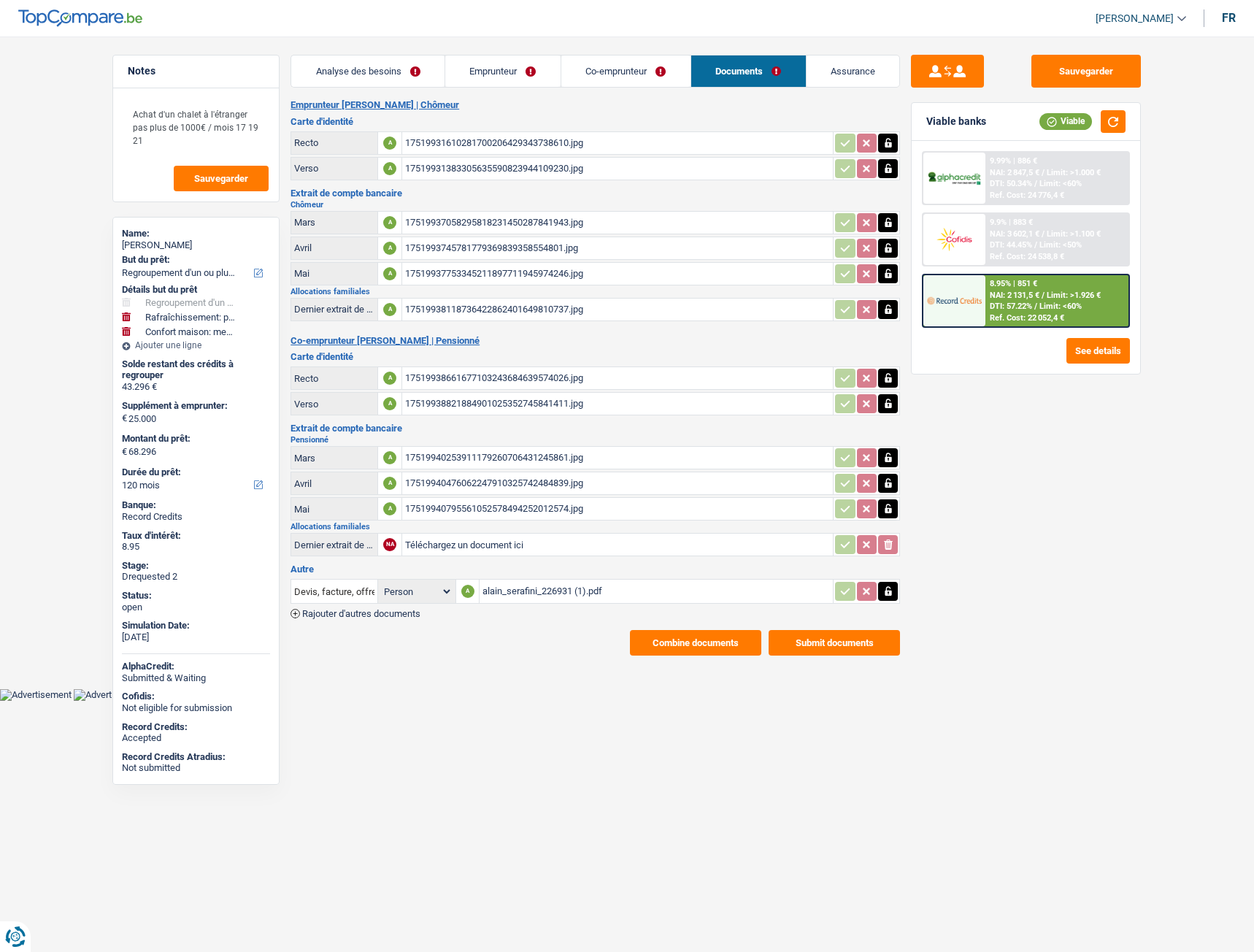
click at [383, 616] on span "Rajouter d'autres documents" at bounding box center [361, 613] width 118 height 10
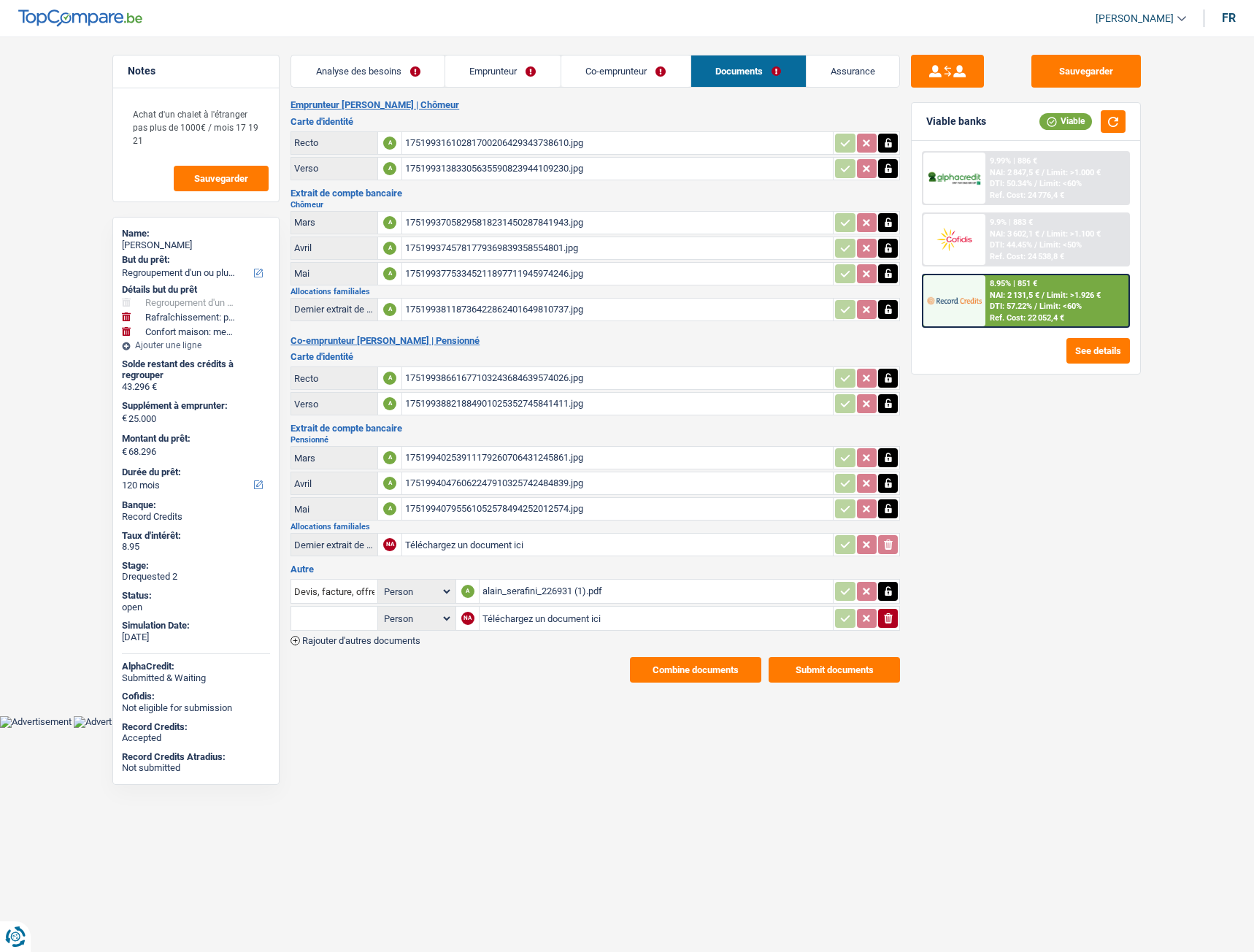
click at [503, 614] on input "Téléchargez un document ici" at bounding box center [657, 618] width 347 height 22
type input "C:\fakepath\118-0523013-33.pdf"
click at [318, 622] on input "text" at bounding box center [334, 618] width 80 height 23
click at [320, 640] on li "Décompte de remboursement anticipé" at bounding box center [396, 647] width 195 height 18
type input "Décompte de remboursement anticipé"
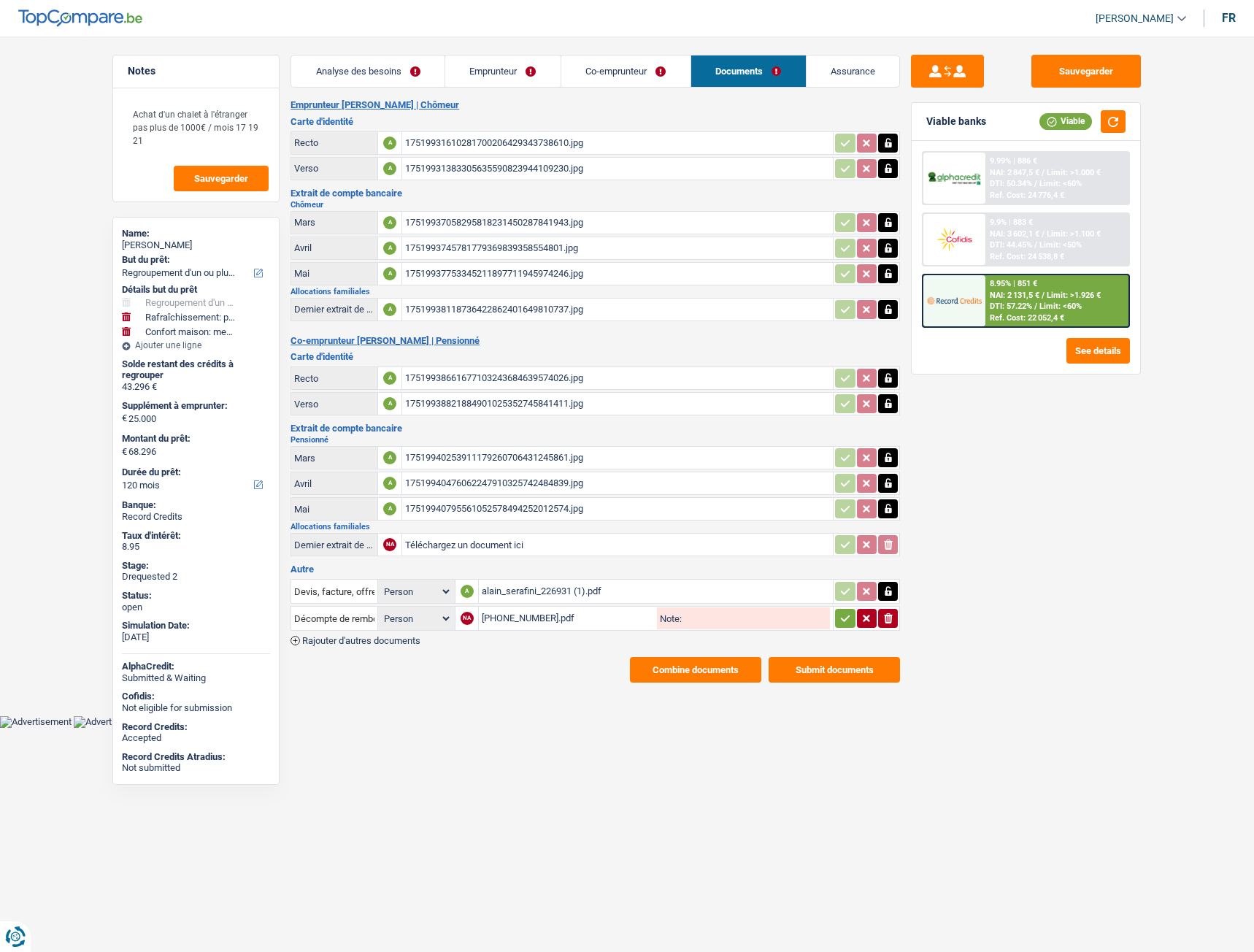
click at [846, 620] on icon "button" at bounding box center [845, 618] width 11 height 15
click at [396, 640] on span "Rajouter d'autres documents" at bounding box center [361, 640] width 118 height 10
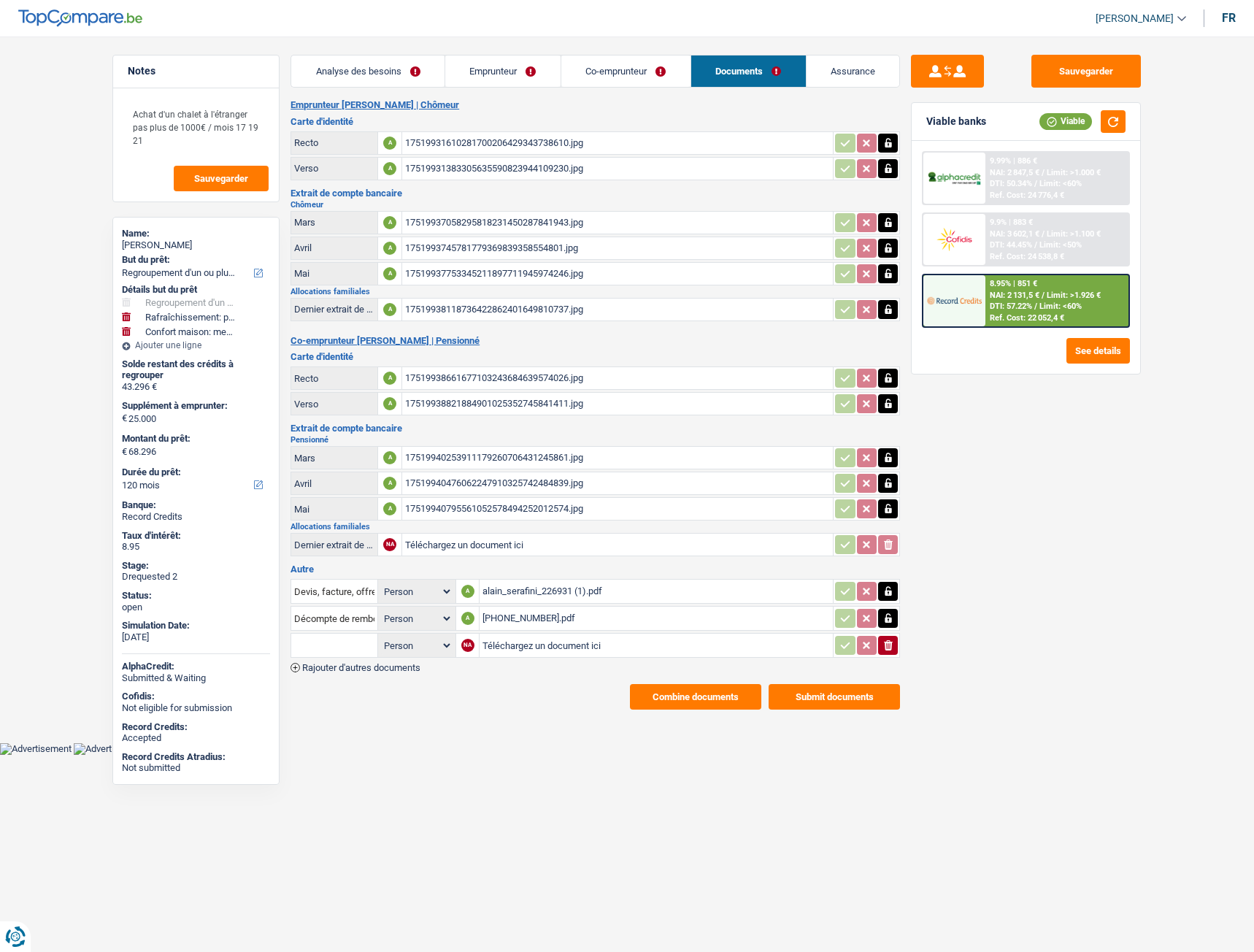
click at [383, 669] on span "Rajouter d'autres documents" at bounding box center [361, 667] width 118 height 10
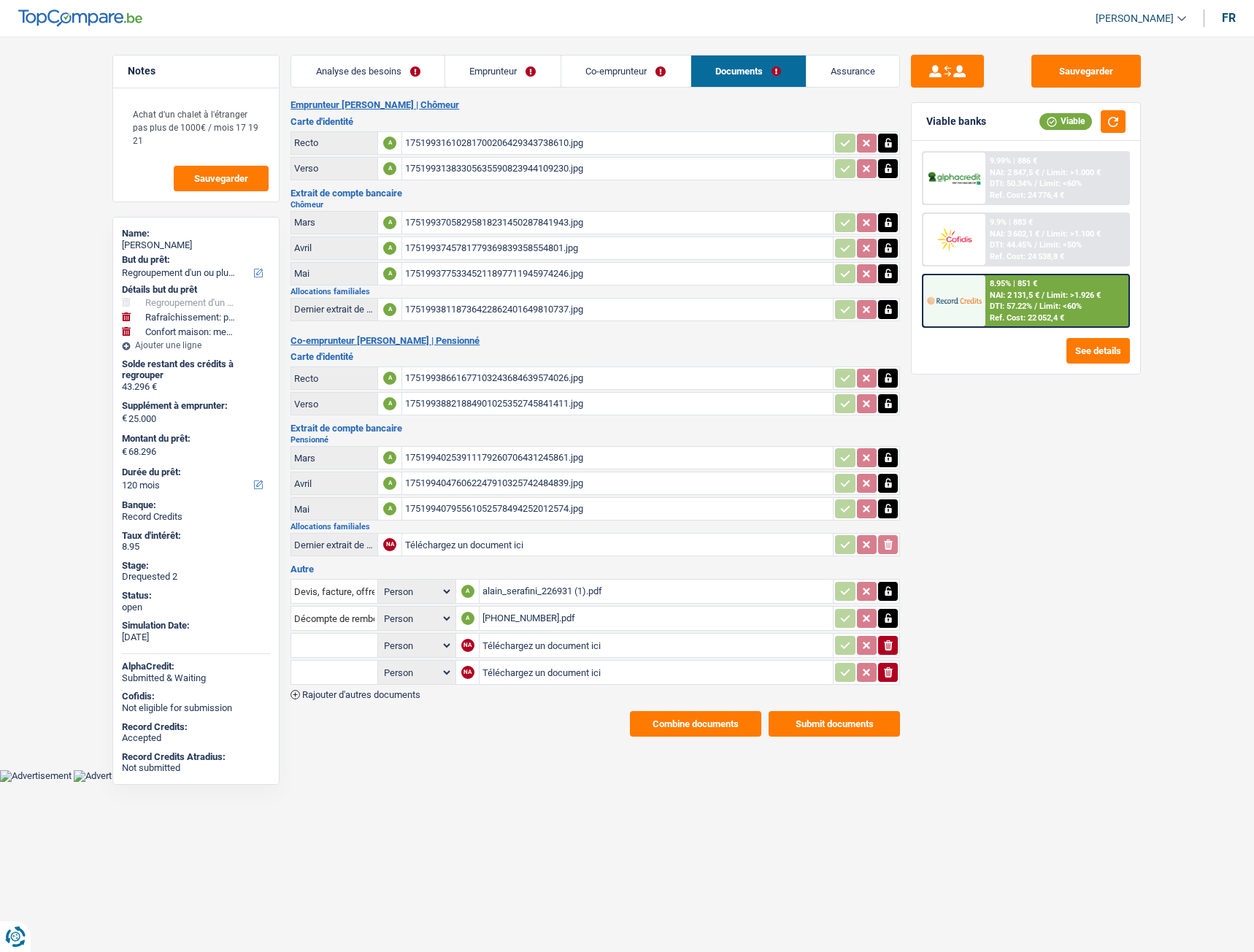
click at [886, 666] on icon "ionicons-v5-e" at bounding box center [888, 672] width 11 height 15
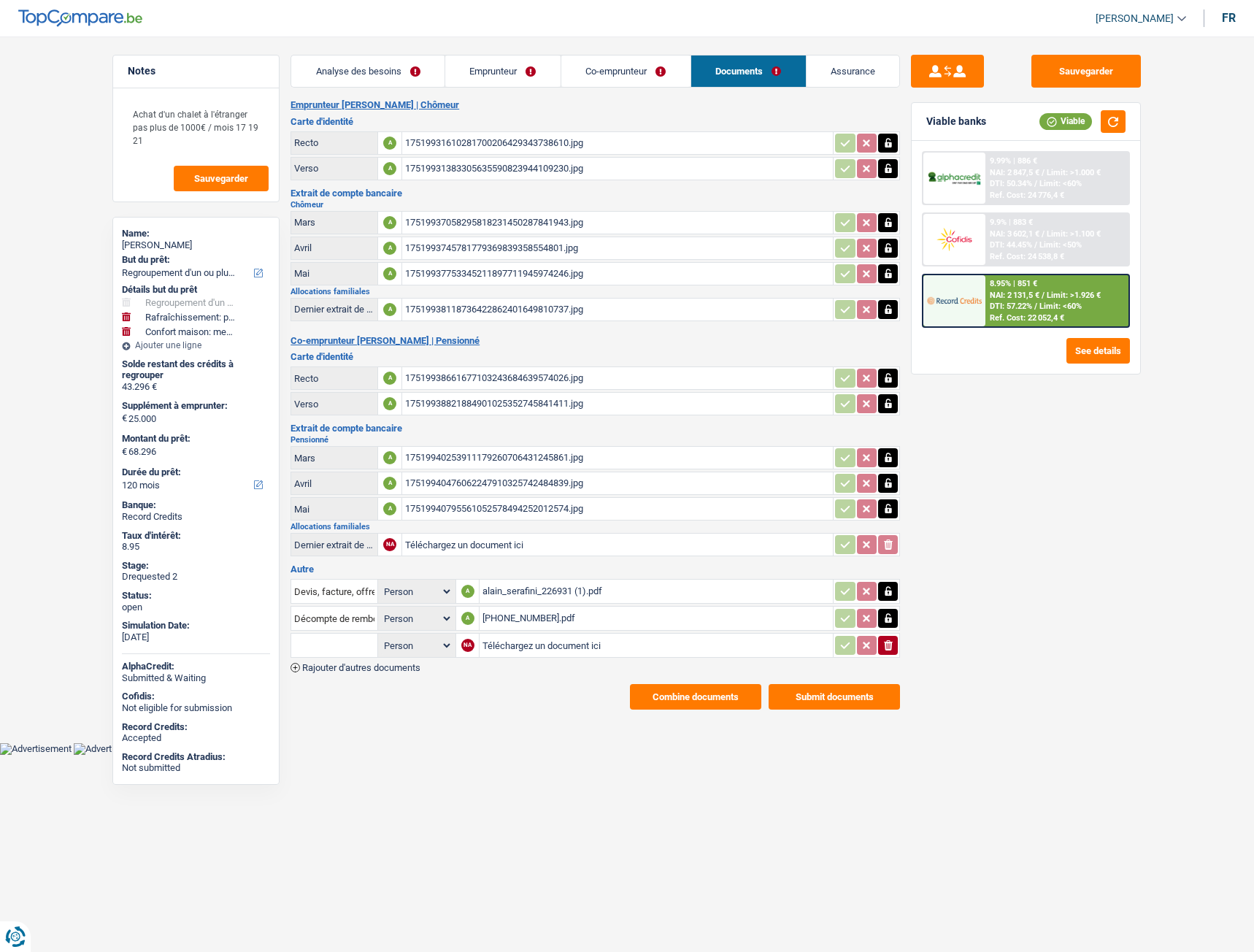
click at [502, 644] on input "Téléchargez un document ici" at bounding box center [657, 645] width 347 height 22
type input "C:\fakepath\118-1190158-12.pdf"
click at [324, 644] on input "text" at bounding box center [334, 645] width 80 height 23
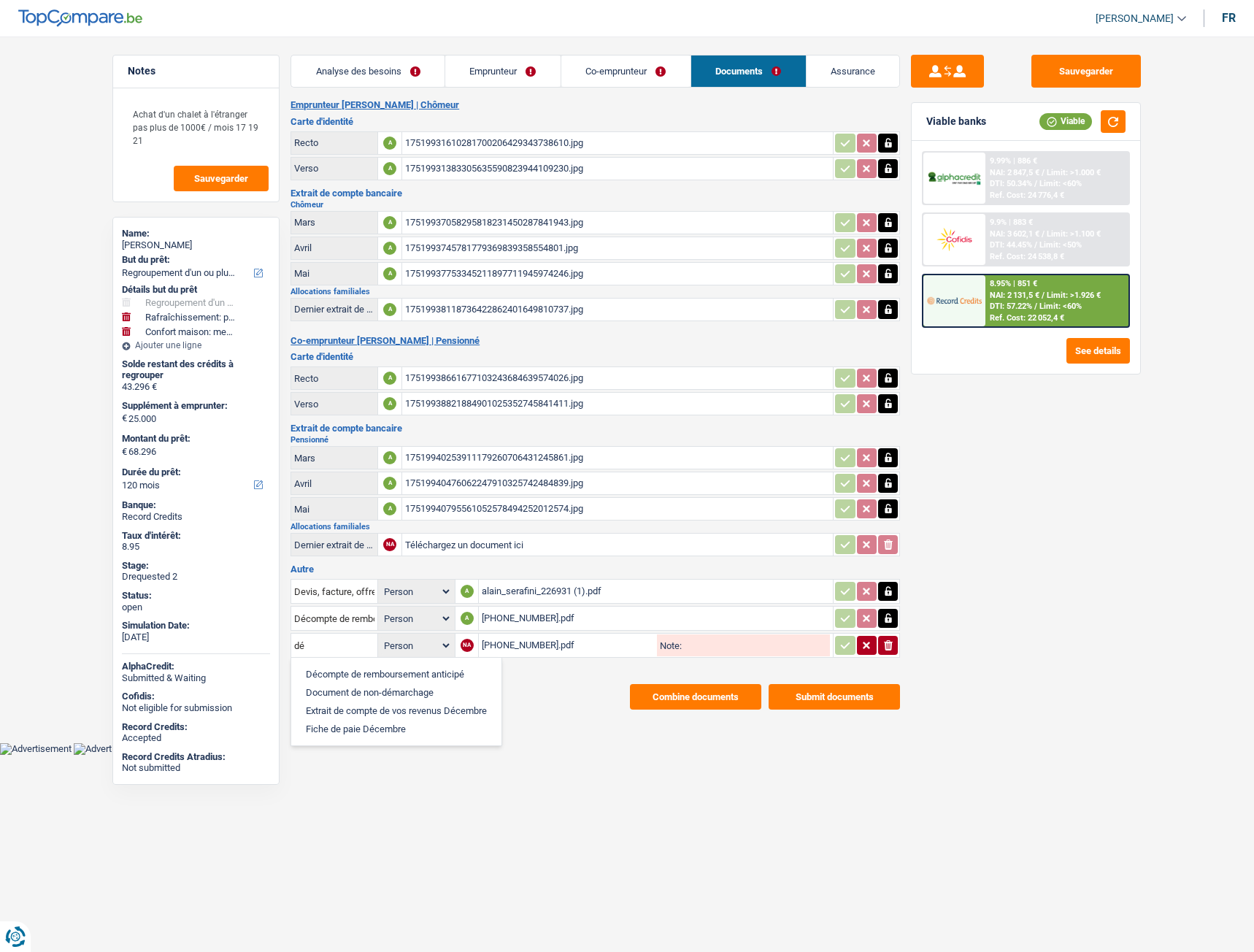
click at [333, 671] on li "Décompte de remboursement anticipé" at bounding box center [396, 674] width 195 height 18
type input "Décompte de remboursement anticipé"
click at [843, 650] on icon "button" at bounding box center [845, 645] width 11 height 15
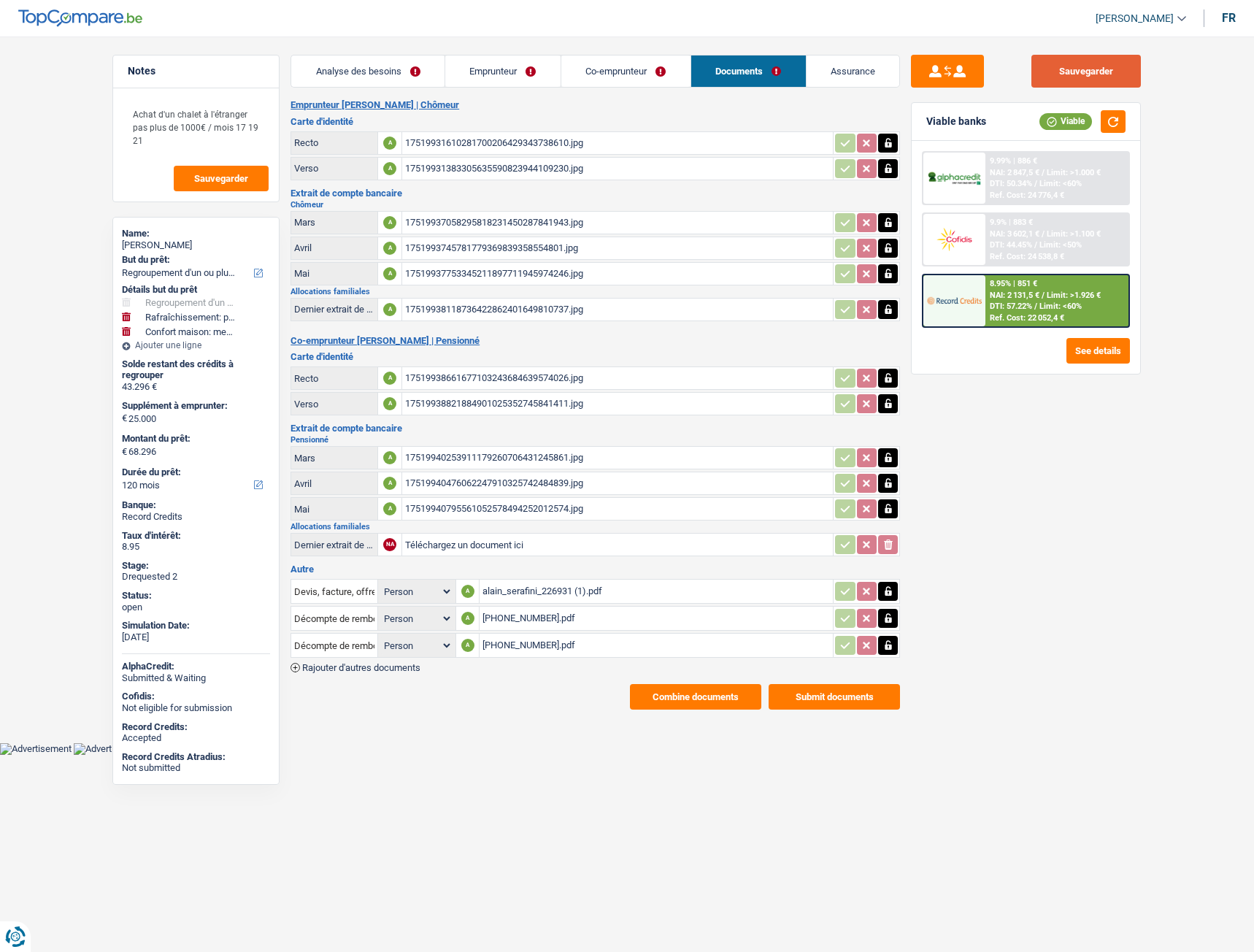
click at [1097, 82] on button "Sauvegarder" at bounding box center [1086, 71] width 109 height 33
click at [536, 614] on div "118-0523013-33.pdf" at bounding box center [657, 618] width 347 height 22
click at [532, 644] on div "118-1190158-12.pdf" at bounding box center [657, 645] width 347 height 22
click at [1077, 73] on button "Sauvegarder" at bounding box center [1086, 71] width 109 height 33
click at [702, 699] on button "Combine documents" at bounding box center [695, 697] width 131 height 25
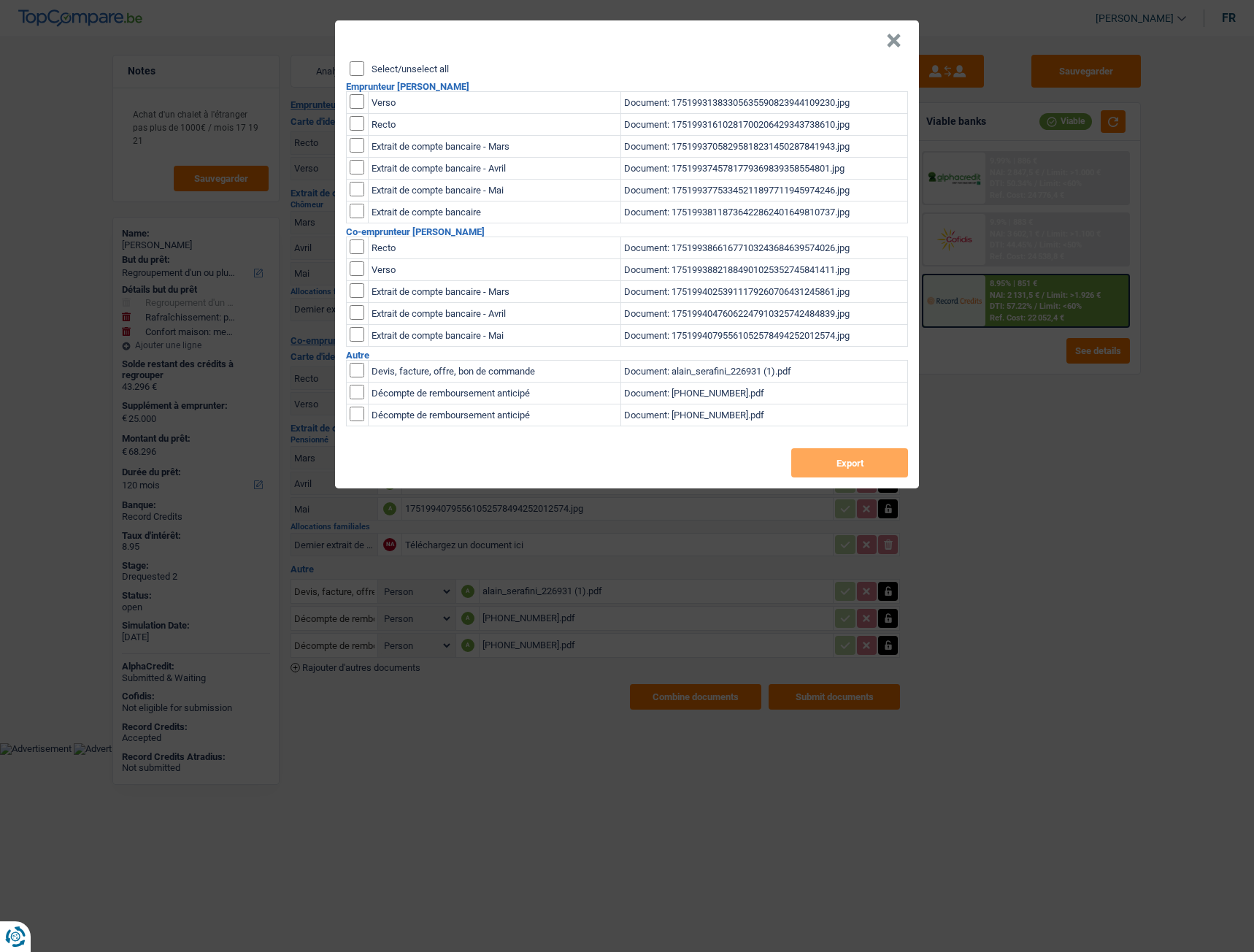
click at [402, 67] on label "Select/unselect all" at bounding box center [410, 69] width 77 height 10
click at [354, 71] on input "Select/unselect all" at bounding box center [357, 69] width 15 height 15
checkbox input "true"
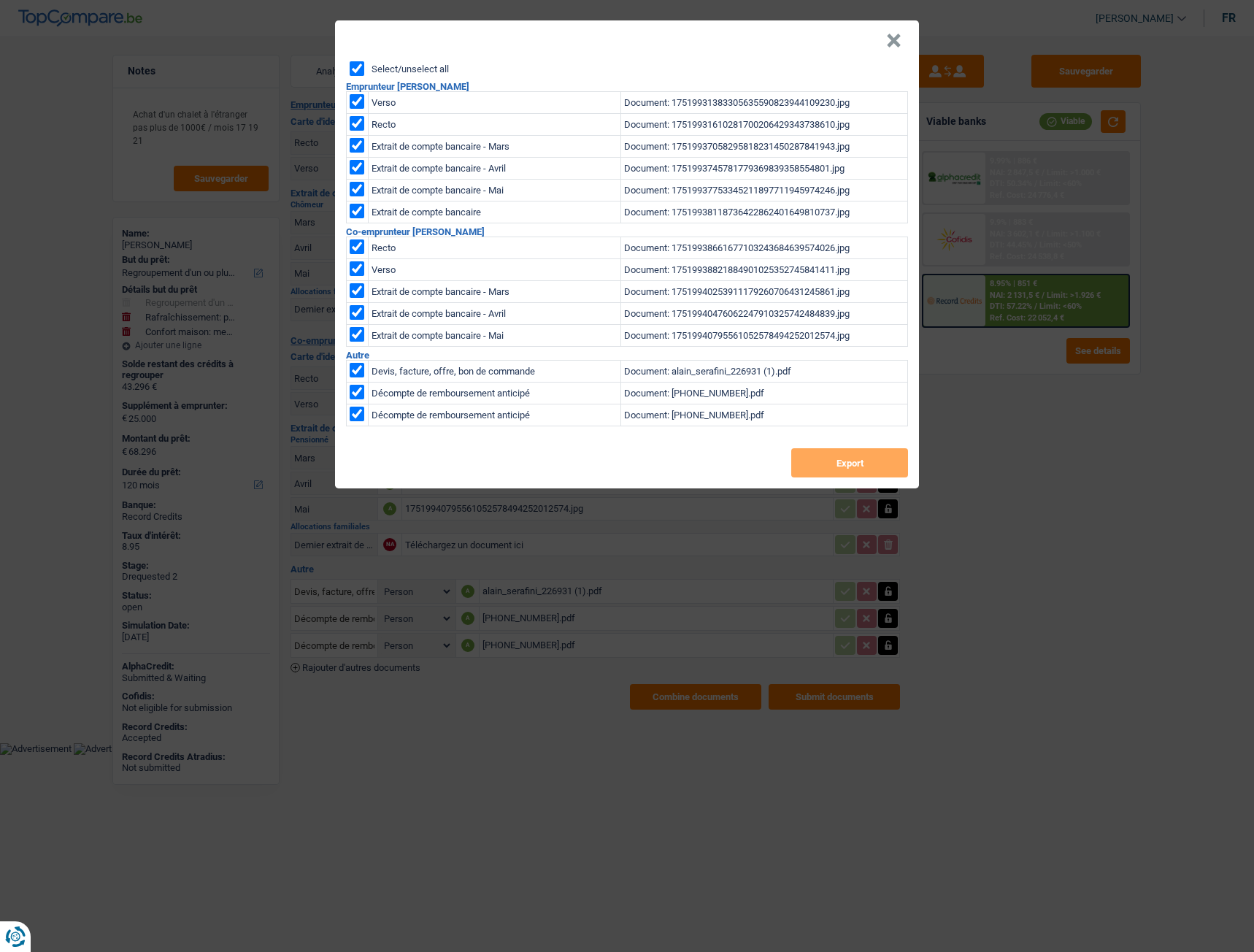
checkbox input "true"
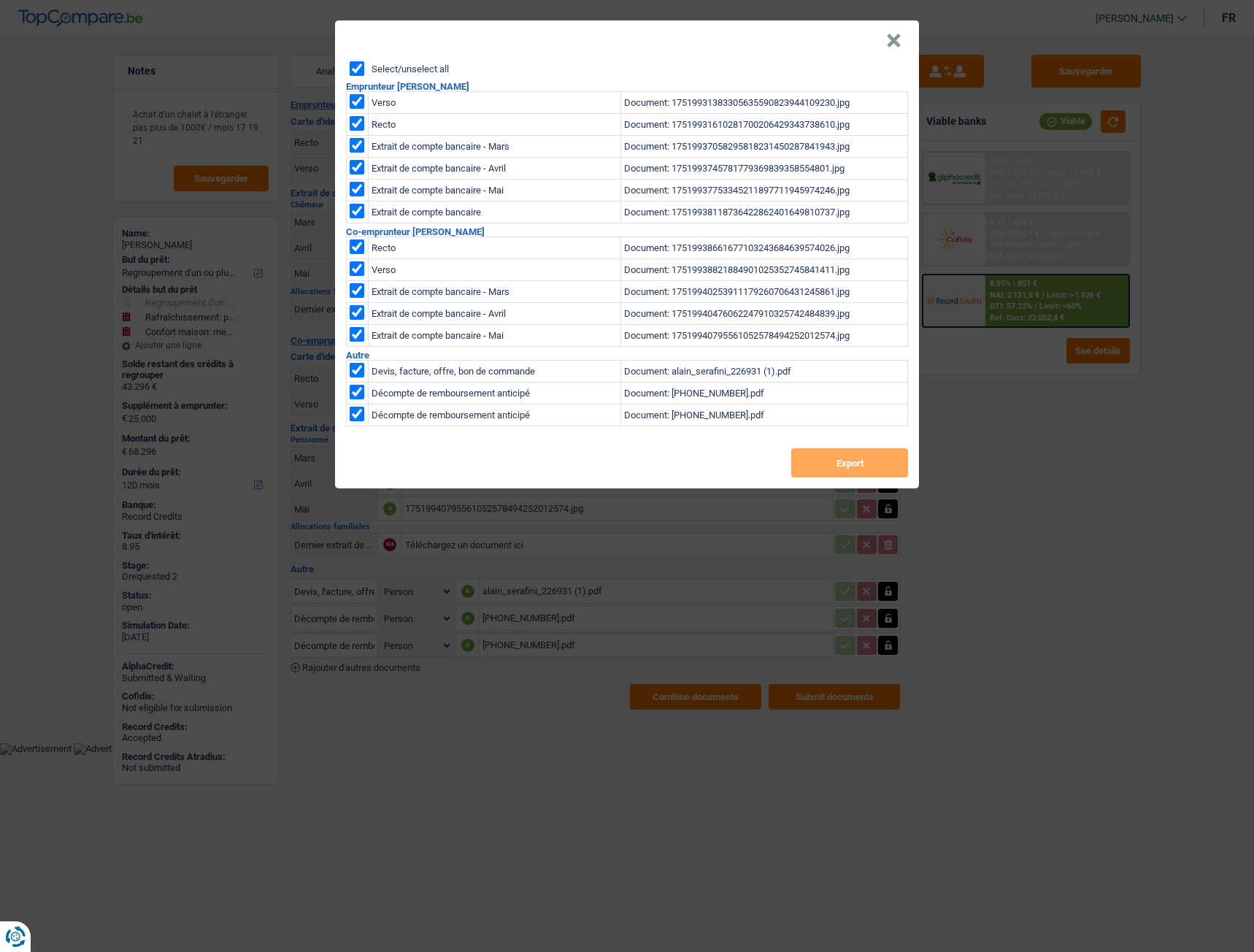
checkbox input "true"
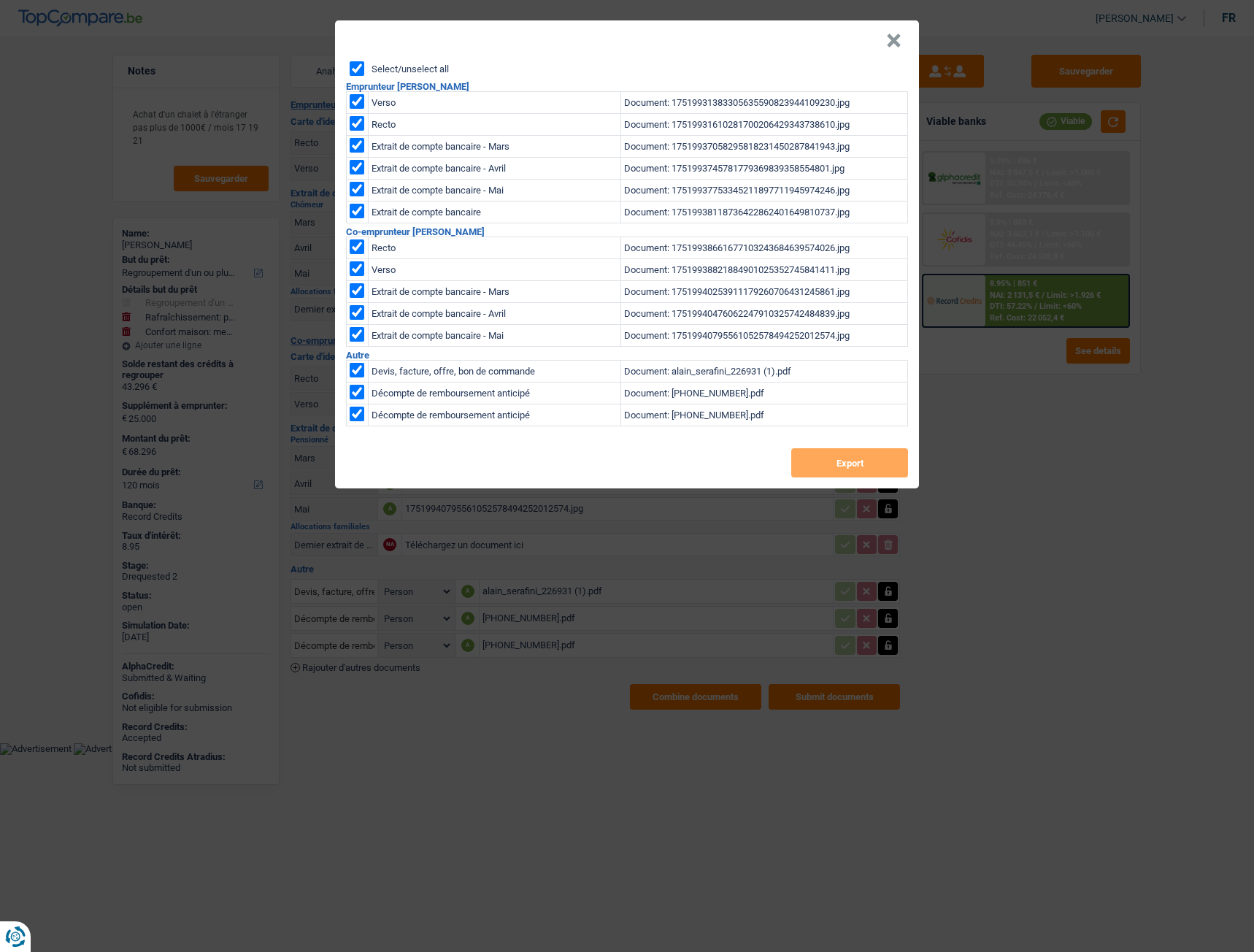
checkbox input "true"
click at [817, 453] on button "Export" at bounding box center [849, 463] width 116 height 30
drag, startPoint x: 1027, startPoint y: 491, endPoint x: 822, endPoint y: 245, distance: 320.2
click at [1027, 491] on div "× Select/unselect all Emprunteur Alain Serafini Verso Document: 175199313833056…" at bounding box center [627, 476] width 1254 height 952
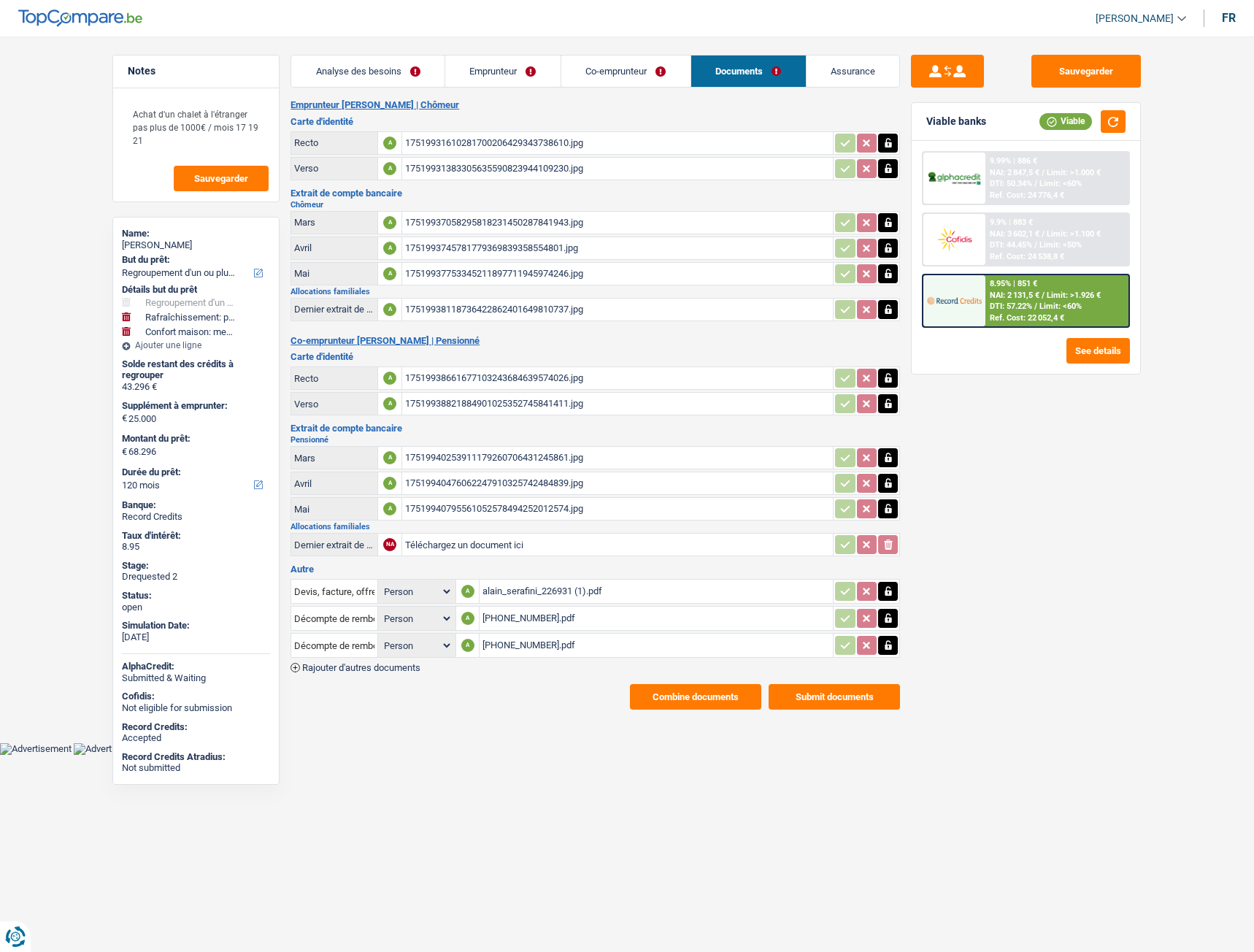
drag, startPoint x: 177, startPoint y: 245, endPoint x: 135, endPoint y: 242, distance: 42.1
click at [122, 250] on div "Alain Serafini" at bounding box center [195, 245] width 148 height 11
copy div "Alain Serafini"
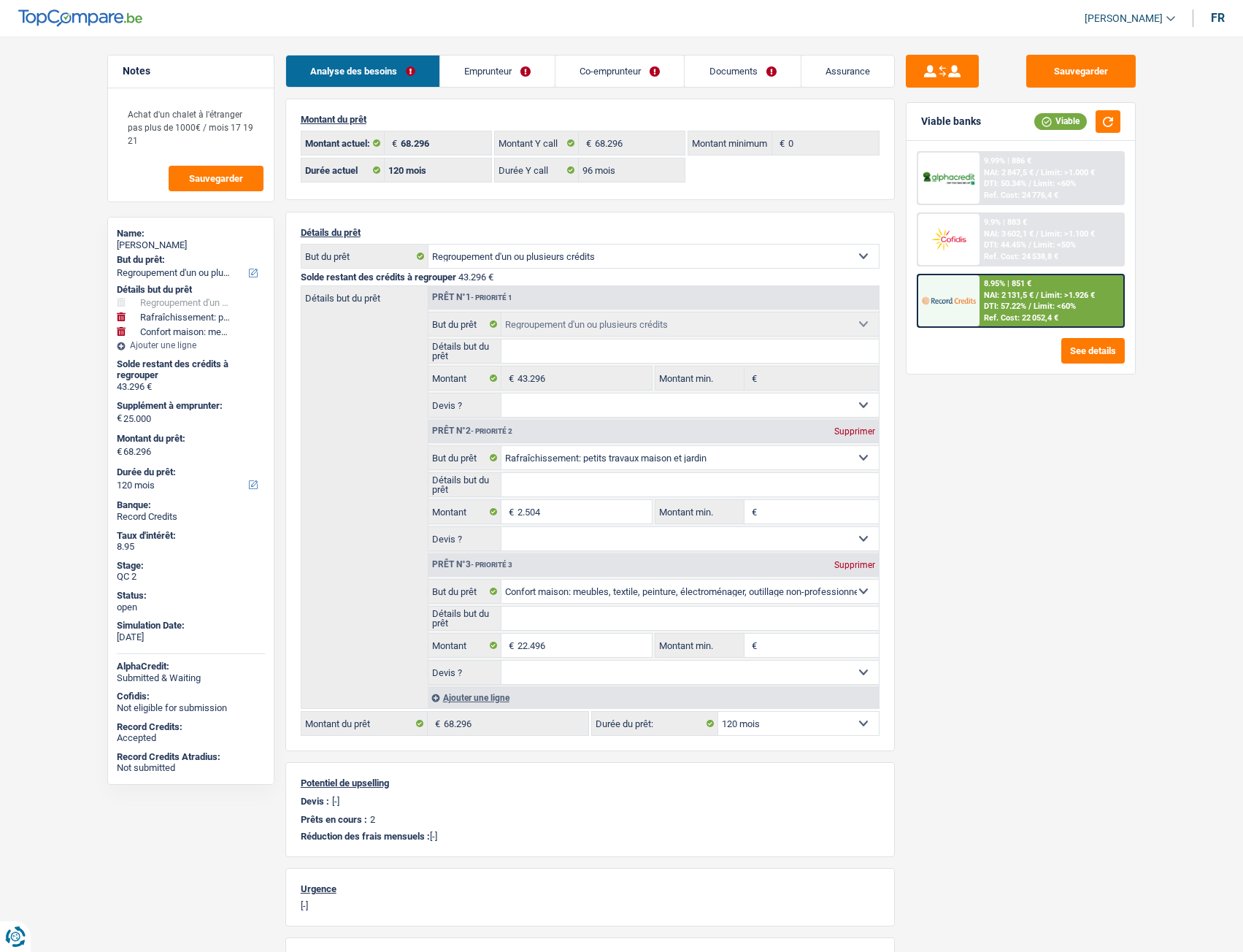
select select "refinancing"
select select "houseOrGarden"
select select "household"
select select "120"
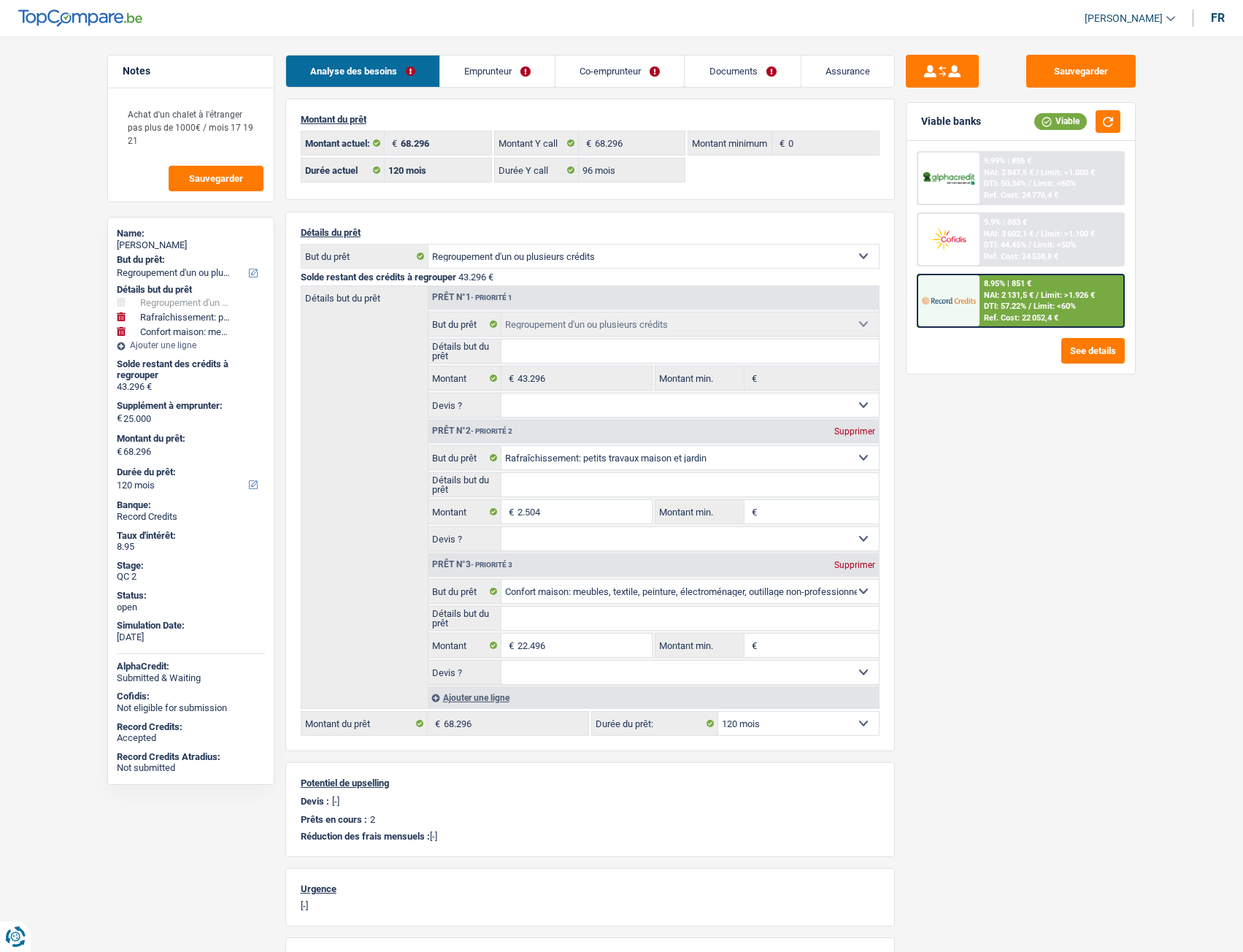
select select "120"
select select "96"
select select "refinancing"
select select "houseOrGarden"
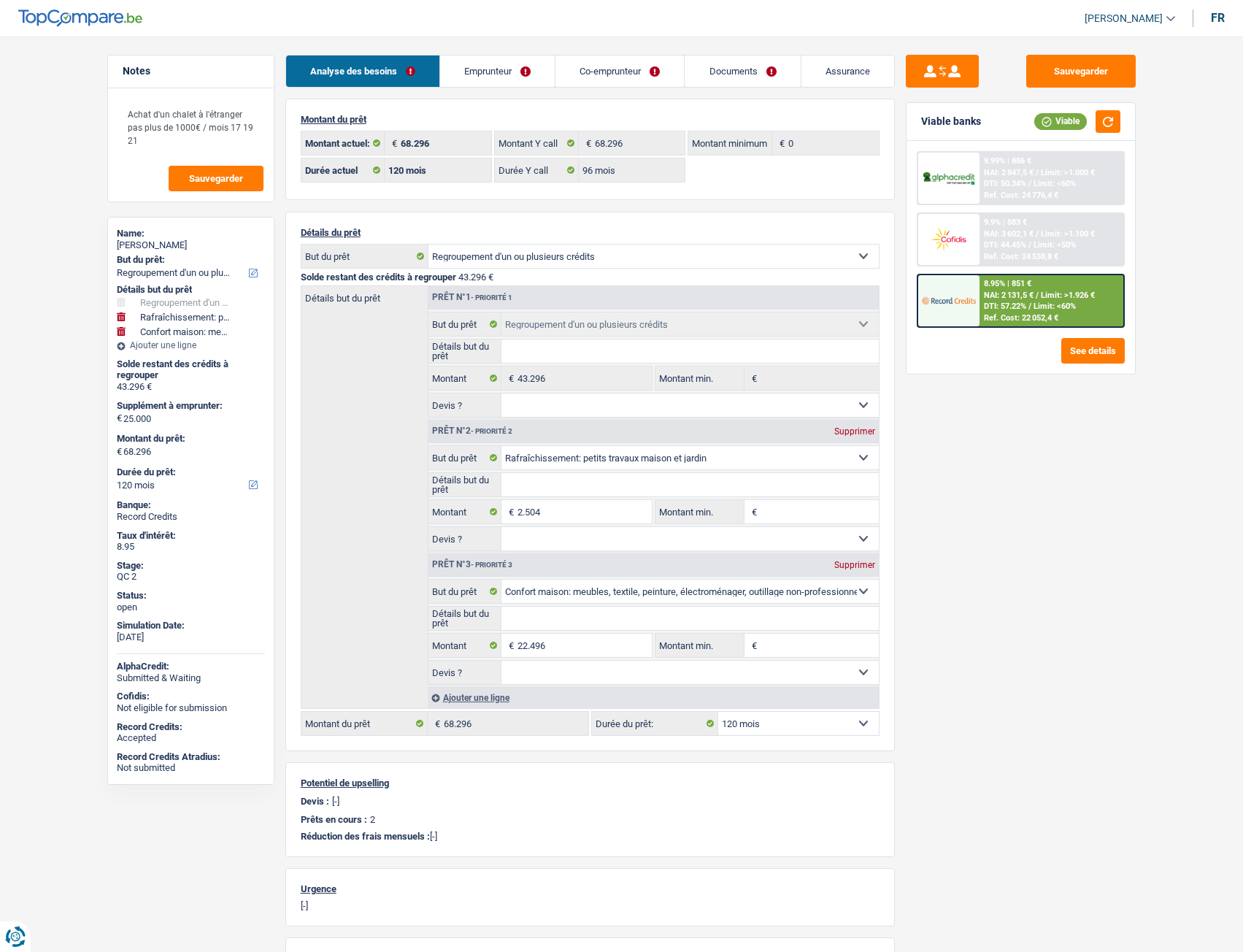
select select "household"
select select "120"
drag, startPoint x: 1075, startPoint y: 78, endPoint x: 762, endPoint y: 3, distance: 321.9
click at [1076, 76] on button "Sauvegarder" at bounding box center [1081, 71] width 109 height 33
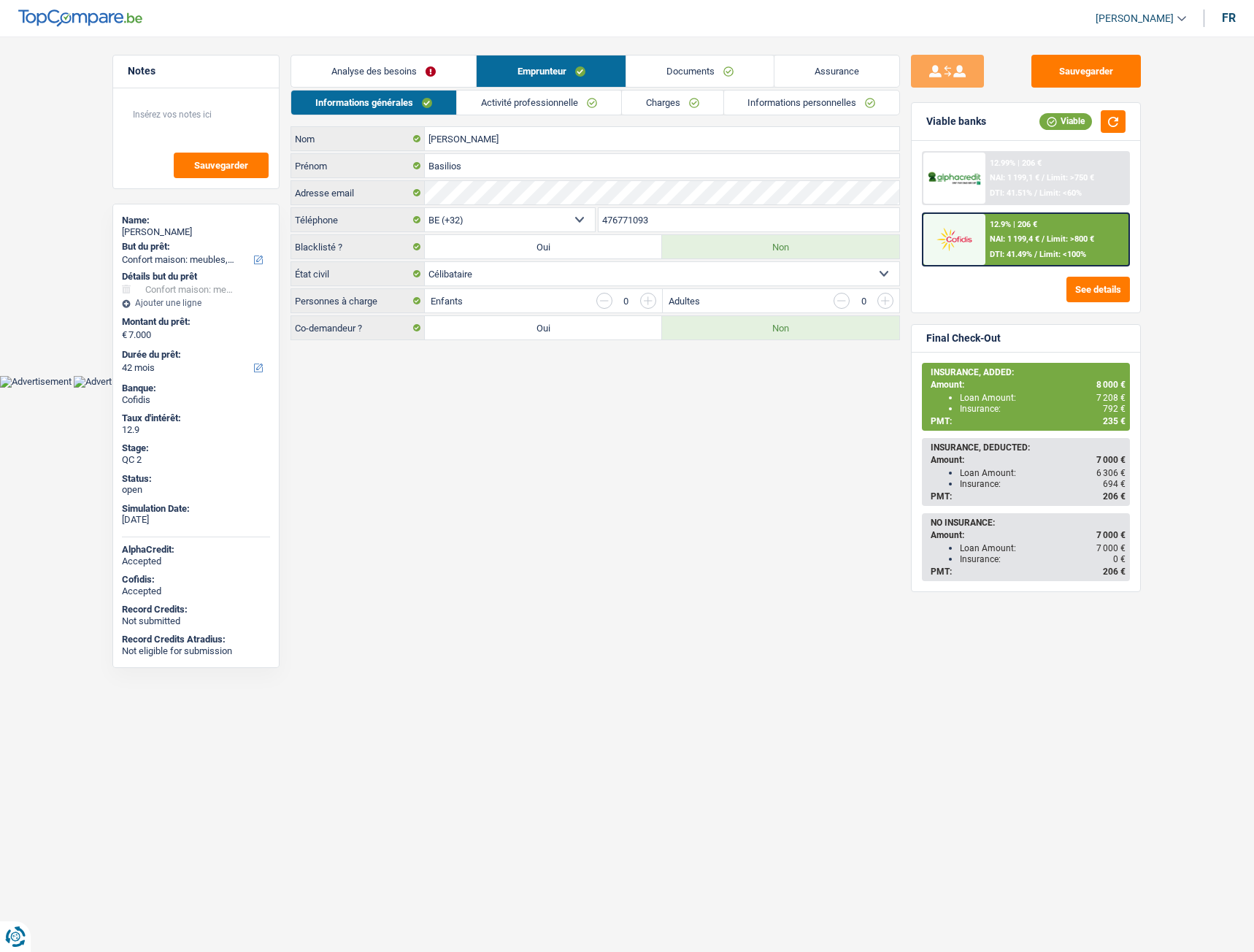
select select "household"
select select "42"
select select "32"
select select "single"
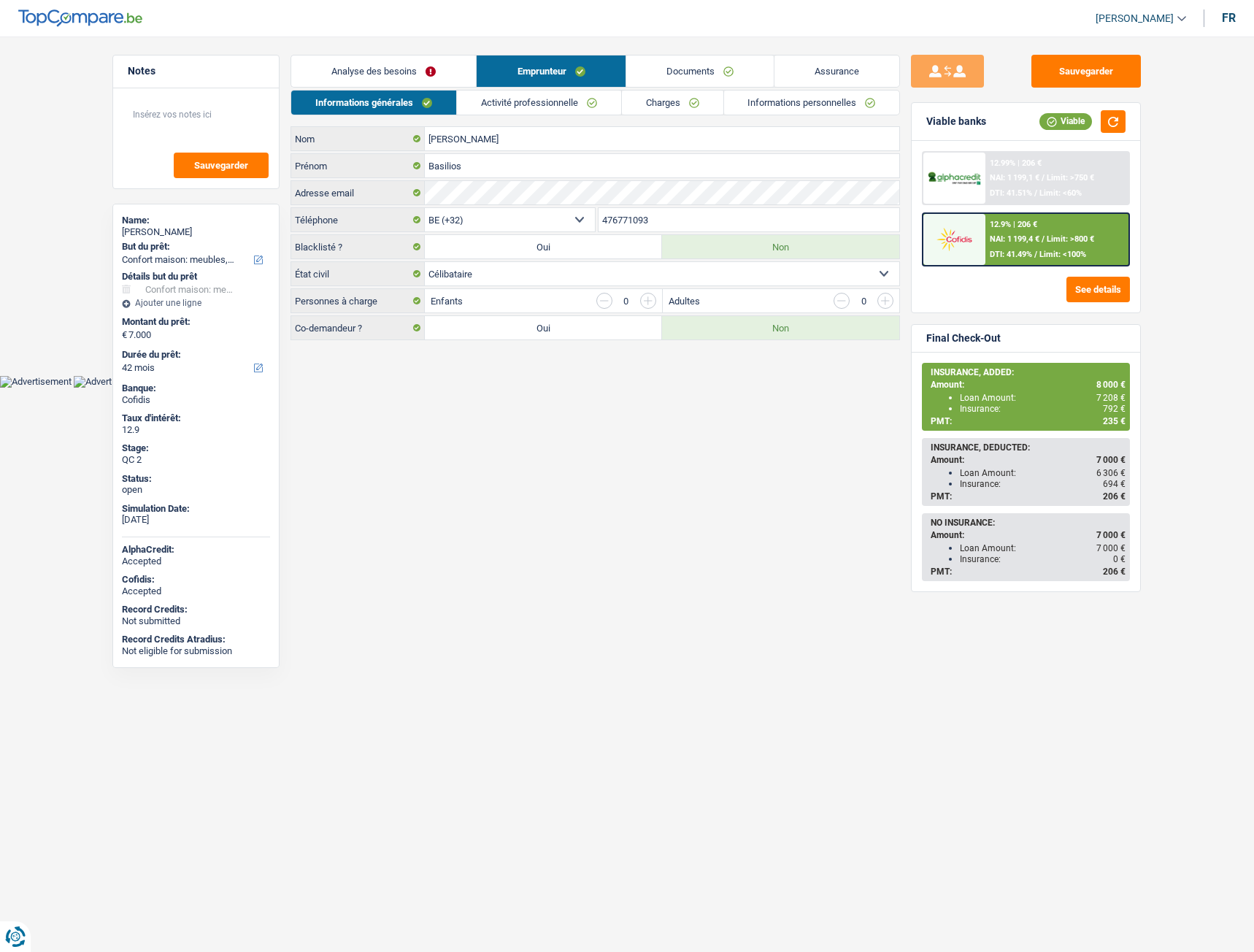
select select "rents"
select select "BE"
click at [670, 118] on div "Informations générales Activité professionnelle Charges Informations personnell…" at bounding box center [596, 215] width 610 height 250
click at [672, 114] on link "Charges" at bounding box center [672, 102] width 102 height 24
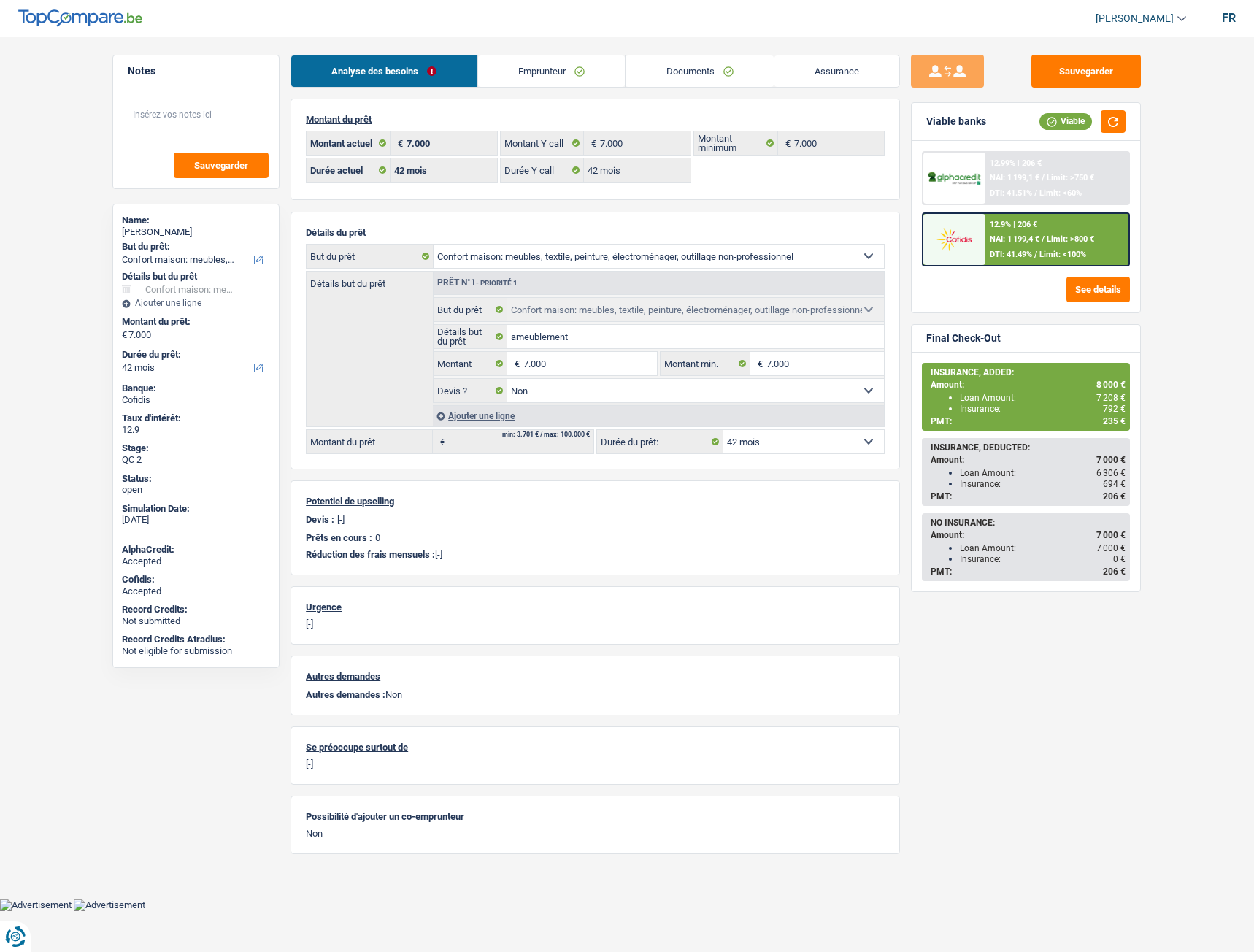
select select "household"
select select "42"
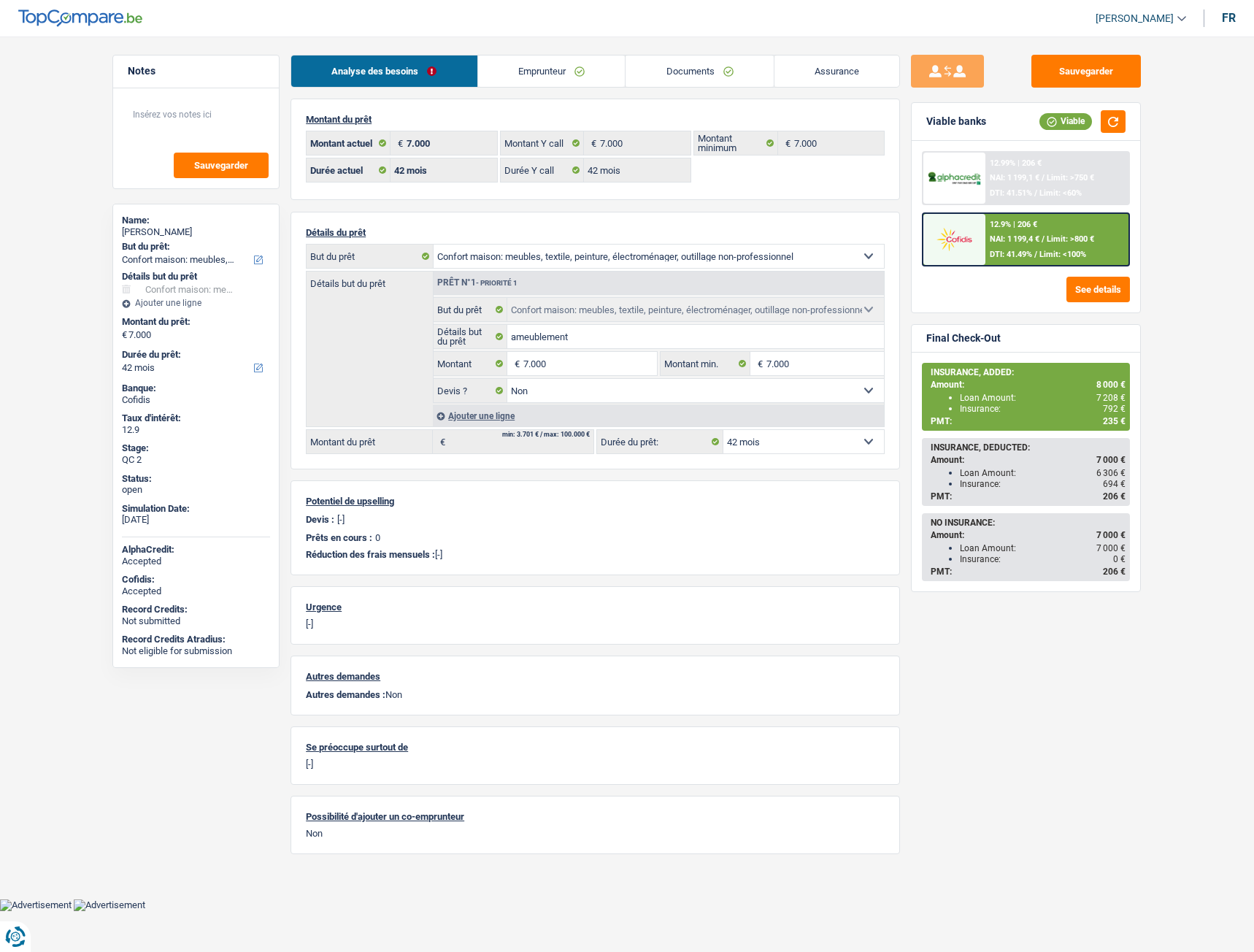
select select "household"
select select "false"
select select "42"
select select "32"
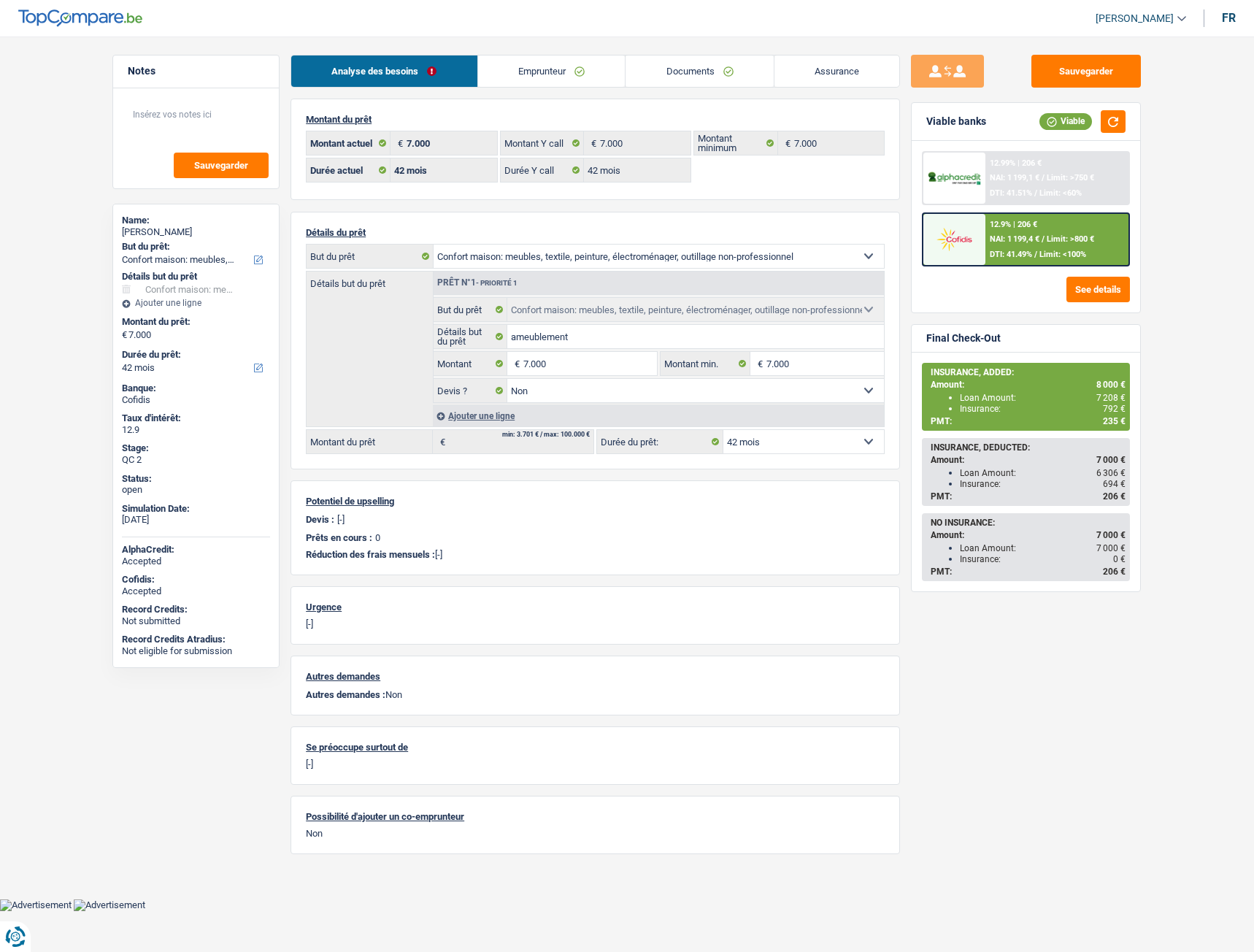
select select "single"
click at [544, 72] on link "Emprunteur" at bounding box center [552, 71] width 148 height 31
